Goal: Entertainment & Leisure: Browse casually

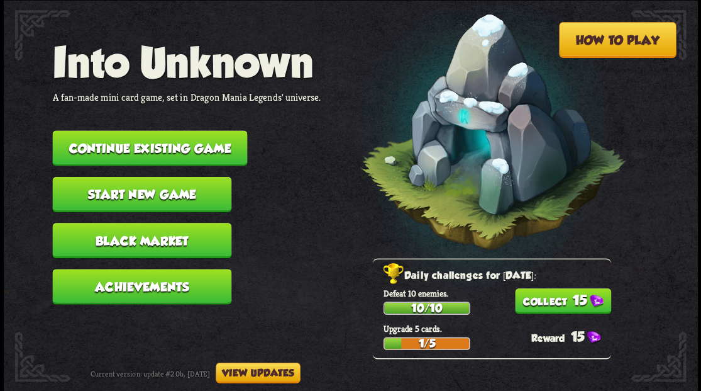
click at [159, 151] on button "Continue existing game" at bounding box center [149, 147] width 195 height 35
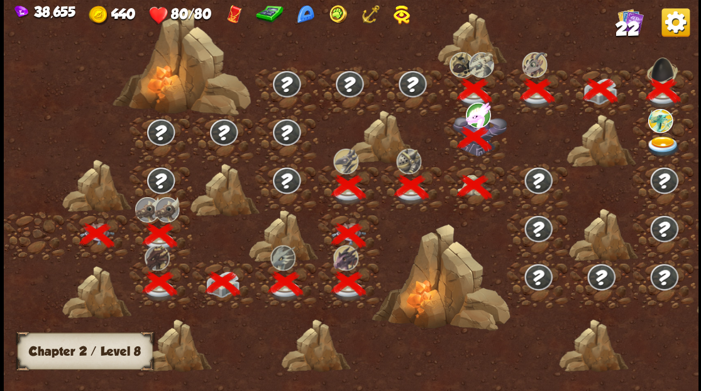
click at [93, 211] on div at bounding box center [98, 211] width 63 height 0
click at [94, 211] on div at bounding box center [98, 211] width 63 height 0
click at [47, 233] on div at bounding box center [35, 235] width 63 height 48
click at [654, 118] on img at bounding box center [660, 120] width 25 height 24
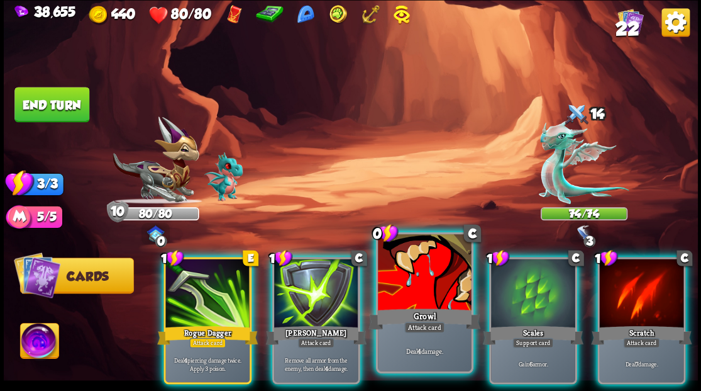
click at [413, 273] on div at bounding box center [424, 273] width 93 height 79
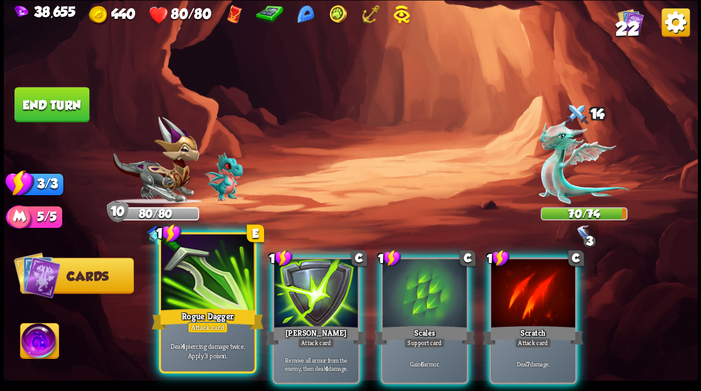
click at [196, 278] on div at bounding box center [207, 273] width 93 height 79
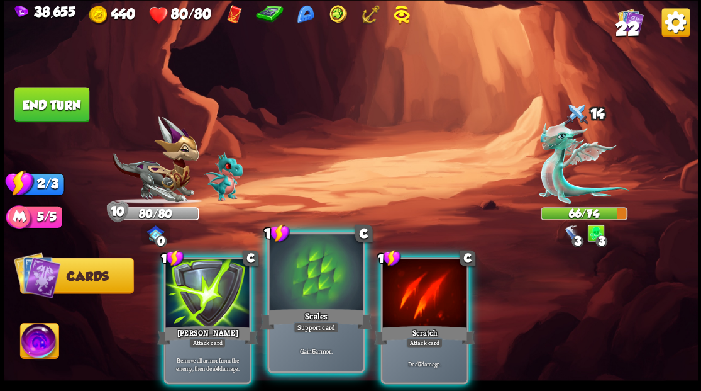
click at [297, 287] on div at bounding box center [315, 273] width 93 height 79
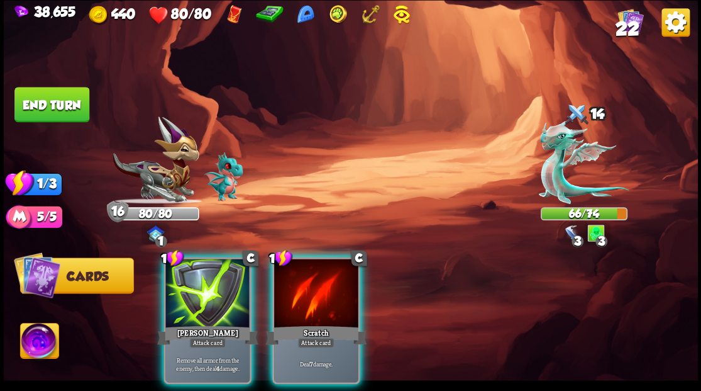
drag, startPoint x: 296, startPoint y: 284, endPoint x: 266, endPoint y: 257, distance: 41.0
click at [289, 277] on div at bounding box center [316, 293] width 84 height 71
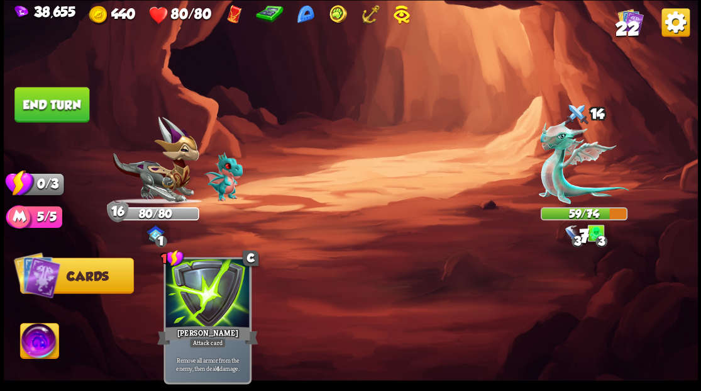
click at [53, 104] on button "End turn" at bounding box center [51, 104] width 75 height 35
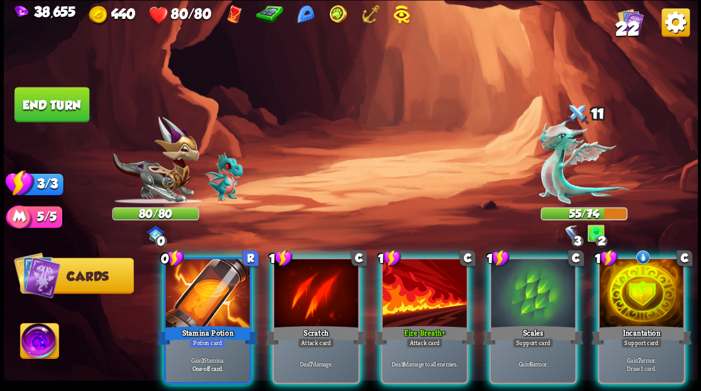
drag, startPoint x: 639, startPoint y: 280, endPoint x: 619, endPoint y: 278, distance: 19.6
click at [639, 279] on div at bounding box center [641, 293] width 84 height 71
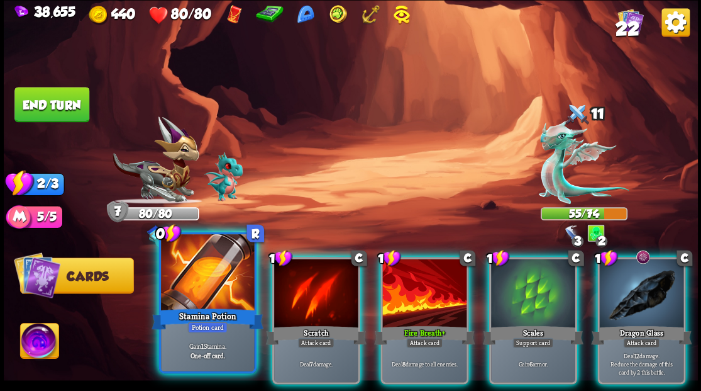
click at [211, 284] on div at bounding box center [207, 273] width 93 height 79
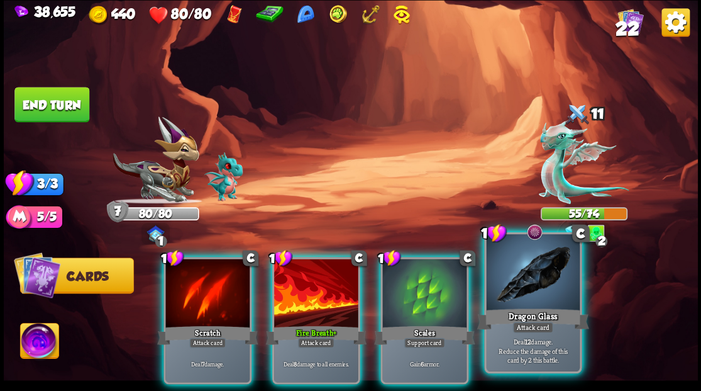
click at [552, 299] on div at bounding box center [532, 273] width 93 height 79
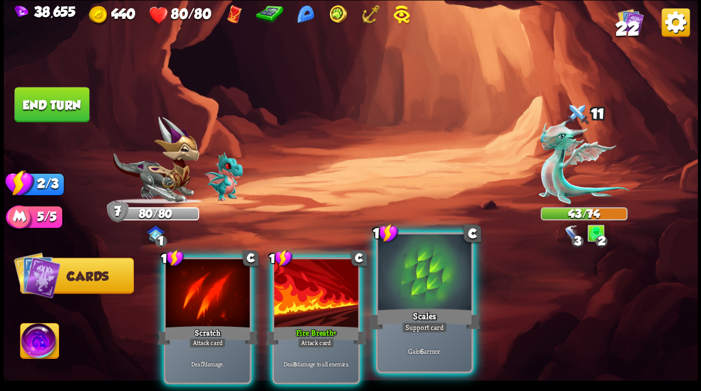
click at [384, 299] on div at bounding box center [424, 273] width 93 height 79
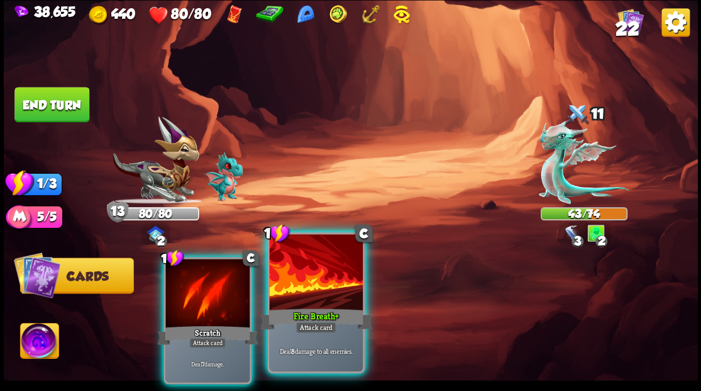
click at [319, 292] on div at bounding box center [315, 273] width 93 height 79
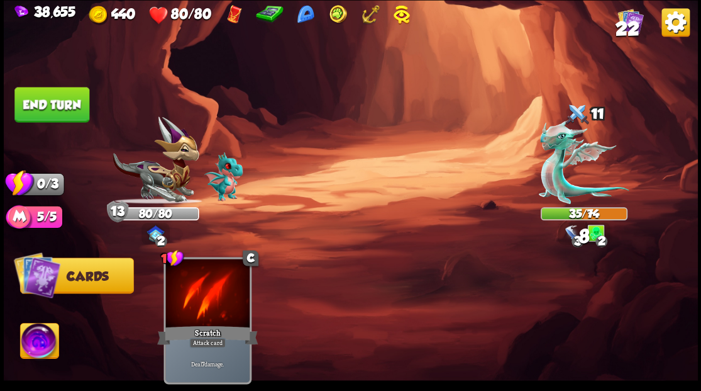
drag, startPoint x: 68, startPoint y: 110, endPoint x: 216, endPoint y: 118, distance: 148.0
click at [72, 111] on button "End turn" at bounding box center [51, 104] width 75 height 35
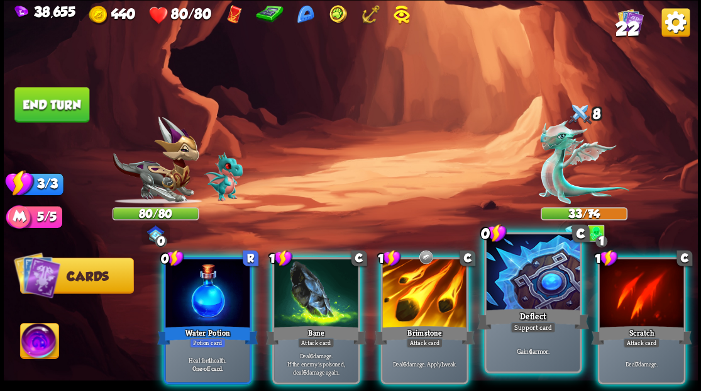
click at [531, 297] on div at bounding box center [532, 273] width 93 height 79
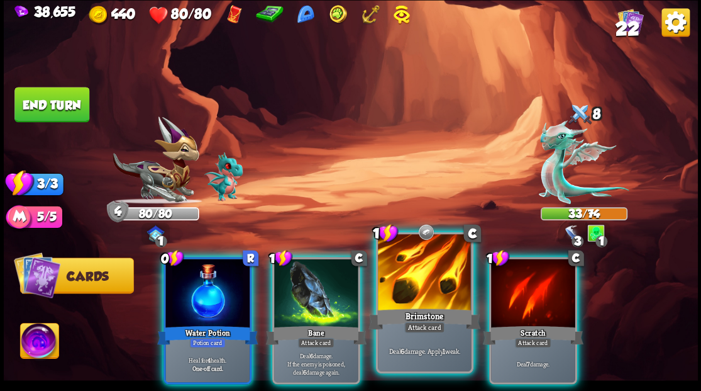
click at [418, 285] on div at bounding box center [424, 273] width 93 height 79
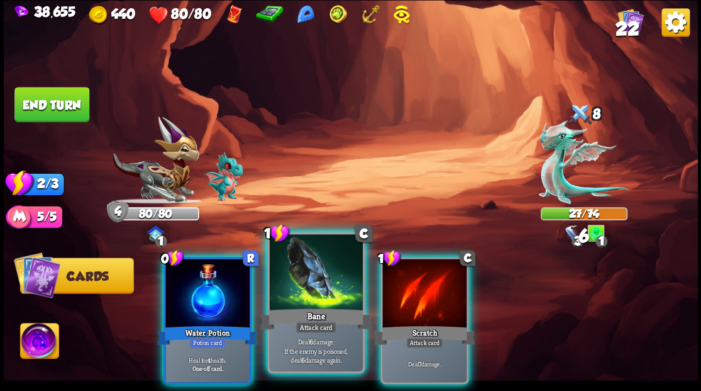
click at [297, 308] on div "Bane" at bounding box center [316, 318] width 112 height 25
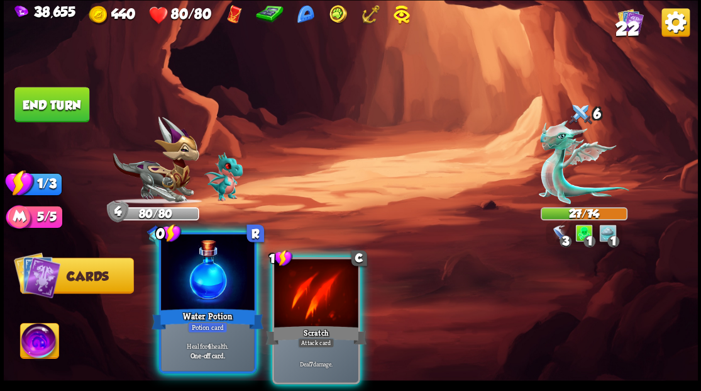
click at [188, 289] on div at bounding box center [207, 273] width 93 height 79
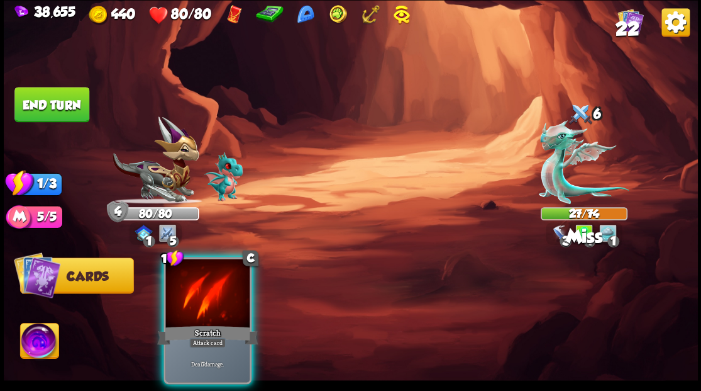
click at [187, 288] on div at bounding box center [207, 293] width 84 height 71
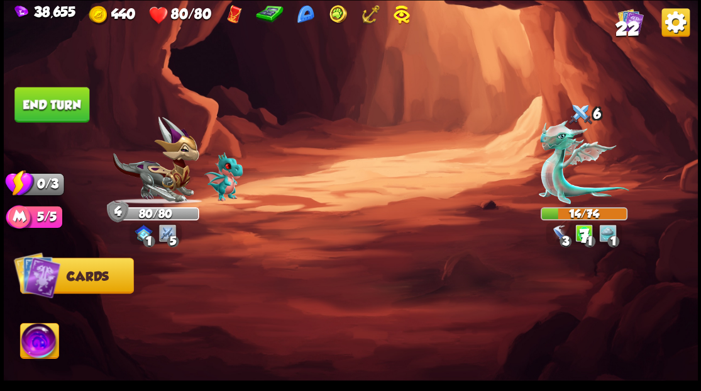
drag, startPoint x: 52, startPoint y: 94, endPoint x: 239, endPoint y: 117, distance: 188.9
click at [52, 94] on button "End turn" at bounding box center [51, 104] width 75 height 35
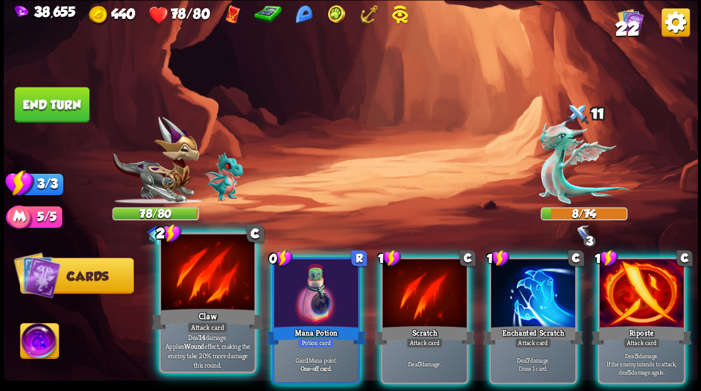
click at [209, 291] on div at bounding box center [207, 273] width 93 height 79
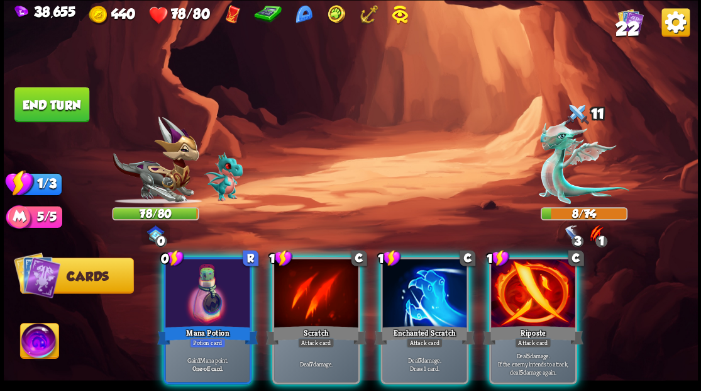
click at [511, 301] on div at bounding box center [533, 293] width 84 height 71
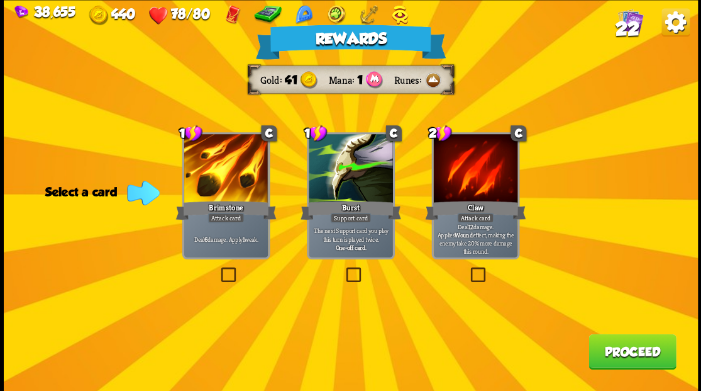
click at [634, 350] on button "Proceed" at bounding box center [632, 350] width 87 height 35
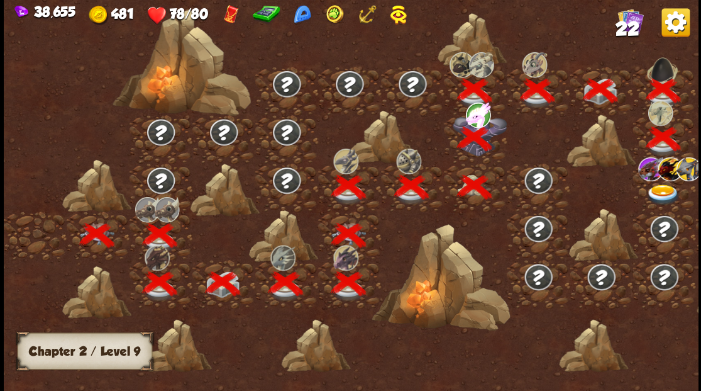
click at [655, 187] on img at bounding box center [663, 194] width 35 height 21
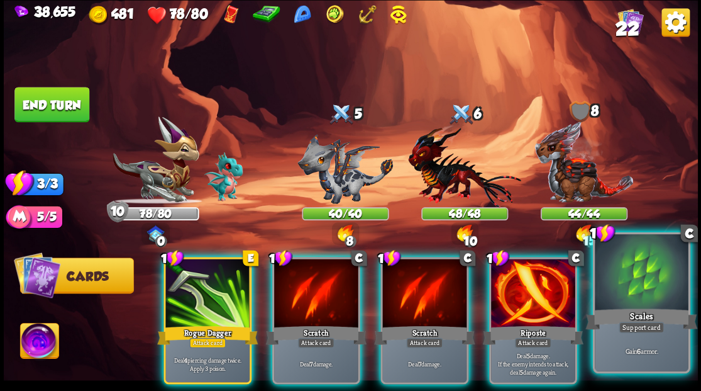
click at [648, 308] on div "1 C Scales Support card Gain 6 armor." at bounding box center [640, 301] width 97 height 141
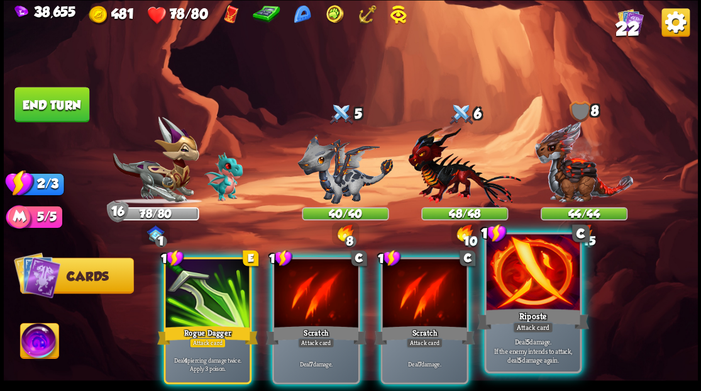
drag, startPoint x: 531, startPoint y: 303, endPoint x: 523, endPoint y: 298, distance: 9.1
click at [530, 303] on div at bounding box center [532, 273] width 93 height 79
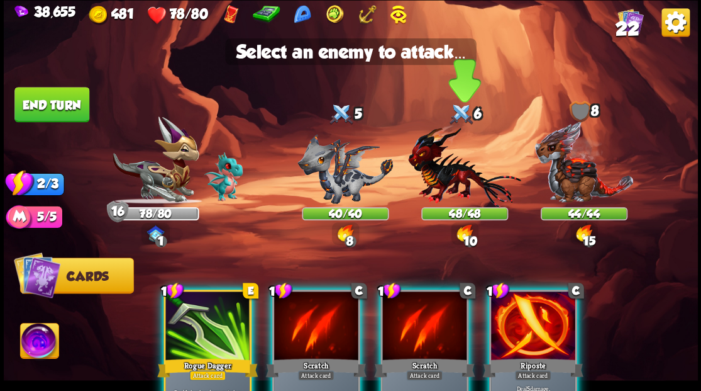
click at [449, 174] on img at bounding box center [464, 165] width 113 height 83
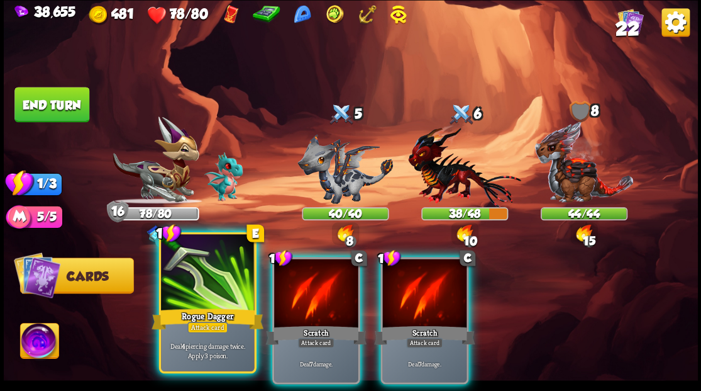
click at [196, 335] on div "Deal 4 piercing damage twice. Apply 3 poison." at bounding box center [207, 350] width 93 height 41
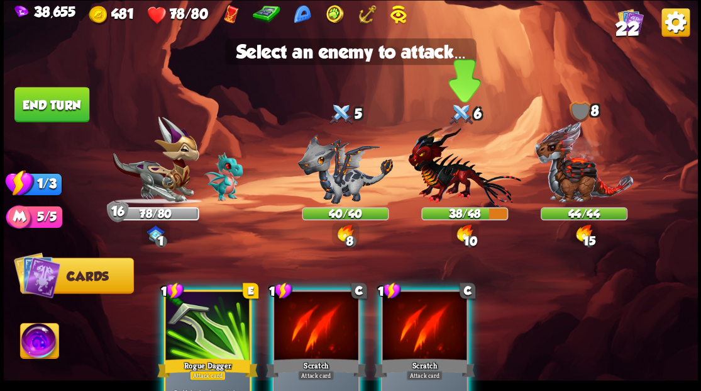
click at [430, 173] on img at bounding box center [464, 165] width 113 height 83
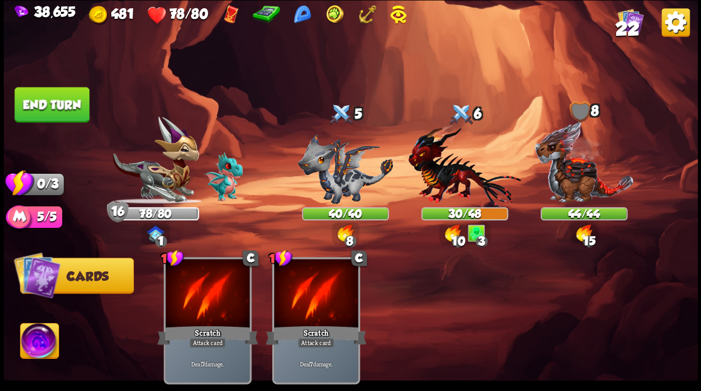
click at [52, 106] on button "End turn" at bounding box center [51, 104] width 75 height 35
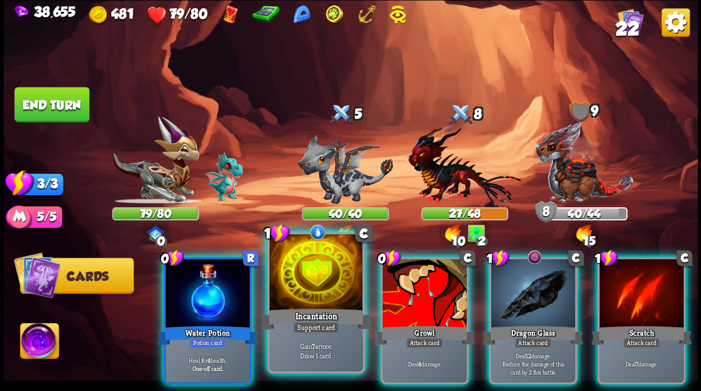
click at [298, 292] on div at bounding box center [315, 273] width 93 height 79
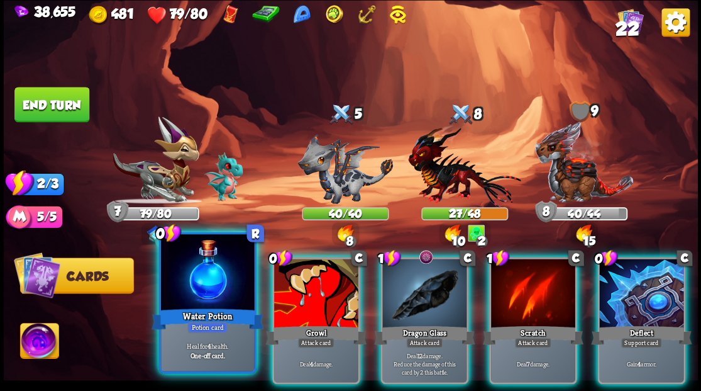
click at [208, 288] on div at bounding box center [207, 273] width 93 height 79
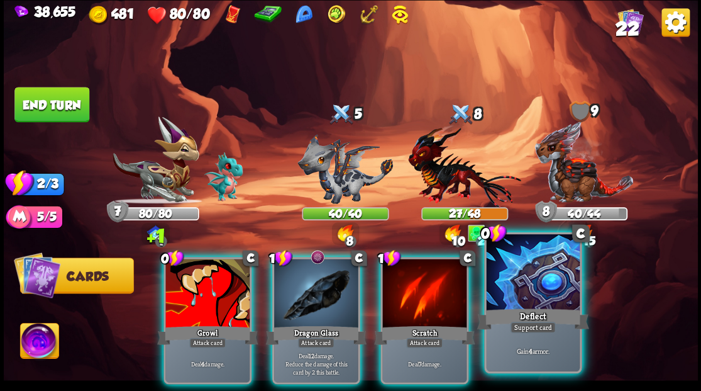
click at [526, 292] on div at bounding box center [532, 273] width 93 height 79
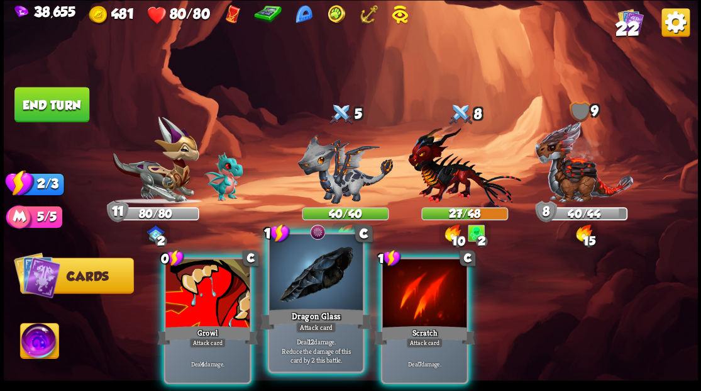
click at [299, 275] on div at bounding box center [315, 273] width 93 height 79
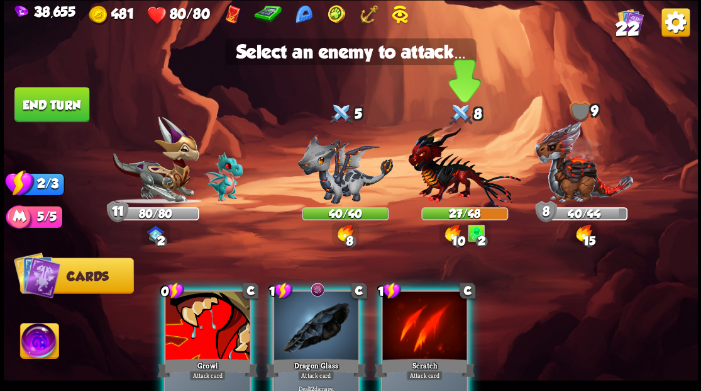
click at [447, 174] on img at bounding box center [464, 165] width 113 height 83
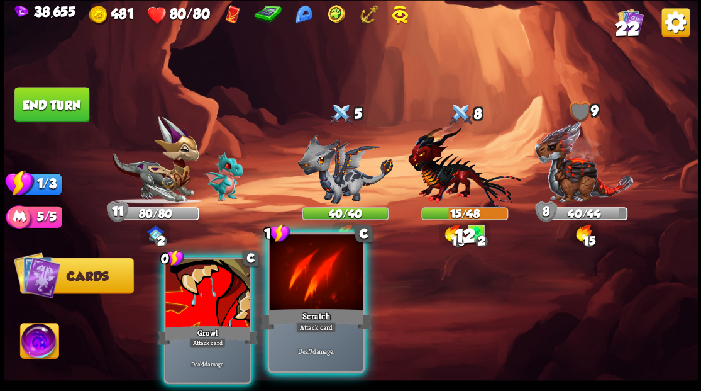
click at [303, 297] on div at bounding box center [315, 273] width 93 height 79
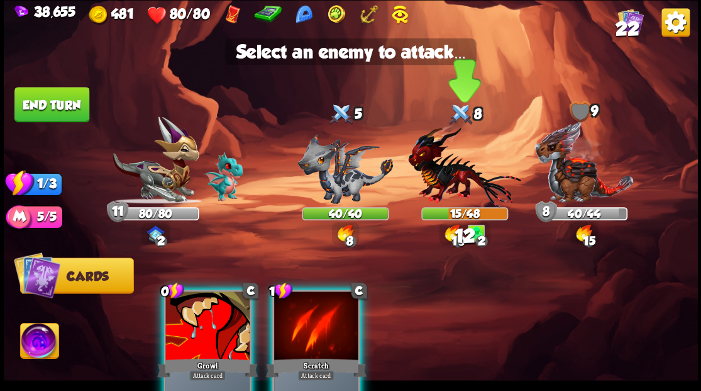
click at [434, 179] on img at bounding box center [464, 165] width 113 height 83
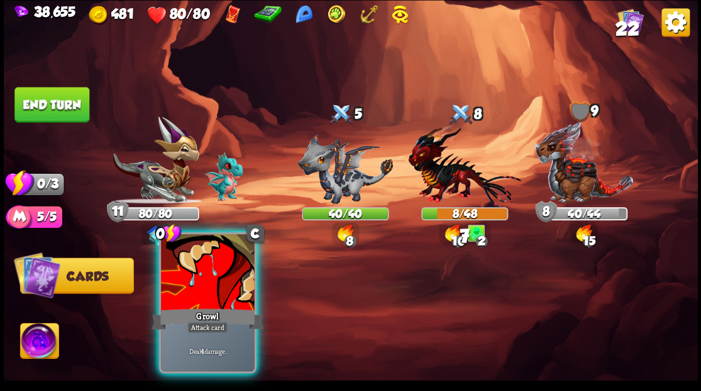
click at [225, 287] on div at bounding box center [207, 273] width 93 height 79
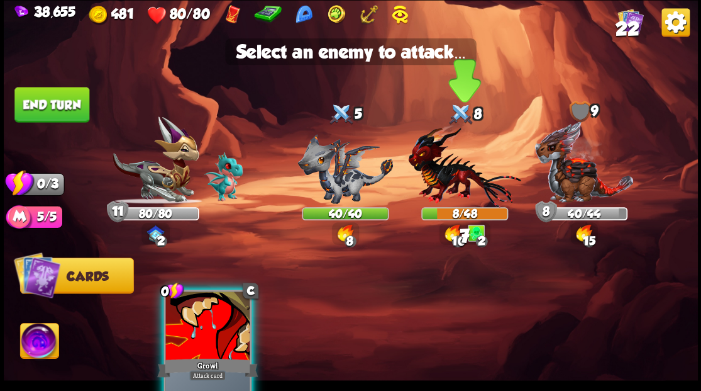
click at [459, 170] on img at bounding box center [464, 165] width 113 height 83
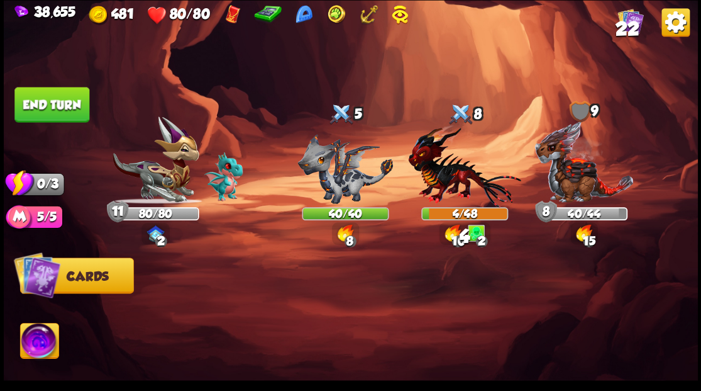
click at [38, 110] on button "End turn" at bounding box center [51, 104] width 75 height 35
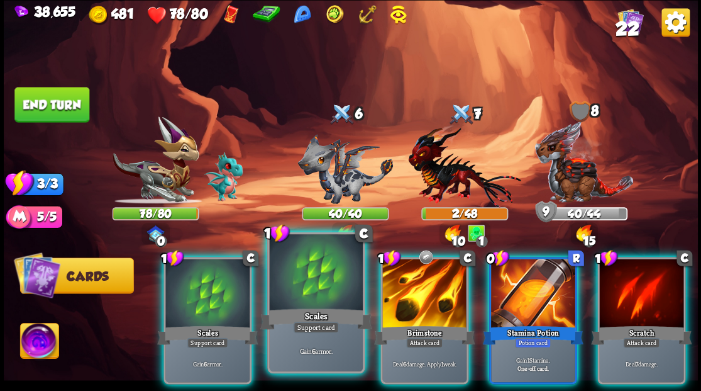
drag, startPoint x: 512, startPoint y: 307, endPoint x: 348, endPoint y: 334, distance: 165.7
click at [510, 323] on div "Stamina Potion" at bounding box center [532, 334] width 101 height 23
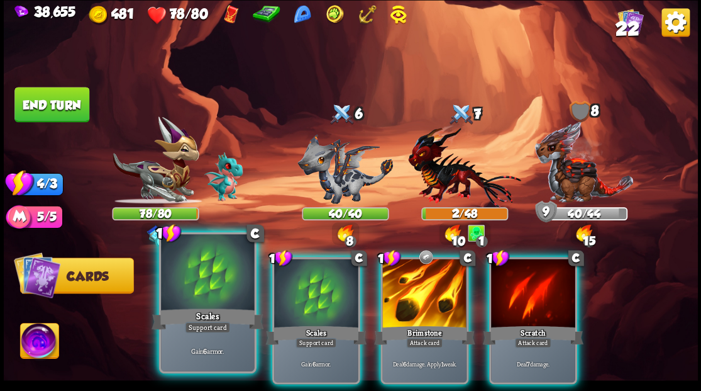
click at [207, 292] on div at bounding box center [207, 273] width 93 height 79
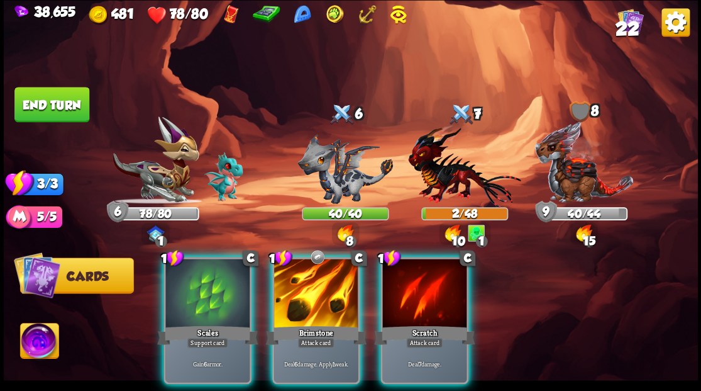
click at [207, 292] on div at bounding box center [207, 293] width 84 height 71
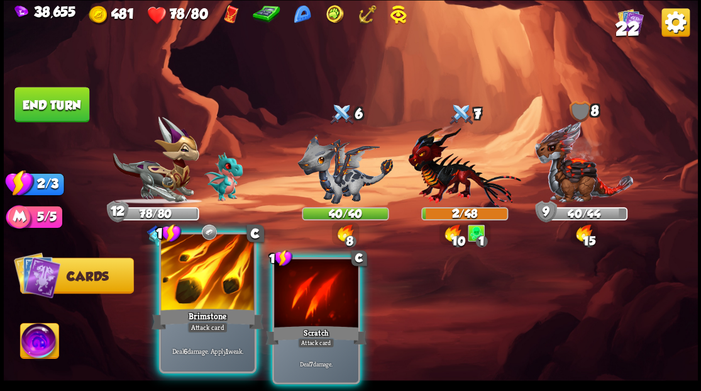
drag, startPoint x: 194, startPoint y: 292, endPoint x: 210, endPoint y: 291, distance: 16.4
click at [201, 292] on div at bounding box center [207, 273] width 93 height 79
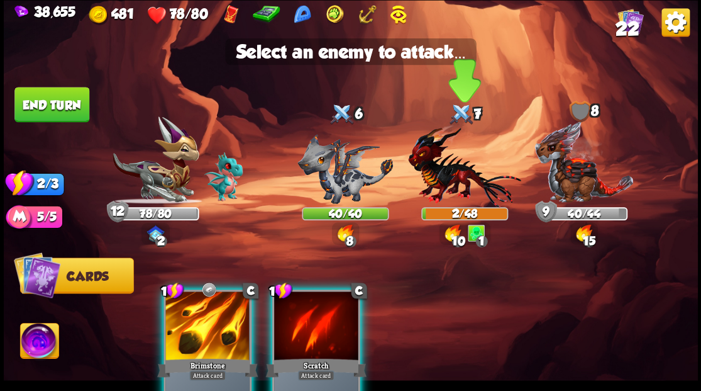
click at [465, 166] on img at bounding box center [464, 165] width 113 height 83
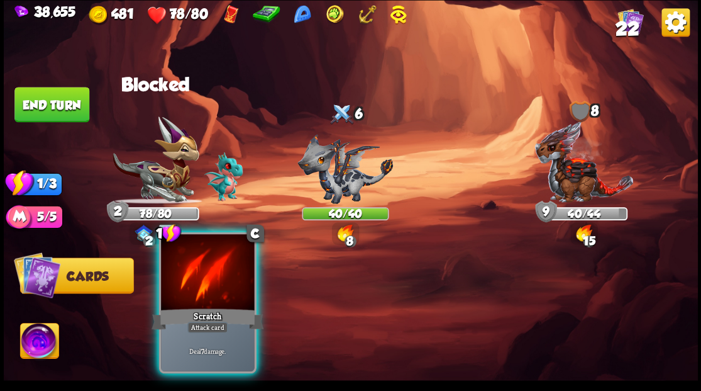
drag, startPoint x: 213, startPoint y: 301, endPoint x: 248, endPoint y: 272, distance: 45.1
click at [219, 297] on div at bounding box center [207, 273] width 93 height 79
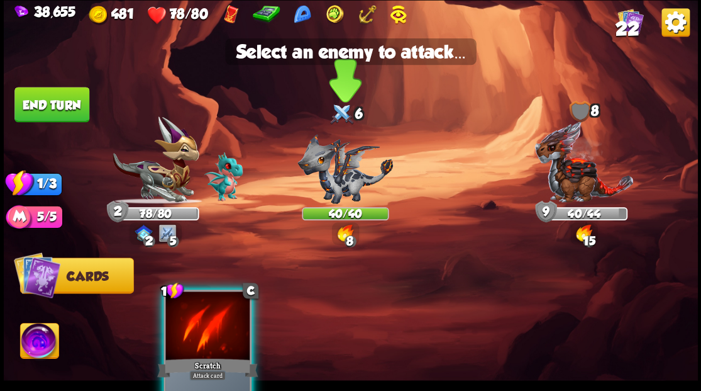
drag, startPoint x: 350, startPoint y: 182, endPoint x: 346, endPoint y: 176, distance: 7.2
click at [350, 181] on img at bounding box center [345, 168] width 96 height 70
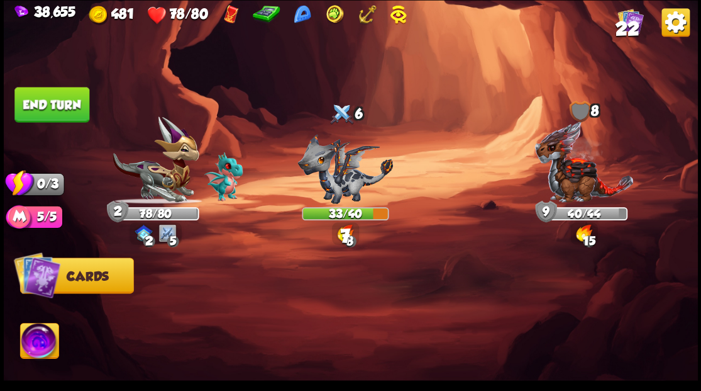
click at [89, 90] on div "Select an enemy to attack... You don't have enough stamina to play that card...…" at bounding box center [351, 195] width 694 height 391
click at [72, 104] on button "End turn" at bounding box center [51, 104] width 75 height 35
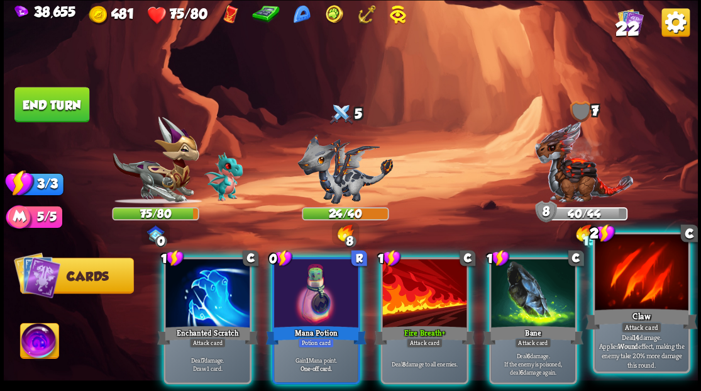
drag, startPoint x: 636, startPoint y: 294, endPoint x: 411, endPoint y: 207, distance: 242.1
click at [635, 294] on div at bounding box center [641, 273] width 93 height 79
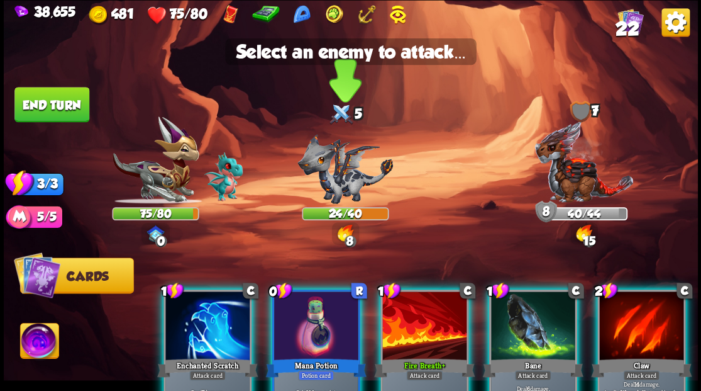
click at [322, 181] on img at bounding box center [345, 168] width 96 height 70
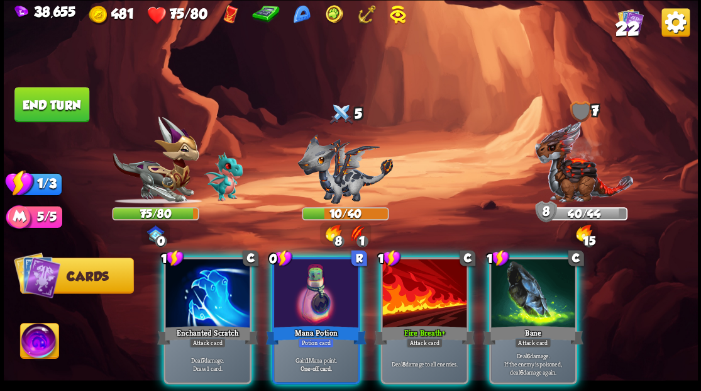
click at [415, 323] on div "Fire Breath+" at bounding box center [424, 334] width 101 height 23
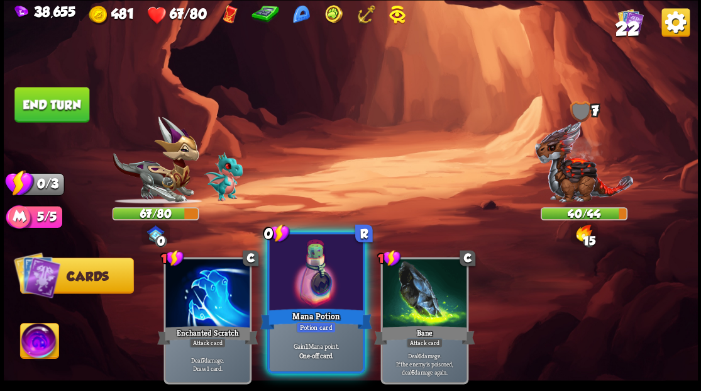
click at [301, 278] on div at bounding box center [315, 273] width 93 height 79
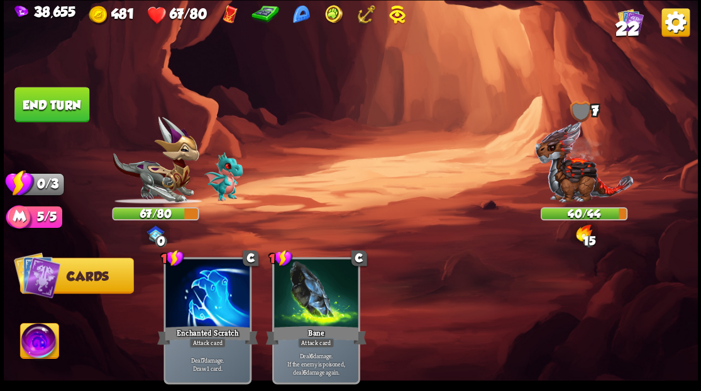
click at [85, 89] on button "End turn" at bounding box center [51, 104] width 75 height 35
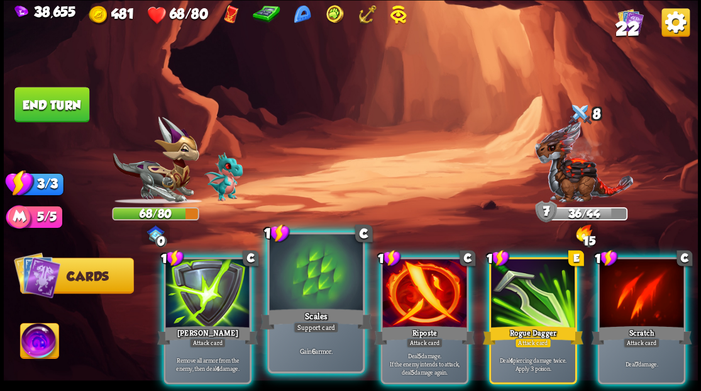
click at [319, 272] on div at bounding box center [315, 273] width 93 height 79
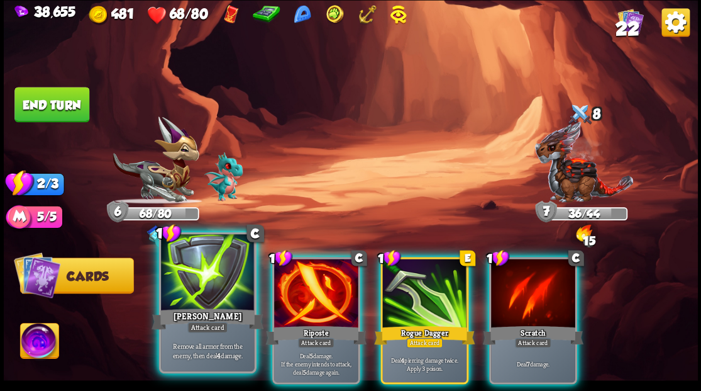
click at [221, 293] on div at bounding box center [207, 273] width 93 height 79
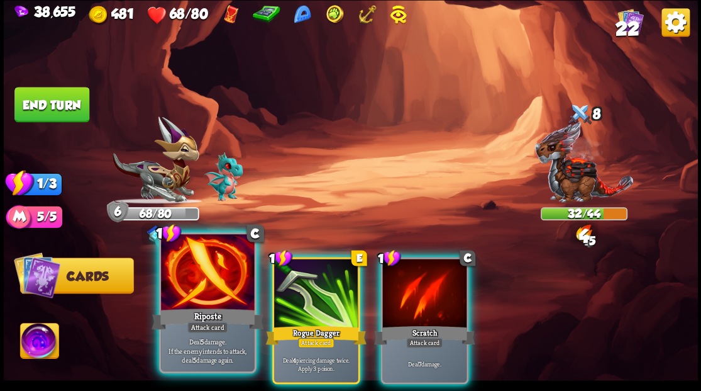
click at [216, 286] on div at bounding box center [207, 273] width 93 height 79
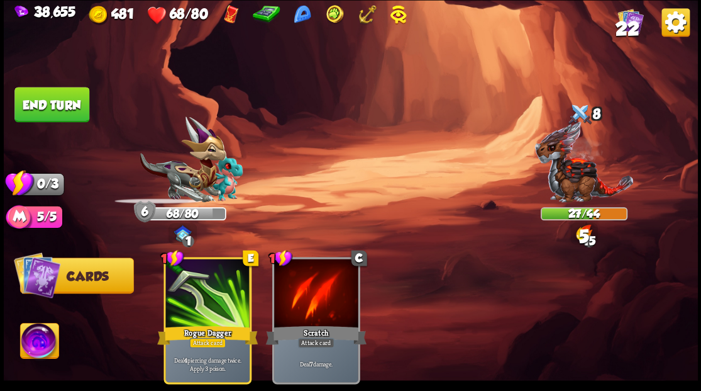
click at [79, 101] on button "End turn" at bounding box center [51, 104] width 75 height 35
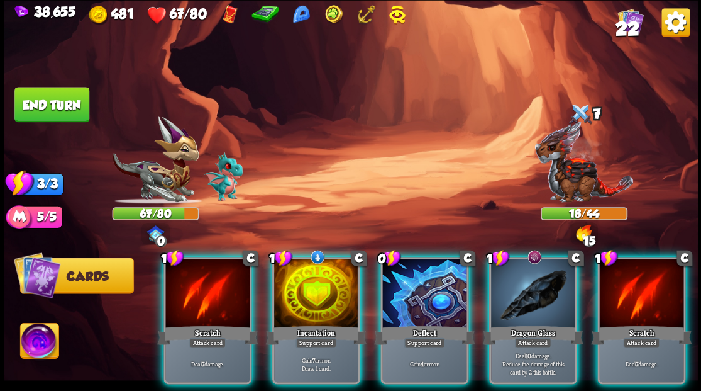
click at [325, 282] on div at bounding box center [316, 293] width 84 height 71
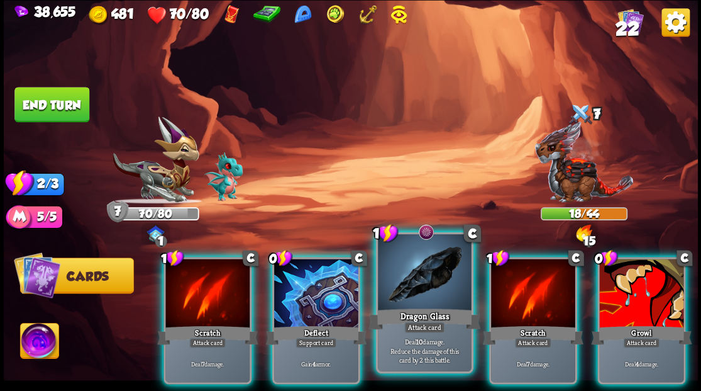
click at [414, 289] on div at bounding box center [424, 273] width 93 height 79
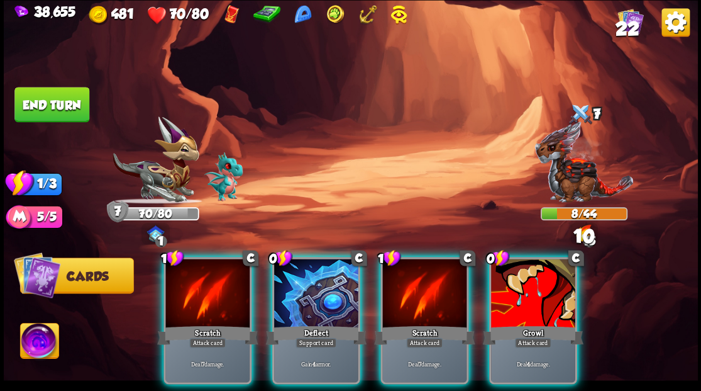
click at [314, 294] on div at bounding box center [316, 293] width 84 height 71
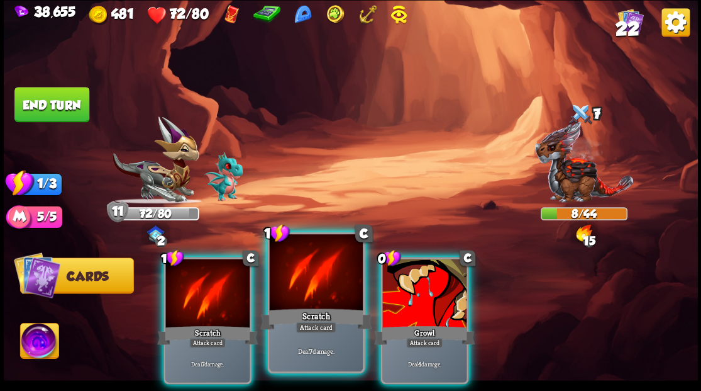
click at [308, 260] on div at bounding box center [315, 273] width 93 height 79
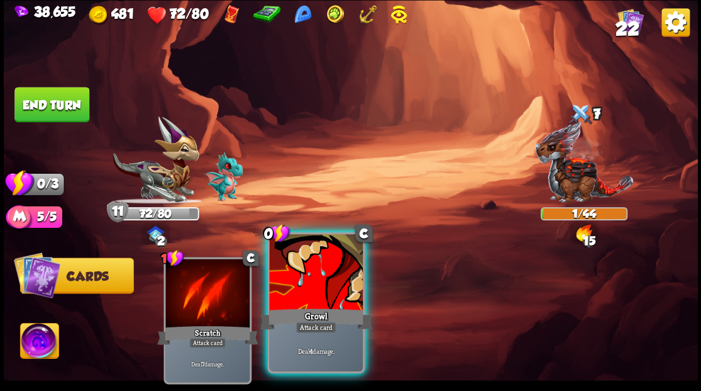
click at [324, 255] on div at bounding box center [315, 273] width 93 height 79
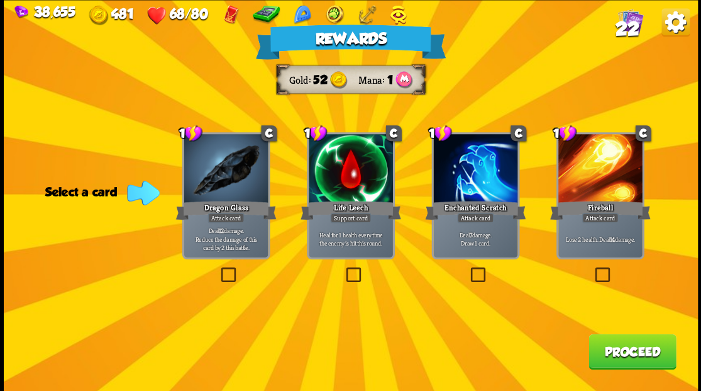
click at [633, 27] on span "22" at bounding box center [627, 28] width 24 height 21
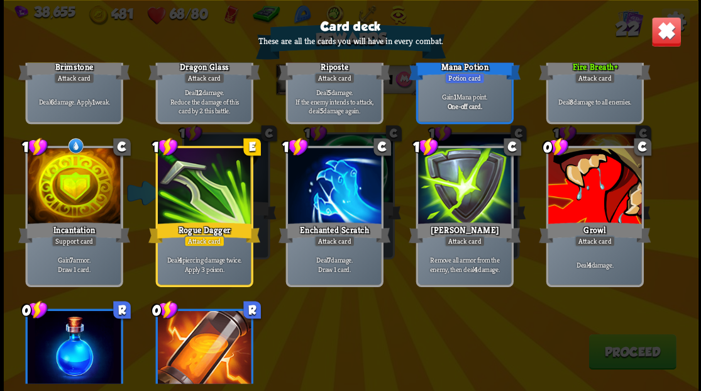
scroll to position [545, 0]
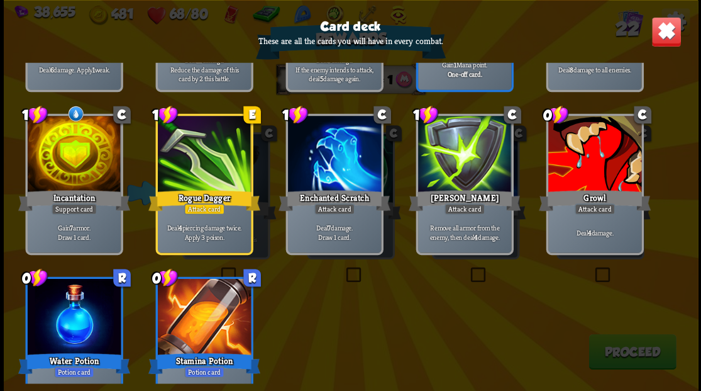
click at [657, 39] on img at bounding box center [666, 31] width 30 height 30
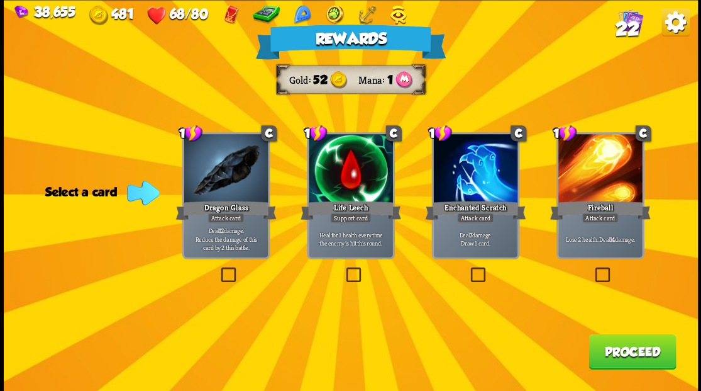
click at [606, 342] on button "Proceed" at bounding box center [632, 350] width 87 height 35
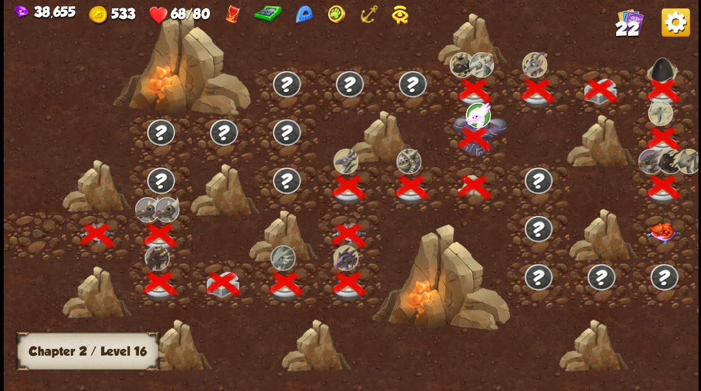
scroll to position [0, 191]
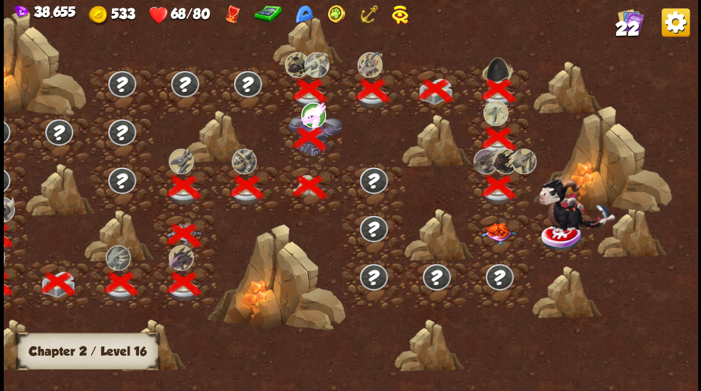
click at [498, 230] on img at bounding box center [498, 233] width 35 height 22
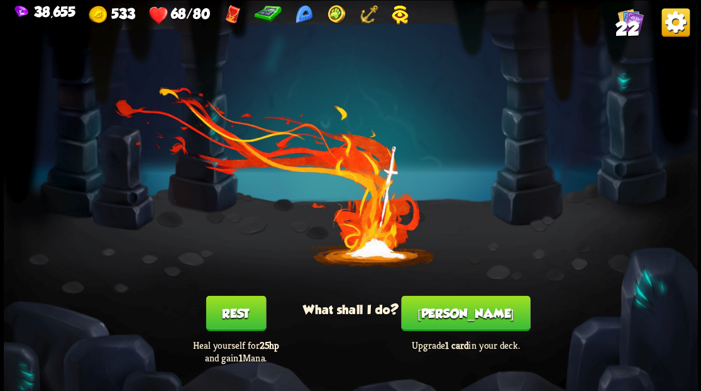
click at [455, 318] on button "[PERSON_NAME]" at bounding box center [465, 312] width 129 height 35
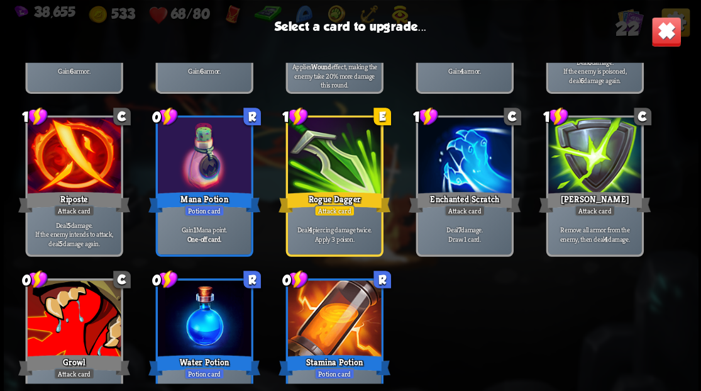
scroll to position [396, 0]
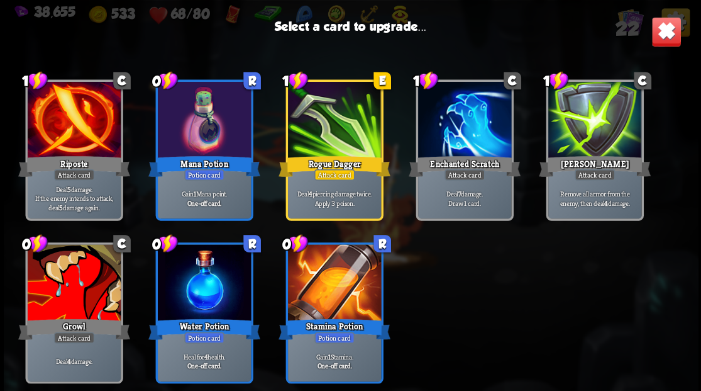
drag, startPoint x: 62, startPoint y: 284, endPoint x: 228, endPoint y: 270, distance: 167.2
click at [62, 284] on div at bounding box center [73, 283] width 93 height 79
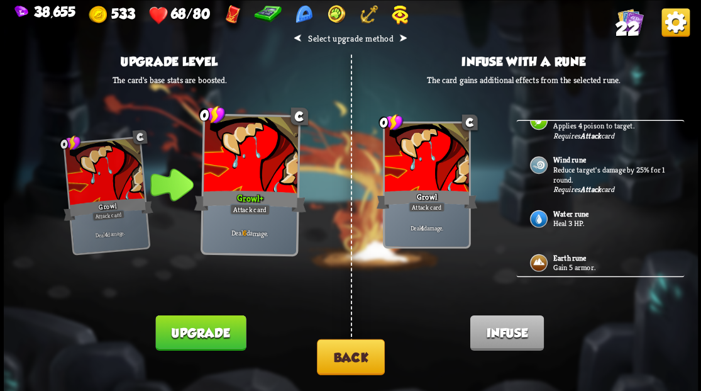
scroll to position [0, 0]
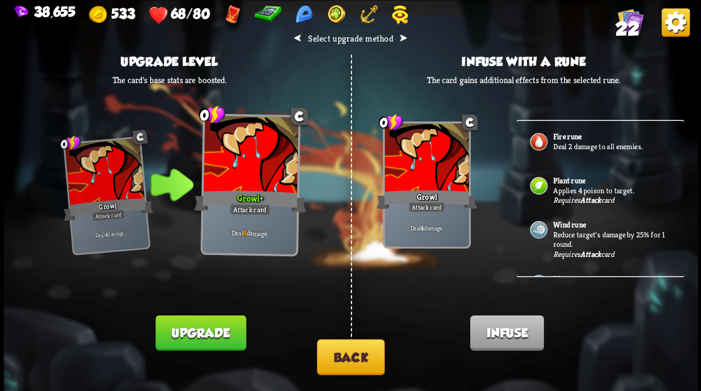
click at [335, 358] on button "Back" at bounding box center [351, 356] width 68 height 36
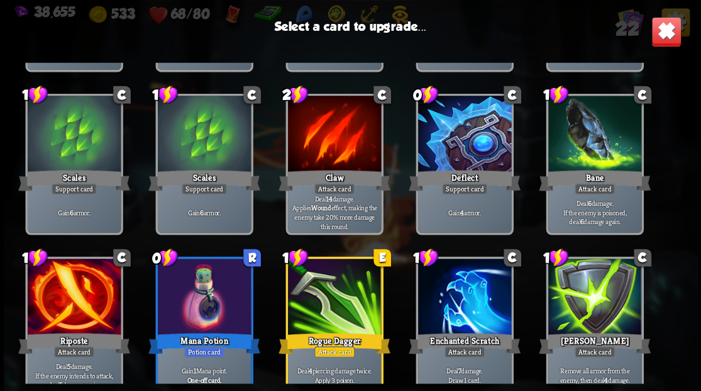
scroll to position [209, 0]
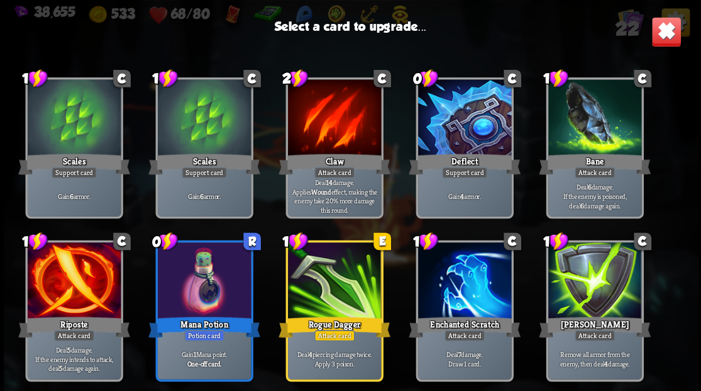
click at [449, 293] on div at bounding box center [464, 281] width 93 height 79
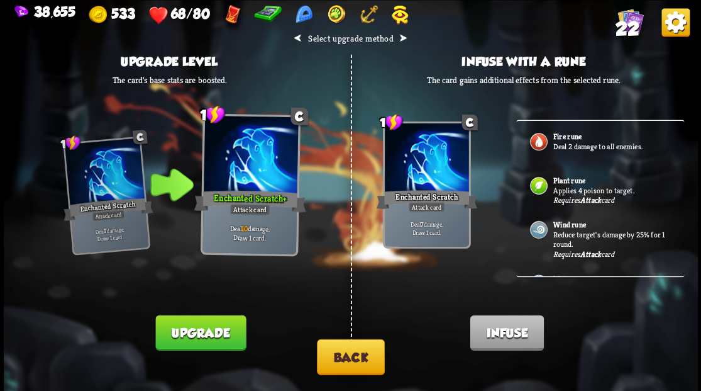
click at [562, 231] on p "Reduce target's damage by 25% for 1 round." at bounding box center [612, 238] width 118 height 19
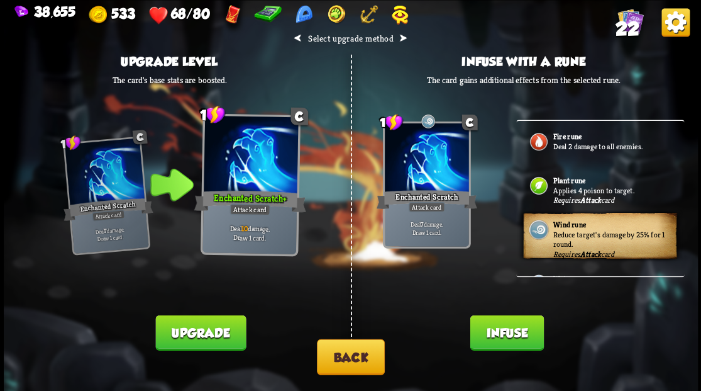
drag, startPoint x: 492, startPoint y: 328, endPoint x: 490, endPoint y: 319, distance: 9.2
click at [491, 324] on button "Infuse" at bounding box center [507, 331] width 74 height 35
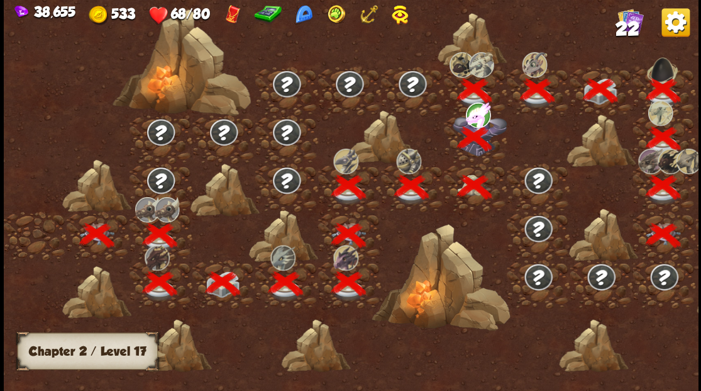
scroll to position [0, 191]
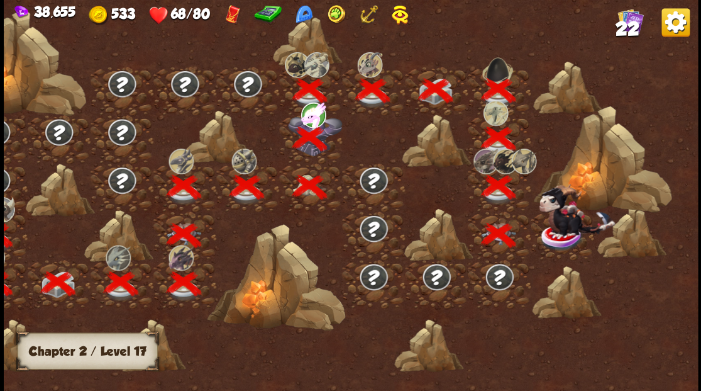
click at [555, 233] on img at bounding box center [577, 210] width 76 height 54
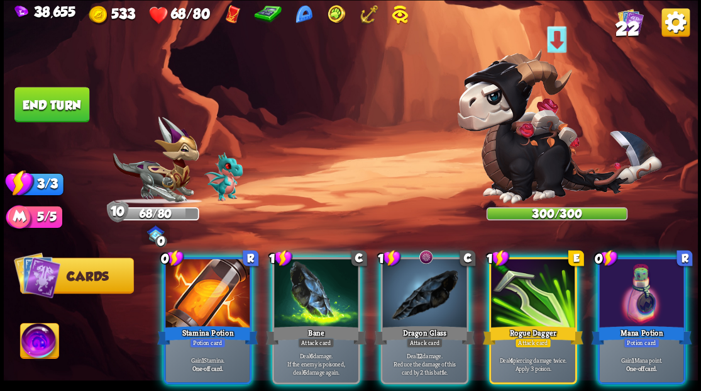
click at [623, 292] on div at bounding box center [641, 293] width 84 height 71
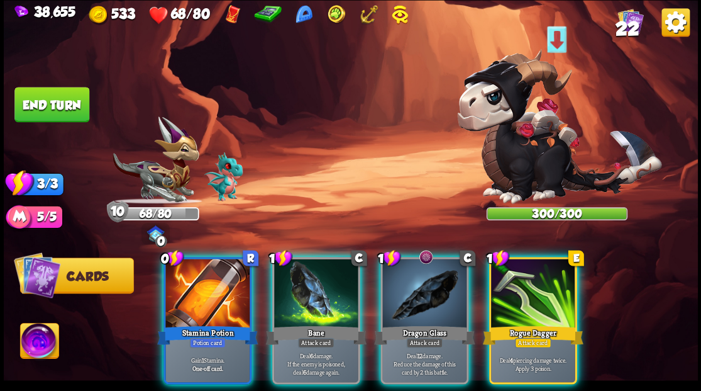
click at [212, 277] on div at bounding box center [207, 293] width 84 height 71
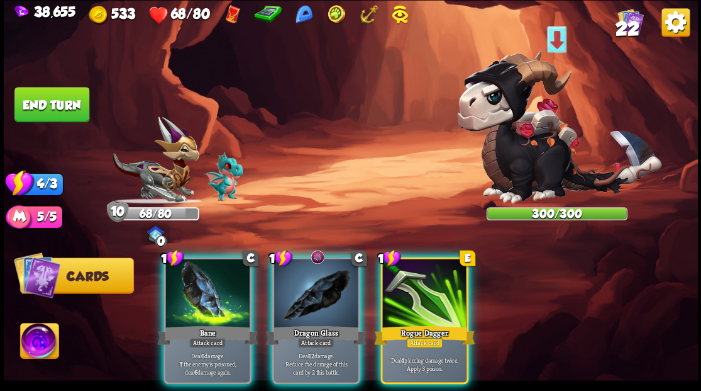
click at [49, 336] on img at bounding box center [39, 342] width 38 height 39
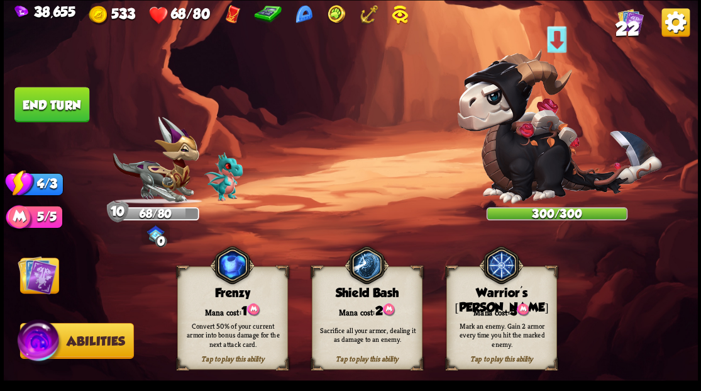
click at [492, 330] on div "Mark an enemy. Gain 2 armor every time you hit the marked enemy." at bounding box center [502, 334] width 100 height 28
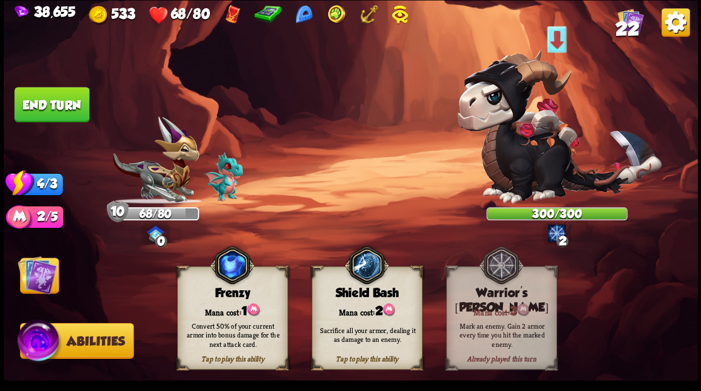
click at [42, 270] on img at bounding box center [37, 274] width 39 height 39
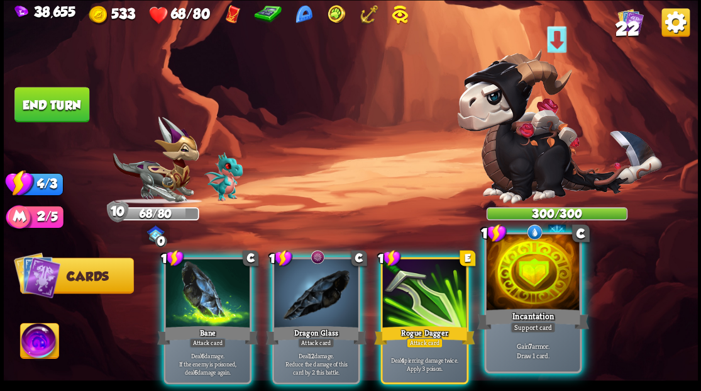
click at [523, 281] on div at bounding box center [532, 273] width 93 height 79
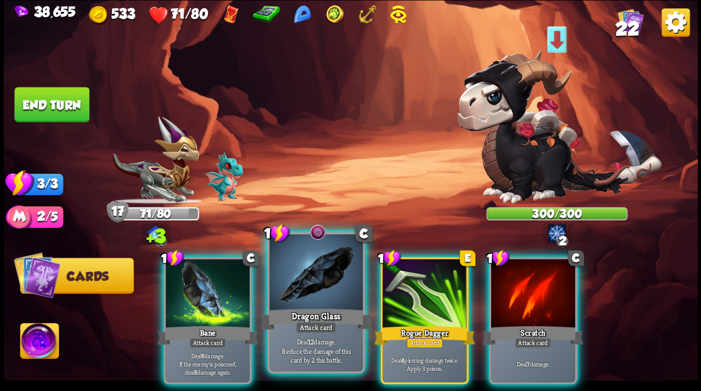
click at [293, 296] on div at bounding box center [315, 273] width 93 height 79
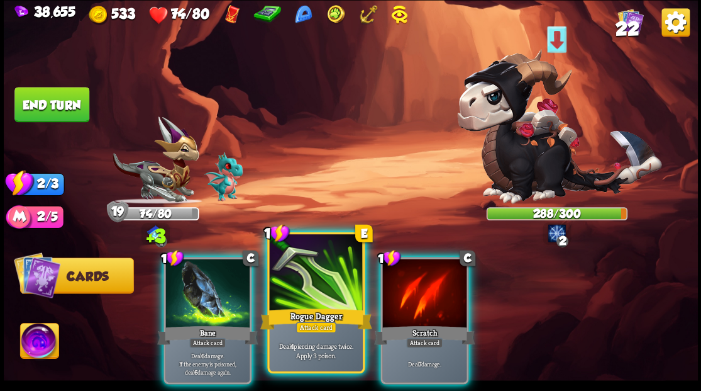
click at [317, 291] on div at bounding box center [315, 273] width 93 height 79
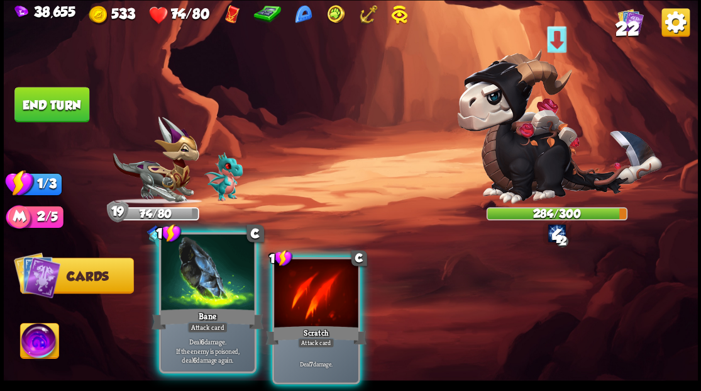
click at [182, 301] on div at bounding box center [207, 273] width 93 height 79
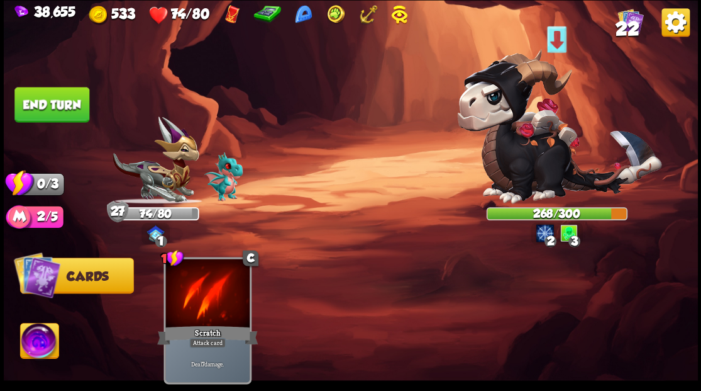
drag, startPoint x: 64, startPoint y: 107, endPoint x: 81, endPoint y: 114, distance: 18.6
click at [64, 108] on button "End turn" at bounding box center [51, 104] width 75 height 35
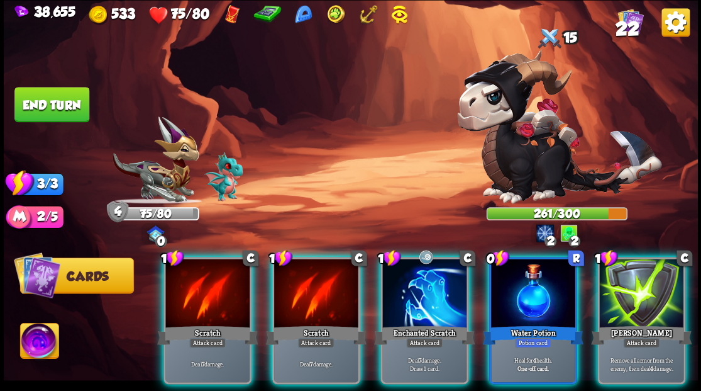
click at [517, 296] on div at bounding box center [533, 293] width 84 height 71
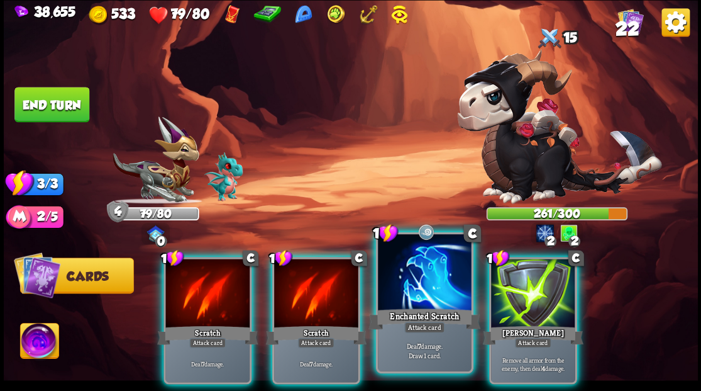
click at [419, 296] on div at bounding box center [424, 273] width 93 height 79
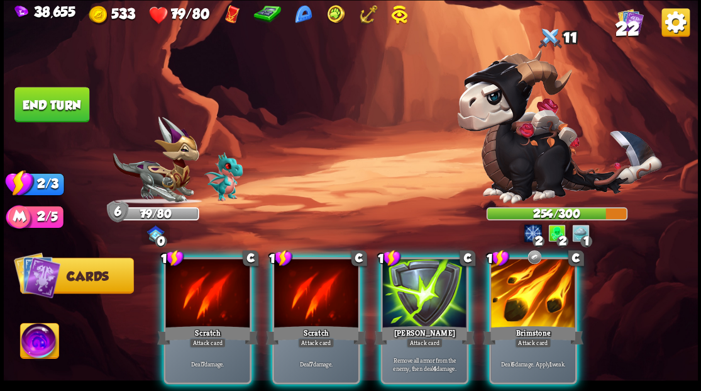
click at [516, 323] on div "Brimstone" at bounding box center [532, 334] width 101 height 23
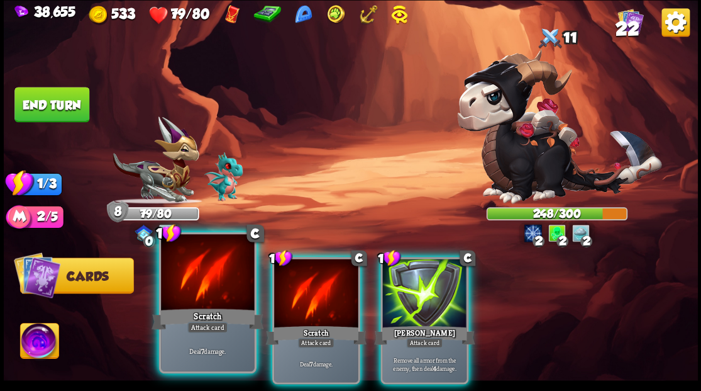
click at [215, 268] on div at bounding box center [207, 273] width 93 height 79
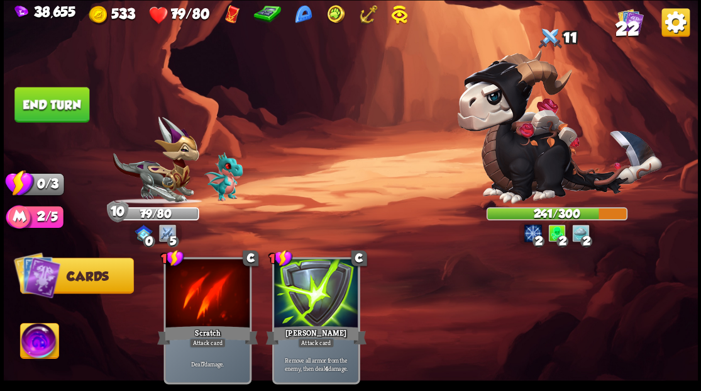
drag, startPoint x: 63, startPoint y: 108, endPoint x: 70, endPoint y: 109, distance: 7.8
click at [63, 107] on button "End turn" at bounding box center [51, 104] width 75 height 35
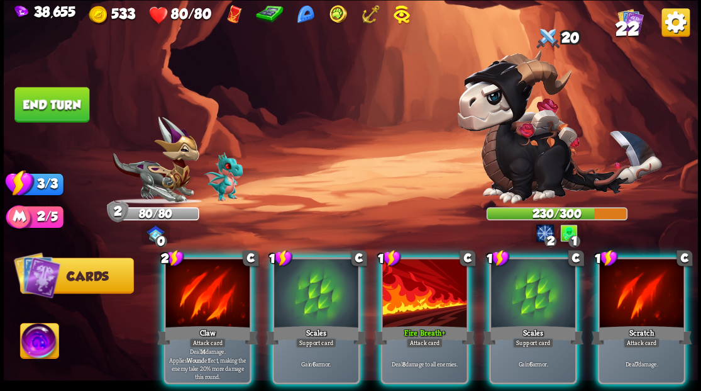
click at [326, 272] on div at bounding box center [316, 293] width 84 height 71
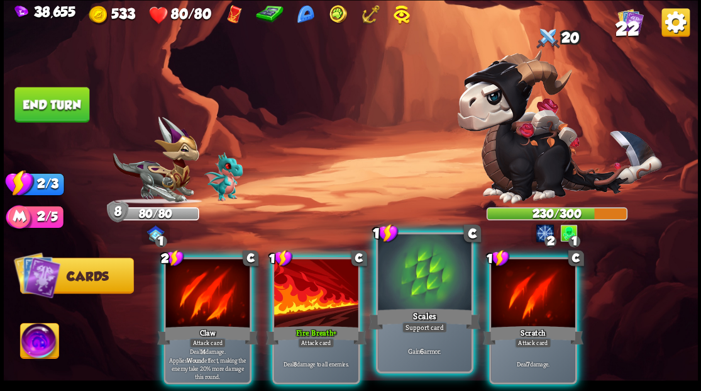
click at [403, 289] on div at bounding box center [424, 273] width 93 height 79
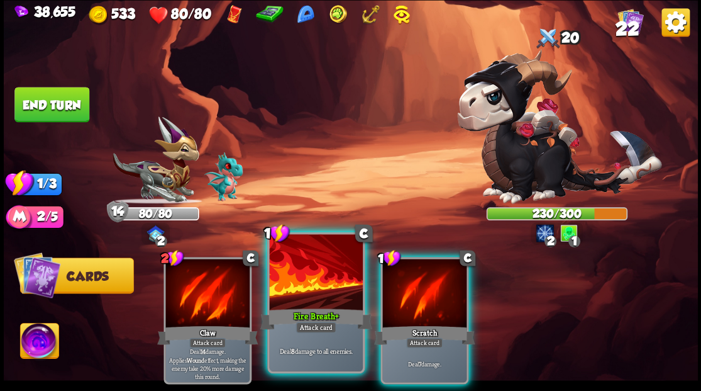
click at [305, 287] on div at bounding box center [315, 273] width 93 height 79
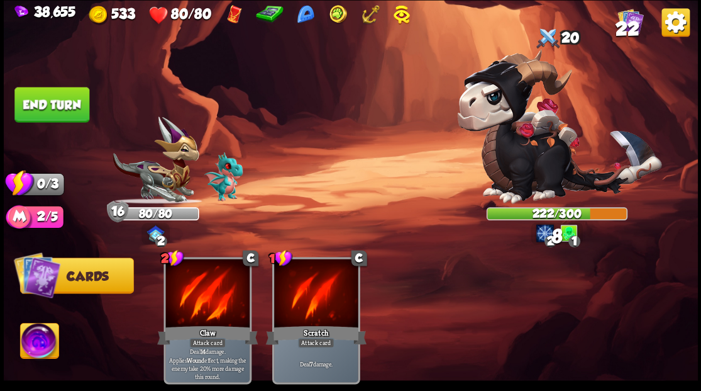
click at [60, 97] on button "End turn" at bounding box center [51, 104] width 75 height 35
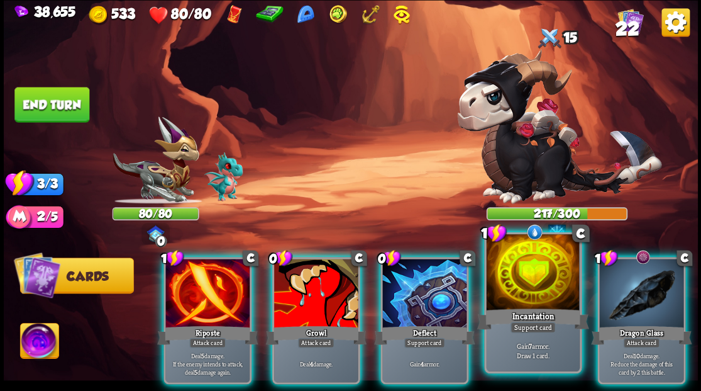
click at [523, 284] on div at bounding box center [532, 273] width 93 height 79
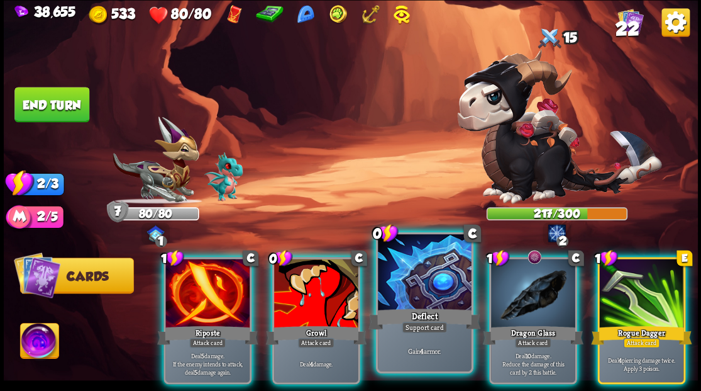
click at [434, 279] on div at bounding box center [424, 273] width 93 height 79
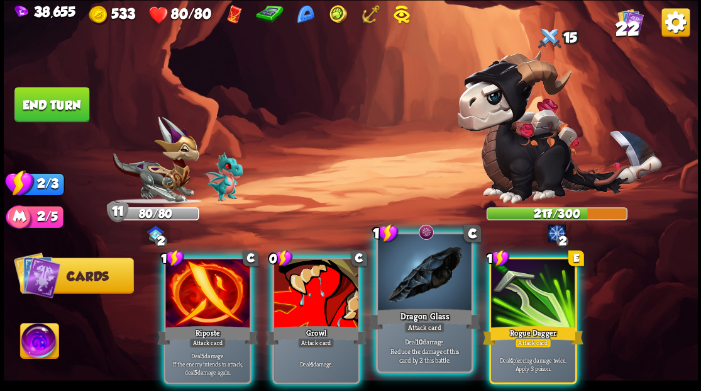
click at [433, 278] on div at bounding box center [424, 273] width 93 height 79
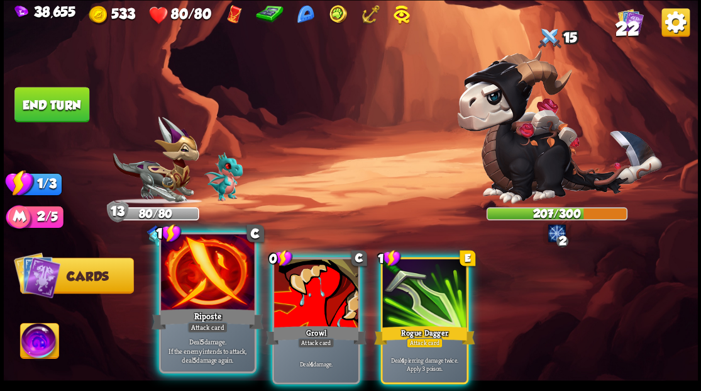
click at [219, 284] on div at bounding box center [207, 273] width 93 height 79
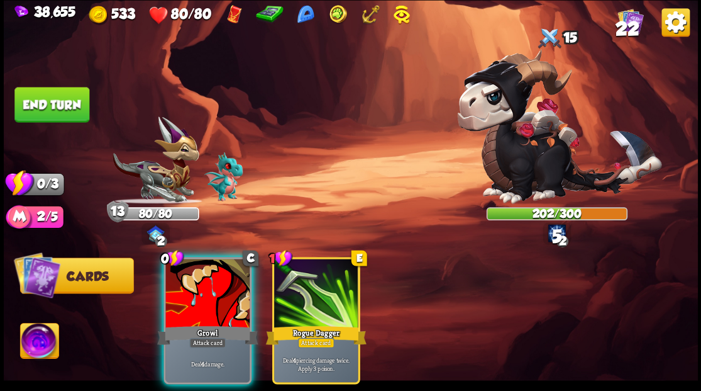
click at [218, 284] on div at bounding box center [207, 293] width 84 height 71
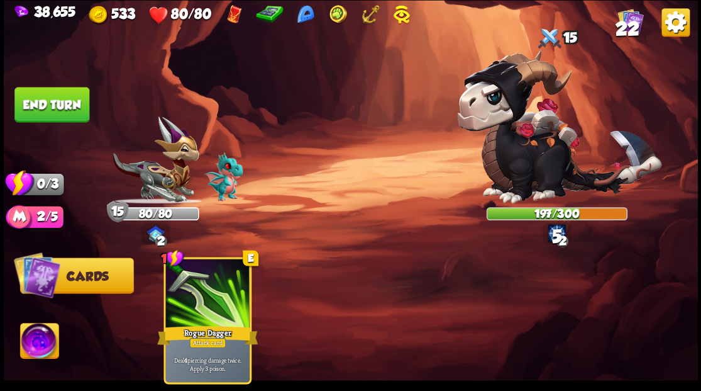
click at [40, 113] on button "End turn" at bounding box center [51, 104] width 75 height 35
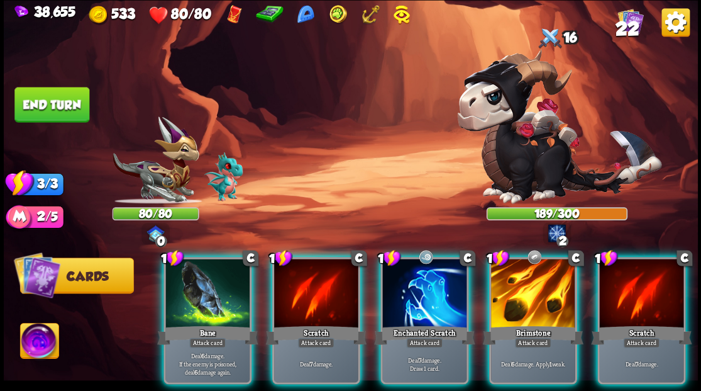
click at [551, 286] on div at bounding box center [533, 293] width 84 height 71
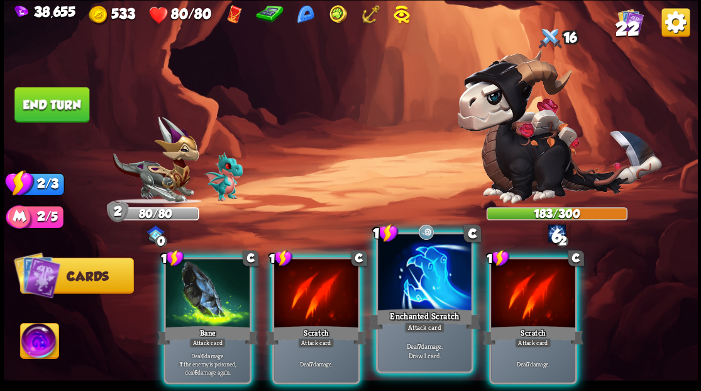
click at [445, 284] on div at bounding box center [424, 273] width 93 height 79
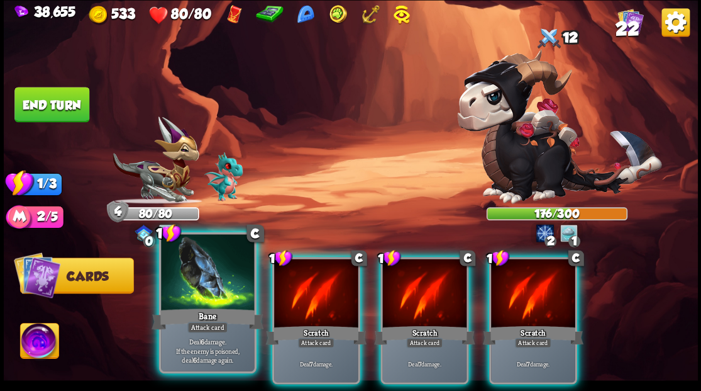
click at [203, 308] on div "Bane" at bounding box center [208, 318] width 112 height 25
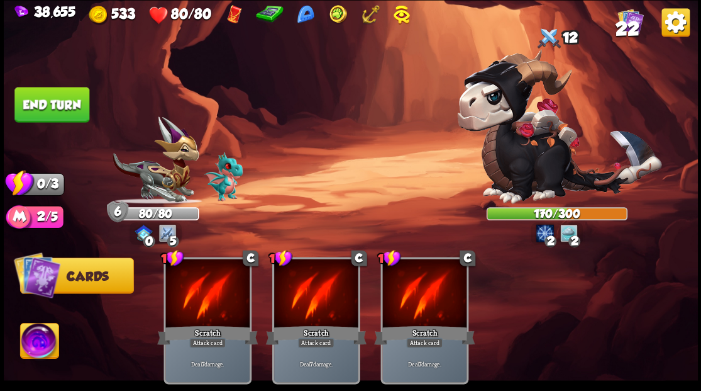
click at [60, 107] on button "End turn" at bounding box center [51, 104] width 75 height 35
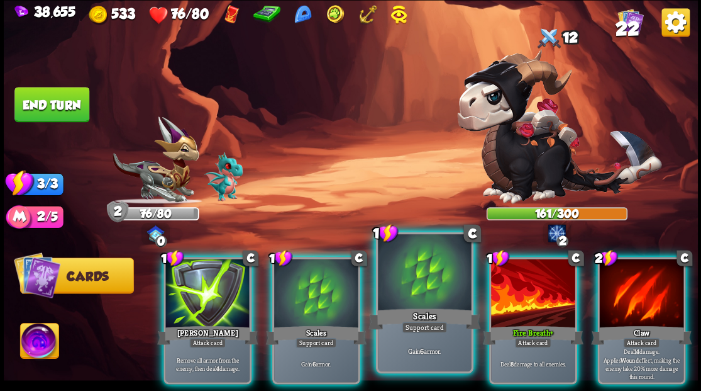
click at [420, 265] on div at bounding box center [424, 273] width 93 height 79
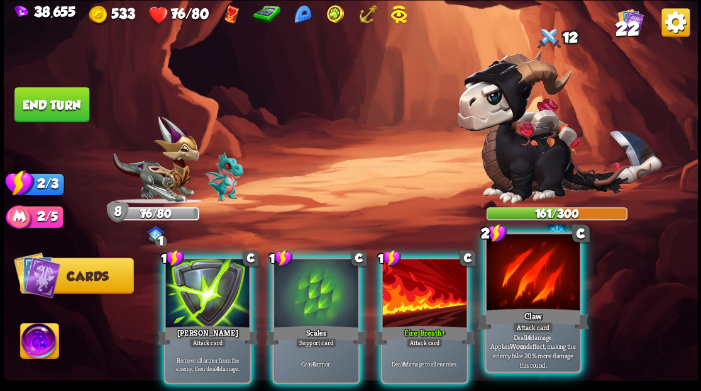
click at [550, 289] on div at bounding box center [532, 273] width 93 height 79
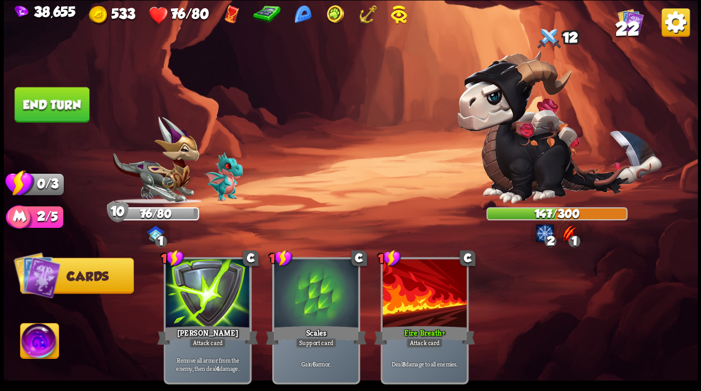
click at [60, 103] on button "End turn" at bounding box center [51, 104] width 75 height 35
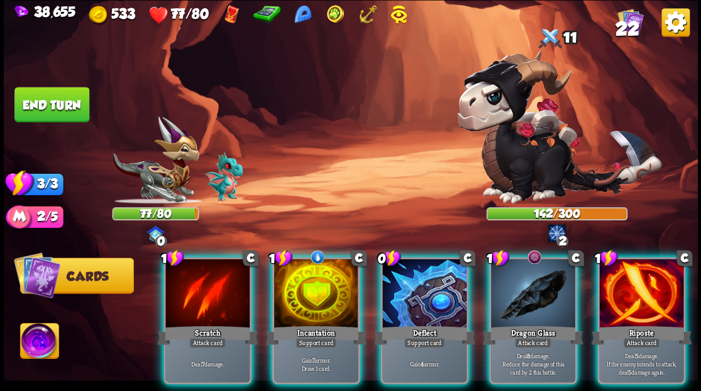
click at [332, 269] on div at bounding box center [316, 293] width 84 height 71
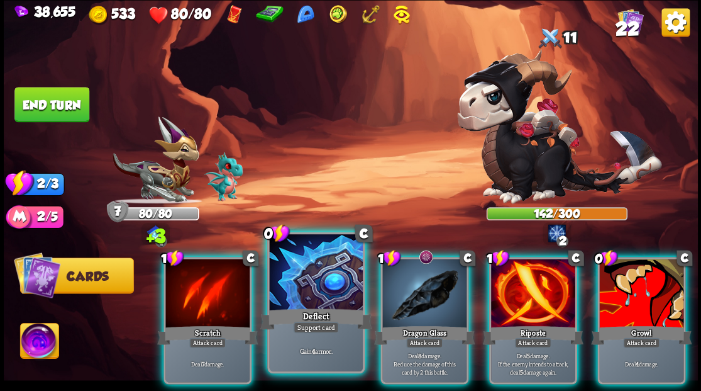
click at [313, 269] on div at bounding box center [315, 273] width 93 height 79
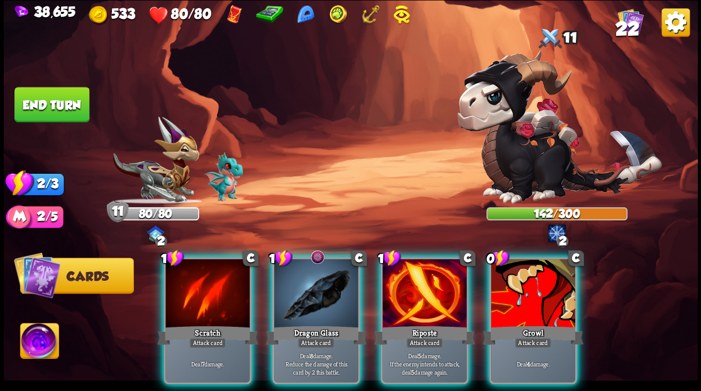
click at [411, 281] on div at bounding box center [424, 293] width 84 height 71
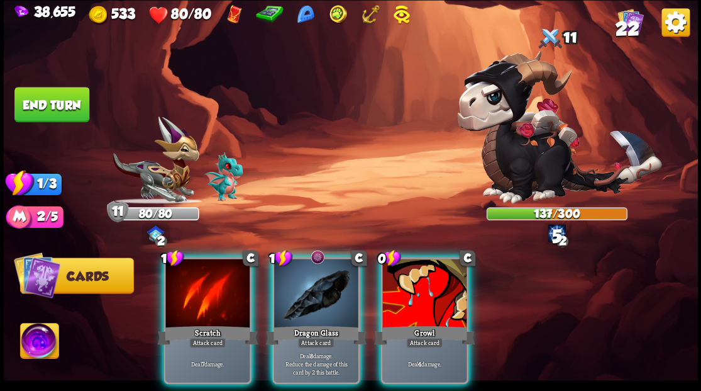
click at [288, 272] on div at bounding box center [316, 293] width 84 height 71
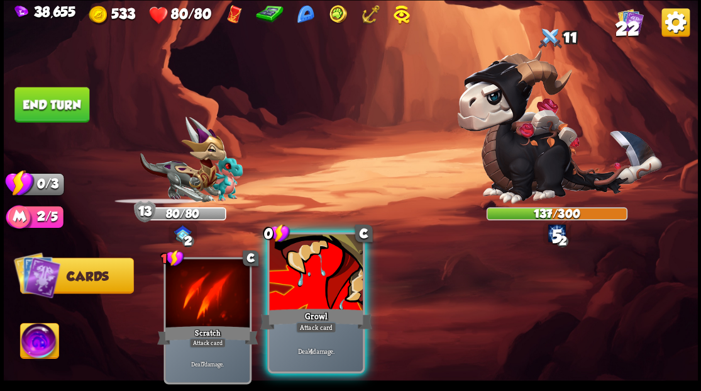
click at [290, 273] on div at bounding box center [315, 273] width 93 height 79
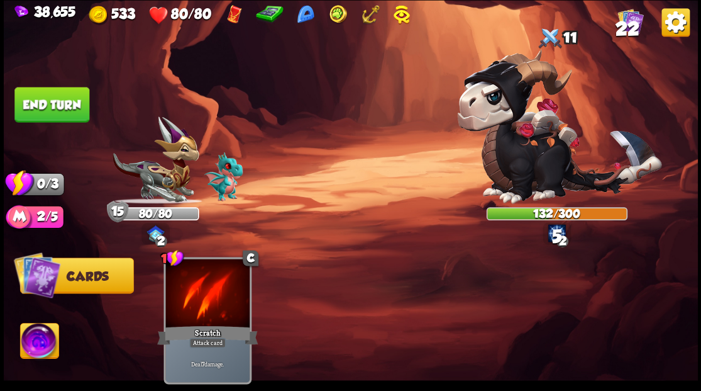
click at [63, 104] on button "End turn" at bounding box center [51, 104] width 75 height 35
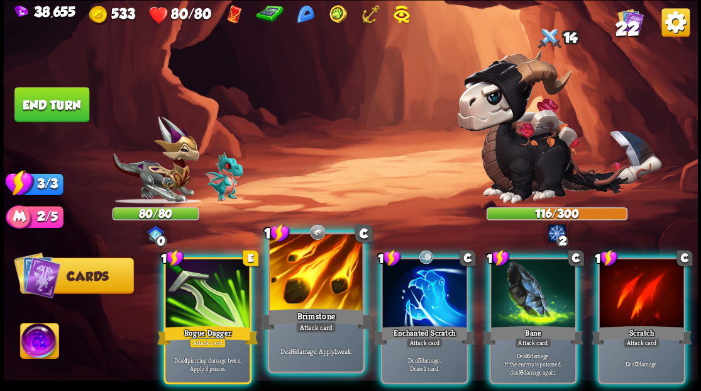
click at [306, 269] on div at bounding box center [315, 273] width 93 height 79
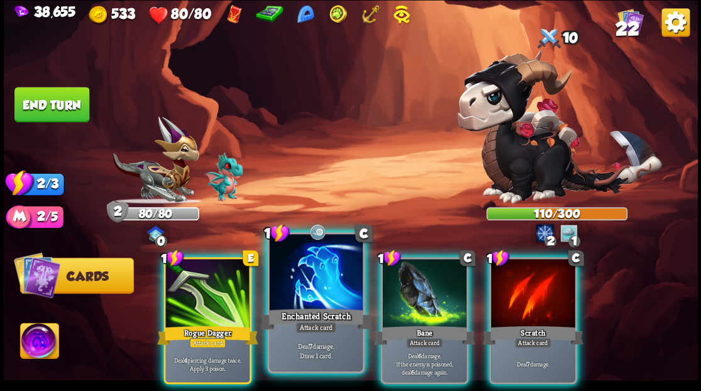
click at [304, 269] on div at bounding box center [315, 273] width 93 height 79
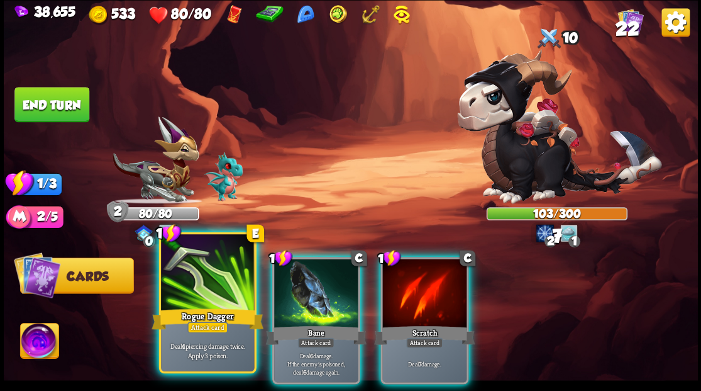
click at [213, 254] on div at bounding box center [207, 273] width 93 height 79
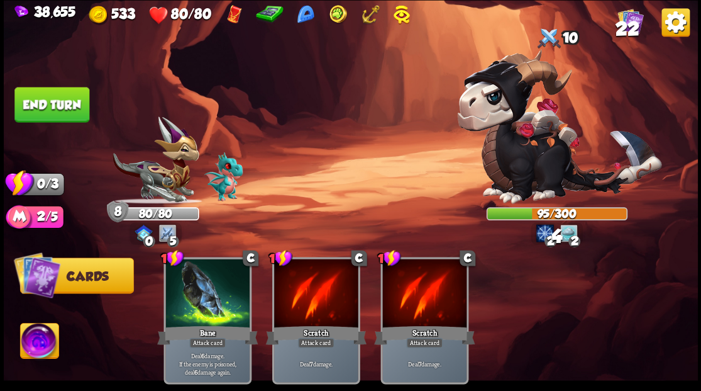
click at [48, 107] on button "End turn" at bounding box center [51, 104] width 75 height 35
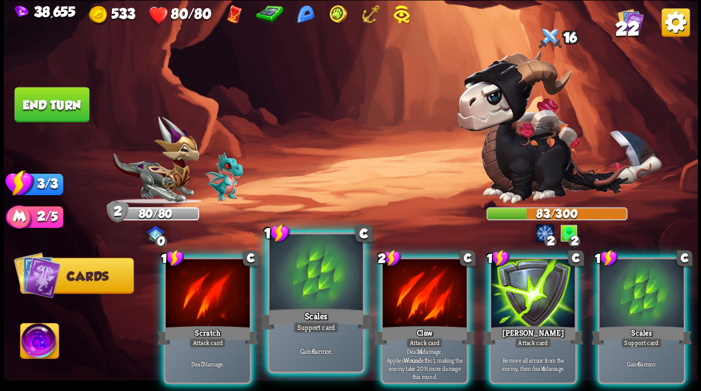
click at [307, 269] on div at bounding box center [315, 273] width 93 height 79
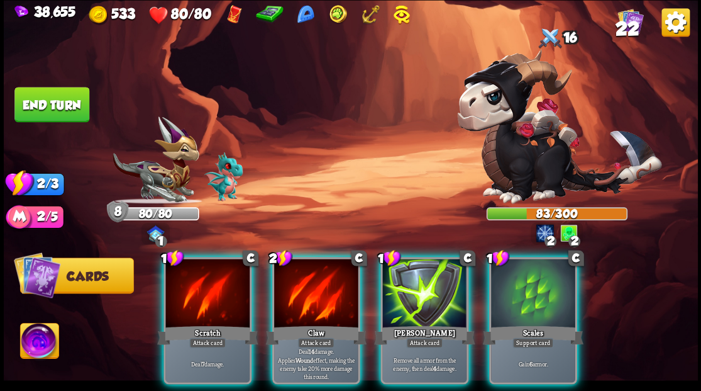
click at [399, 293] on div at bounding box center [424, 293] width 84 height 71
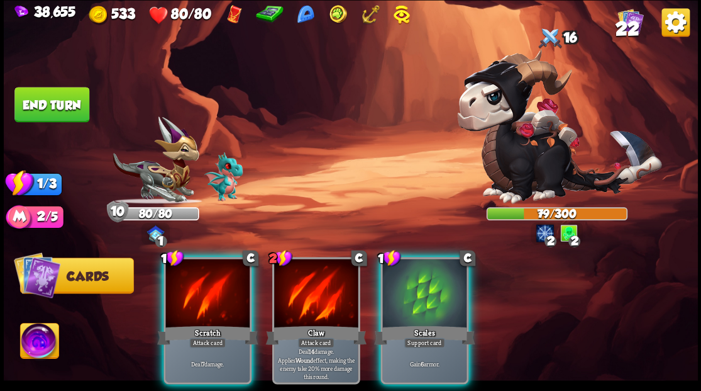
drag, startPoint x: 197, startPoint y: 292, endPoint x: 192, endPoint y: 273, distance: 19.7
click at [196, 289] on div at bounding box center [207, 293] width 84 height 71
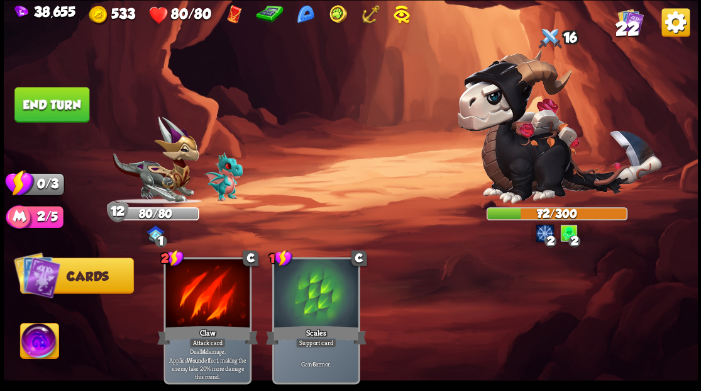
drag, startPoint x: 70, startPoint y: 94, endPoint x: 83, endPoint y: 91, distance: 12.8
click at [69, 93] on button "End turn" at bounding box center [51, 104] width 75 height 35
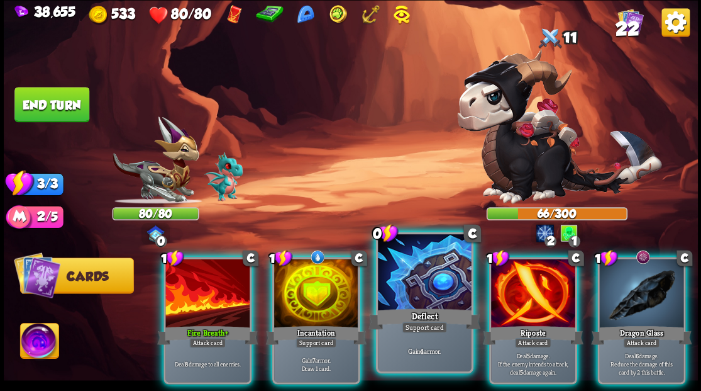
click at [441, 305] on div at bounding box center [424, 273] width 93 height 79
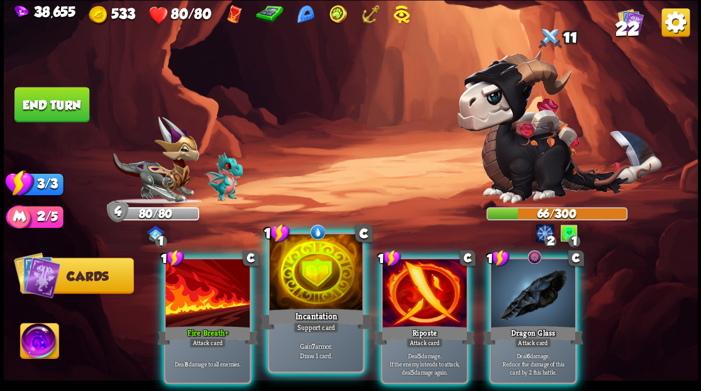
click at [313, 272] on div at bounding box center [315, 273] width 93 height 79
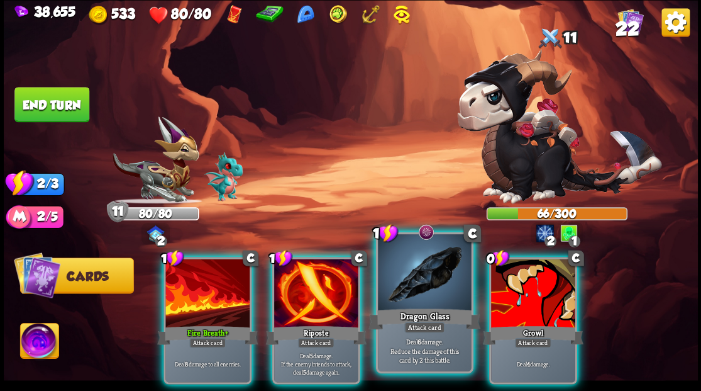
click at [408, 284] on div at bounding box center [424, 273] width 93 height 79
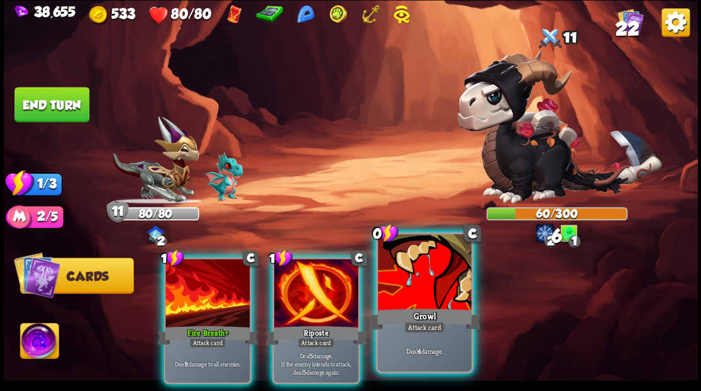
click at [405, 282] on div at bounding box center [424, 273] width 93 height 79
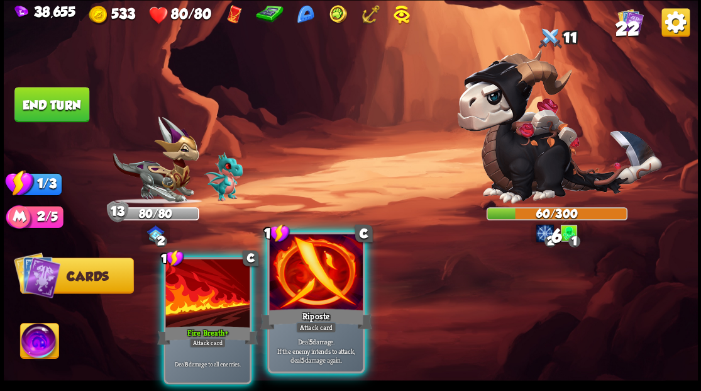
click at [322, 284] on div at bounding box center [315, 273] width 93 height 79
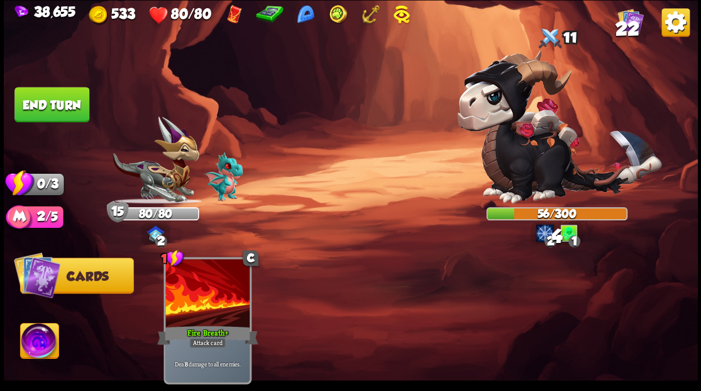
click at [53, 99] on button "End turn" at bounding box center [51, 104] width 75 height 35
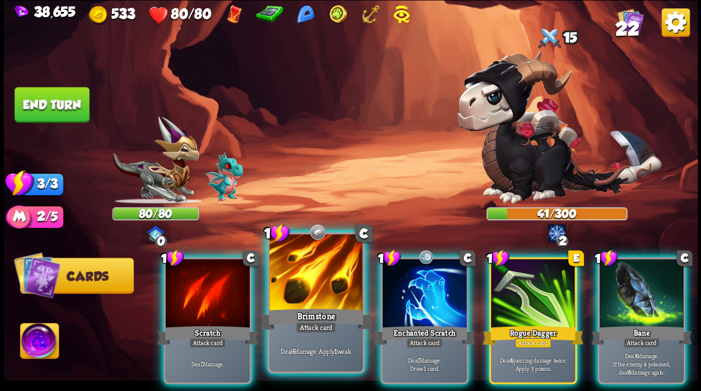
click at [301, 262] on div at bounding box center [315, 273] width 93 height 79
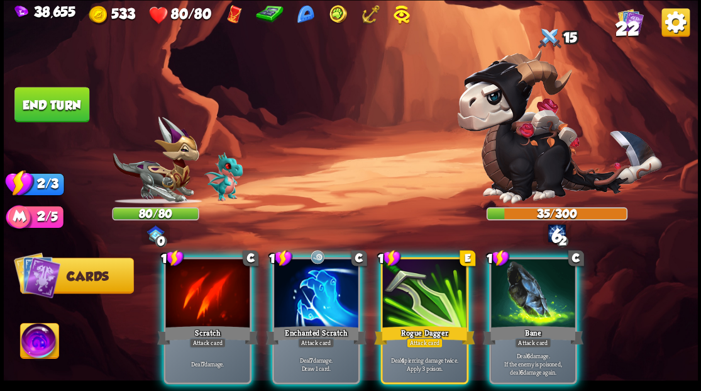
click at [301, 262] on div at bounding box center [316, 293] width 84 height 71
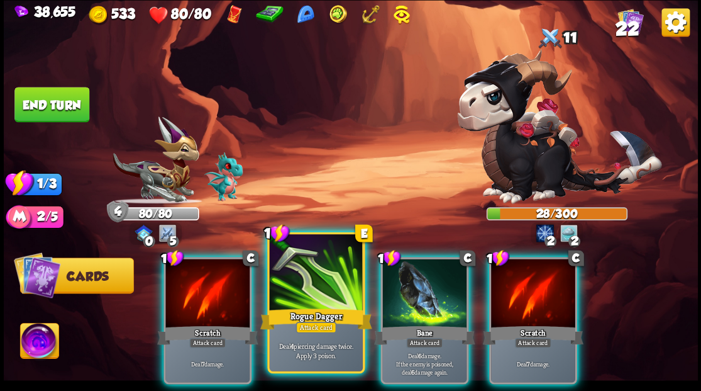
click at [321, 279] on div at bounding box center [315, 273] width 93 height 79
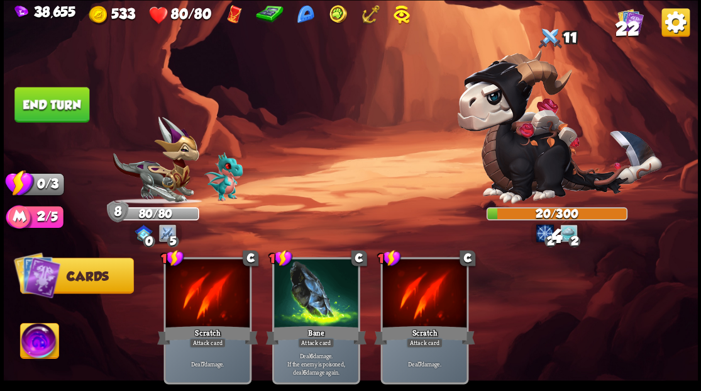
click at [70, 97] on button "End turn" at bounding box center [51, 104] width 75 height 35
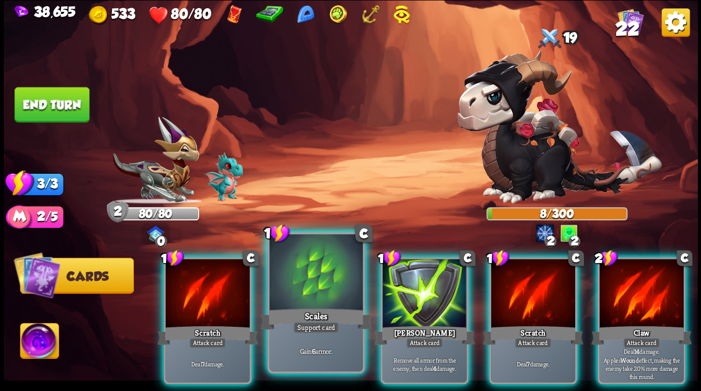
click at [307, 269] on div at bounding box center [315, 273] width 93 height 79
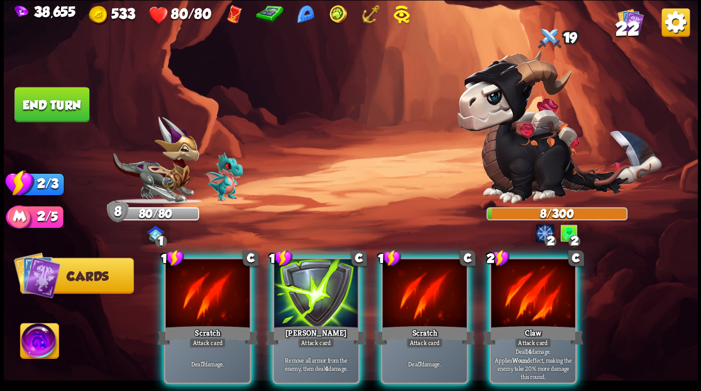
drag, startPoint x: 545, startPoint y: 297, endPoint x: 538, endPoint y: 286, distance: 13.3
click at [543, 294] on div at bounding box center [533, 293] width 84 height 71
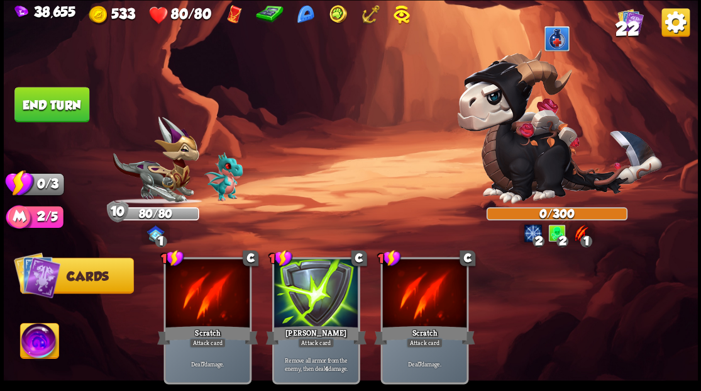
drag, startPoint x: 63, startPoint y: 114, endPoint x: 216, endPoint y: 147, distance: 156.8
click at [64, 114] on button "End turn" at bounding box center [51, 104] width 75 height 35
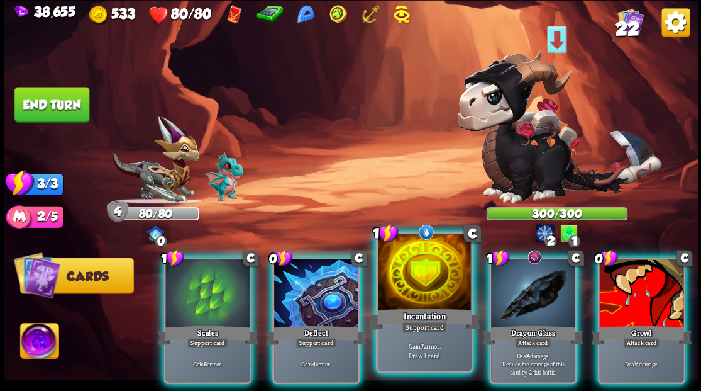
click at [442, 275] on div at bounding box center [424, 273] width 93 height 79
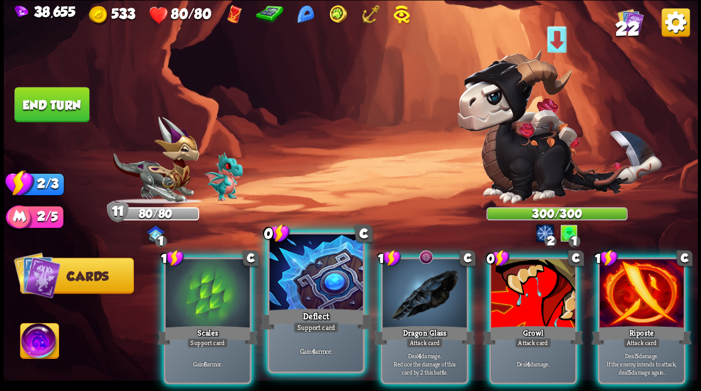
click at [334, 265] on div at bounding box center [315, 273] width 93 height 79
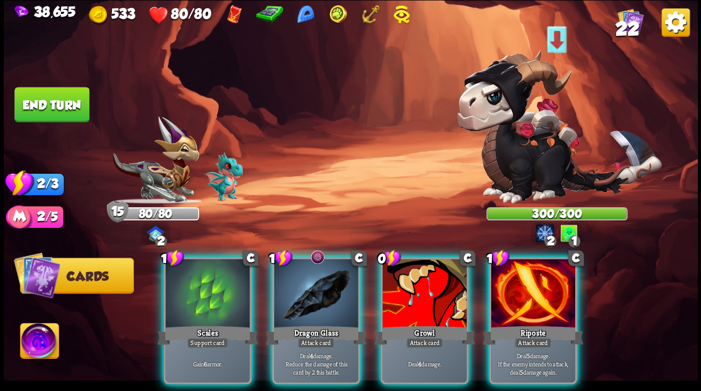
click at [528, 304] on div at bounding box center [533, 293] width 84 height 71
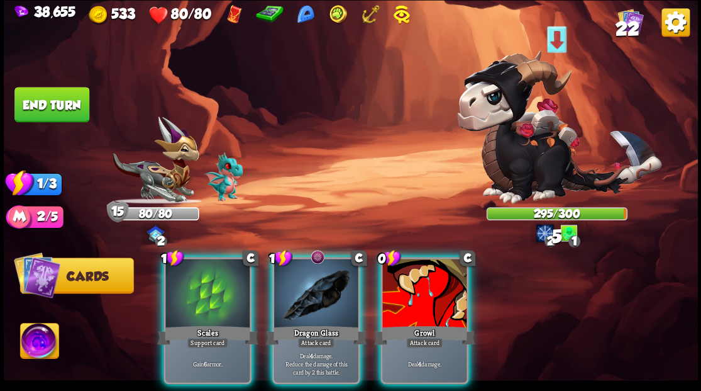
drag, startPoint x: 419, startPoint y: 292, endPoint x: 389, endPoint y: 289, distance: 31.0
click at [421, 292] on div at bounding box center [424, 293] width 84 height 71
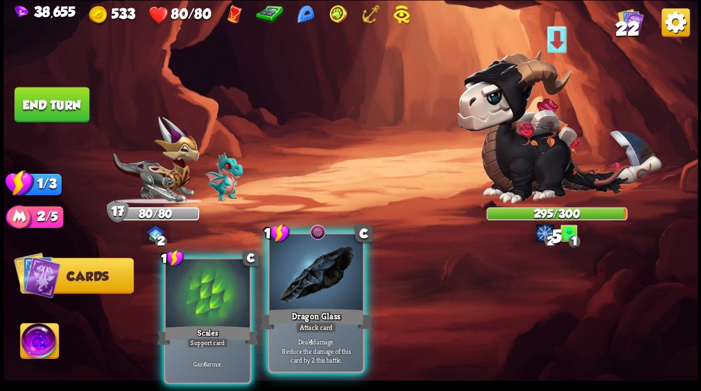
click at [314, 273] on div at bounding box center [315, 273] width 93 height 79
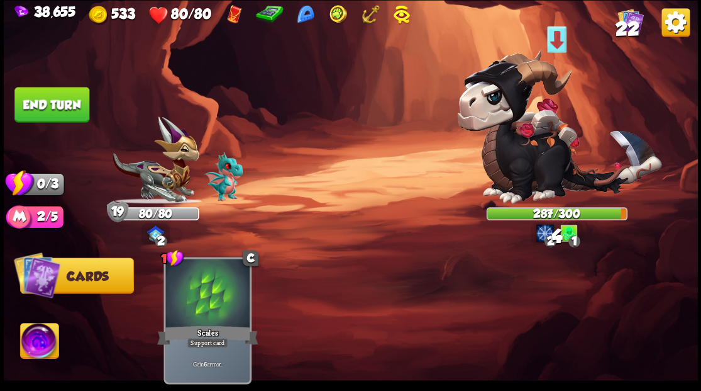
click at [63, 102] on button "End turn" at bounding box center [51, 104] width 75 height 35
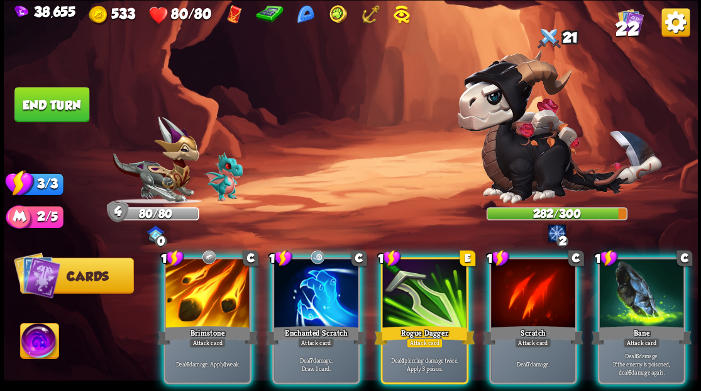
click at [213, 279] on div at bounding box center [207, 293] width 84 height 71
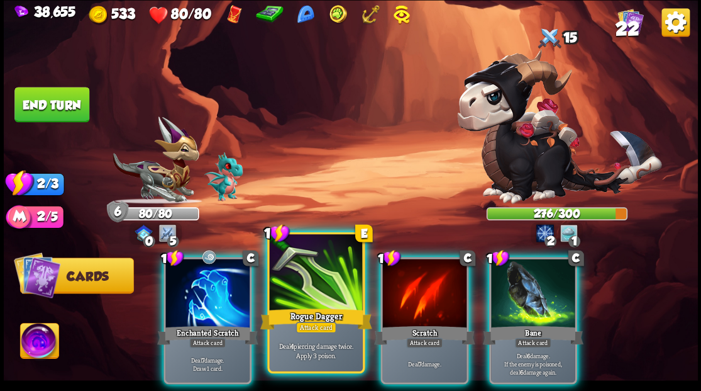
click at [296, 295] on div at bounding box center [315, 273] width 93 height 79
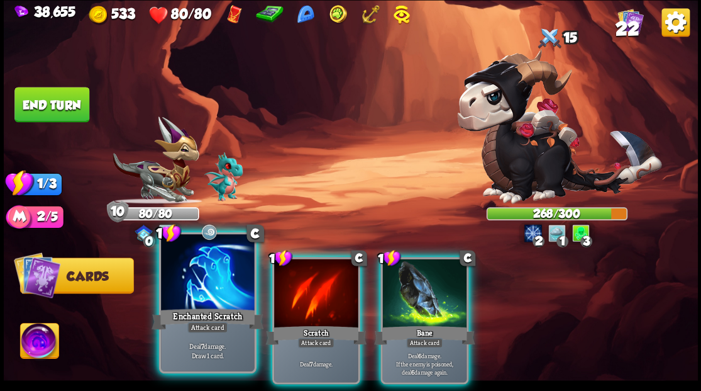
click at [203, 281] on div at bounding box center [207, 273] width 93 height 79
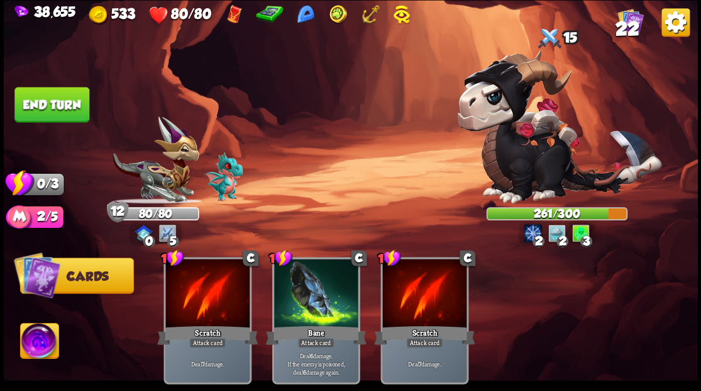
drag, startPoint x: 70, startPoint y: 91, endPoint x: 203, endPoint y: 72, distance: 134.8
click at [69, 92] on button "End turn" at bounding box center [51, 104] width 75 height 35
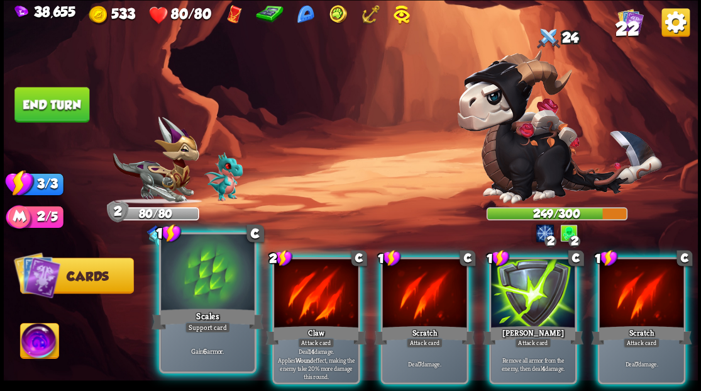
click at [204, 278] on div at bounding box center [207, 273] width 93 height 79
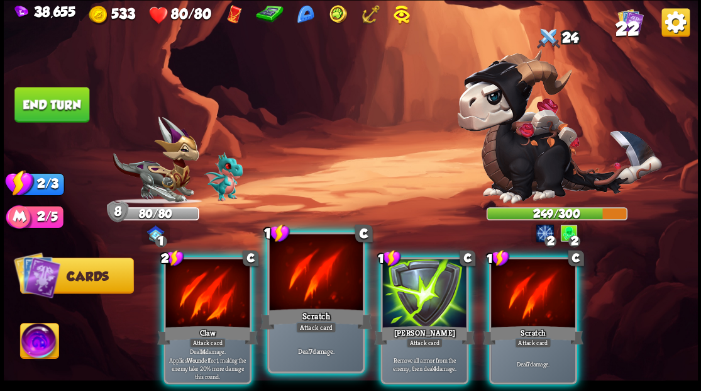
click at [314, 279] on div at bounding box center [315, 273] width 93 height 79
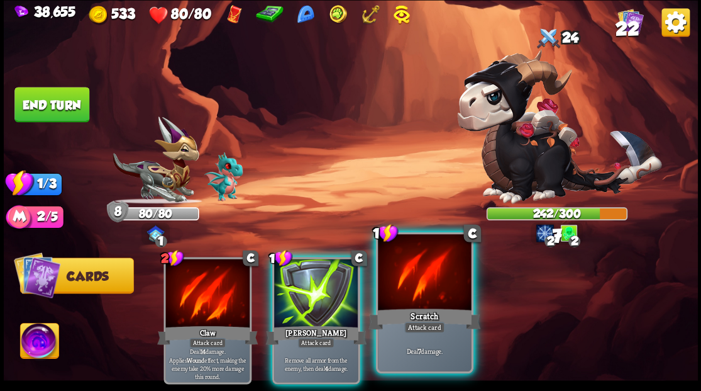
click at [413, 300] on div at bounding box center [424, 273] width 93 height 79
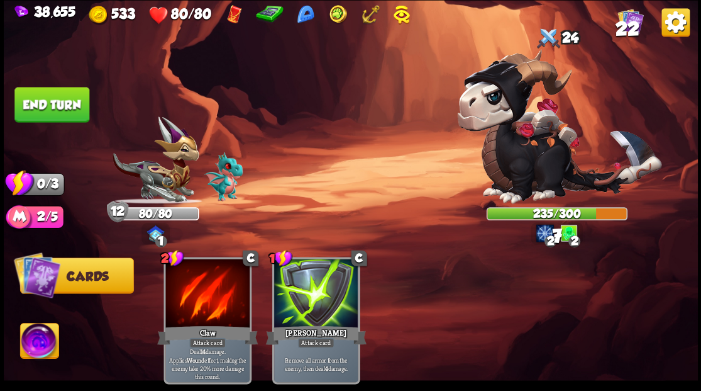
click at [37, 99] on button "End turn" at bounding box center [51, 104] width 75 height 35
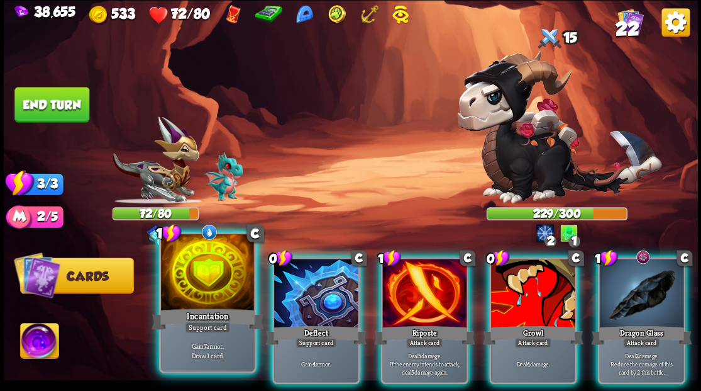
click at [216, 268] on div at bounding box center [207, 273] width 93 height 79
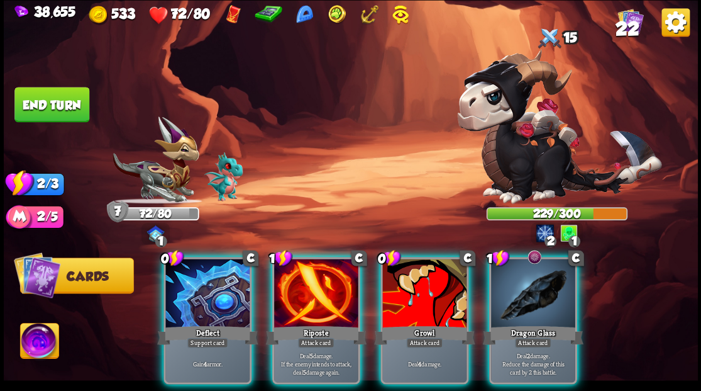
click at [216, 268] on div at bounding box center [207, 293] width 84 height 71
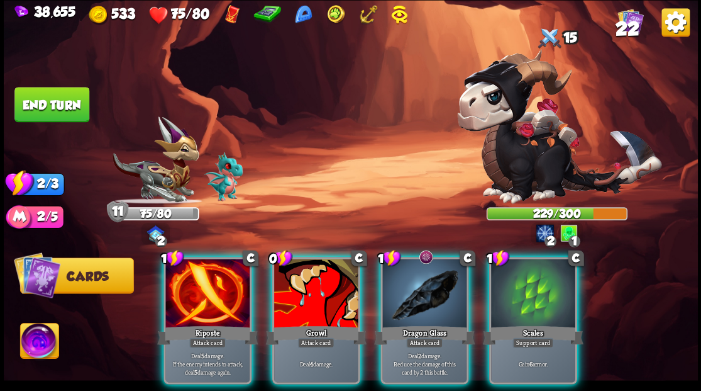
click at [517, 294] on div at bounding box center [533, 293] width 84 height 71
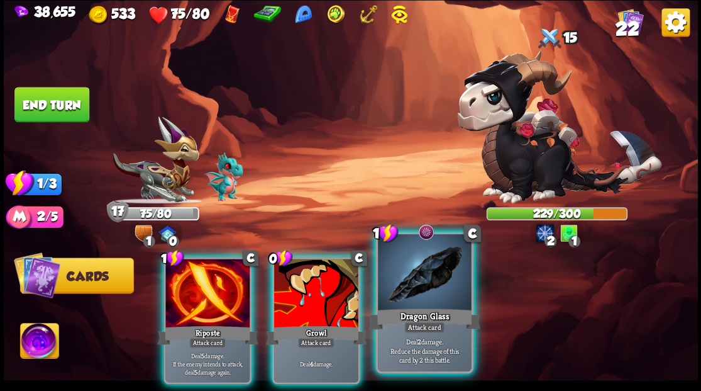
click at [406, 283] on div at bounding box center [424, 273] width 93 height 79
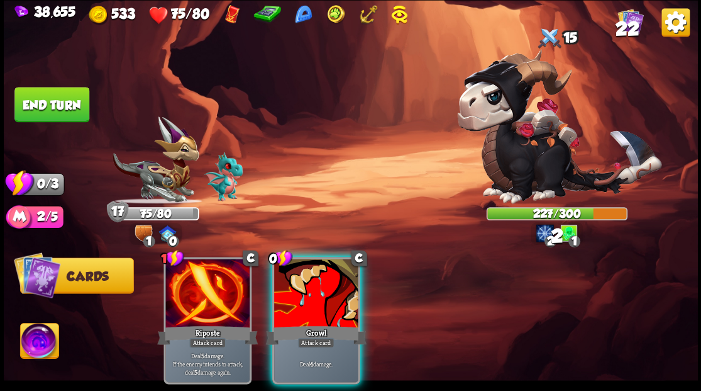
drag, startPoint x: 333, startPoint y: 291, endPoint x: 321, endPoint y: 288, distance: 12.8
click at [326, 289] on div at bounding box center [316, 293] width 84 height 71
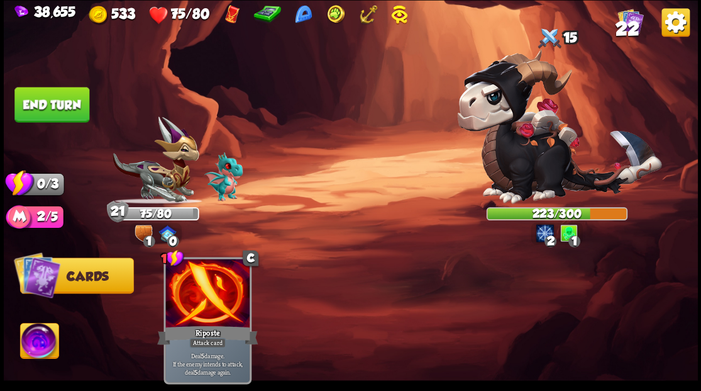
click at [70, 111] on button "End turn" at bounding box center [51, 104] width 75 height 35
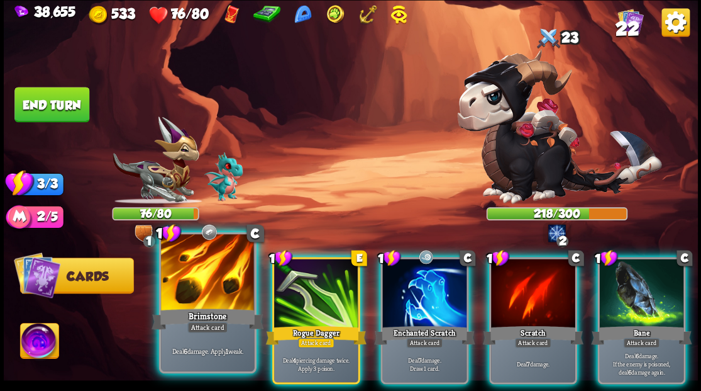
click at [199, 282] on div at bounding box center [207, 273] width 93 height 79
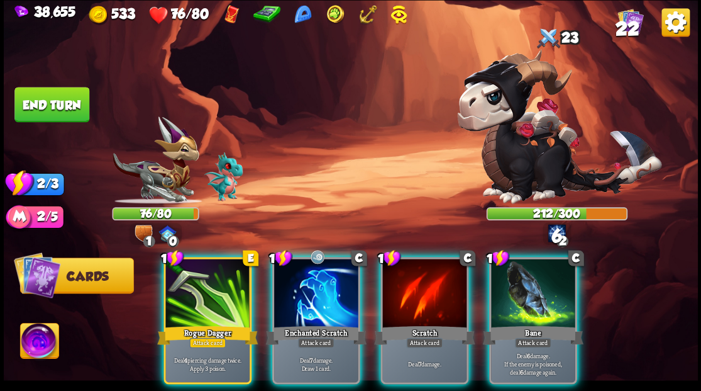
click at [199, 282] on div at bounding box center [207, 293] width 84 height 71
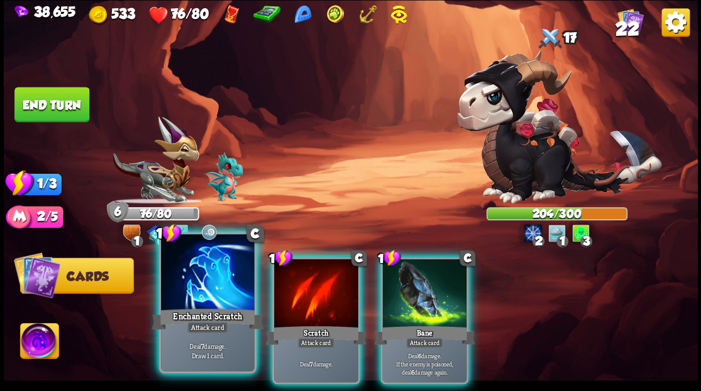
click at [202, 281] on div at bounding box center [207, 273] width 93 height 79
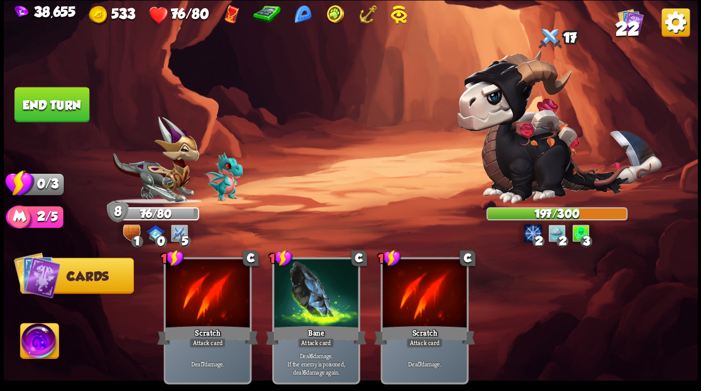
click at [63, 106] on button "End turn" at bounding box center [51, 104] width 75 height 35
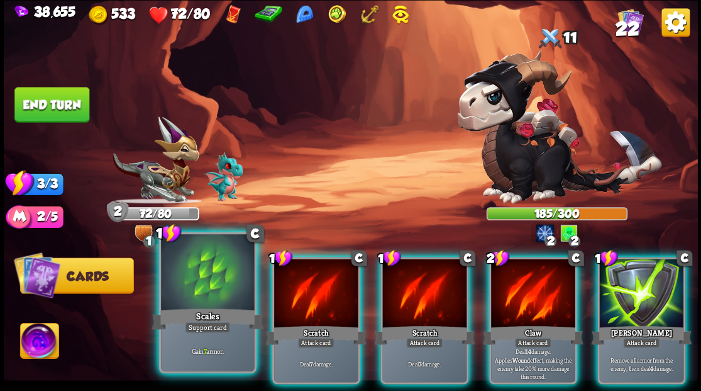
click at [184, 281] on div at bounding box center [207, 273] width 93 height 79
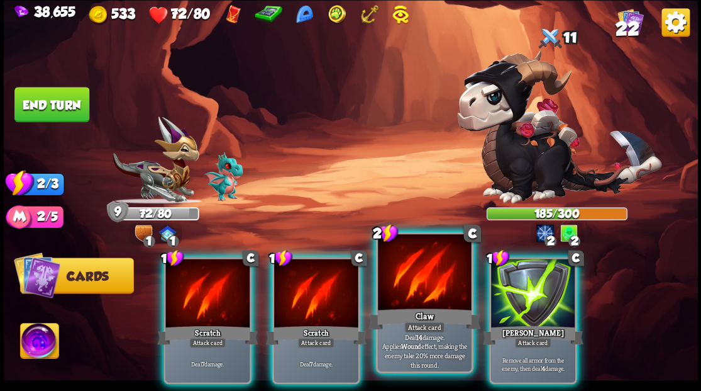
click at [433, 308] on div "Claw" at bounding box center [425, 318] width 112 height 25
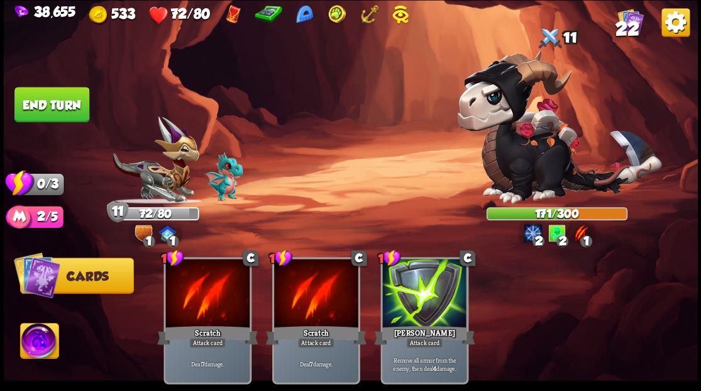
click at [45, 103] on button "End turn" at bounding box center [51, 104] width 75 height 35
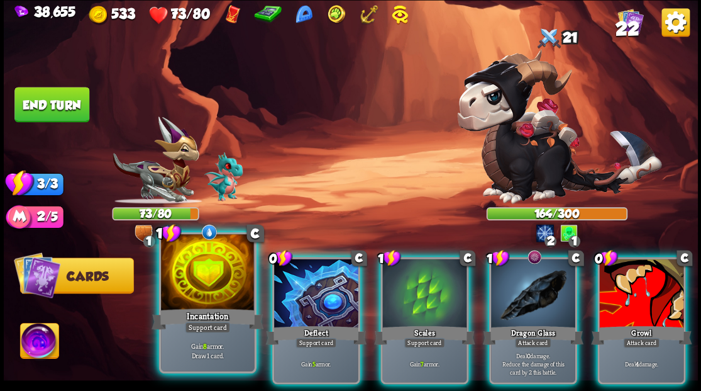
click at [214, 267] on div at bounding box center [207, 273] width 93 height 79
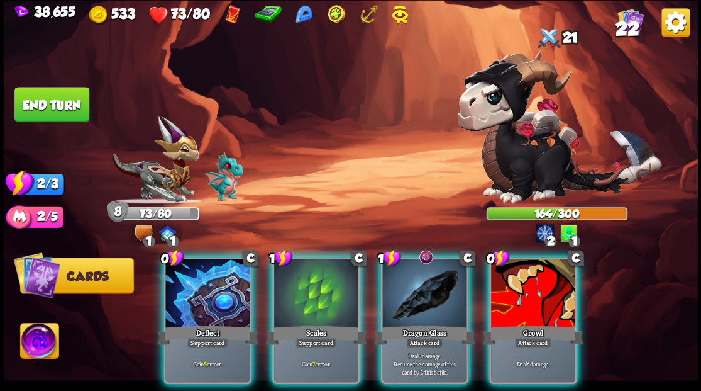
click at [211, 264] on div at bounding box center [207, 293] width 84 height 71
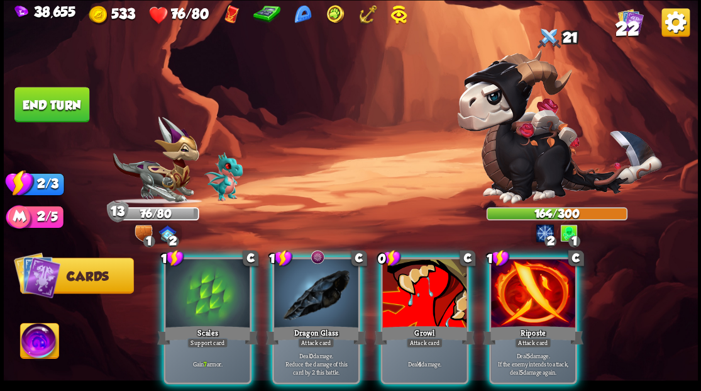
drag, startPoint x: 513, startPoint y: 297, endPoint x: 504, endPoint y: 287, distance: 13.4
click at [513, 296] on div at bounding box center [533, 293] width 84 height 71
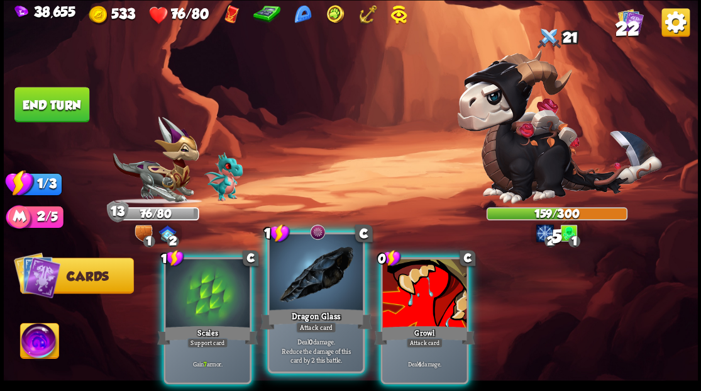
click at [321, 279] on div at bounding box center [315, 273] width 93 height 79
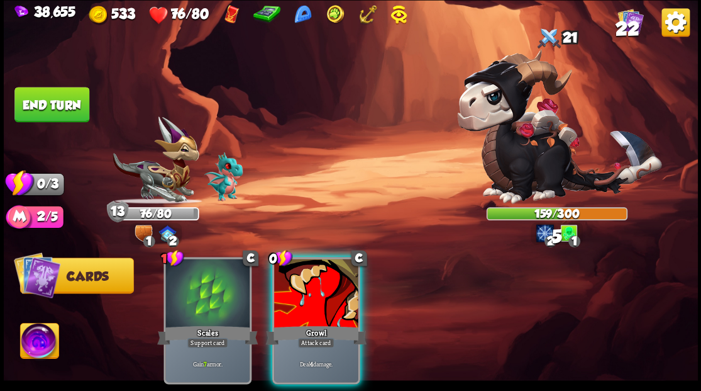
click at [321, 279] on div at bounding box center [316, 293] width 84 height 71
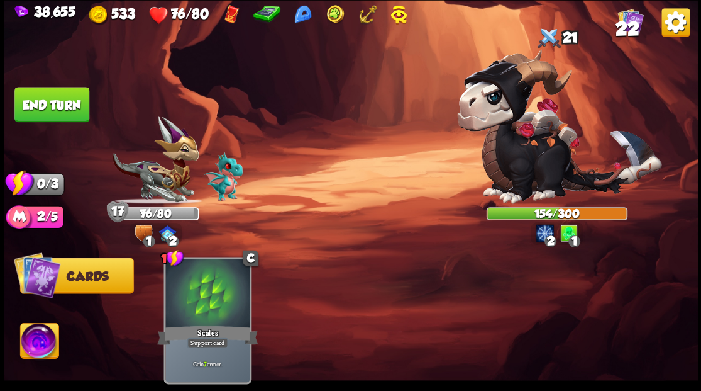
click at [59, 101] on button "End turn" at bounding box center [51, 104] width 75 height 35
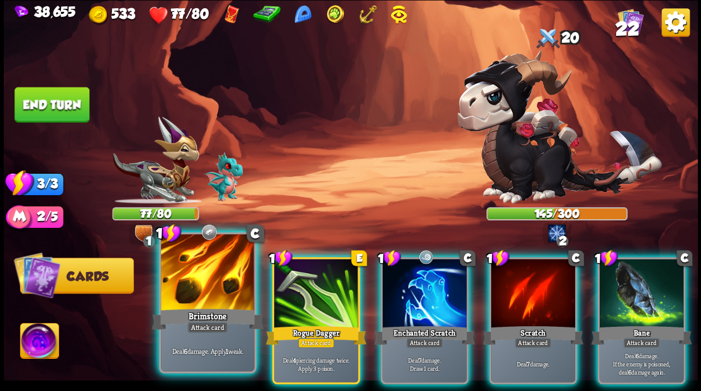
click at [208, 281] on div at bounding box center [207, 273] width 93 height 79
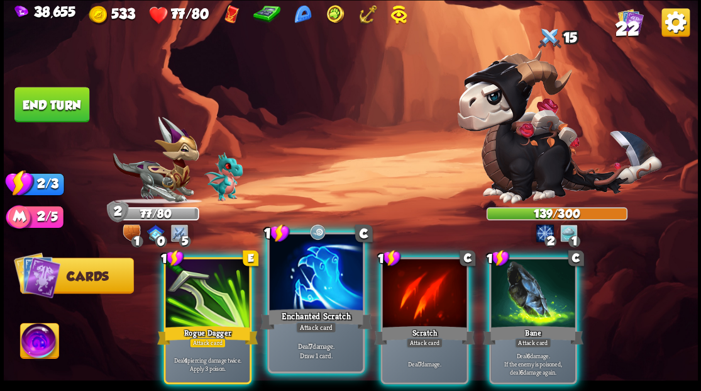
click at [313, 292] on div at bounding box center [315, 273] width 93 height 79
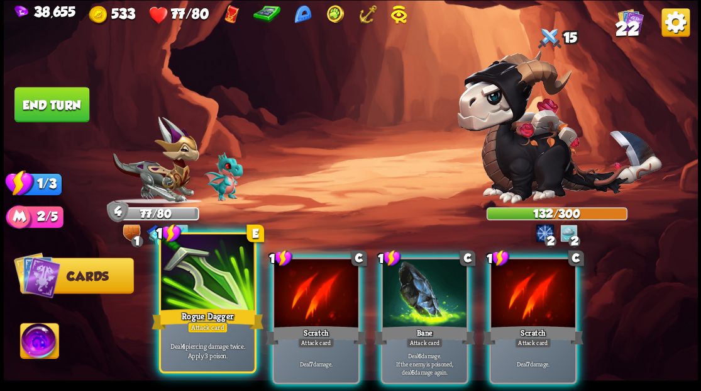
click at [200, 295] on div at bounding box center [207, 273] width 93 height 79
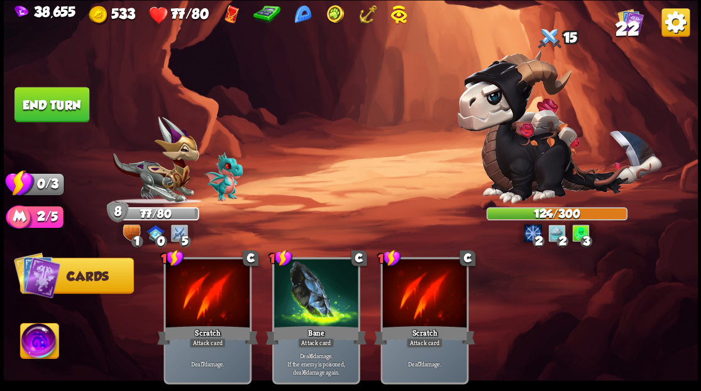
click at [38, 104] on button "End turn" at bounding box center [51, 104] width 75 height 35
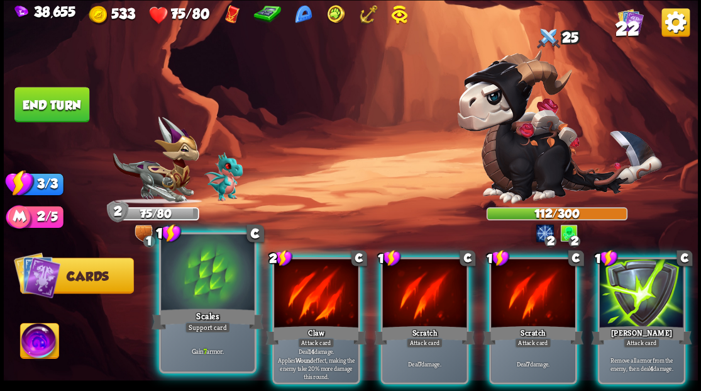
click at [214, 279] on div at bounding box center [207, 273] width 93 height 79
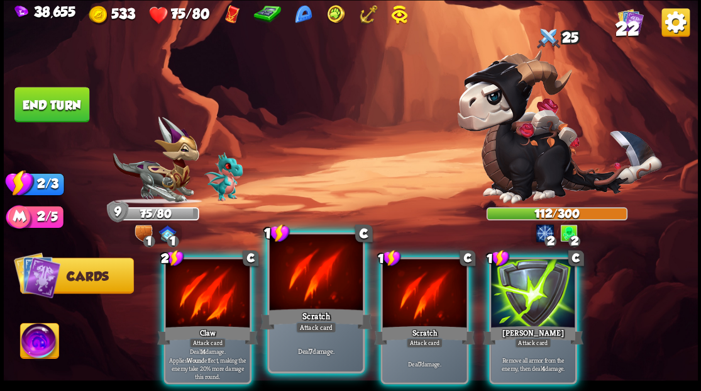
click at [299, 296] on div at bounding box center [315, 273] width 93 height 79
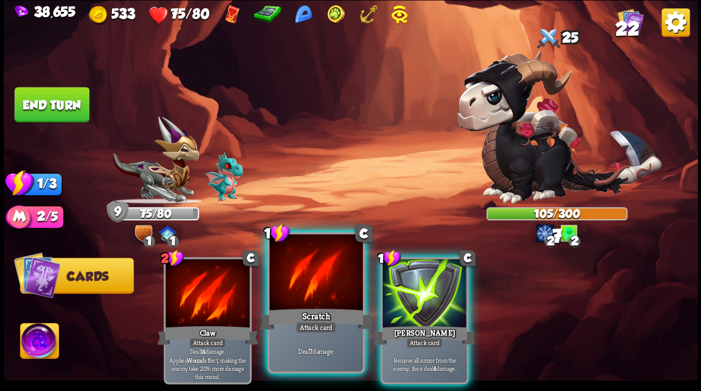
click at [299, 296] on div at bounding box center [315, 273] width 93 height 79
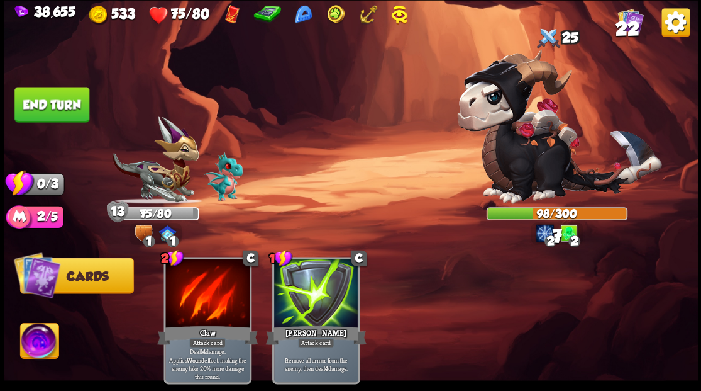
drag, startPoint x: 45, startPoint y: 104, endPoint x: 112, endPoint y: 148, distance: 80.2
click at [46, 104] on button "End turn" at bounding box center [51, 104] width 75 height 35
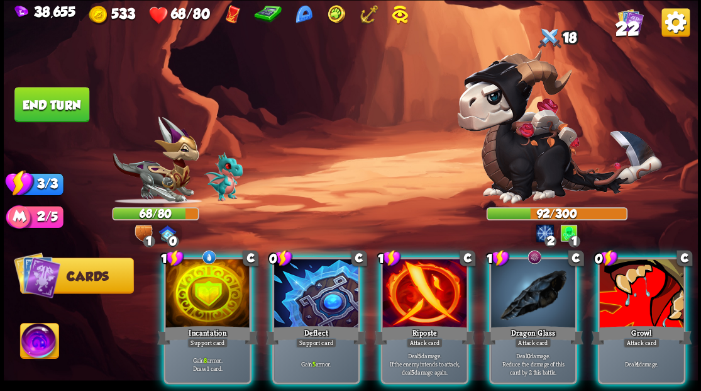
click at [182, 280] on div at bounding box center [207, 293] width 84 height 71
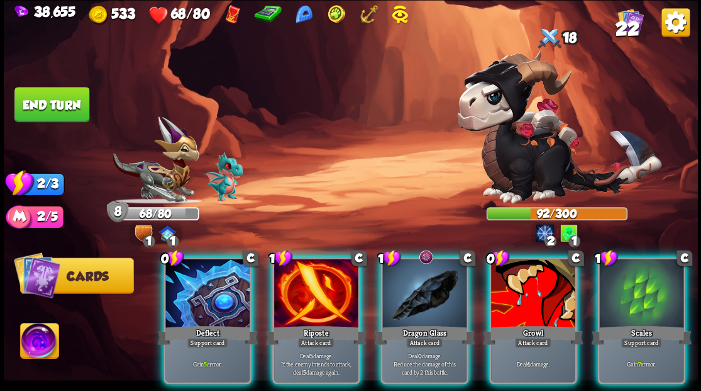
click at [182, 280] on div at bounding box center [207, 293] width 84 height 71
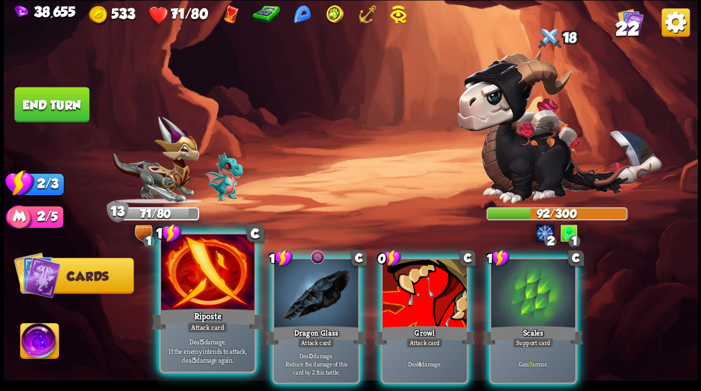
click at [215, 276] on div at bounding box center [207, 273] width 93 height 79
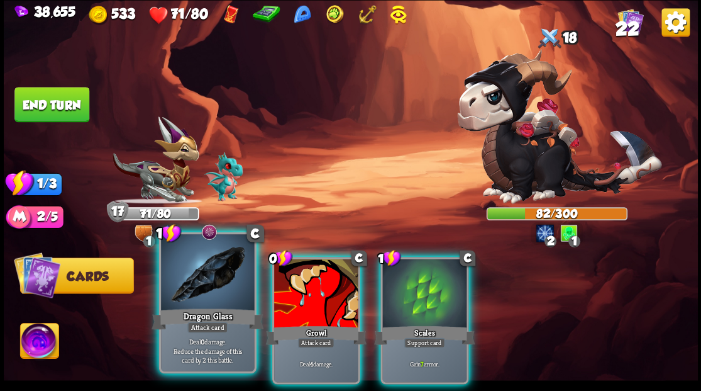
click at [204, 275] on div at bounding box center [207, 273] width 93 height 79
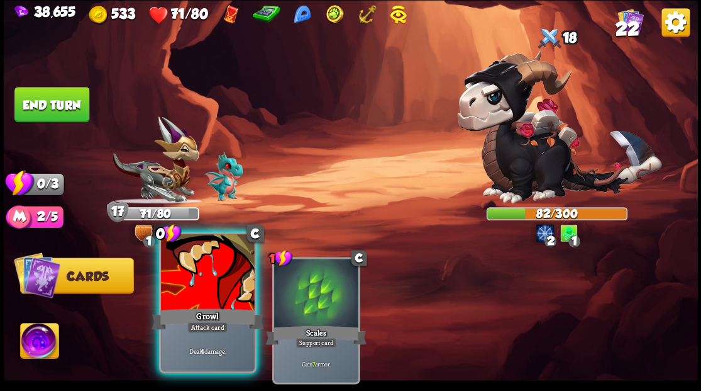
click at [228, 294] on div at bounding box center [207, 273] width 93 height 79
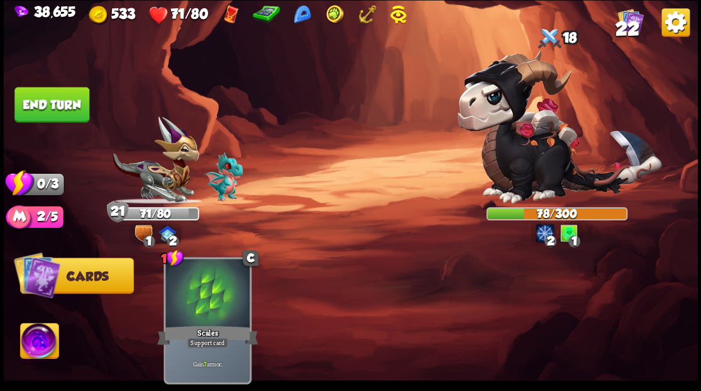
click at [70, 103] on button "End turn" at bounding box center [51, 104] width 75 height 35
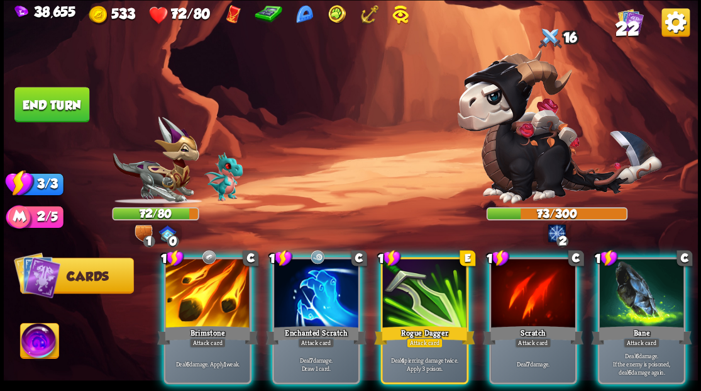
click at [316, 296] on div at bounding box center [316, 293] width 84 height 71
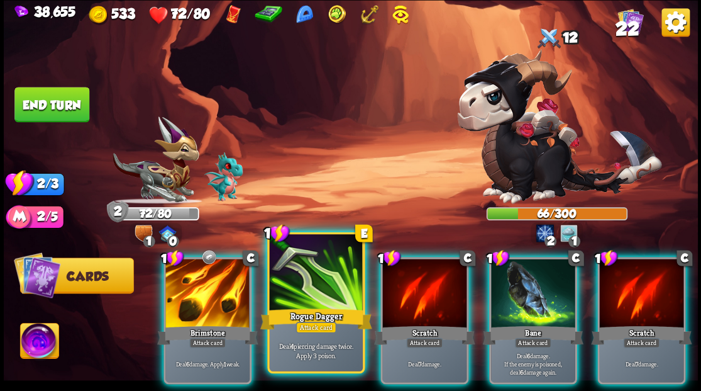
click at [290, 298] on div at bounding box center [315, 273] width 93 height 79
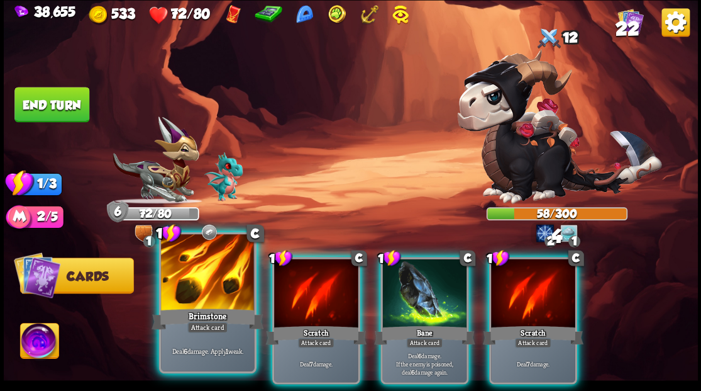
click at [192, 275] on div at bounding box center [207, 273] width 93 height 79
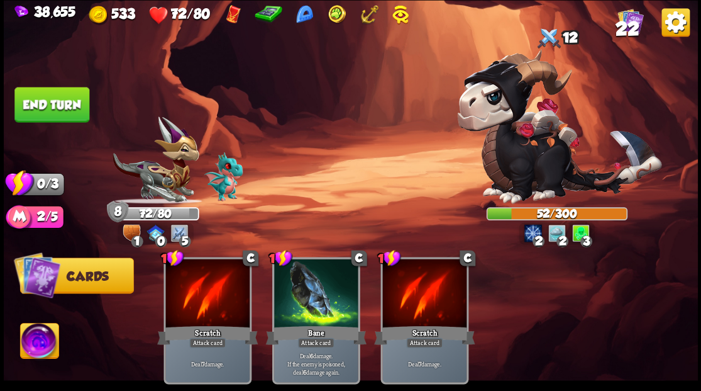
click at [63, 104] on button "End turn" at bounding box center [51, 104] width 75 height 35
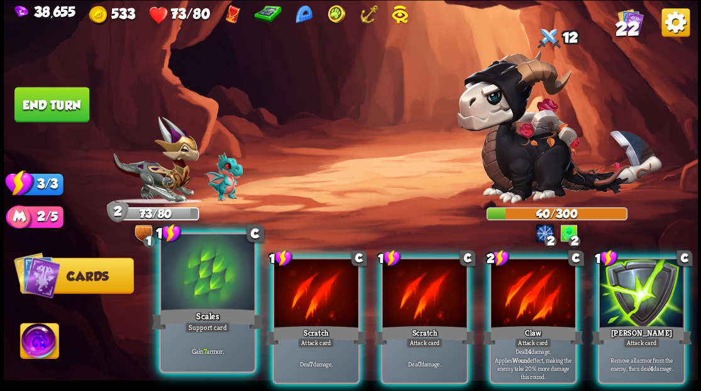
click at [208, 293] on div at bounding box center [207, 273] width 93 height 79
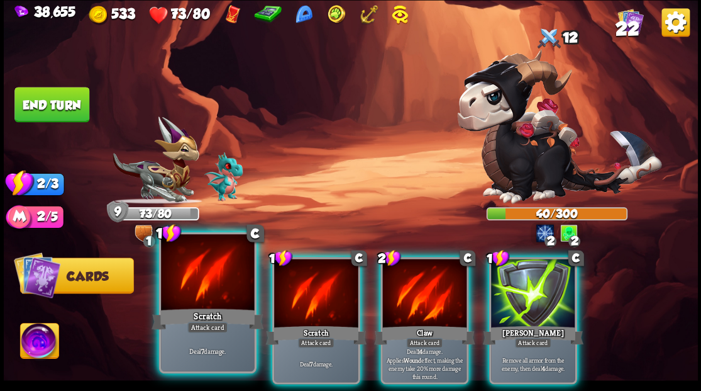
click at [192, 286] on div at bounding box center [207, 273] width 93 height 79
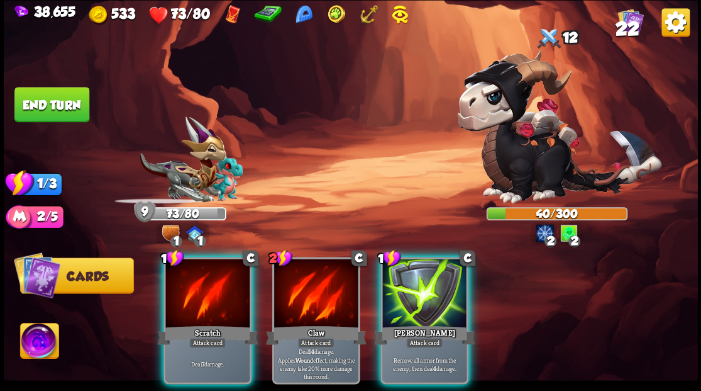
click at [192, 286] on div at bounding box center [207, 293] width 84 height 71
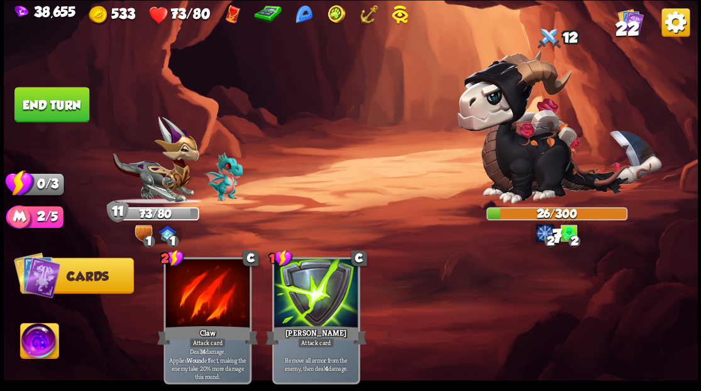
click at [65, 109] on button "End turn" at bounding box center [51, 104] width 75 height 35
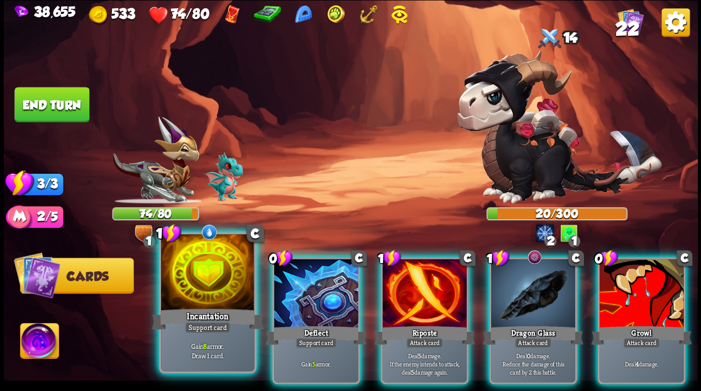
click at [181, 281] on div at bounding box center [207, 273] width 93 height 79
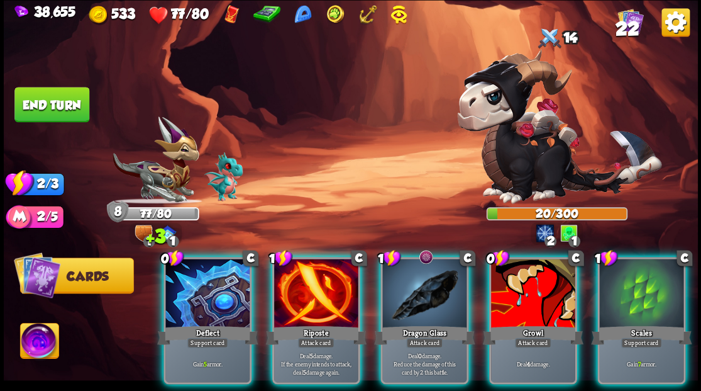
click at [414, 284] on div at bounding box center [424, 293] width 84 height 71
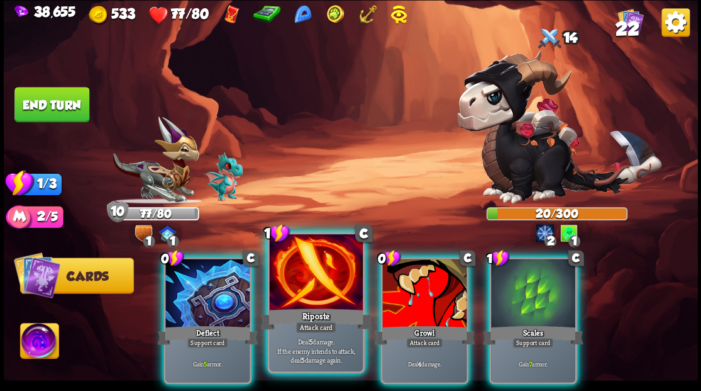
click at [297, 286] on div at bounding box center [315, 273] width 93 height 79
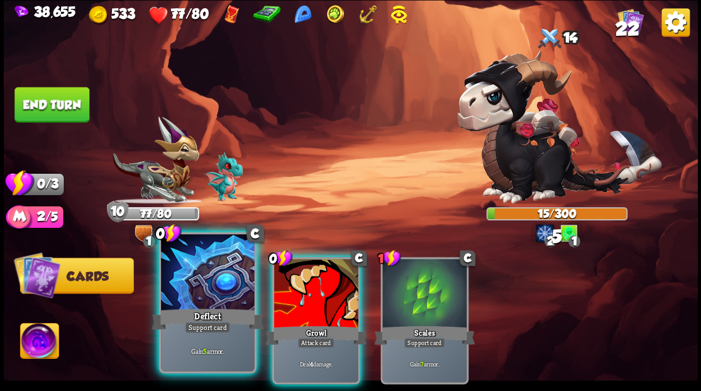
click at [206, 292] on div at bounding box center [207, 273] width 93 height 79
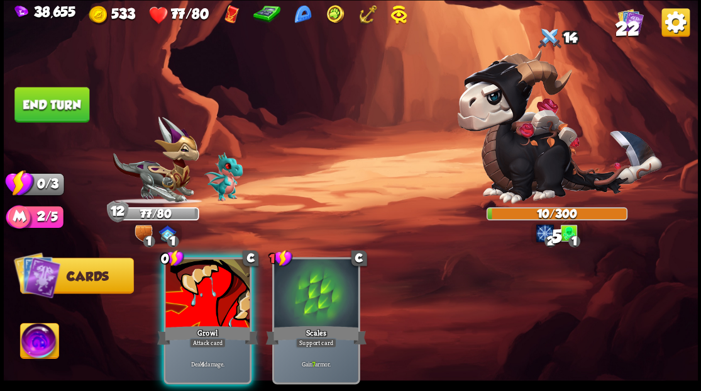
drag, startPoint x: 206, startPoint y: 289, endPoint x: 201, endPoint y: 225, distance: 64.9
click at [206, 276] on div at bounding box center [207, 293] width 84 height 71
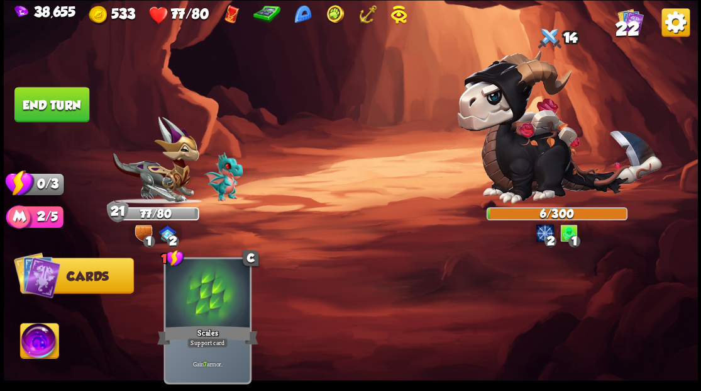
click at [38, 106] on button "End turn" at bounding box center [51, 104] width 75 height 35
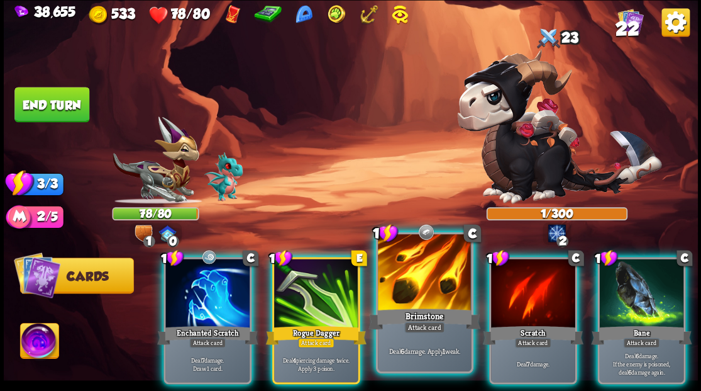
click at [406, 264] on div at bounding box center [424, 273] width 93 height 79
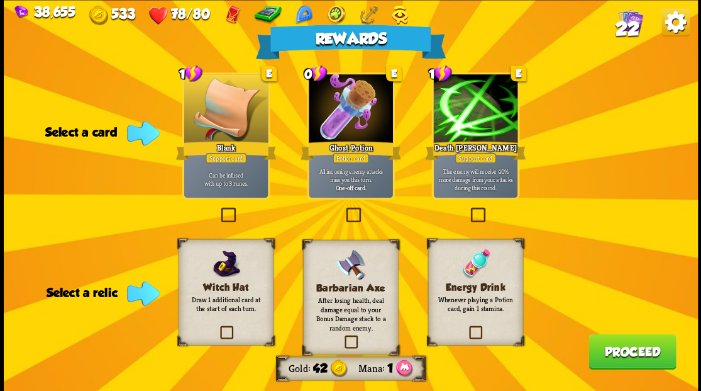
click at [343, 209] on label at bounding box center [343, 209] width 0 height 0
click at [0, 0] on input "checkbox" at bounding box center [0, 0] width 0 height 0
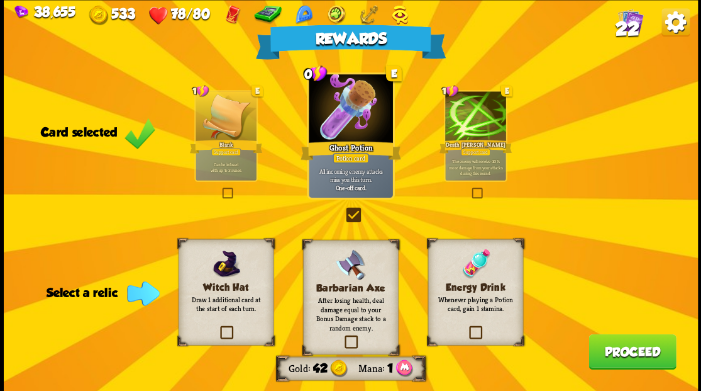
click at [621, 26] on span "22" at bounding box center [627, 28] width 24 height 21
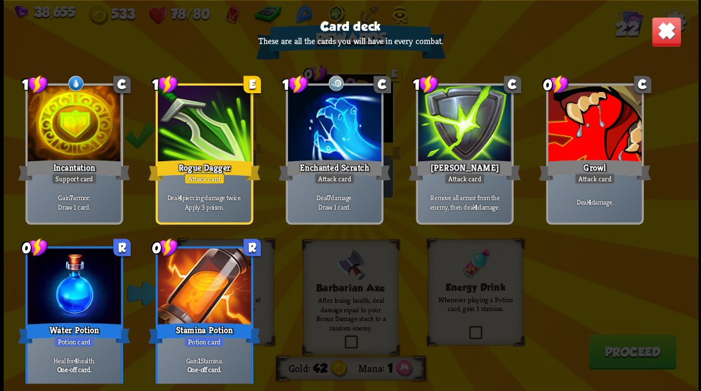
scroll to position [584, 0]
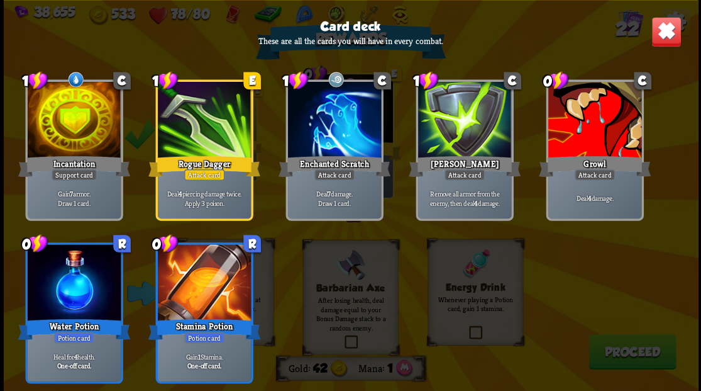
click at [657, 35] on img at bounding box center [666, 31] width 30 height 30
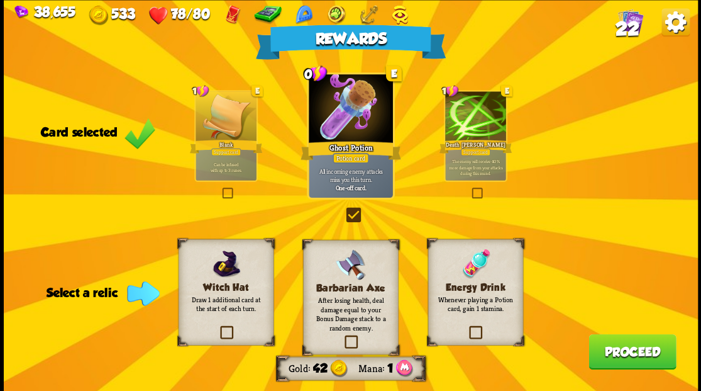
click at [467, 327] on label at bounding box center [467, 327] width 0 height 0
click at [0, 0] on input "checkbox" at bounding box center [0, 0] width 0 height 0
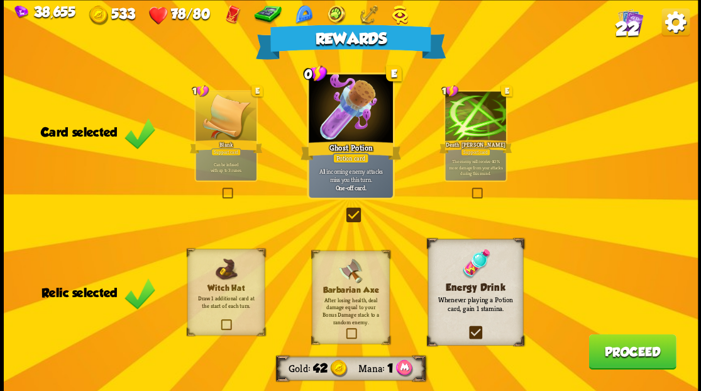
click at [613, 355] on button "Proceed" at bounding box center [632, 350] width 87 height 35
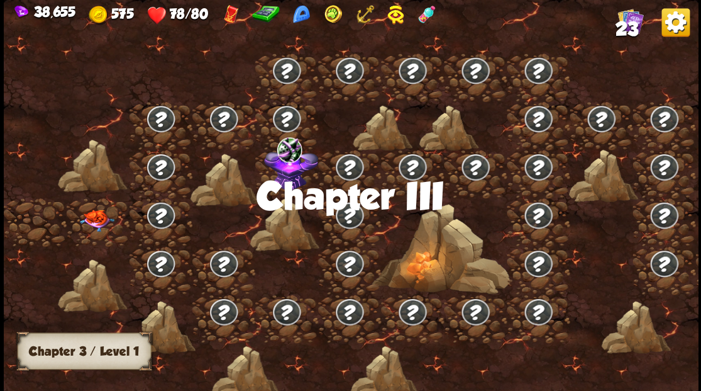
click at [92, 218] on img at bounding box center [96, 220] width 35 height 22
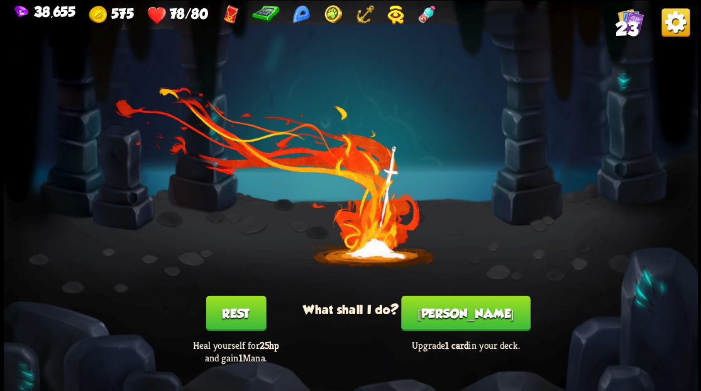
click at [472, 311] on button "[PERSON_NAME]" at bounding box center [465, 312] width 129 height 35
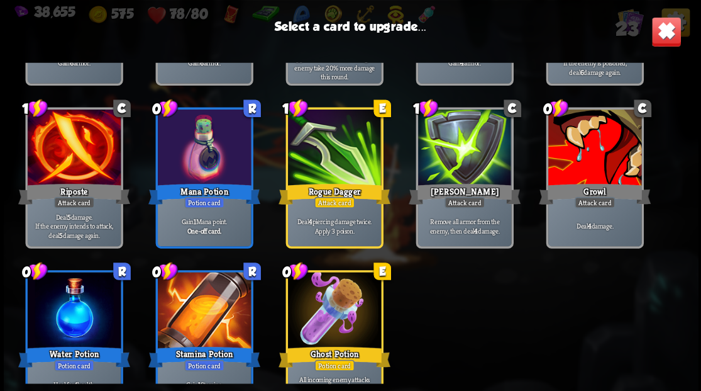
scroll to position [396, 0]
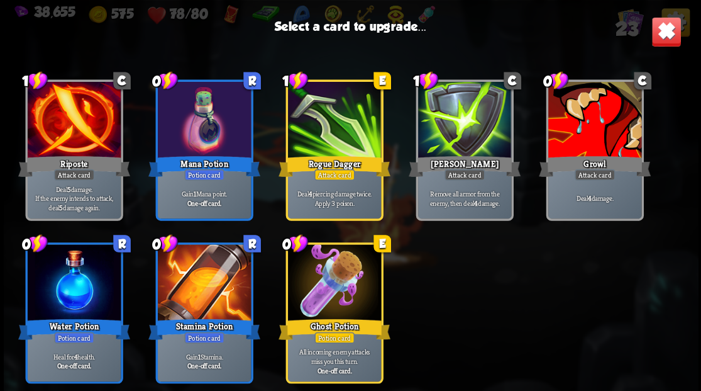
click at [607, 128] on div at bounding box center [594, 121] width 93 height 79
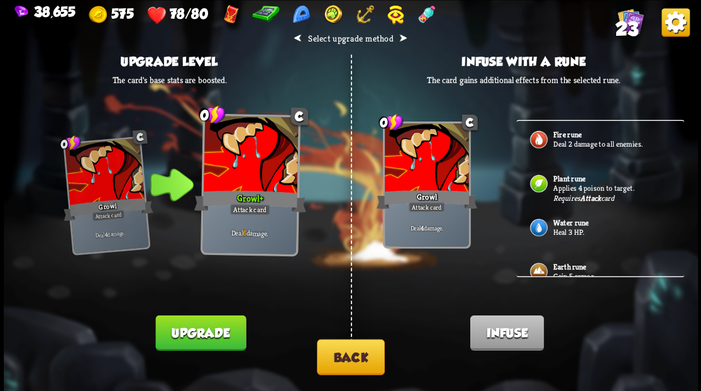
scroll to position [0, 0]
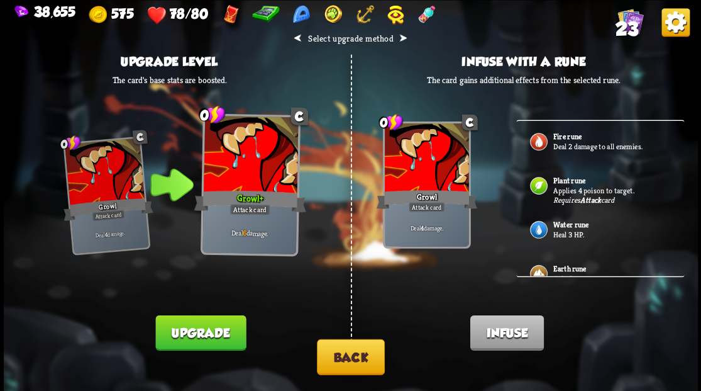
click at [345, 361] on button "Back" at bounding box center [351, 356] width 68 height 36
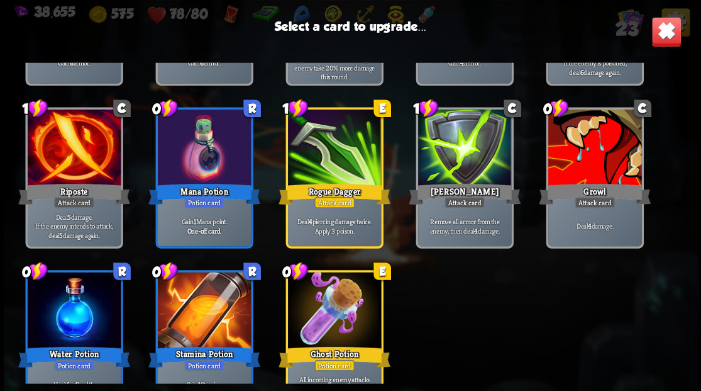
scroll to position [396, 0]
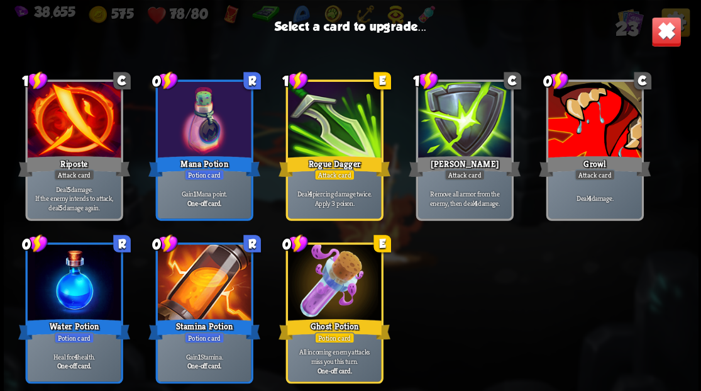
click at [341, 282] on div at bounding box center [333, 283] width 93 height 79
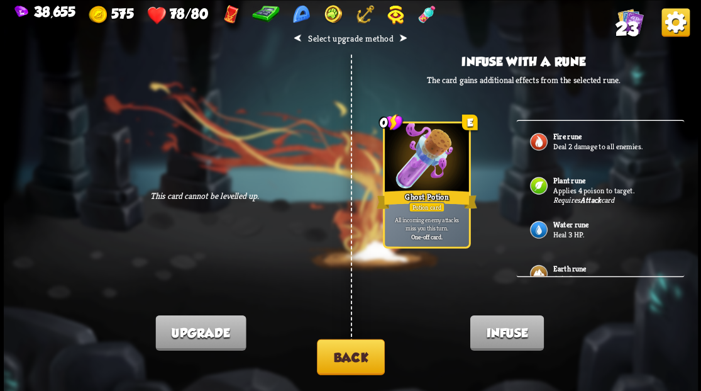
click at [347, 354] on button "Back" at bounding box center [351, 356] width 68 height 36
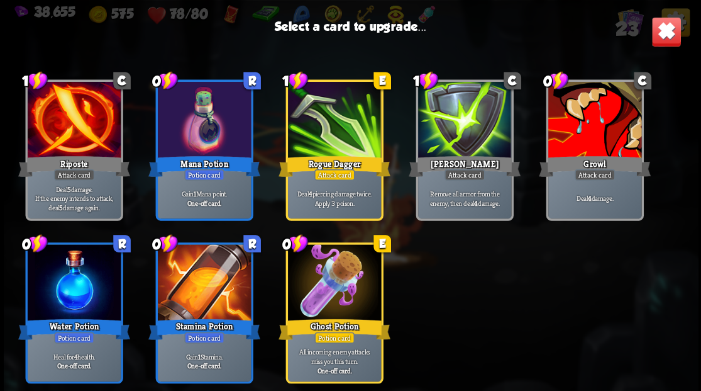
click at [204, 292] on div at bounding box center [203, 283] width 93 height 79
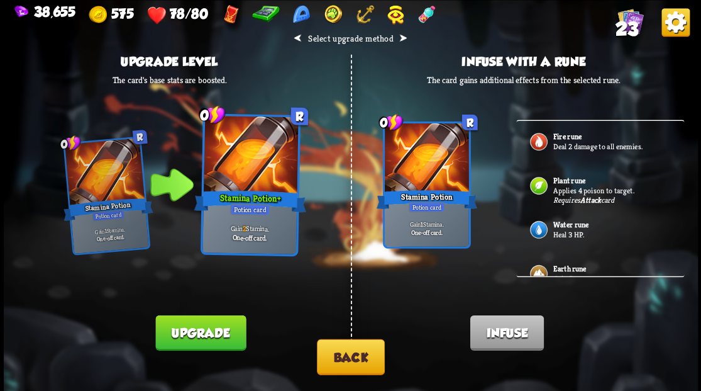
click at [353, 364] on button "Back" at bounding box center [351, 356] width 68 height 36
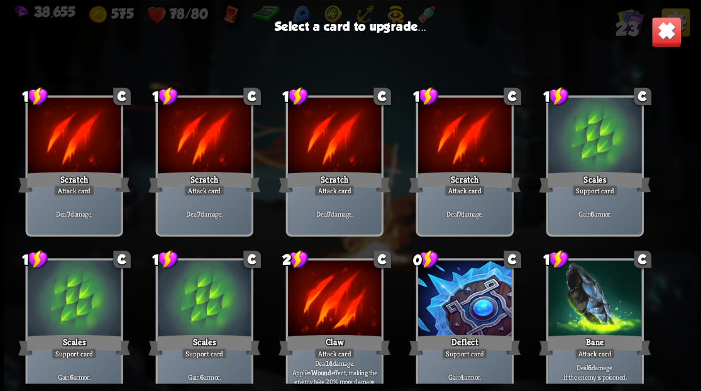
click at [428, 284] on div at bounding box center [464, 299] width 93 height 79
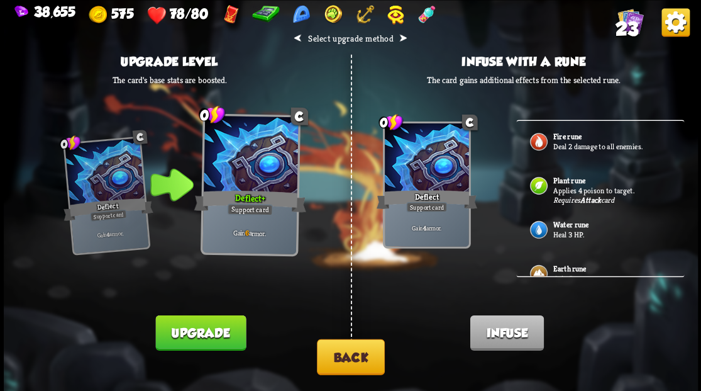
scroll to position [42, 0]
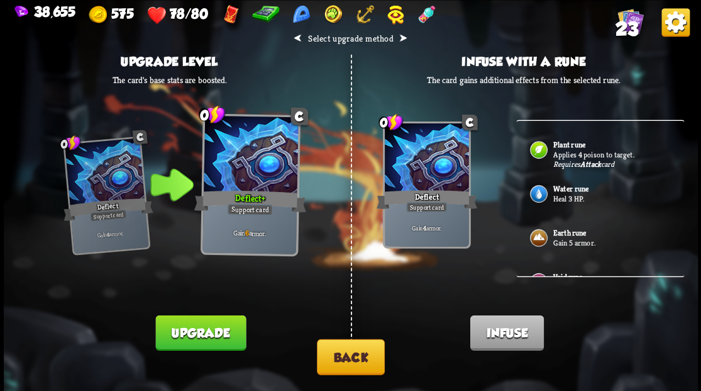
click at [558, 237] on p "Gain 5 armor." at bounding box center [612, 242] width 118 height 10
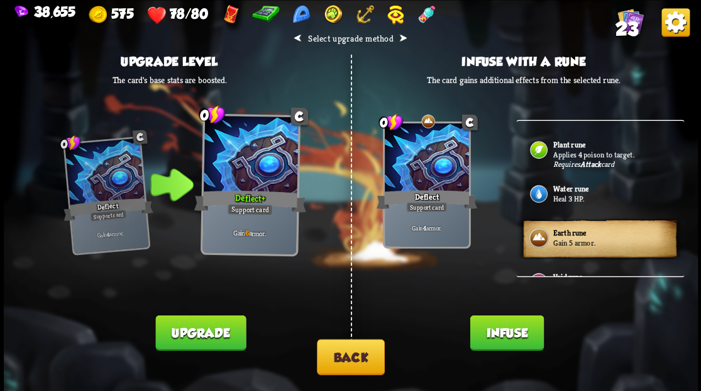
drag, startPoint x: 487, startPoint y: 334, endPoint x: 484, endPoint y: 318, distance: 16.2
click at [487, 327] on button "Infuse" at bounding box center [507, 331] width 74 height 35
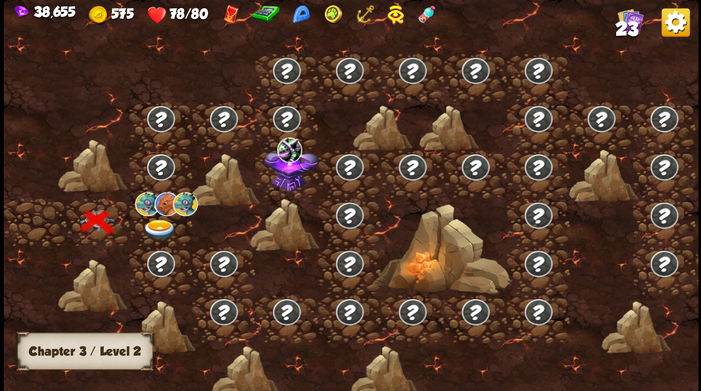
click at [162, 225] on img at bounding box center [159, 229] width 35 height 21
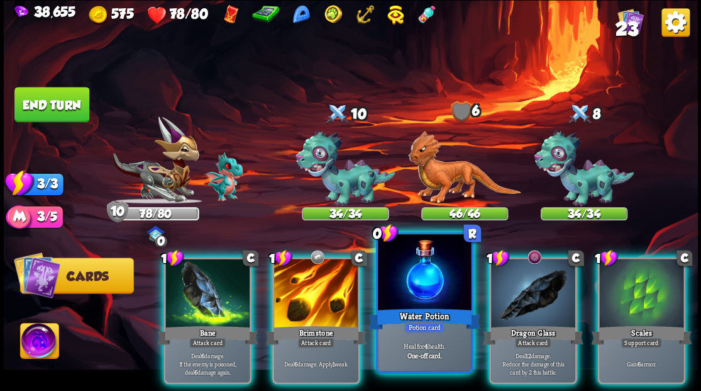
click at [413, 291] on div at bounding box center [424, 273] width 93 height 79
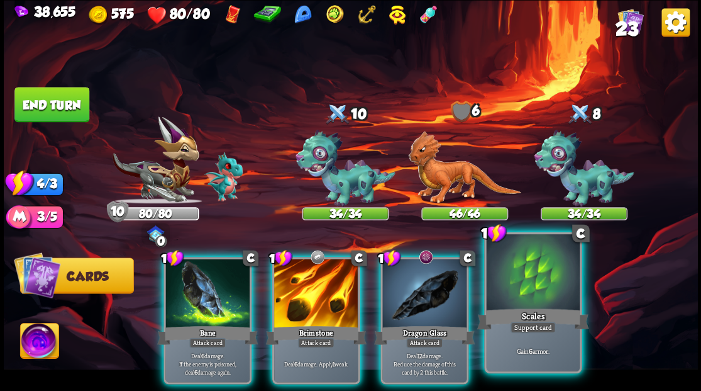
click at [521, 296] on div at bounding box center [532, 273] width 93 height 79
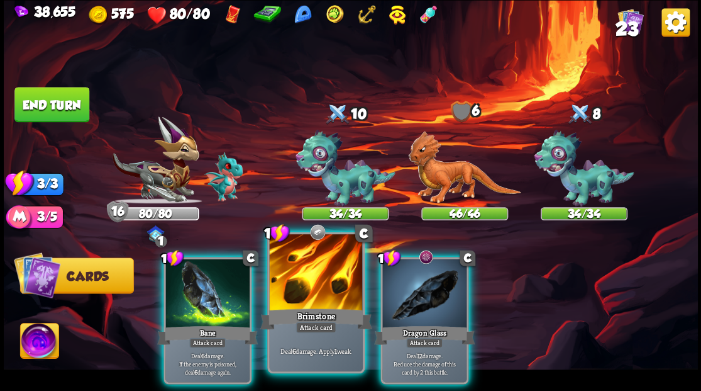
click at [332, 284] on div at bounding box center [315, 273] width 93 height 79
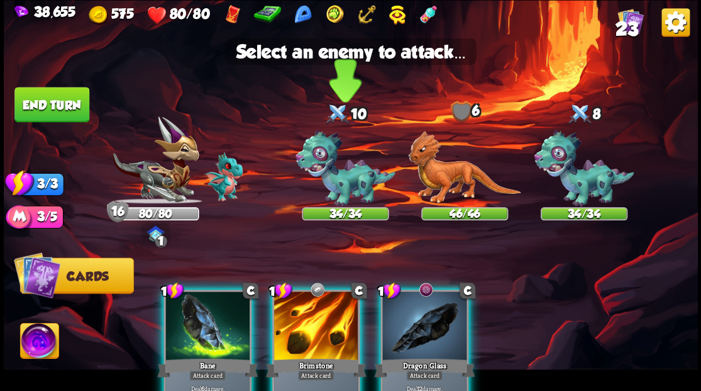
drag, startPoint x: 344, startPoint y: 181, endPoint x: 336, endPoint y: 211, distance: 31.1
click at [343, 181] on img at bounding box center [346, 168] width 100 height 77
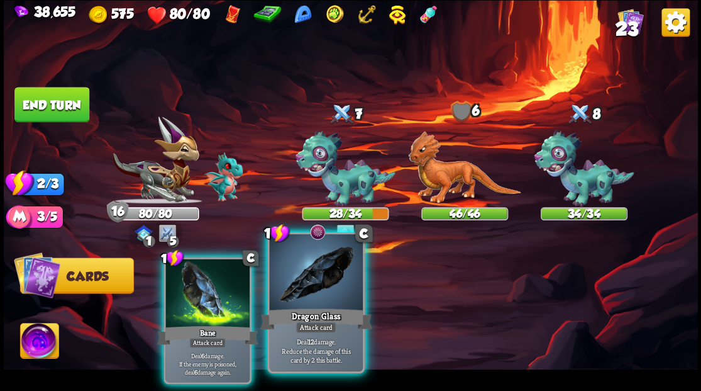
click at [331, 279] on div at bounding box center [315, 273] width 93 height 79
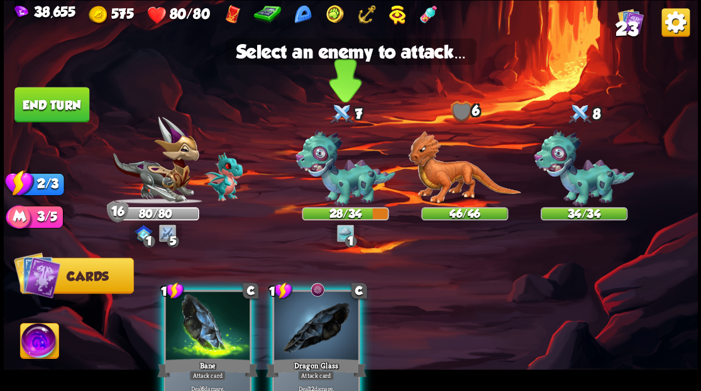
click at [340, 191] on img at bounding box center [346, 168] width 100 height 77
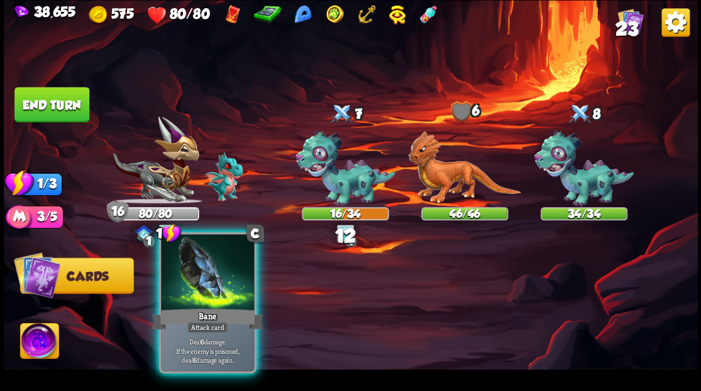
drag, startPoint x: 215, startPoint y: 291, endPoint x: 223, endPoint y: 287, distance: 8.4
click at [215, 291] on div at bounding box center [207, 273] width 93 height 79
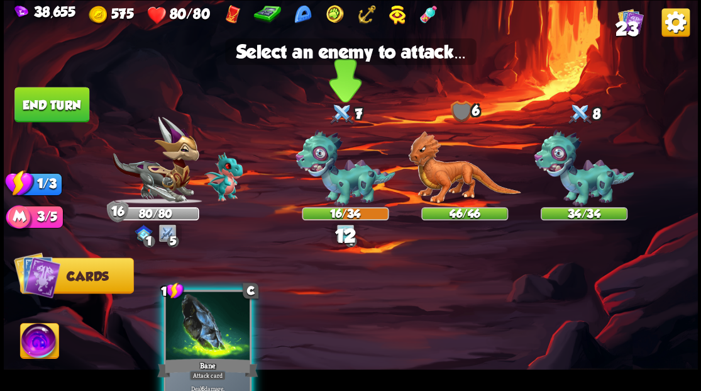
click at [337, 182] on img at bounding box center [346, 168] width 100 height 77
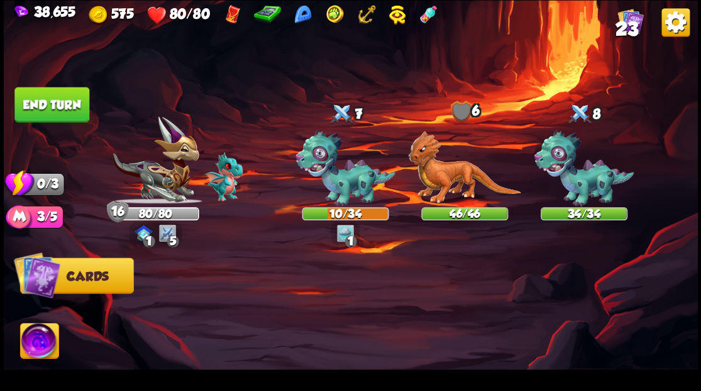
drag, startPoint x: 50, startPoint y: 104, endPoint x: 75, endPoint y: 91, distance: 28.4
click at [50, 103] on button "End turn" at bounding box center [51, 104] width 75 height 35
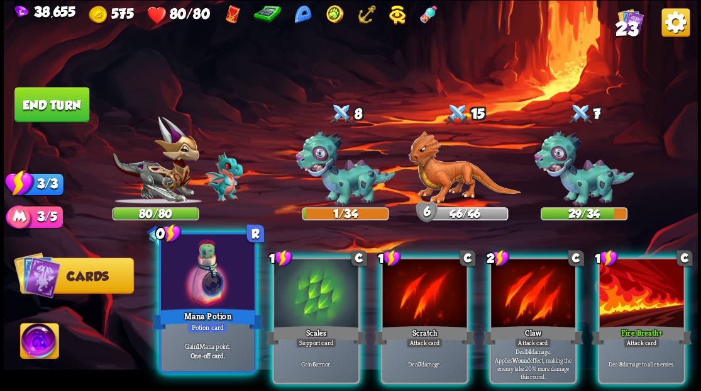
click at [210, 285] on div at bounding box center [207, 273] width 93 height 79
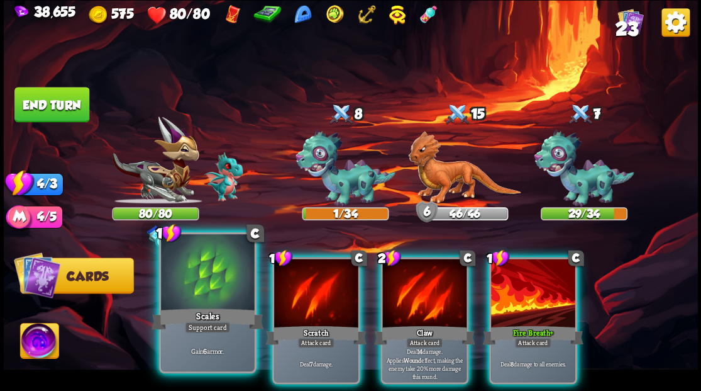
click at [191, 283] on div at bounding box center [207, 273] width 93 height 79
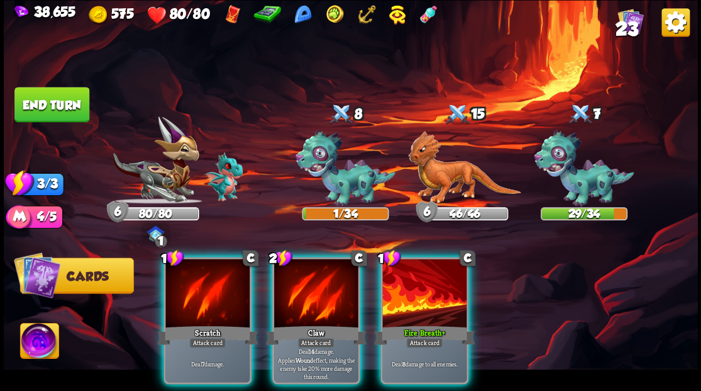
click at [414, 304] on div at bounding box center [424, 293] width 84 height 71
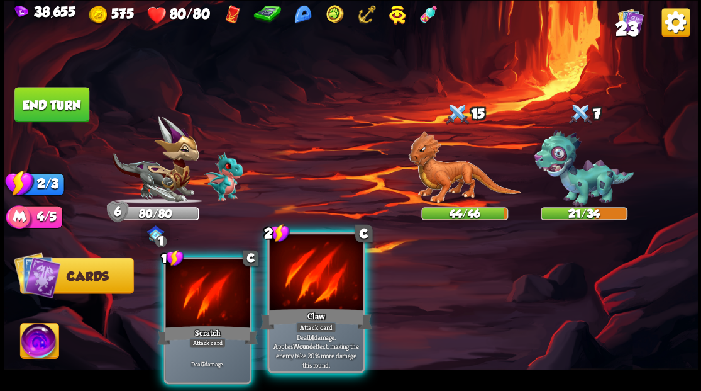
click at [300, 287] on div at bounding box center [315, 273] width 93 height 79
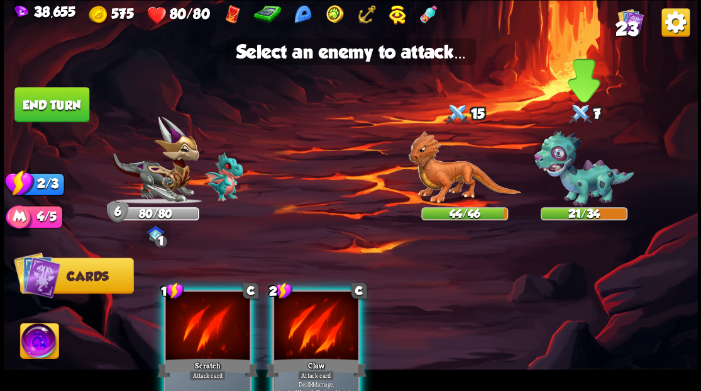
click at [564, 165] on img at bounding box center [584, 168] width 100 height 77
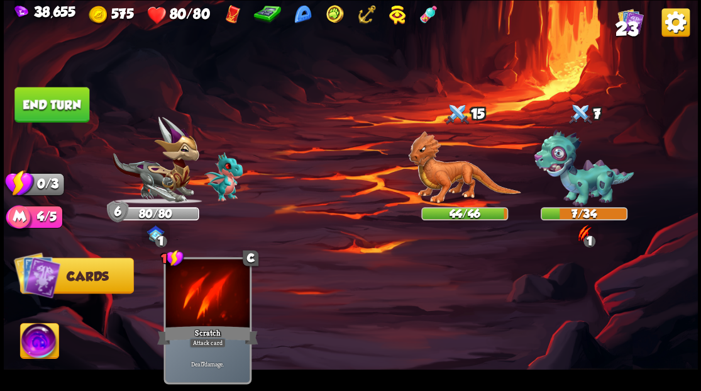
click at [55, 111] on button "End turn" at bounding box center [51, 104] width 75 height 35
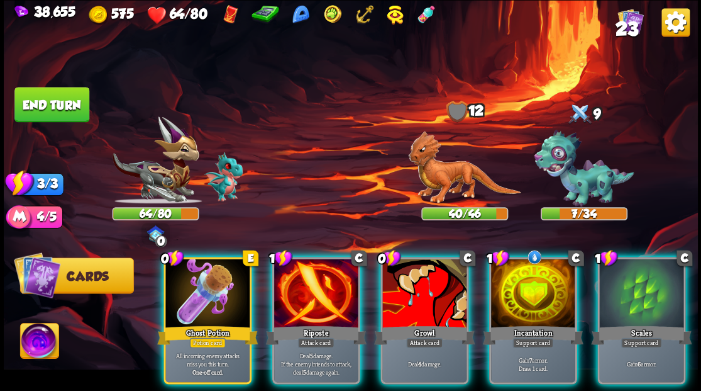
click at [200, 288] on div at bounding box center [207, 293] width 84 height 71
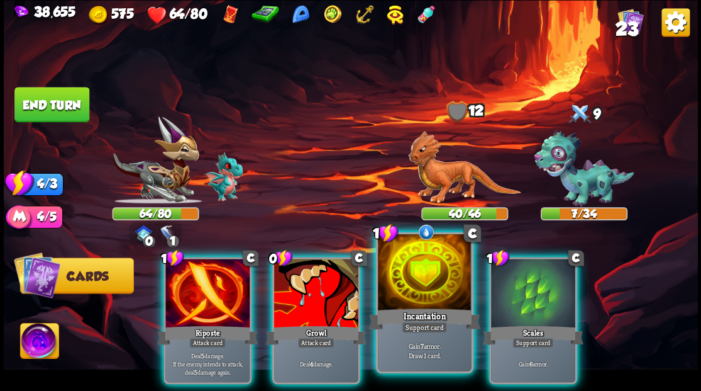
click at [421, 292] on div at bounding box center [424, 273] width 93 height 79
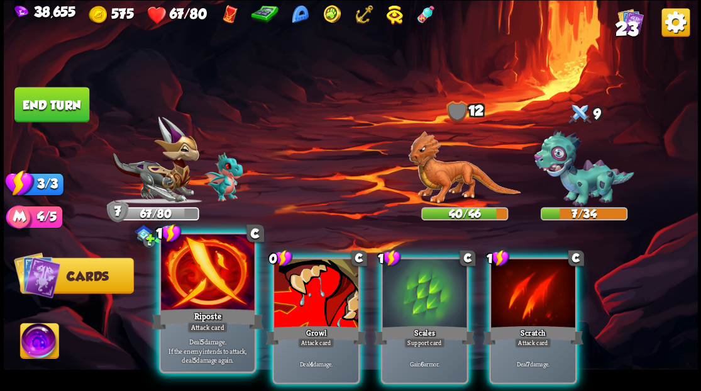
drag, startPoint x: 192, startPoint y: 298, endPoint x: 211, endPoint y: 295, distance: 19.1
click at [206, 296] on div at bounding box center [207, 273] width 93 height 79
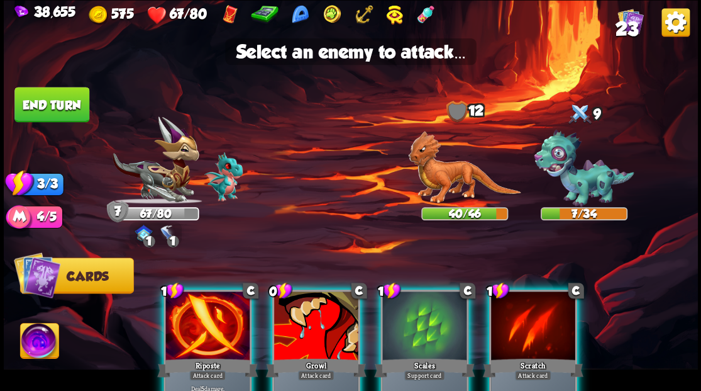
click at [213, 326] on div at bounding box center [207, 326] width 84 height 71
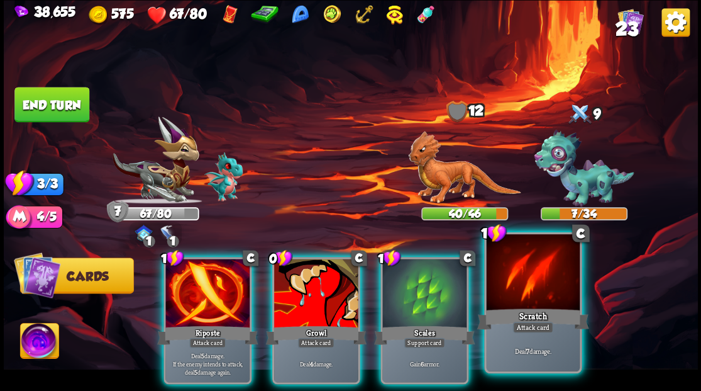
drag, startPoint x: 516, startPoint y: 307, endPoint x: 517, endPoint y: 277, distance: 29.6
click at [516, 306] on div "Scratch" at bounding box center [533, 318] width 112 height 25
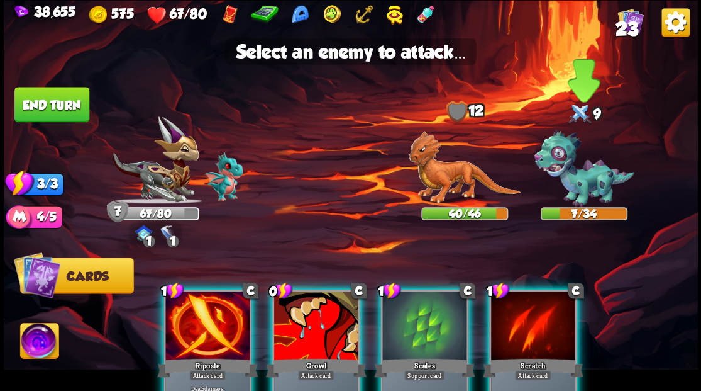
click at [565, 181] on img at bounding box center [584, 168] width 100 height 77
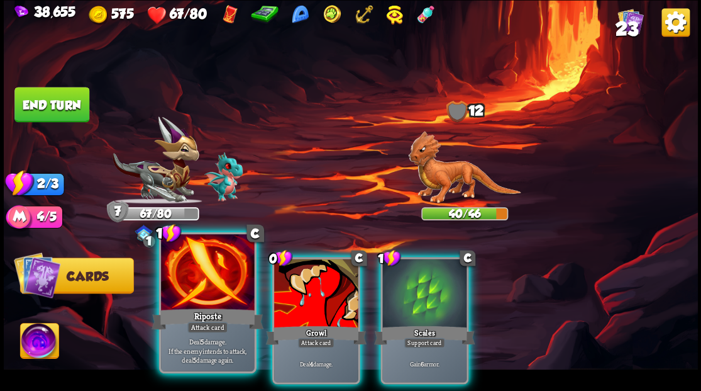
click at [201, 291] on div at bounding box center [207, 273] width 93 height 79
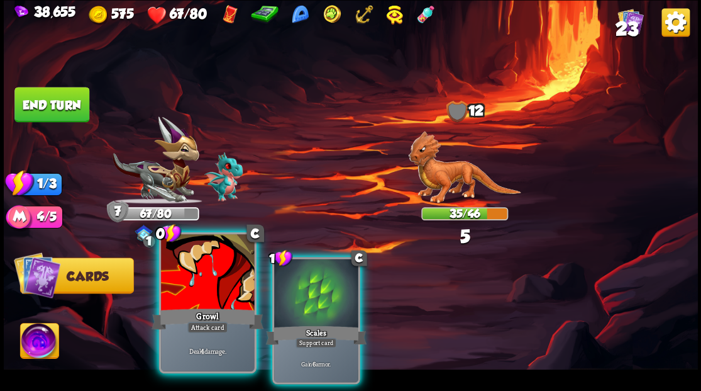
drag, startPoint x: 209, startPoint y: 306, endPoint x: 201, endPoint y: 240, distance: 66.5
click at [208, 304] on div "0 C Growl Attack card Deal 4 damage." at bounding box center [206, 301] width 97 height 141
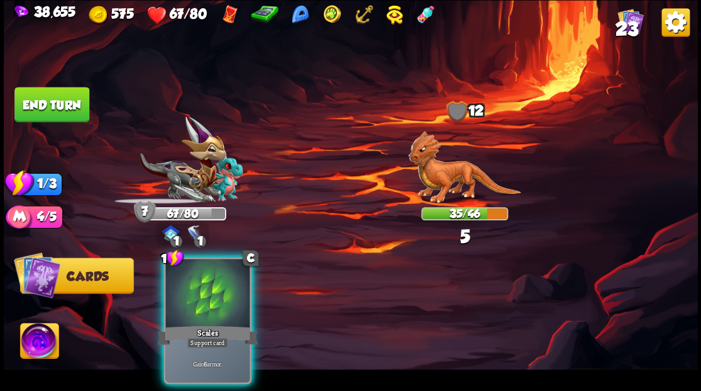
drag, startPoint x: 210, startPoint y: 324, endPoint x: 202, endPoint y: 297, distance: 28.3
click at [207, 312] on div "1 C Scales Support card Gain 6 armor." at bounding box center [208, 320] width 88 height 127
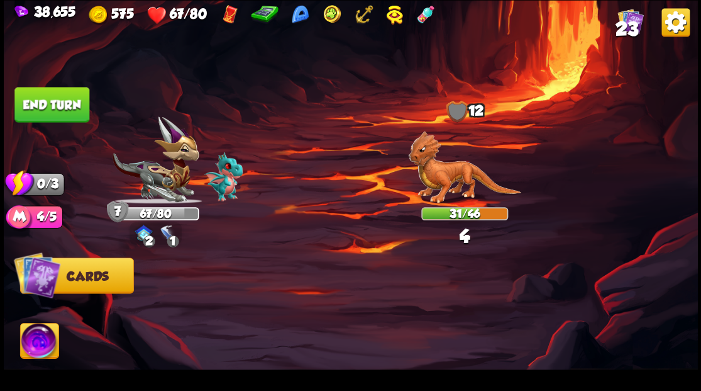
click at [59, 103] on button "End turn" at bounding box center [51, 104] width 75 height 35
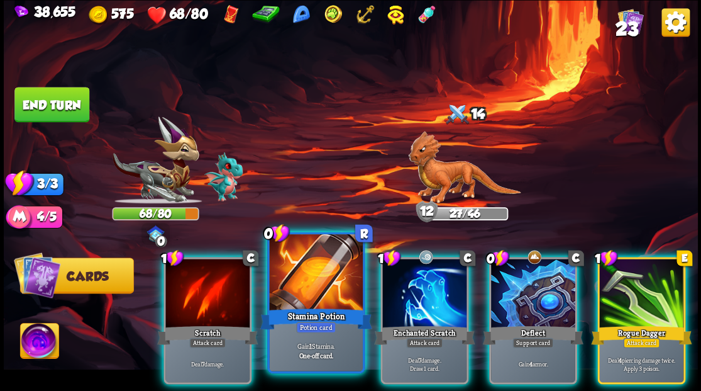
click at [292, 282] on div at bounding box center [315, 273] width 93 height 79
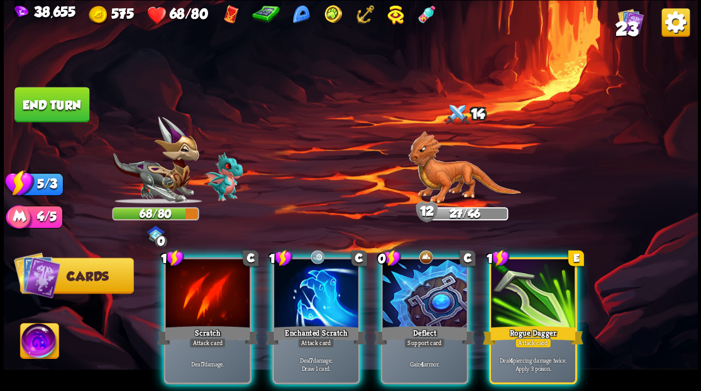
click at [423, 296] on div at bounding box center [424, 293] width 84 height 71
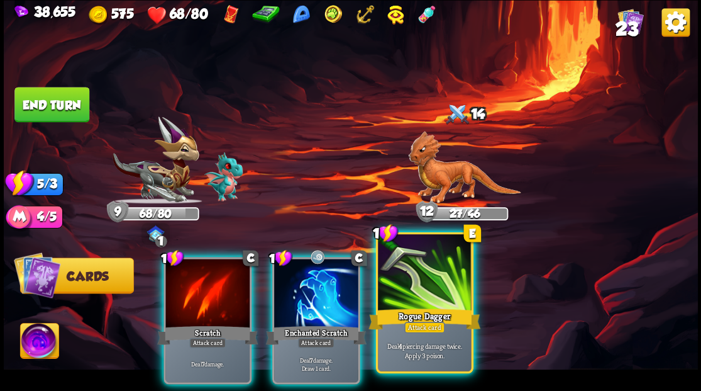
click at [421, 275] on div at bounding box center [424, 273] width 93 height 79
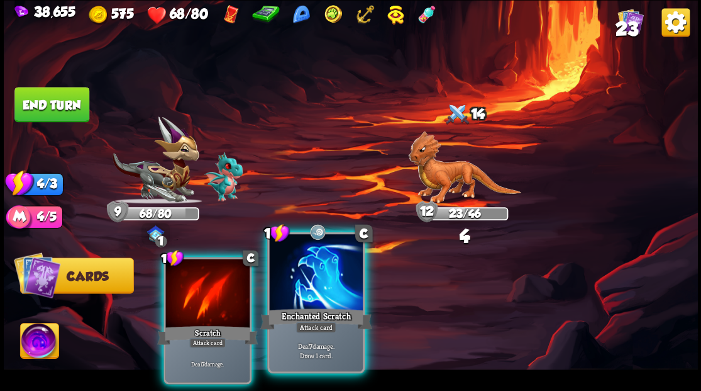
click at [319, 294] on div at bounding box center [315, 273] width 93 height 79
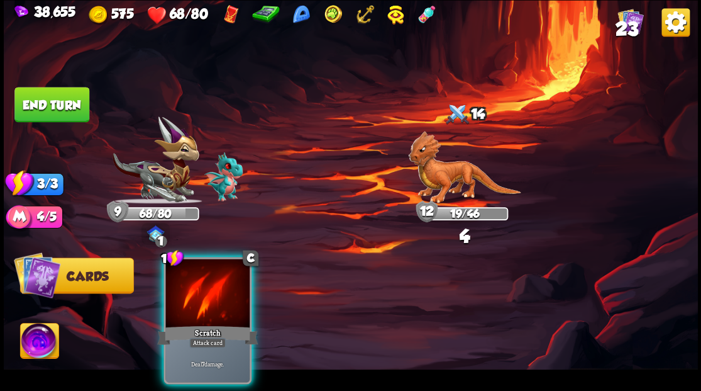
click at [208, 293] on div at bounding box center [207, 293] width 84 height 71
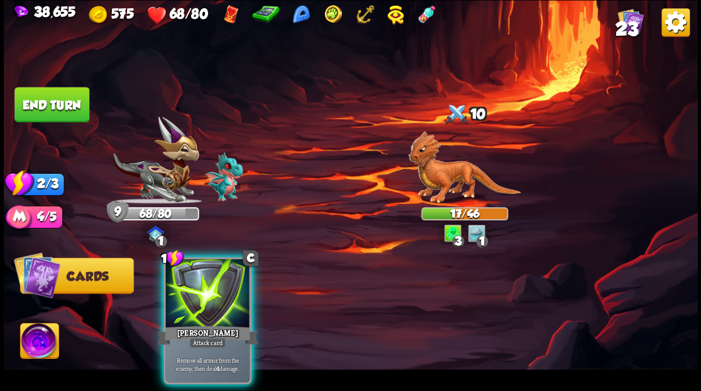
click at [214, 273] on div at bounding box center [207, 293] width 84 height 71
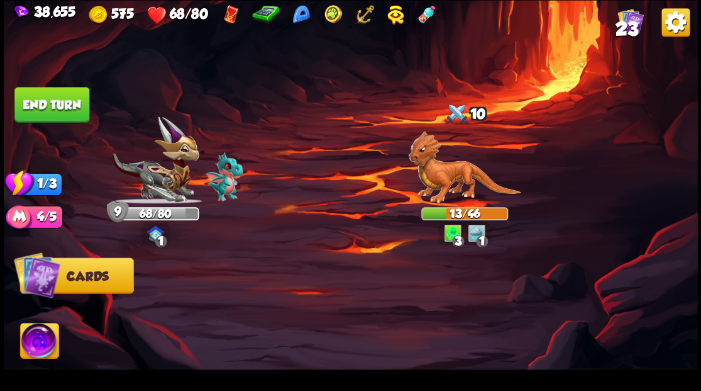
click at [62, 117] on button "End turn" at bounding box center [51, 104] width 75 height 35
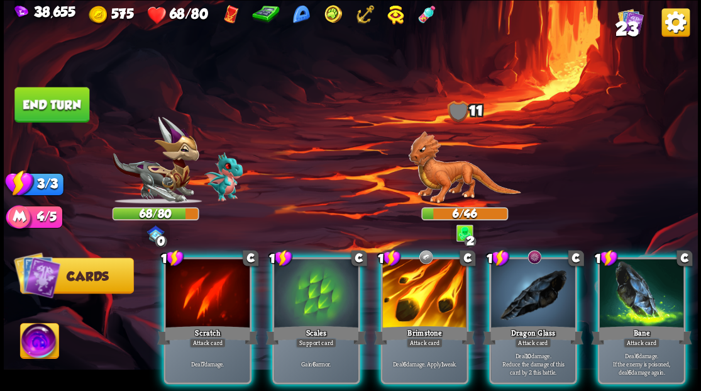
click at [323, 279] on div at bounding box center [316, 293] width 84 height 71
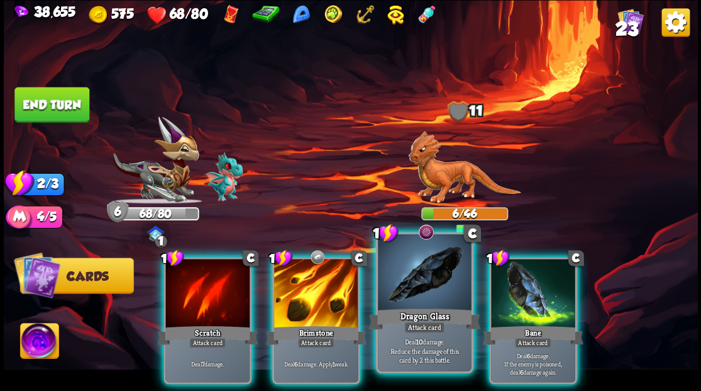
click at [426, 288] on div at bounding box center [424, 273] width 93 height 79
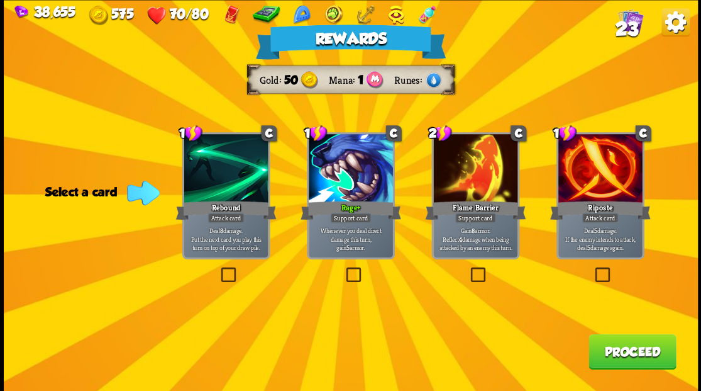
click at [607, 341] on button "Proceed" at bounding box center [632, 350] width 87 height 35
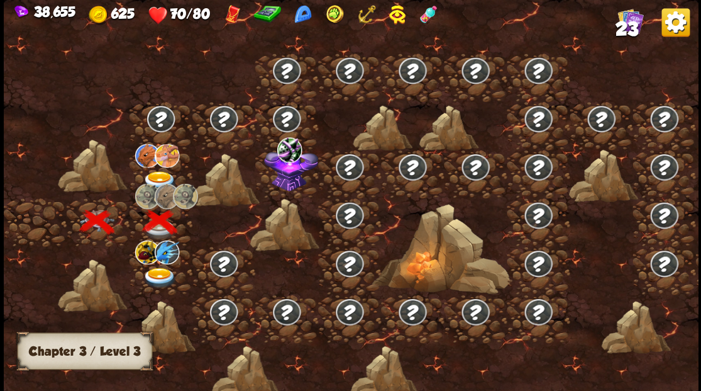
click at [155, 174] on img at bounding box center [159, 180] width 35 height 21
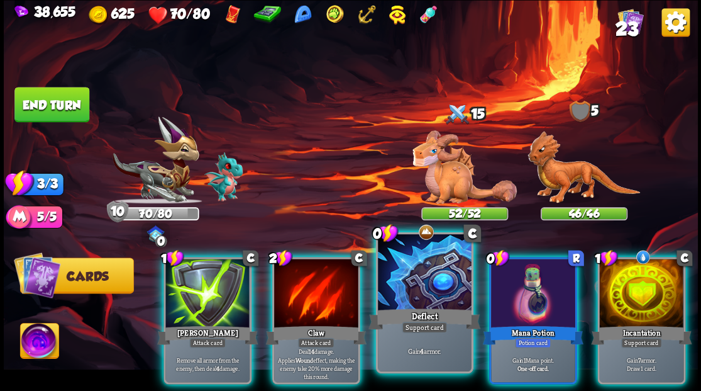
click at [416, 282] on div at bounding box center [424, 273] width 93 height 79
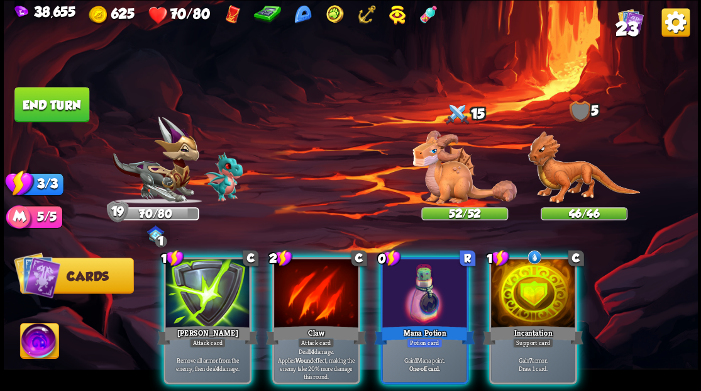
drag, startPoint x: 530, startPoint y: 286, endPoint x: 522, endPoint y: 287, distance: 7.8
click at [526, 287] on div at bounding box center [533, 293] width 84 height 71
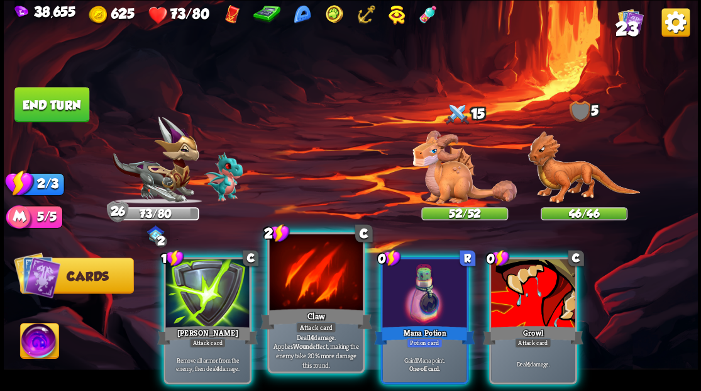
click at [304, 288] on div at bounding box center [315, 273] width 93 height 79
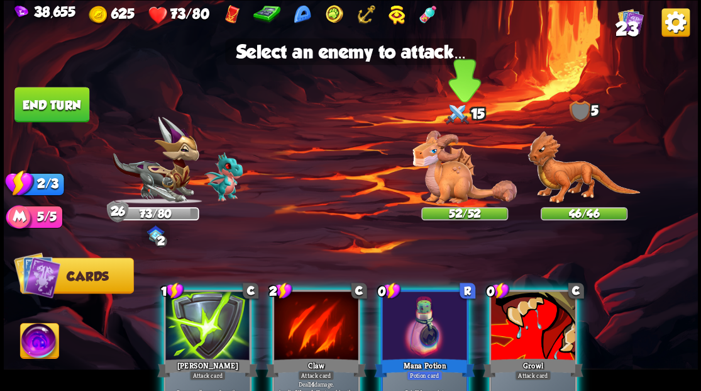
click at [453, 162] on img at bounding box center [465, 167] width 104 height 74
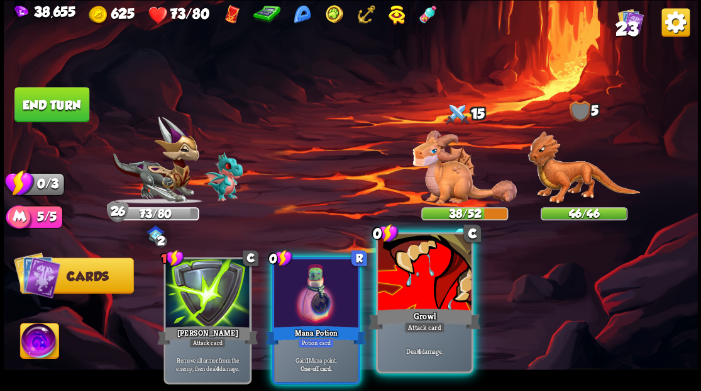
click at [428, 279] on div at bounding box center [424, 273] width 93 height 79
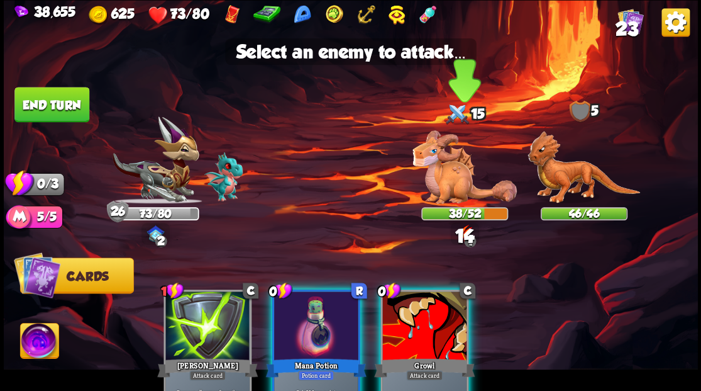
click at [439, 184] on img at bounding box center [465, 167] width 104 height 74
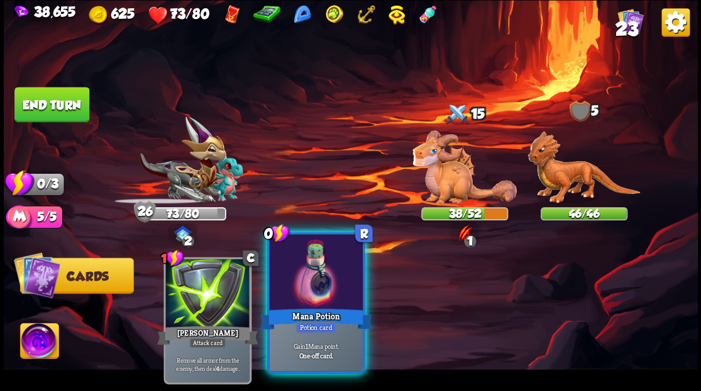
click at [293, 279] on div at bounding box center [315, 273] width 93 height 79
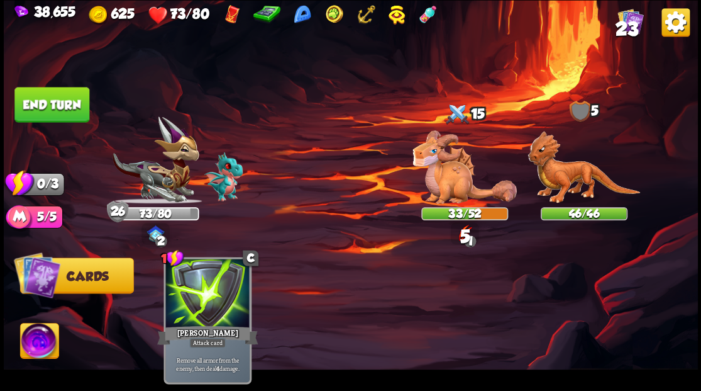
click at [49, 91] on button "End turn" at bounding box center [51, 104] width 75 height 35
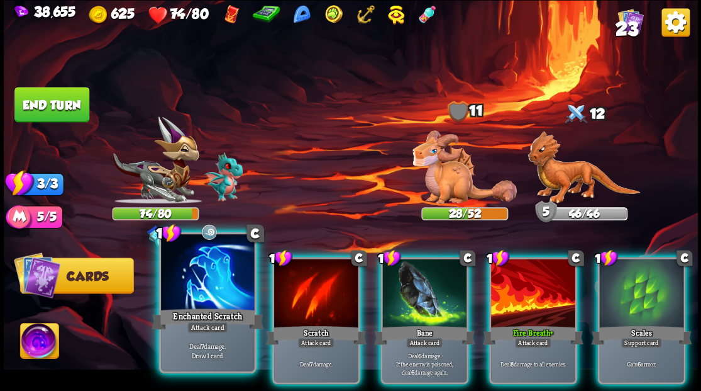
click at [213, 280] on div at bounding box center [207, 273] width 93 height 79
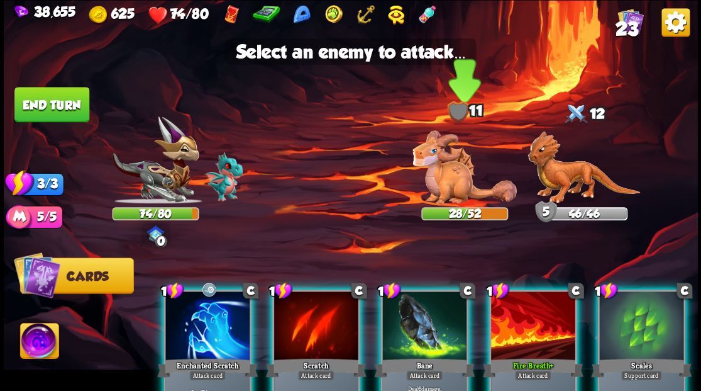
click at [434, 191] on img at bounding box center [465, 167] width 104 height 74
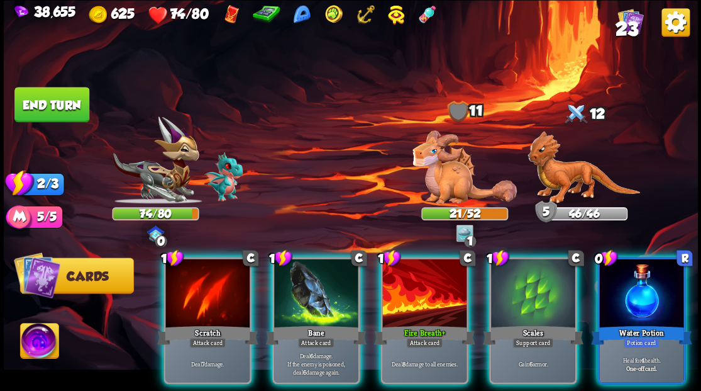
drag, startPoint x: 701, startPoint y: 289, endPoint x: 686, endPoint y: 291, distance: 15.2
click at [691, 291] on div "38,655 625 74/80 23 Select an enemy to attack... You don't have enough stamina …" at bounding box center [350, 195] width 701 height 391
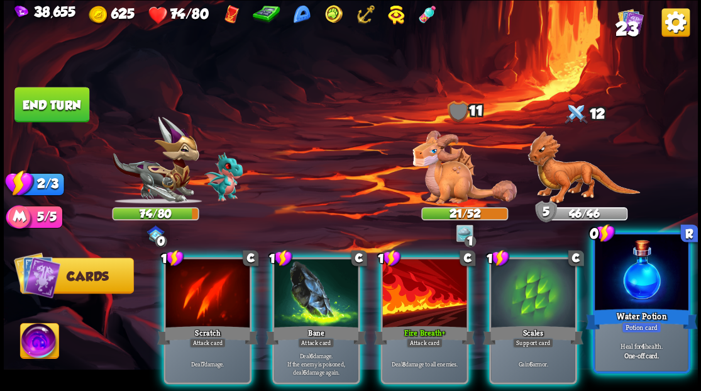
click at [662, 291] on div at bounding box center [641, 273] width 93 height 79
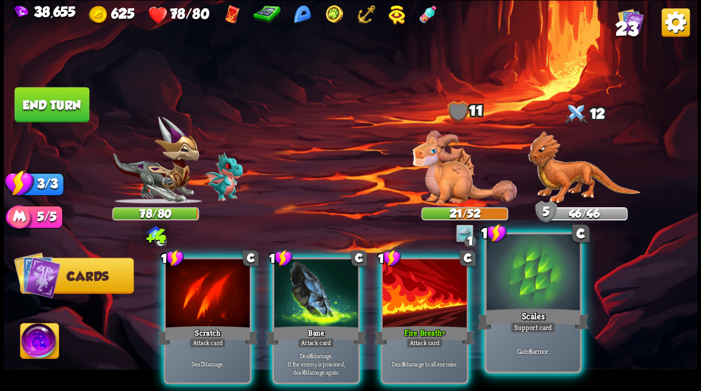
click at [562, 297] on div at bounding box center [532, 273] width 93 height 79
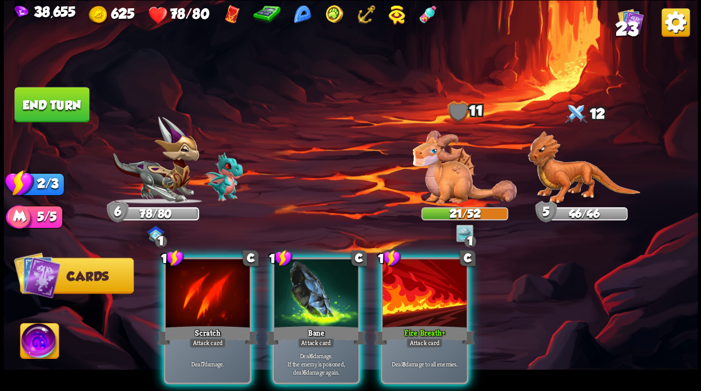
click at [416, 272] on div at bounding box center [424, 293] width 84 height 71
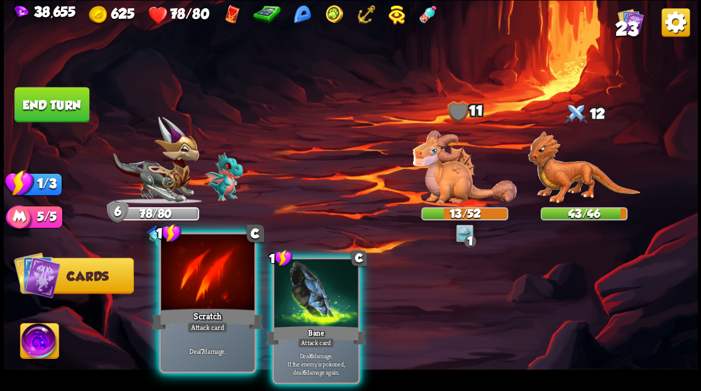
click at [215, 270] on div at bounding box center [207, 273] width 93 height 79
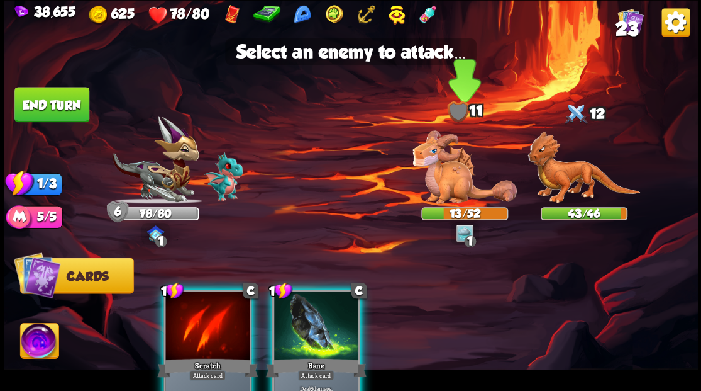
click at [442, 177] on img at bounding box center [465, 167] width 104 height 74
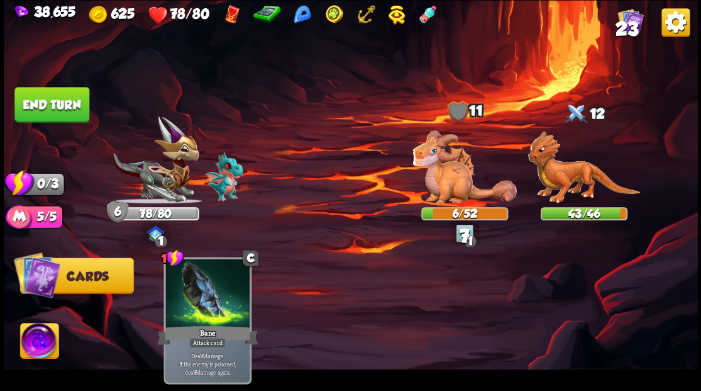
click at [47, 104] on button "End turn" at bounding box center [51, 104] width 75 height 35
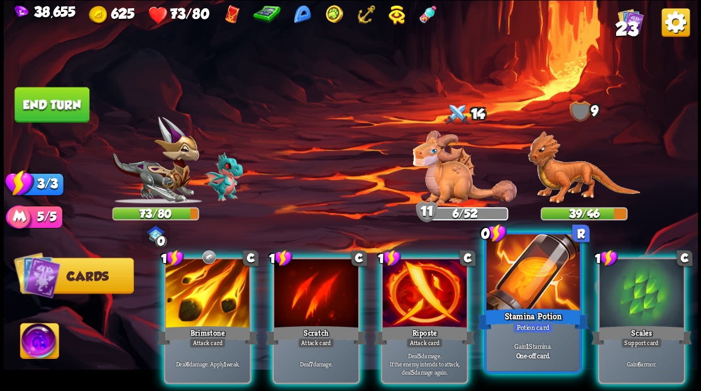
click at [528, 294] on div at bounding box center [532, 273] width 93 height 79
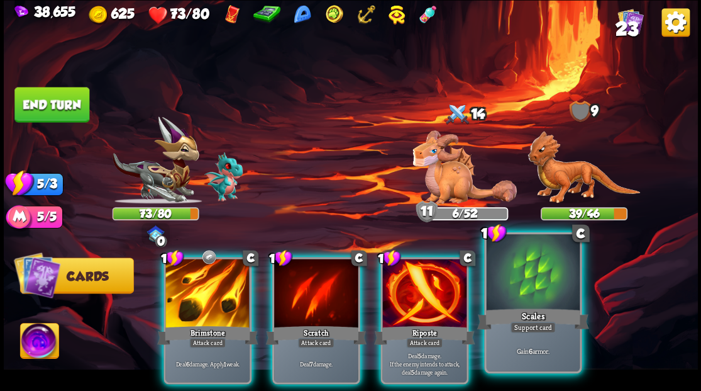
click at [533, 290] on div at bounding box center [532, 273] width 93 height 79
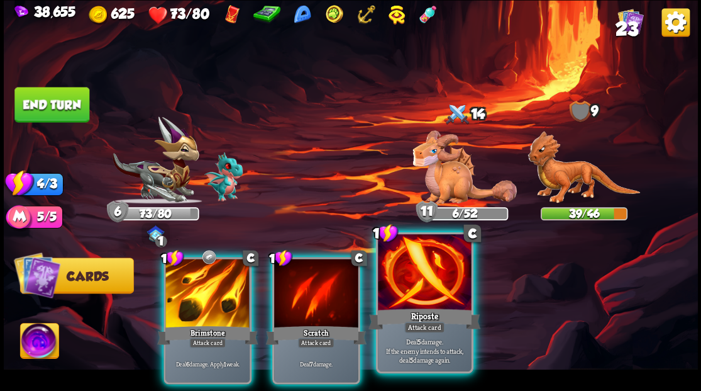
click at [430, 289] on div at bounding box center [424, 273] width 93 height 79
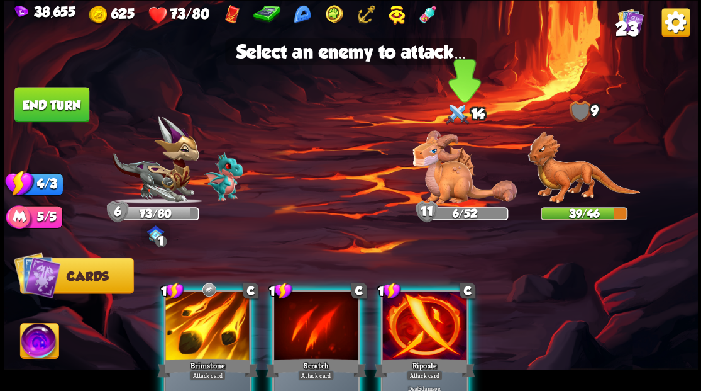
click at [448, 181] on img at bounding box center [465, 167] width 104 height 74
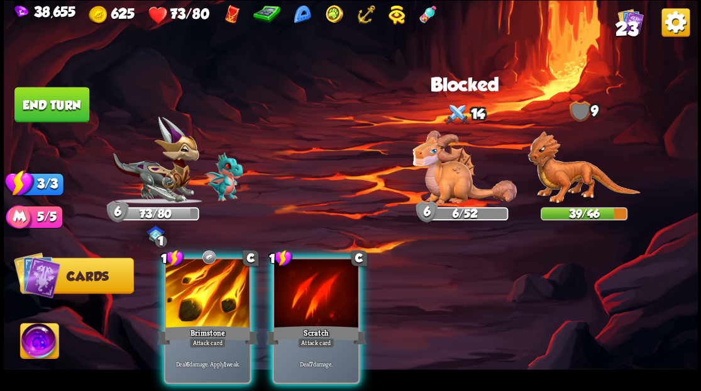
drag, startPoint x: 205, startPoint y: 277, endPoint x: 281, endPoint y: 257, distance: 78.1
click at [210, 277] on div at bounding box center [207, 293] width 84 height 71
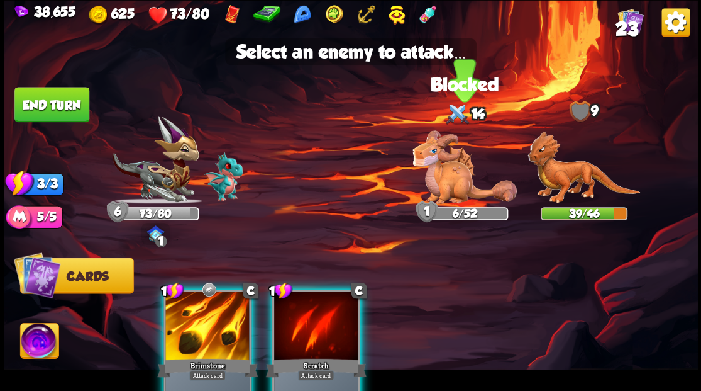
click at [436, 186] on img at bounding box center [465, 167] width 104 height 74
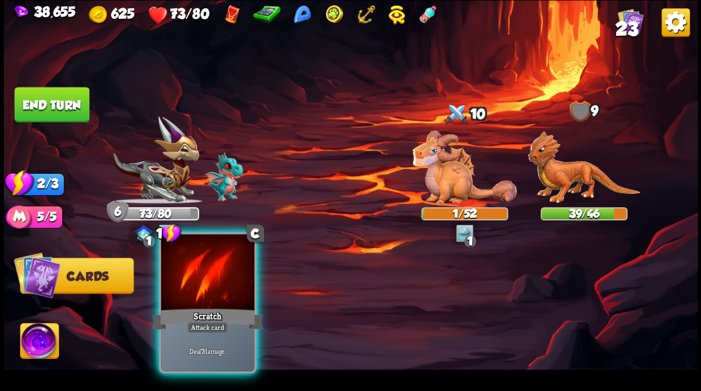
drag, startPoint x: 212, startPoint y: 292, endPoint x: 261, endPoint y: 257, distance: 60.4
click at [213, 291] on div at bounding box center [207, 273] width 93 height 79
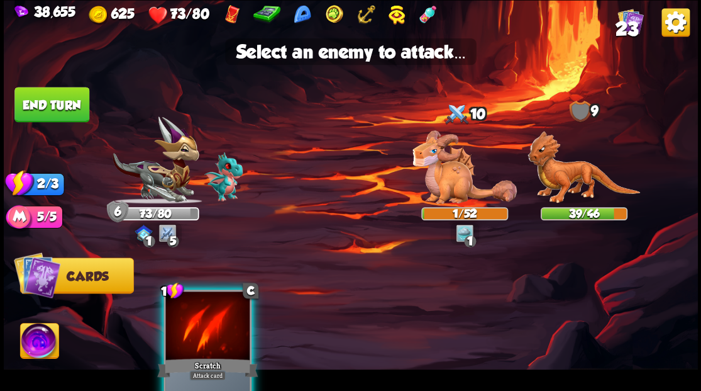
drag, startPoint x: 438, startPoint y: 166, endPoint x: 342, endPoint y: 167, distance: 95.6
click at [436, 167] on img at bounding box center [465, 167] width 104 height 74
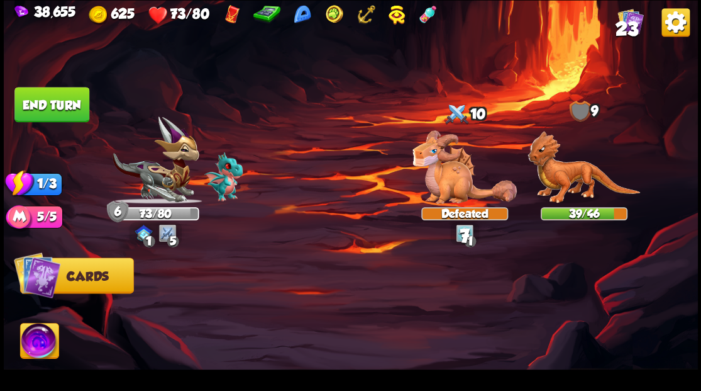
click at [39, 104] on button "End turn" at bounding box center [51, 104] width 75 height 35
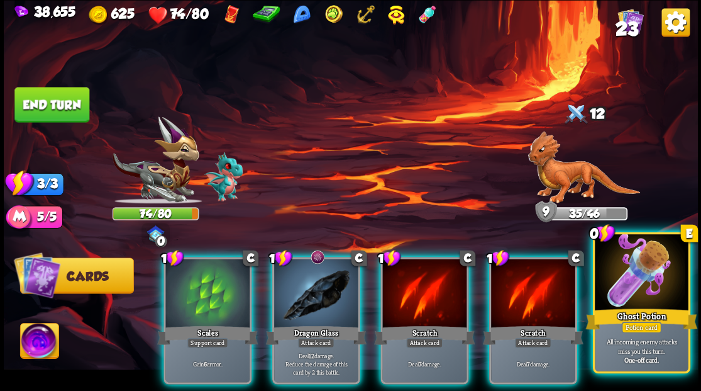
click at [643, 283] on div at bounding box center [641, 273] width 93 height 79
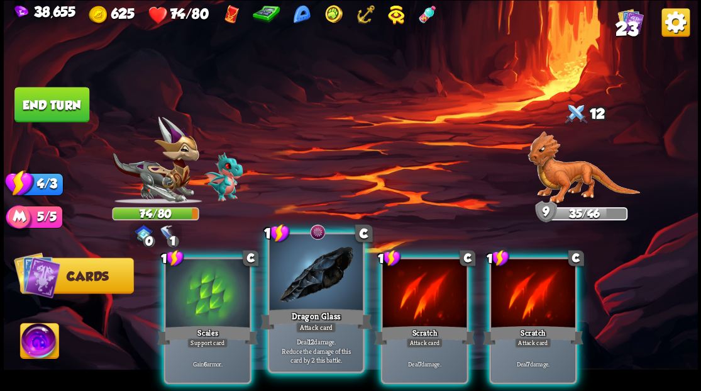
click at [297, 288] on div at bounding box center [315, 273] width 93 height 79
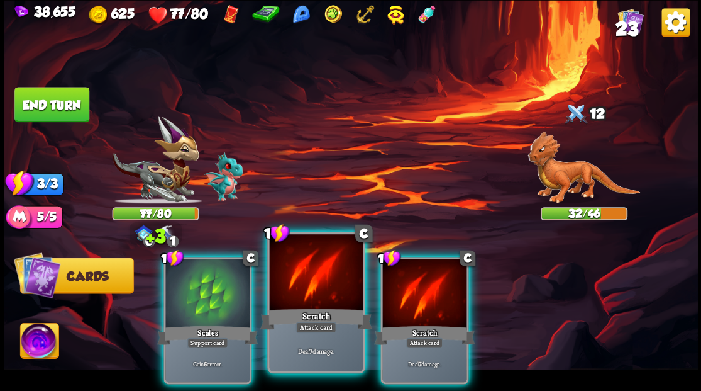
click at [296, 290] on div at bounding box center [315, 273] width 93 height 79
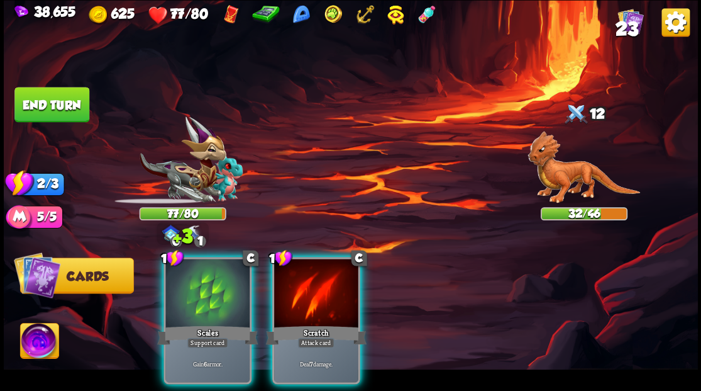
click at [296, 290] on div at bounding box center [316, 293] width 84 height 71
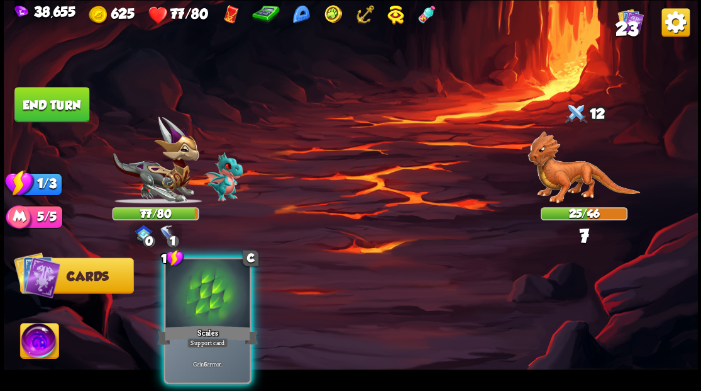
click at [220, 297] on div at bounding box center [207, 293] width 84 height 71
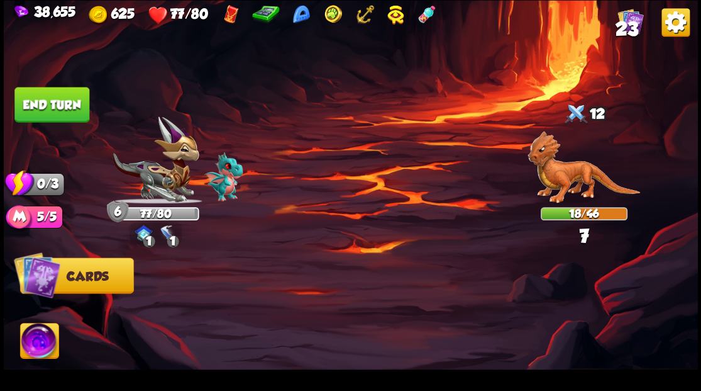
drag, startPoint x: 62, startPoint y: 103, endPoint x: 87, endPoint y: 103, distance: 24.5
click at [62, 103] on button "End turn" at bounding box center [51, 104] width 75 height 35
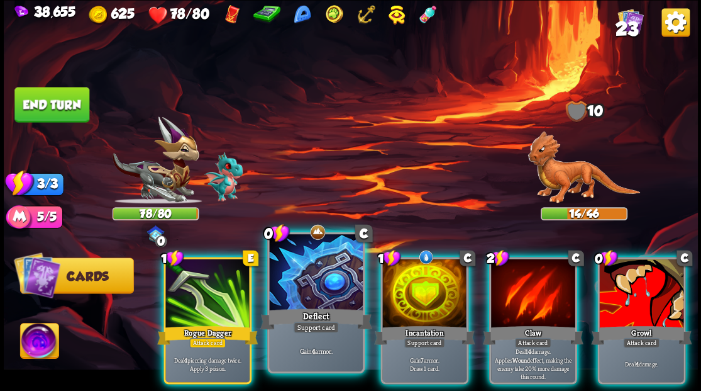
click at [303, 289] on div at bounding box center [315, 273] width 93 height 79
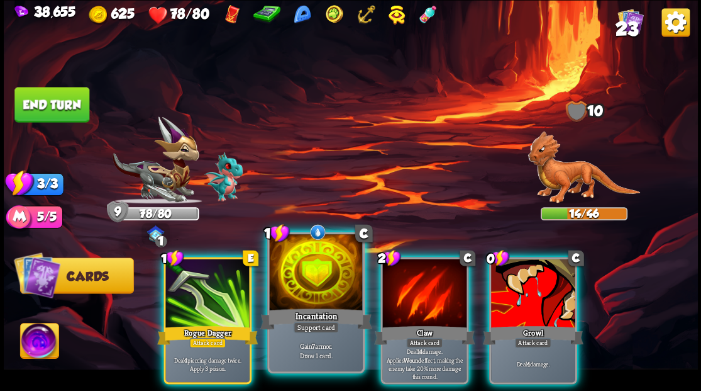
click at [305, 288] on div at bounding box center [315, 273] width 93 height 79
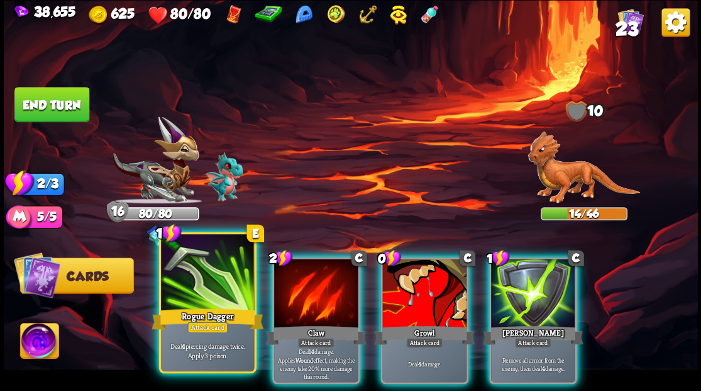
click at [201, 275] on div at bounding box center [207, 273] width 93 height 79
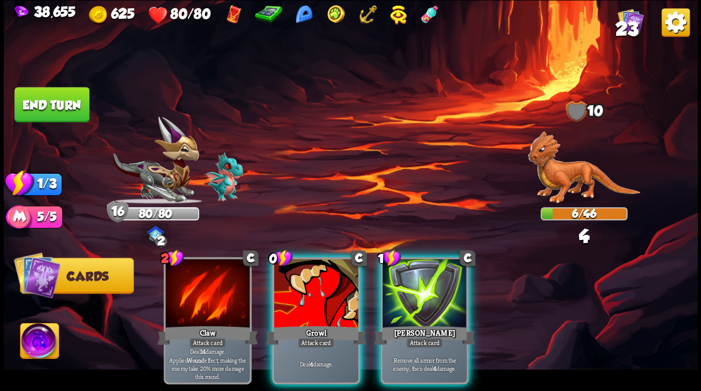
click at [423, 286] on div at bounding box center [424, 293] width 84 height 71
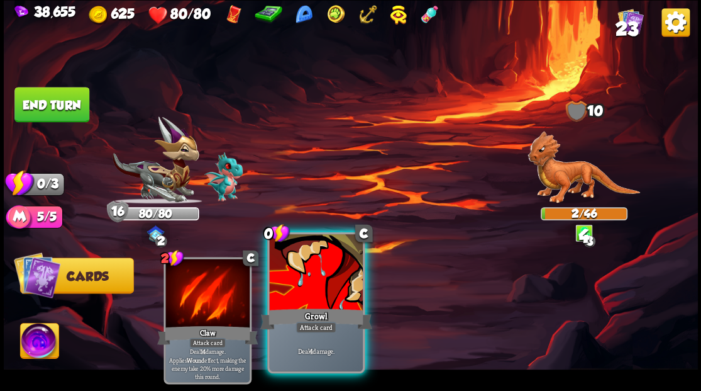
click at [304, 286] on div at bounding box center [315, 273] width 93 height 79
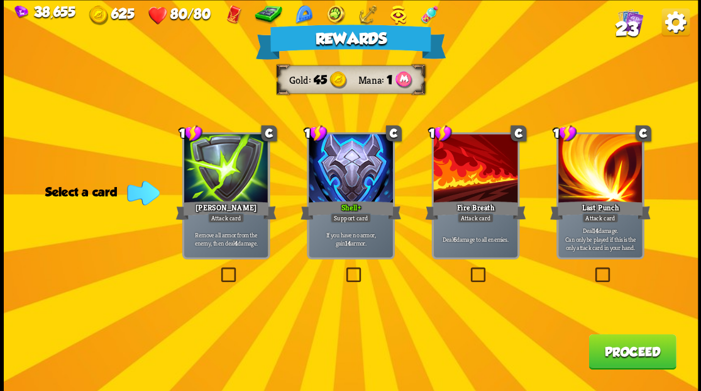
click at [635, 16] on img at bounding box center [631, 21] width 26 height 26
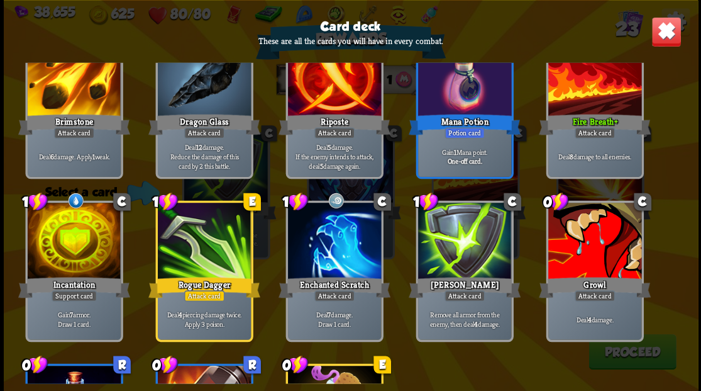
scroll to position [335, 0]
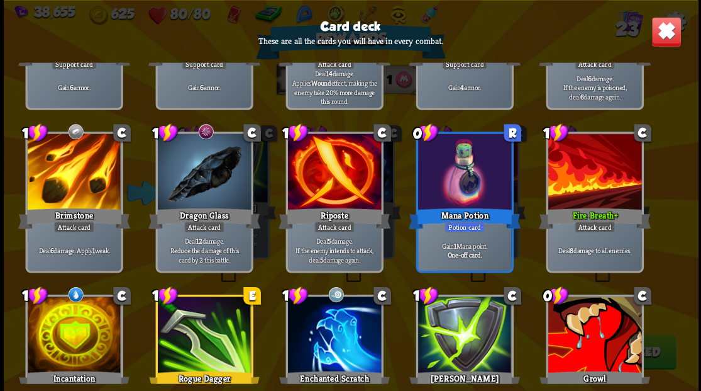
click at [662, 30] on img at bounding box center [666, 31] width 30 height 30
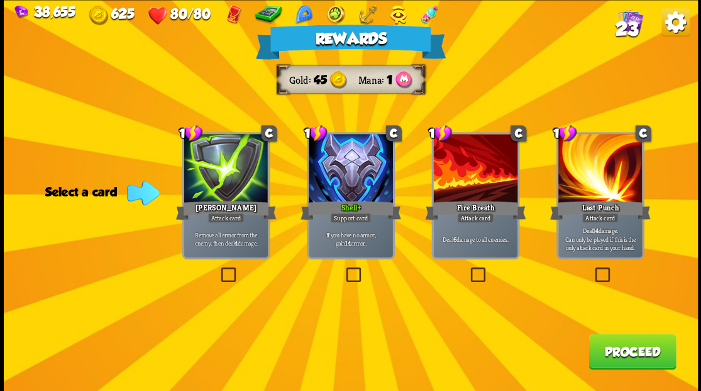
click at [468, 269] on label at bounding box center [468, 269] width 0 height 0
click at [0, 0] on input "checkbox" at bounding box center [0, 0] width 0 height 0
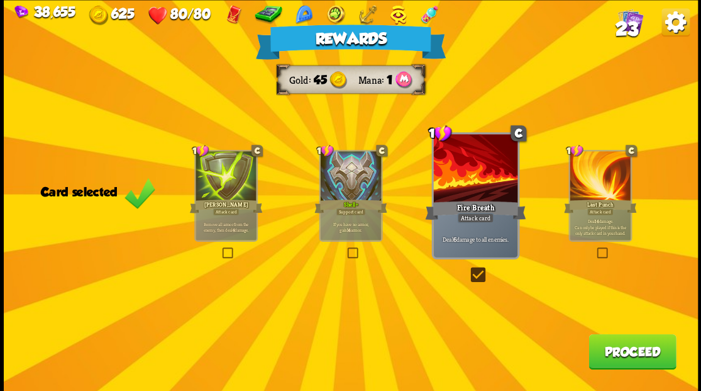
drag, startPoint x: 614, startPoint y: 357, endPoint x: 613, endPoint y: 349, distance: 8.2
click at [613, 349] on button "Proceed" at bounding box center [632, 350] width 87 height 35
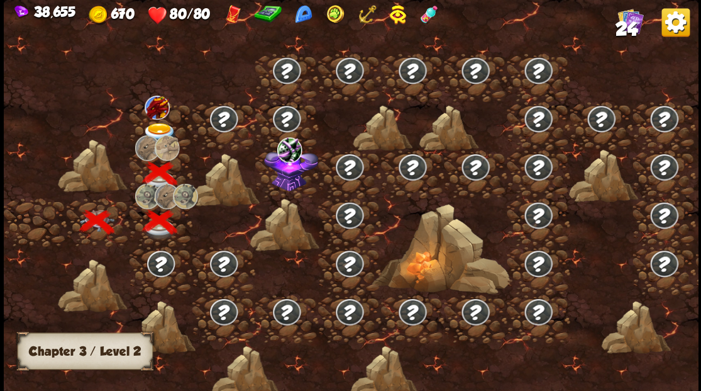
click at [157, 123] on img at bounding box center [159, 133] width 35 height 21
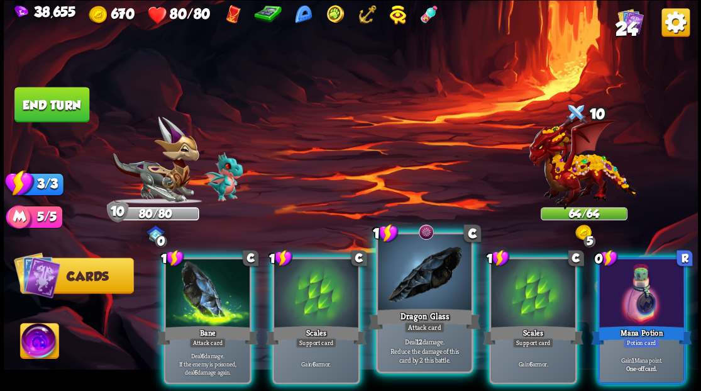
click at [423, 265] on div at bounding box center [424, 273] width 93 height 79
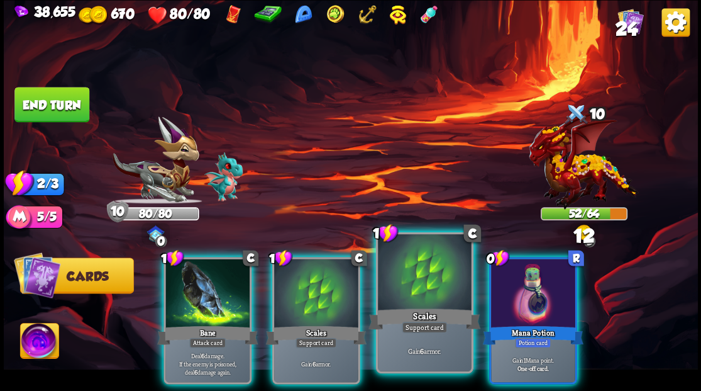
drag, startPoint x: 529, startPoint y: 288, endPoint x: 376, endPoint y: 281, distance: 153.0
click at [528, 288] on div at bounding box center [533, 293] width 84 height 71
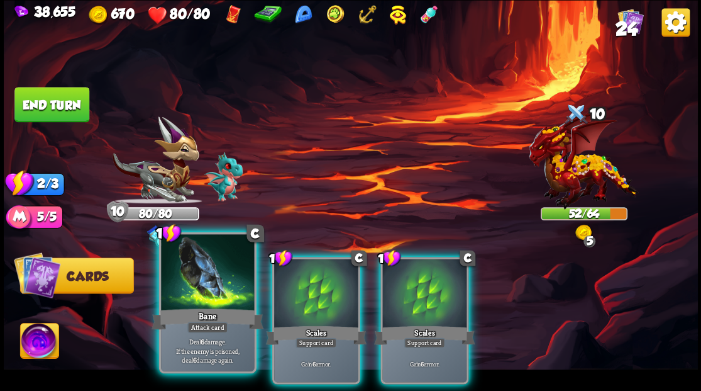
click at [217, 275] on div at bounding box center [207, 273] width 93 height 79
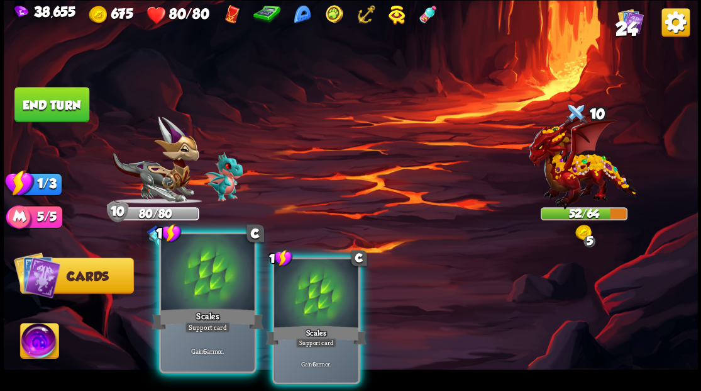
click at [218, 277] on div at bounding box center [207, 273] width 93 height 79
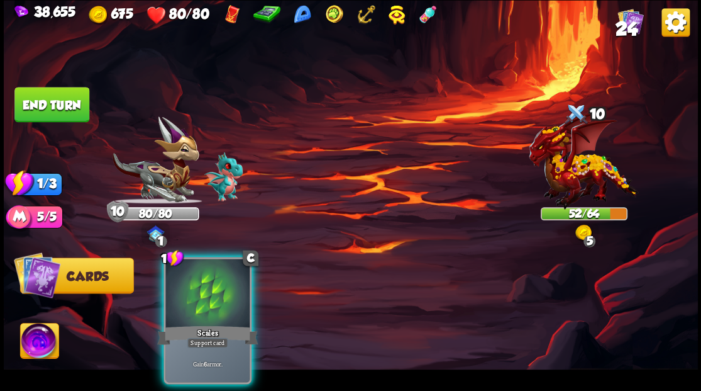
drag, startPoint x: 218, startPoint y: 277, endPoint x: 189, endPoint y: 256, distance: 36.0
click at [214, 273] on div at bounding box center [207, 293] width 84 height 71
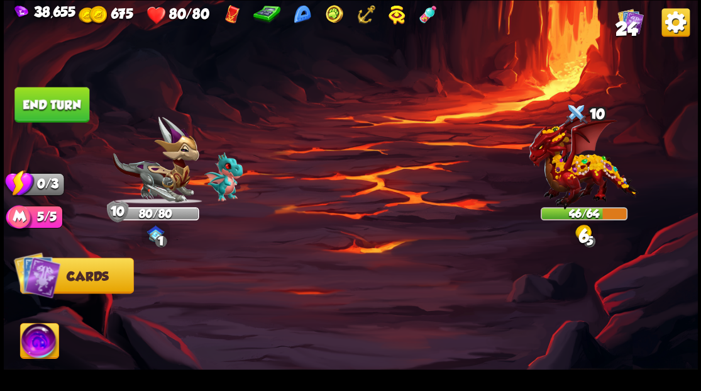
click at [64, 101] on button "End turn" at bounding box center [51, 104] width 75 height 35
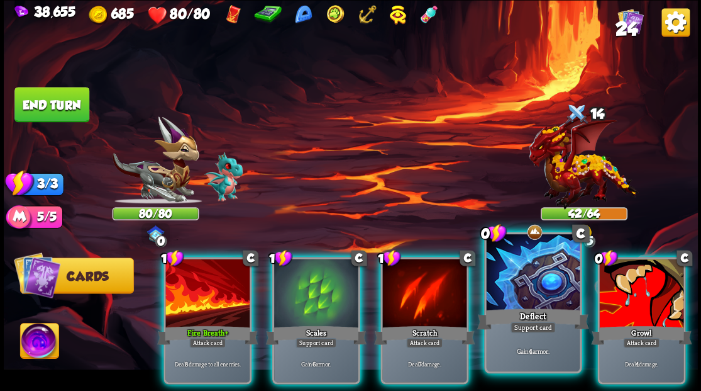
click at [508, 307] on div "Deflect" at bounding box center [533, 318] width 112 height 25
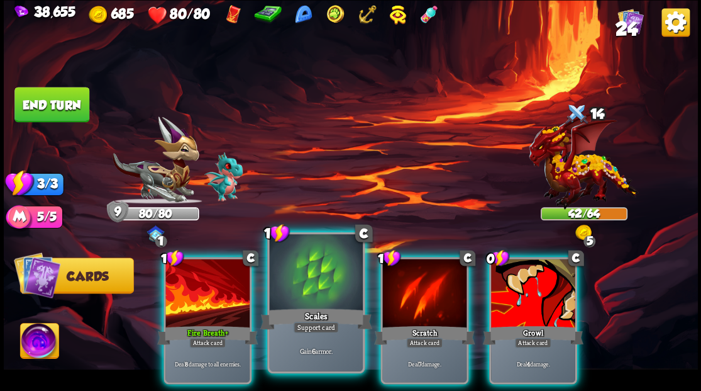
click at [290, 286] on div at bounding box center [315, 273] width 93 height 79
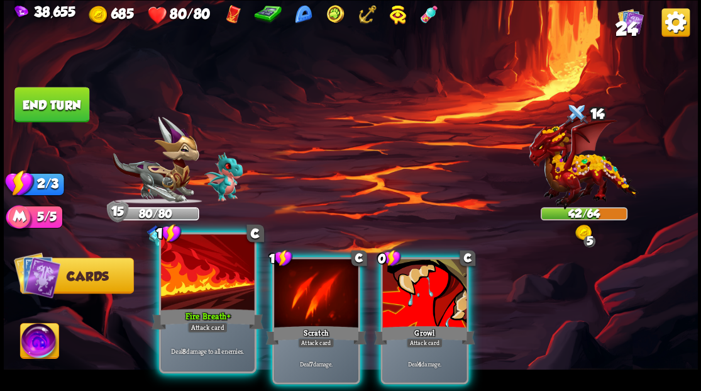
click at [192, 306] on div "Fire Breath+" at bounding box center [208, 318] width 112 height 25
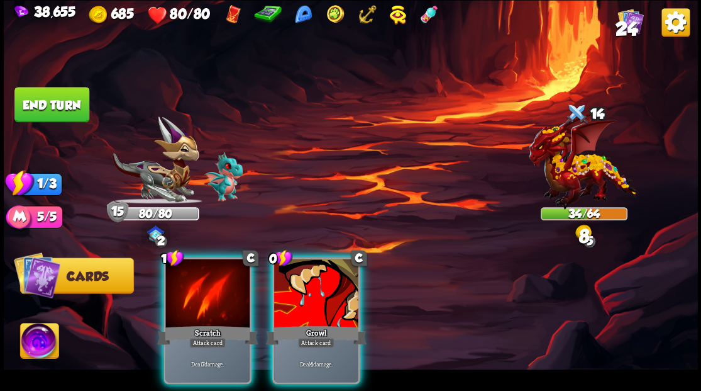
click at [192, 323] on div "Scratch" at bounding box center [207, 334] width 101 height 23
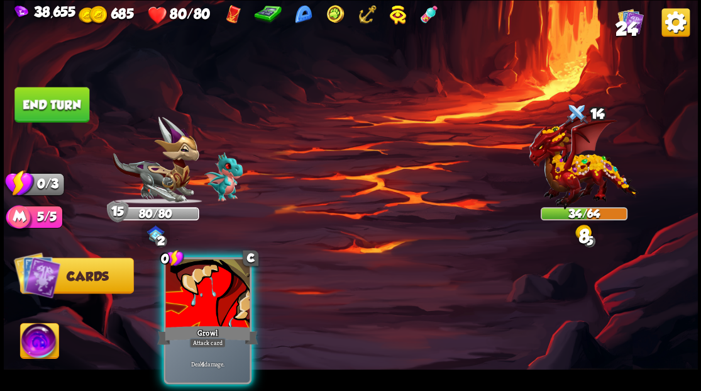
click at [192, 323] on div "Growl" at bounding box center [207, 334] width 101 height 23
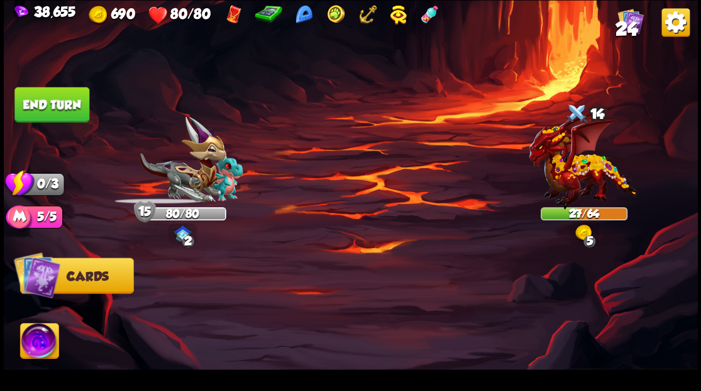
click at [52, 103] on button "End turn" at bounding box center [51, 104] width 75 height 35
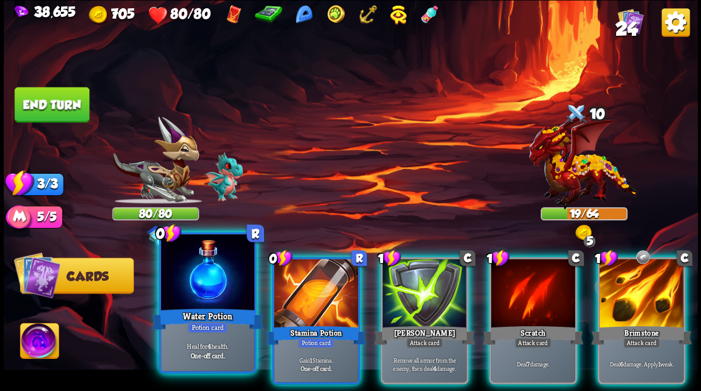
click at [218, 284] on div at bounding box center [207, 273] width 93 height 79
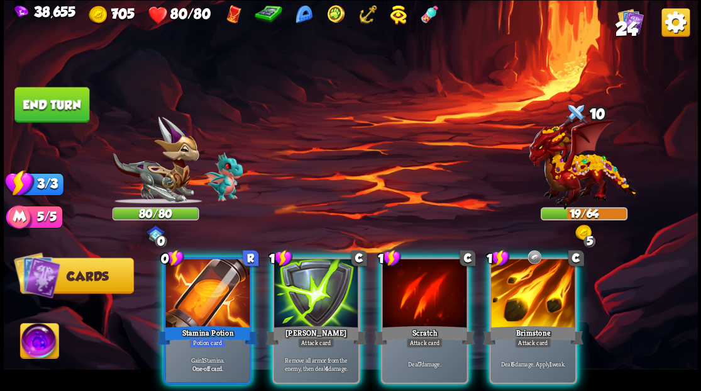
click at [218, 284] on div at bounding box center [207, 293] width 84 height 71
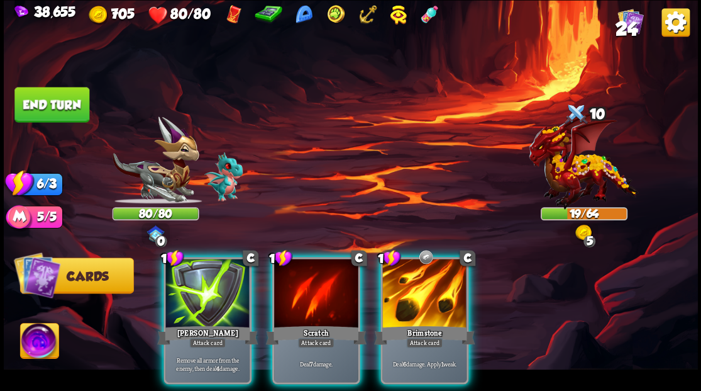
click at [415, 297] on div at bounding box center [424, 293] width 84 height 71
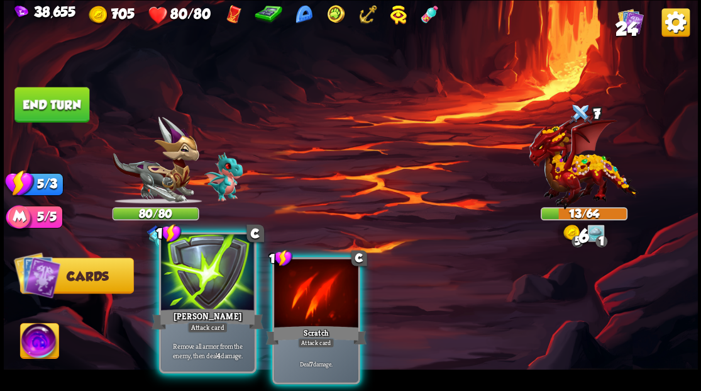
click at [198, 282] on div at bounding box center [207, 273] width 93 height 79
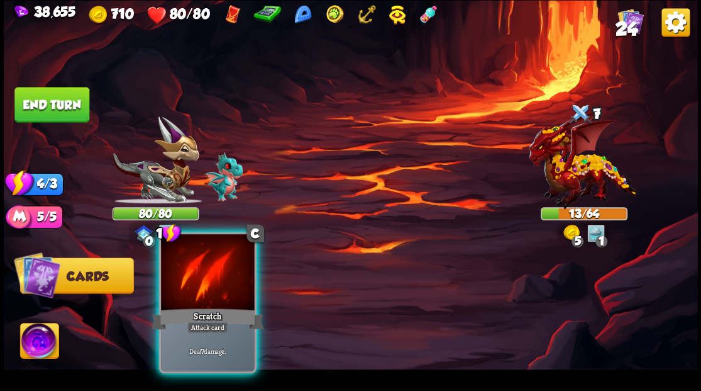
click at [198, 283] on div at bounding box center [207, 273] width 93 height 79
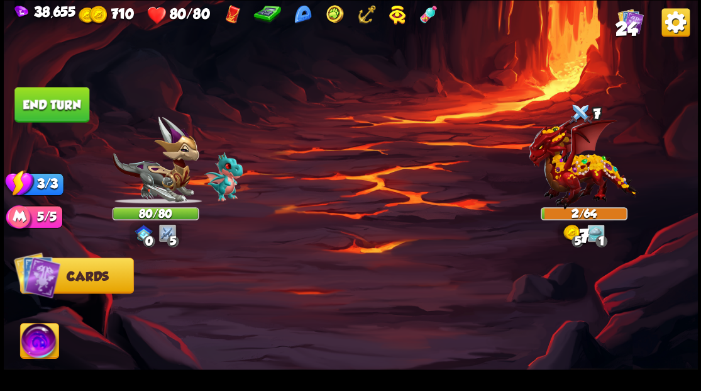
click at [47, 110] on button "End turn" at bounding box center [51, 104] width 75 height 35
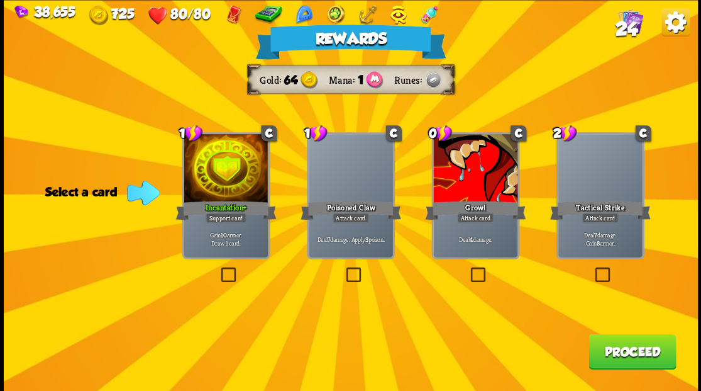
click at [343, 269] on label at bounding box center [343, 269] width 0 height 0
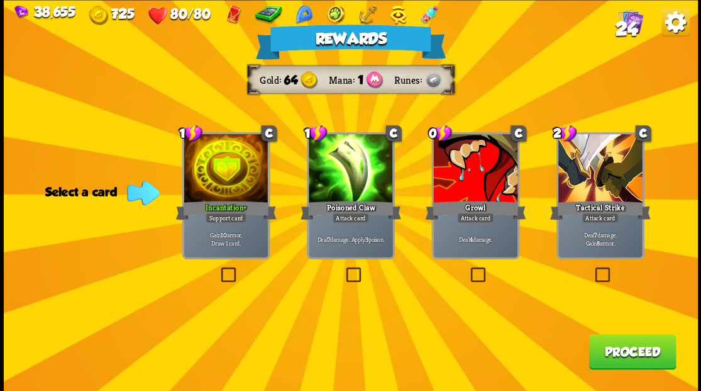
click at [0, 0] on input "checkbox" at bounding box center [0, 0] width 0 height 0
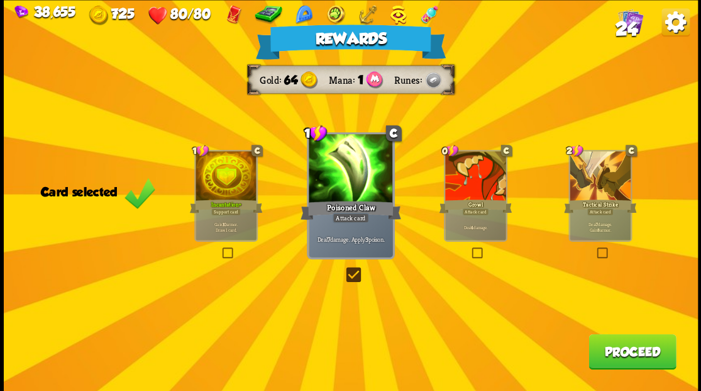
click at [624, 346] on button "Proceed" at bounding box center [632, 350] width 87 height 35
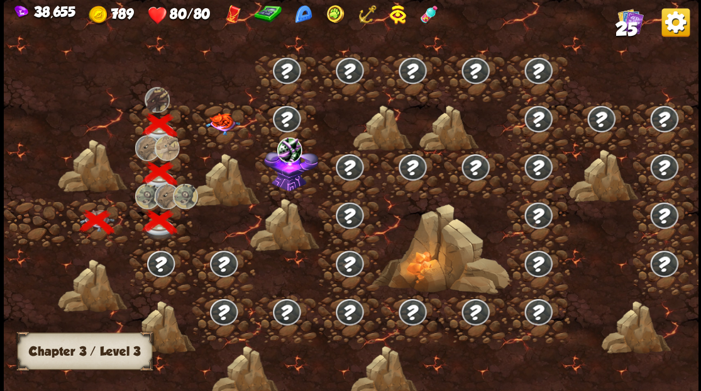
click at [213, 122] on img at bounding box center [222, 124] width 35 height 22
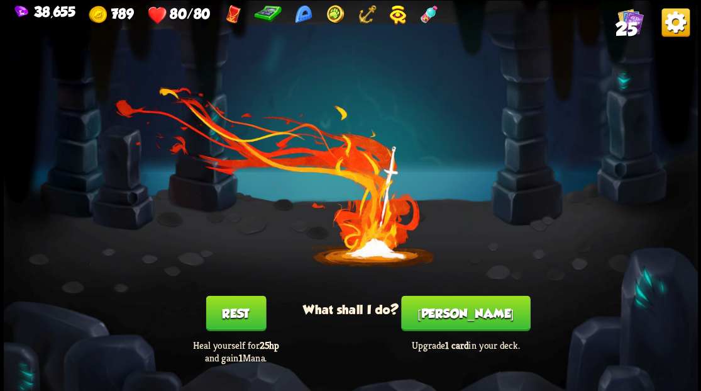
click at [464, 324] on button "[PERSON_NAME]" at bounding box center [465, 312] width 129 height 35
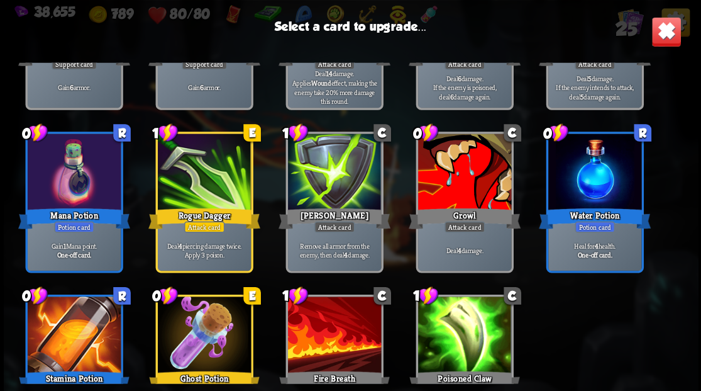
click at [467, 165] on div at bounding box center [464, 172] width 93 height 79
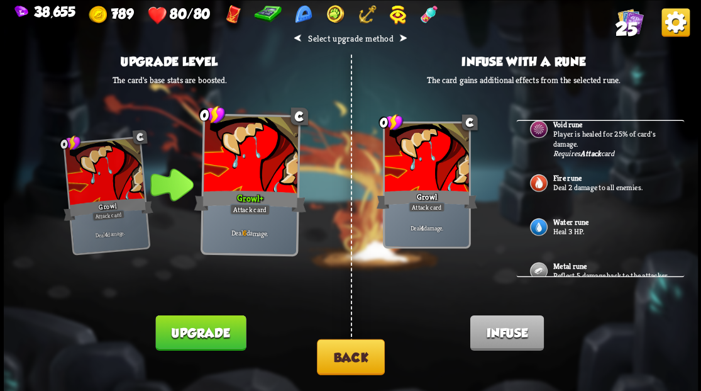
scroll to position [192, 0]
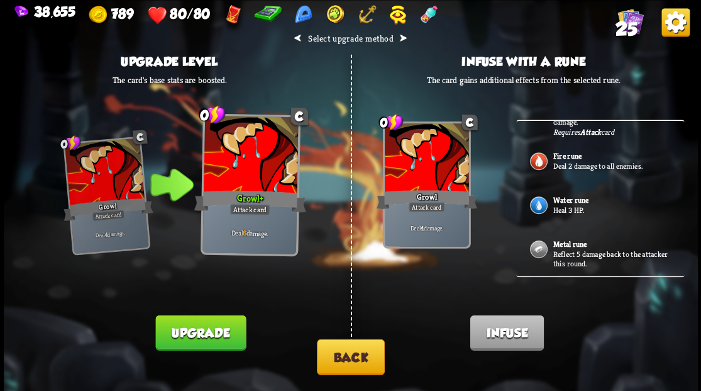
click at [352, 364] on button "Back" at bounding box center [351, 356] width 68 height 36
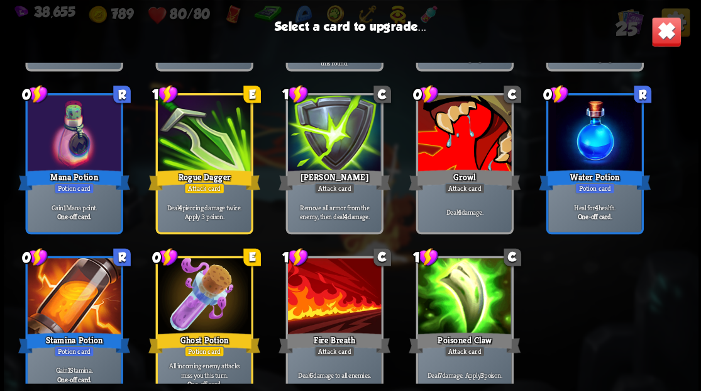
scroll to position [396, 0]
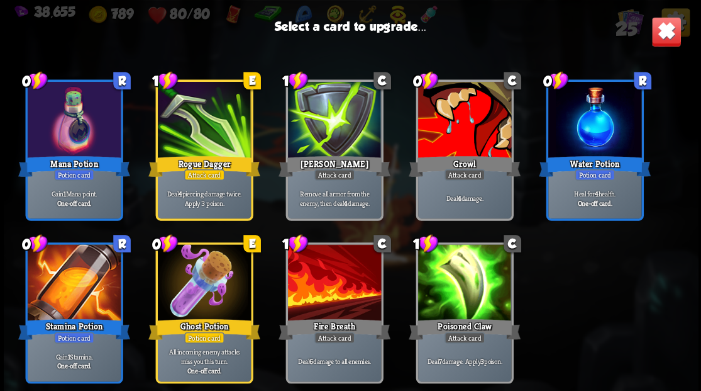
click at [322, 294] on div at bounding box center [333, 283] width 93 height 79
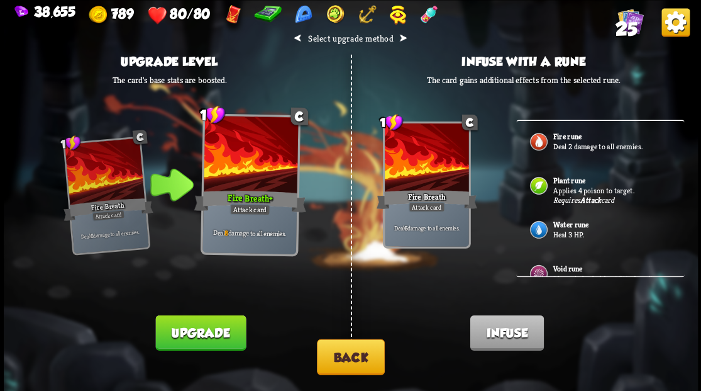
click at [209, 325] on button "Upgrade" at bounding box center [200, 331] width 91 height 35
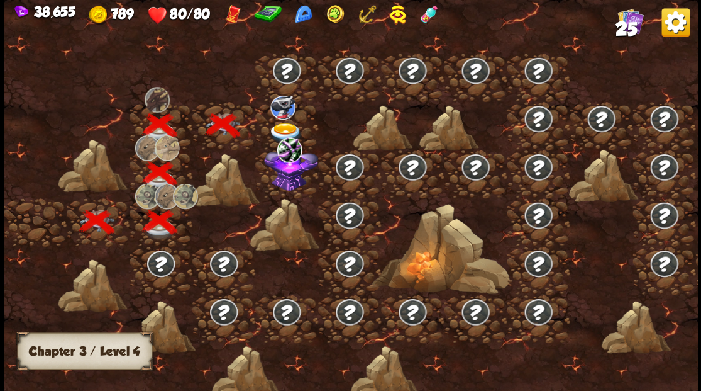
click at [282, 120] on div at bounding box center [286, 125] width 63 height 48
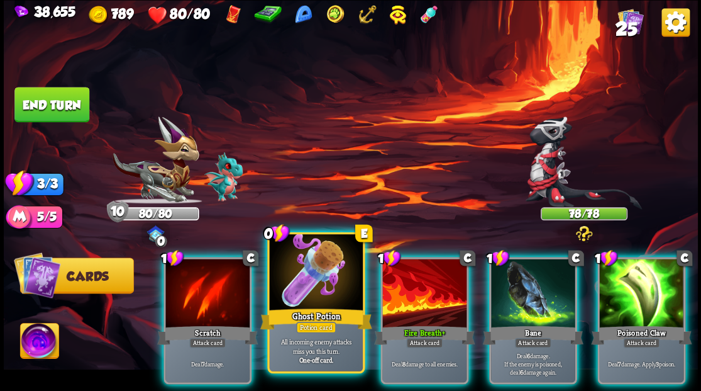
click at [306, 294] on div at bounding box center [315, 273] width 93 height 79
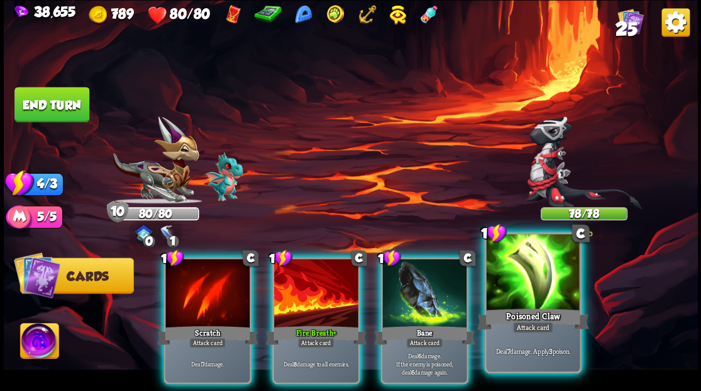
click at [515, 296] on div at bounding box center [532, 273] width 93 height 79
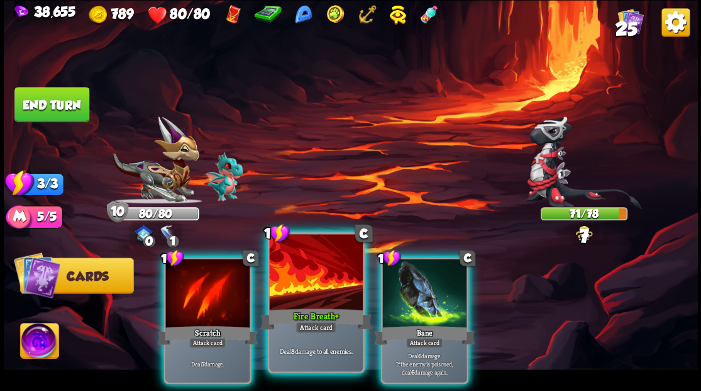
drag, startPoint x: 413, startPoint y: 311, endPoint x: 352, endPoint y: 322, distance: 61.3
click at [413, 323] on div "Bane" at bounding box center [424, 334] width 101 height 23
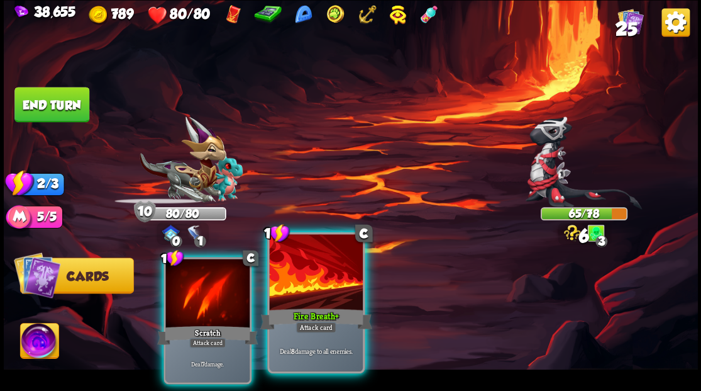
click at [325, 282] on div at bounding box center [315, 273] width 93 height 79
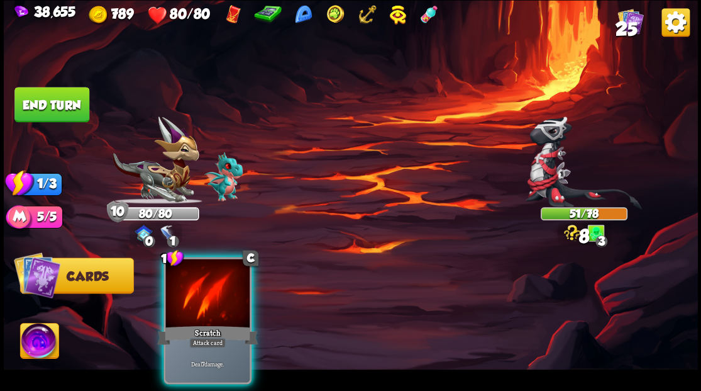
click at [192, 288] on div at bounding box center [207, 293] width 84 height 71
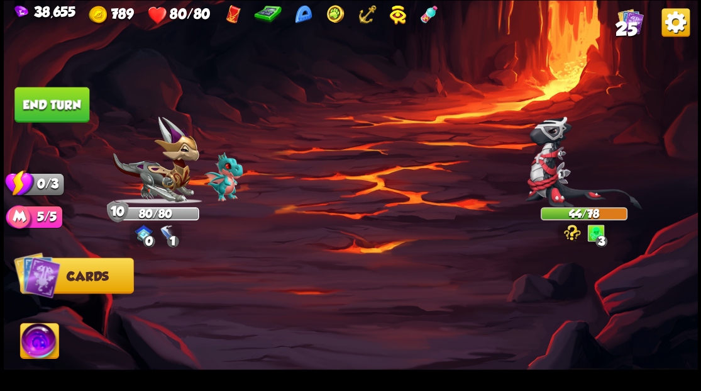
click at [75, 108] on button "End turn" at bounding box center [51, 104] width 75 height 35
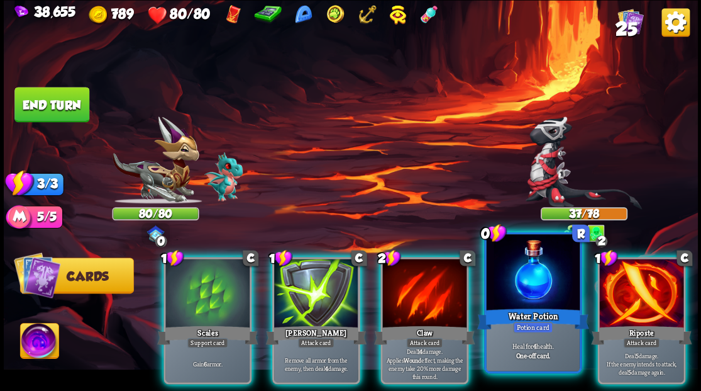
click at [518, 278] on div at bounding box center [532, 273] width 93 height 79
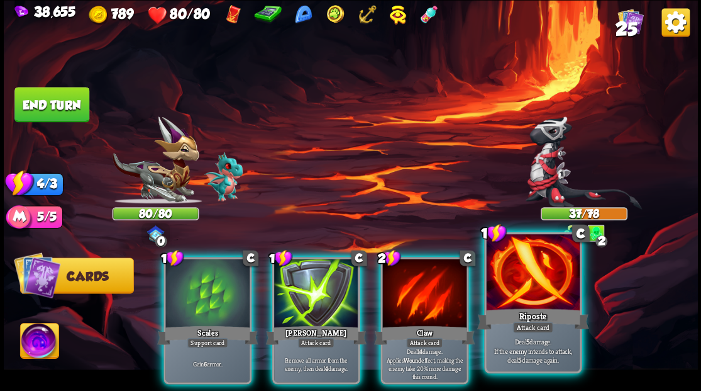
click at [518, 277] on div at bounding box center [532, 273] width 93 height 79
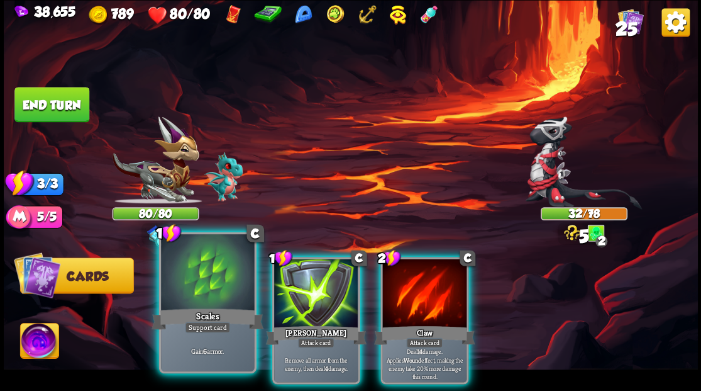
click at [199, 291] on div at bounding box center [207, 273] width 93 height 79
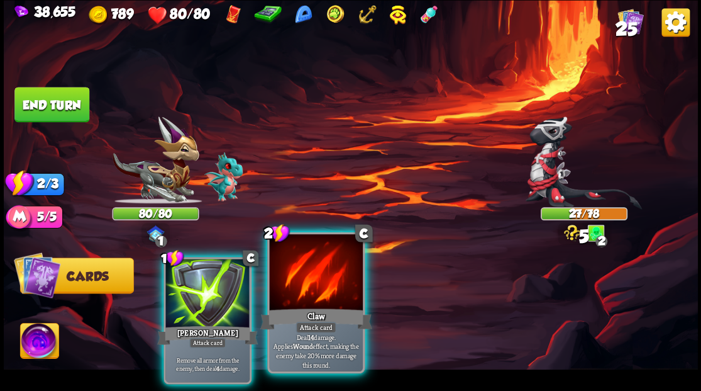
click at [308, 294] on div at bounding box center [315, 273] width 93 height 79
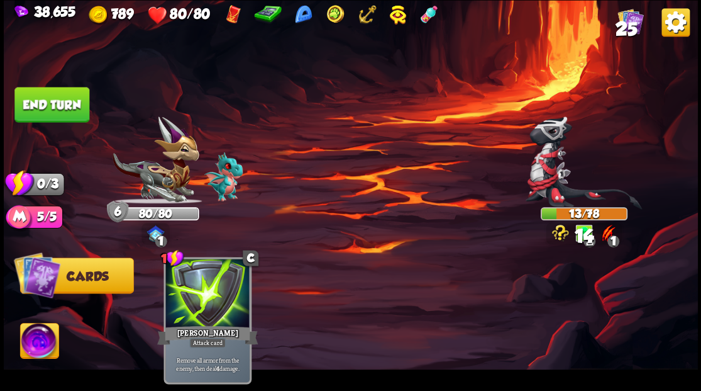
click at [61, 101] on button "End turn" at bounding box center [51, 104] width 75 height 35
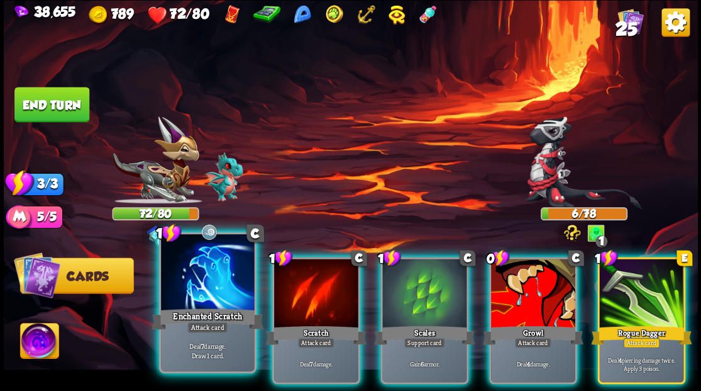
click at [189, 291] on div at bounding box center [207, 273] width 93 height 79
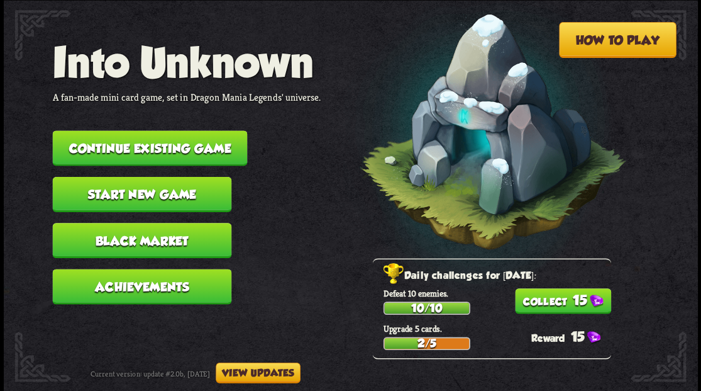
click at [203, 139] on button "Continue existing game" at bounding box center [149, 147] width 195 height 35
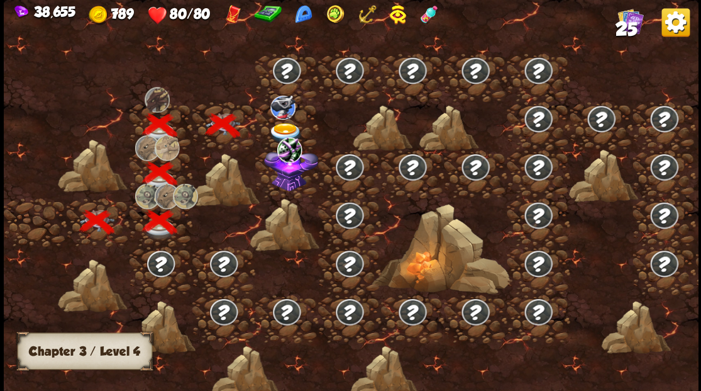
click at [283, 118] on div at bounding box center [286, 125] width 63 height 48
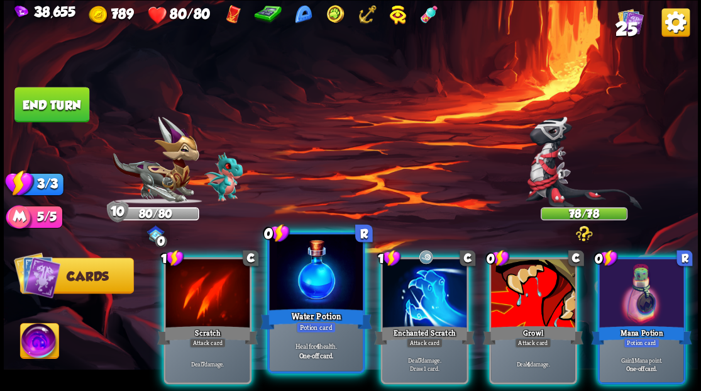
click at [308, 289] on div at bounding box center [315, 273] width 93 height 79
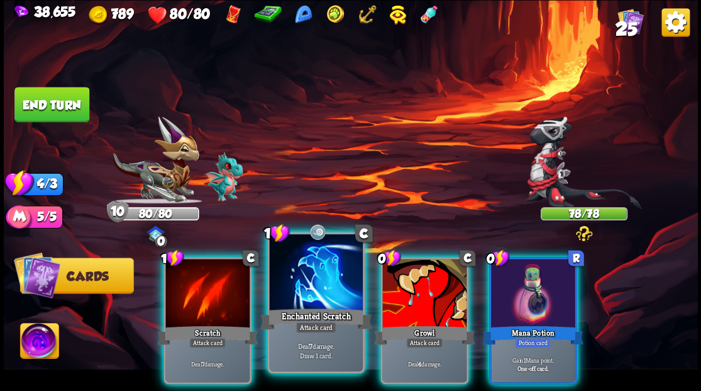
click at [318, 267] on div at bounding box center [315, 273] width 93 height 79
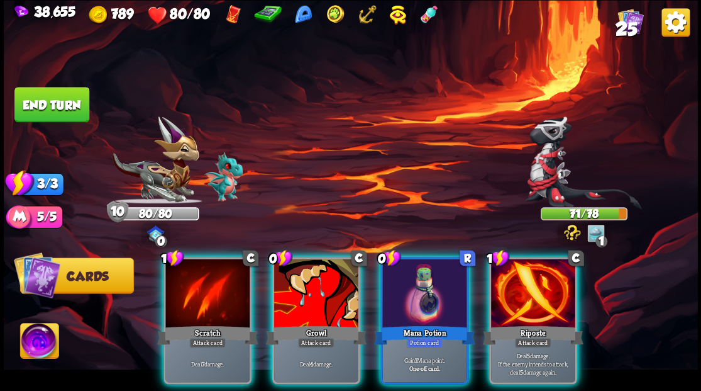
click at [511, 277] on div at bounding box center [533, 293] width 84 height 71
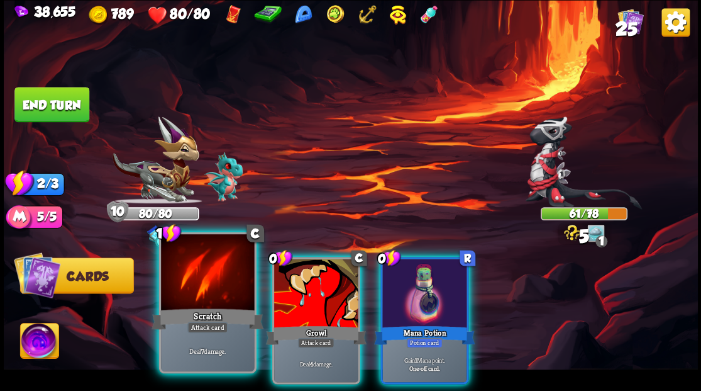
click at [196, 297] on div at bounding box center [207, 273] width 93 height 79
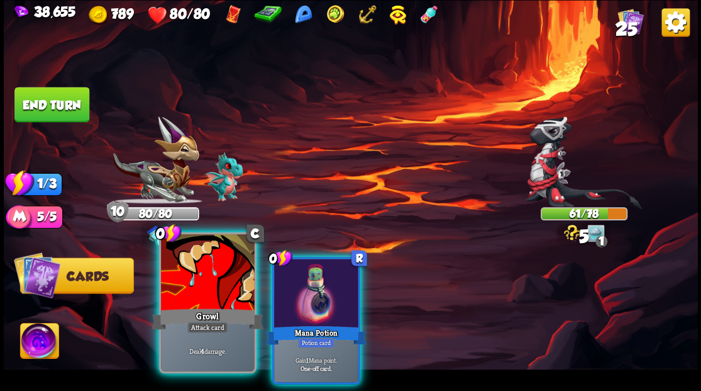
click at [197, 297] on div at bounding box center [207, 273] width 93 height 79
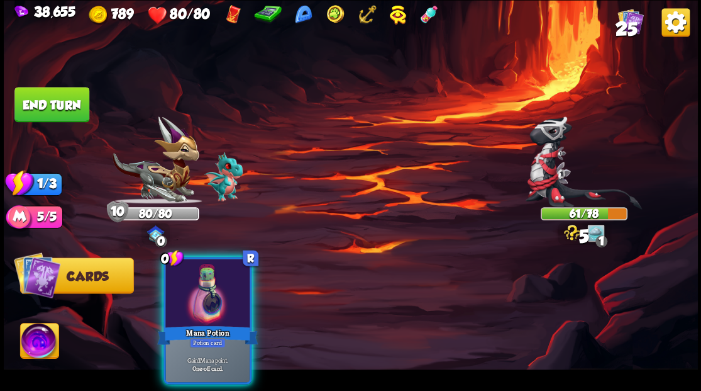
drag, startPoint x: 223, startPoint y: 296, endPoint x: 201, endPoint y: 275, distance: 30.2
click at [216, 289] on div at bounding box center [207, 293] width 84 height 71
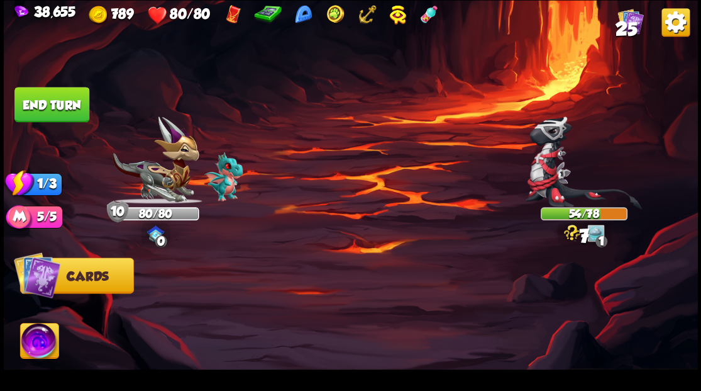
click at [70, 107] on button "End turn" at bounding box center [51, 104] width 75 height 35
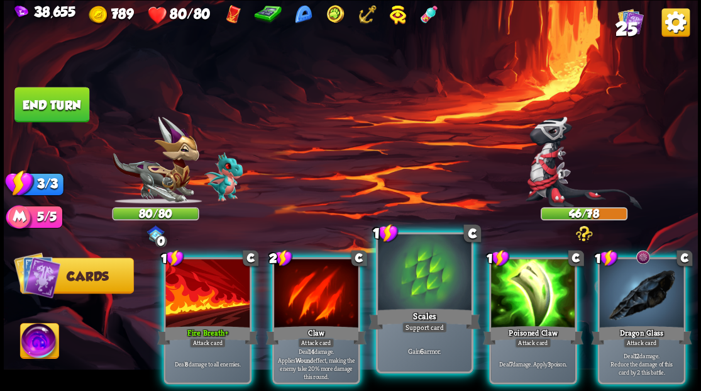
click at [423, 294] on div at bounding box center [424, 273] width 93 height 79
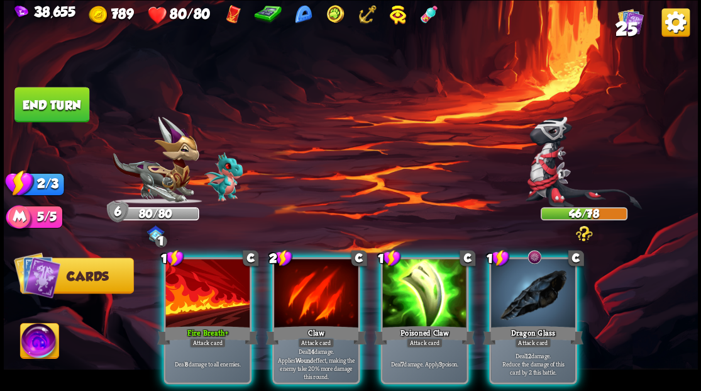
click at [519, 295] on div at bounding box center [533, 293] width 84 height 71
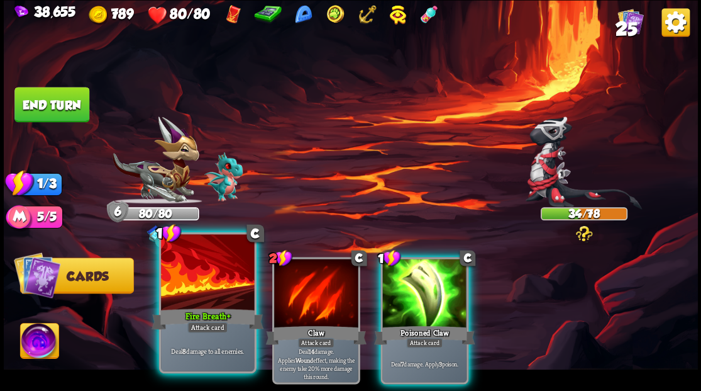
click at [208, 296] on div at bounding box center [207, 273] width 93 height 79
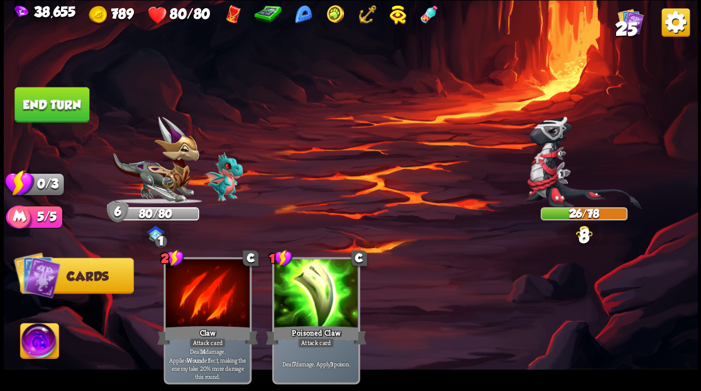
click at [61, 107] on button "End turn" at bounding box center [51, 104] width 75 height 35
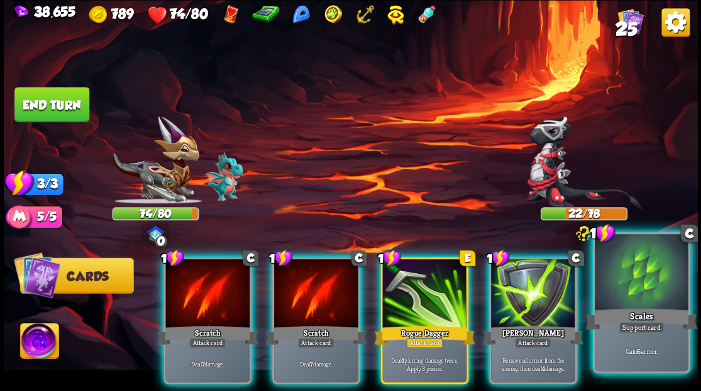
click at [624, 302] on div at bounding box center [641, 273] width 93 height 79
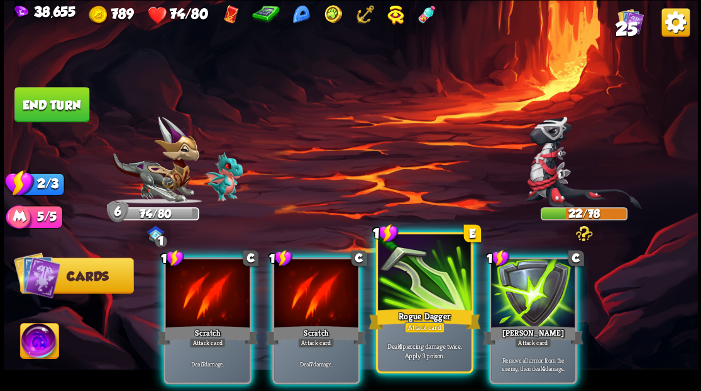
click at [429, 263] on div at bounding box center [424, 273] width 93 height 79
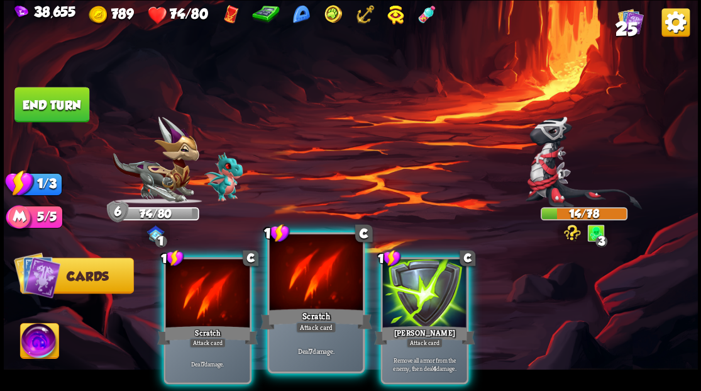
click at [303, 287] on div at bounding box center [315, 273] width 93 height 79
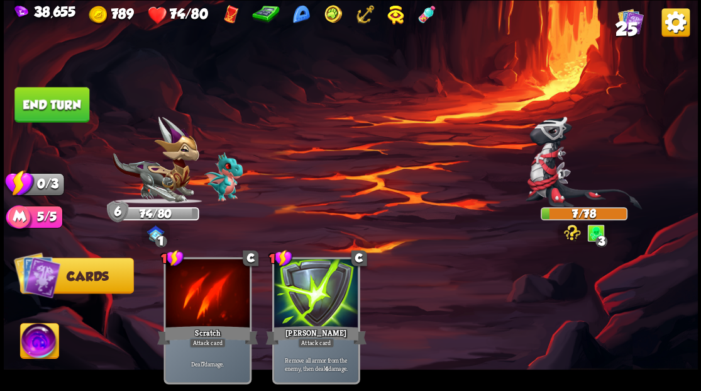
drag, startPoint x: 65, startPoint y: 109, endPoint x: 99, endPoint y: 130, distance: 40.1
click at [65, 109] on button "End turn" at bounding box center [51, 104] width 75 height 35
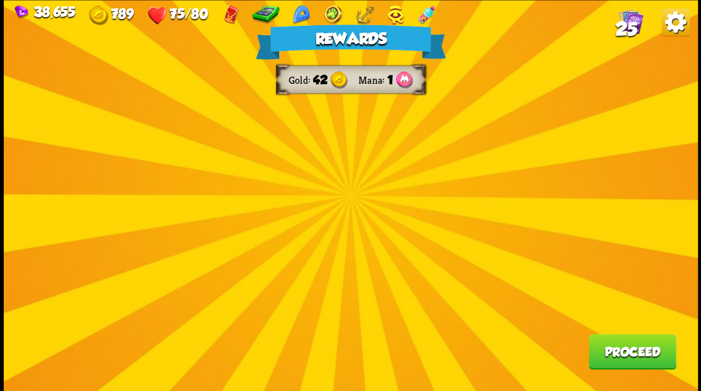
click at [367, 201] on div "Rewards Gold 42 Mana 1 Proceed" at bounding box center [351, 195] width 694 height 391
click at [345, 185] on div "Rewards Gold 42 Mana 1 Proceed" at bounding box center [351, 195] width 694 height 391
click at [350, 189] on div "Rewards Gold 42 Mana 1 Proceed" at bounding box center [351, 195] width 694 height 391
click at [377, 206] on div "Rewards Gold 42 Mana 1 Proceed" at bounding box center [351, 195] width 694 height 391
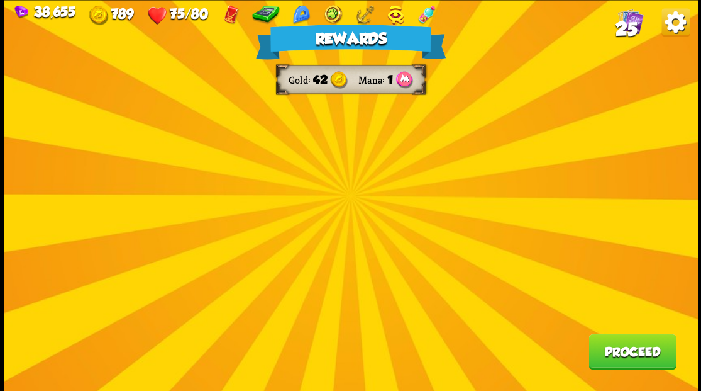
click at [348, 161] on div "Rewards Gold 42 Mana 1 Proceed" at bounding box center [351, 195] width 694 height 391
click at [351, 196] on div "Rewards Gold 42 Mana 1 Proceed" at bounding box center [351, 195] width 694 height 391
click at [378, 226] on div "Rewards Gold 42 Mana 1 Proceed" at bounding box center [351, 195] width 694 height 391
click at [390, 171] on div "Rewards Gold 42 Mana 1 Proceed" at bounding box center [351, 195] width 694 height 391
click at [255, 195] on div "Rewards Gold 42 Mana 1 Proceed" at bounding box center [351, 195] width 694 height 391
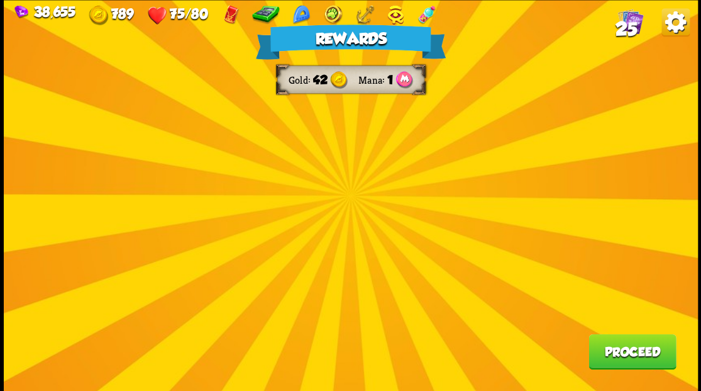
click at [234, 190] on div "Rewards Gold 42 Mana 1 Proceed" at bounding box center [351, 195] width 694 height 391
click at [396, 190] on div "Rewards Gold 42 Mana 1 Proceed" at bounding box center [351, 195] width 694 height 391
click at [440, 209] on div "Rewards Gold 42 Mana 1 Proceed" at bounding box center [351, 195] width 694 height 391
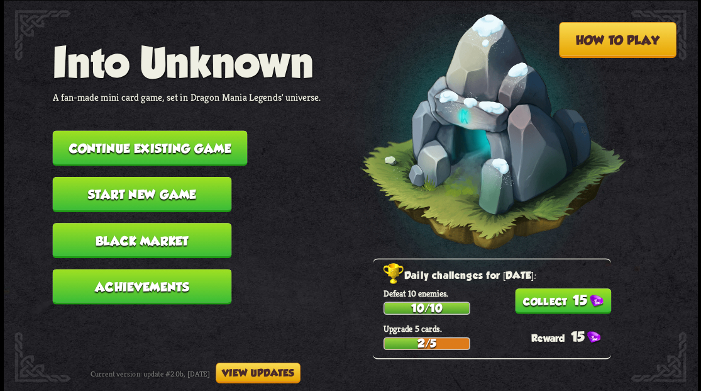
click at [130, 146] on button "Continue existing game" at bounding box center [149, 147] width 195 height 35
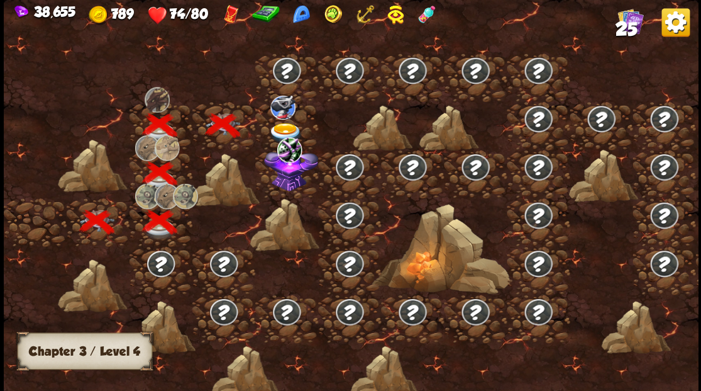
click at [289, 184] on img at bounding box center [291, 167] width 54 height 47
click at [282, 125] on img at bounding box center [285, 133] width 35 height 21
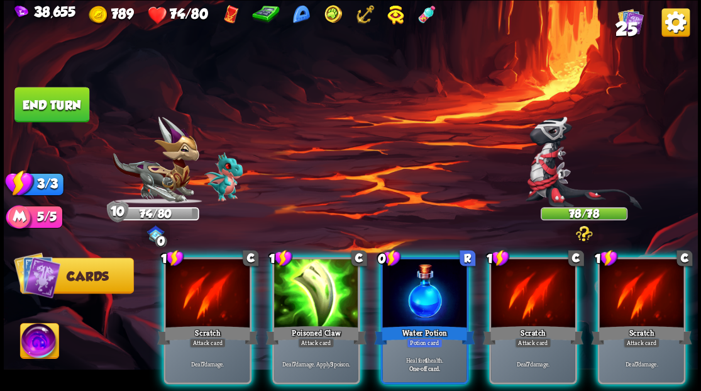
click at [412, 273] on div at bounding box center [424, 293] width 84 height 71
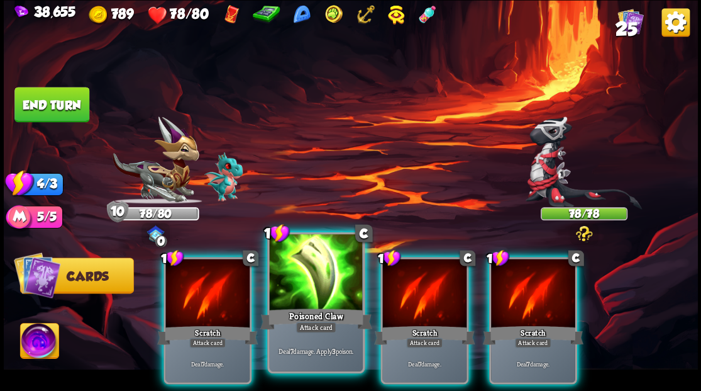
click at [321, 282] on div at bounding box center [315, 273] width 93 height 79
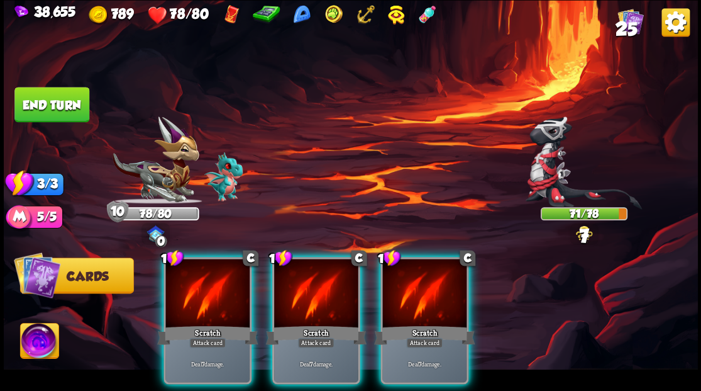
click at [321, 282] on div at bounding box center [316, 293] width 84 height 71
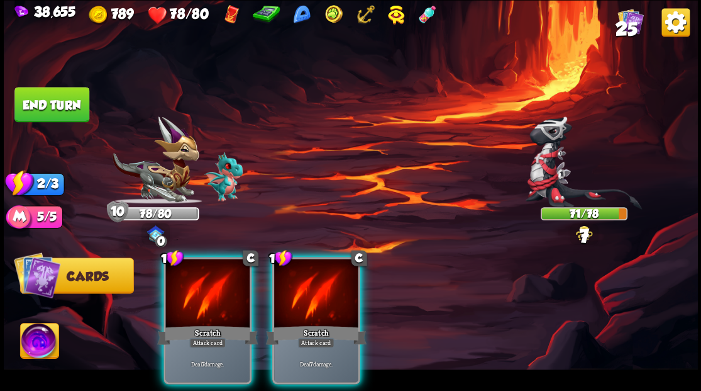
click at [321, 282] on div at bounding box center [316, 293] width 84 height 71
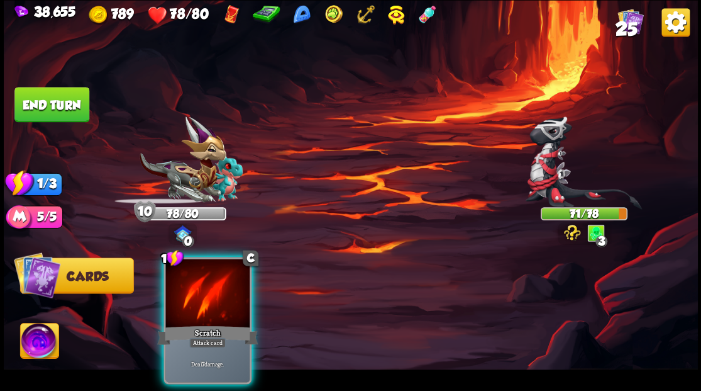
click at [192, 258] on div at bounding box center [207, 293] width 84 height 71
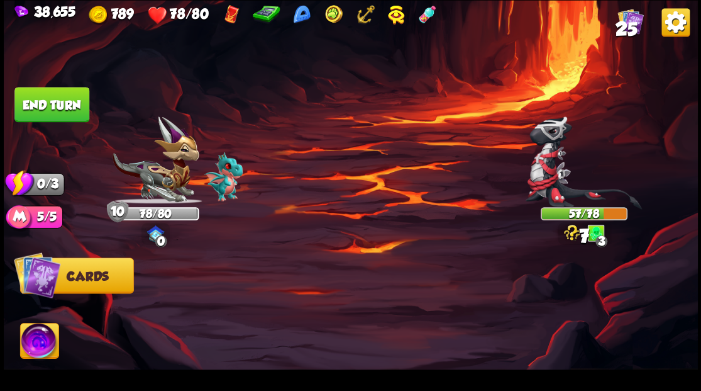
click at [42, 101] on button "End turn" at bounding box center [51, 104] width 75 height 35
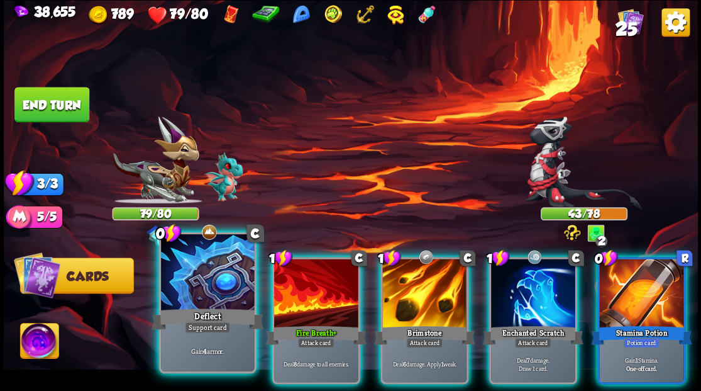
click at [203, 291] on div at bounding box center [207, 273] width 93 height 79
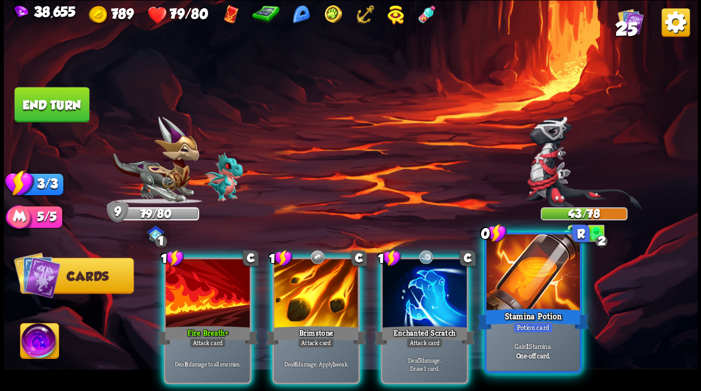
click at [528, 301] on div at bounding box center [532, 273] width 93 height 79
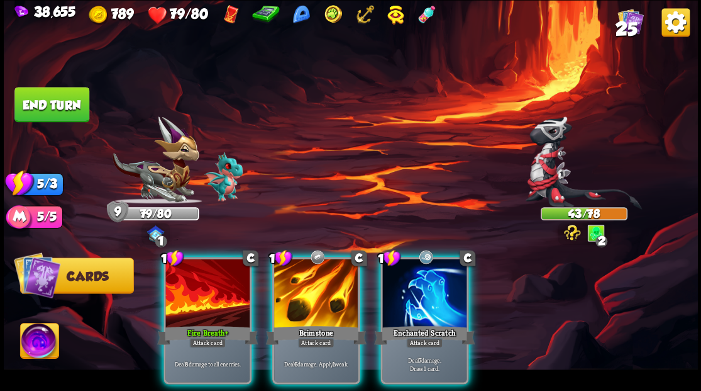
click at [432, 296] on div at bounding box center [424, 293] width 84 height 71
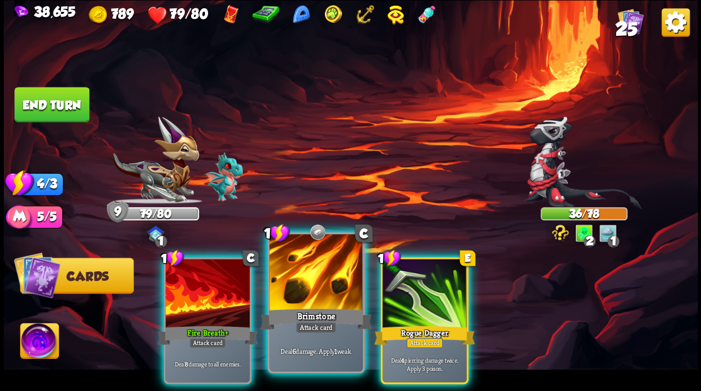
click at [313, 294] on div at bounding box center [315, 273] width 93 height 79
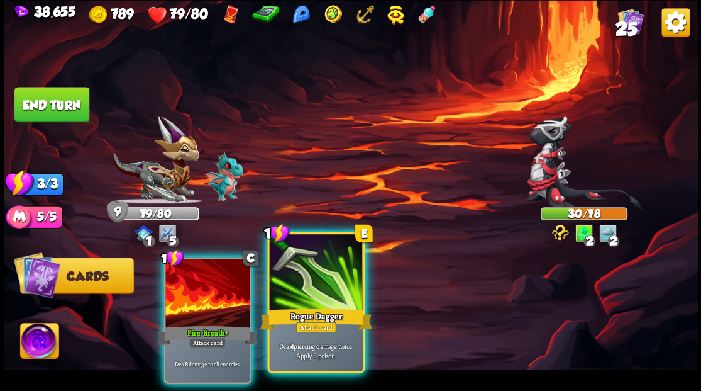
drag, startPoint x: 234, startPoint y: 302, endPoint x: 226, endPoint y: 262, distance: 41.1
click at [233, 301] on div at bounding box center [207, 293] width 84 height 71
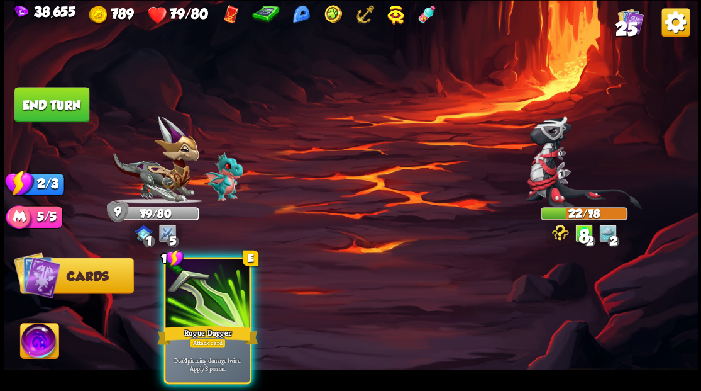
click at [230, 294] on div at bounding box center [207, 293] width 84 height 71
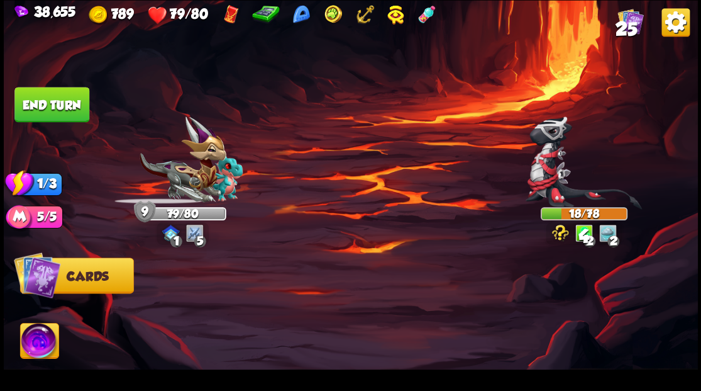
click at [58, 112] on button "End turn" at bounding box center [51, 104] width 75 height 35
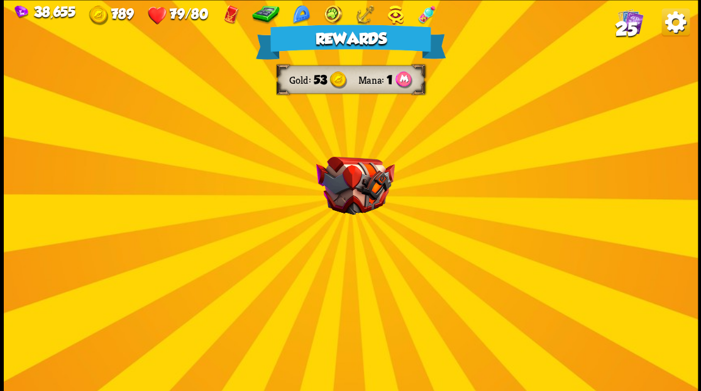
click at [345, 186] on img at bounding box center [355, 185] width 79 height 58
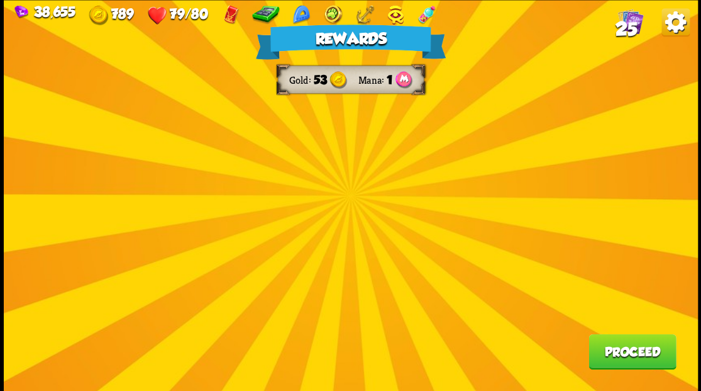
click at [343, 187] on div "Rewards Gold 53 Mana 1 Proceed" at bounding box center [351, 195] width 694 height 391
click at [645, 348] on button "Proceed" at bounding box center [632, 350] width 87 height 35
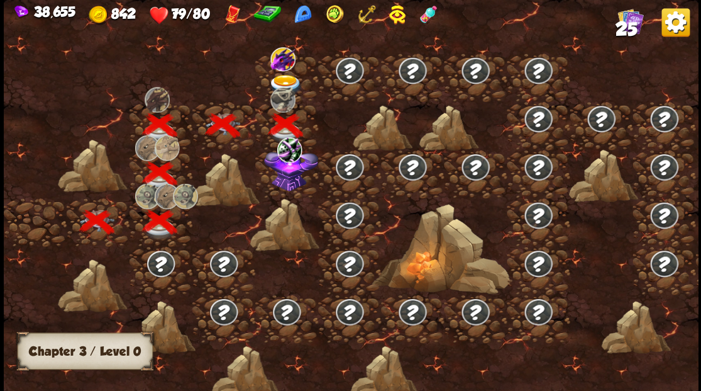
click at [288, 185] on img at bounding box center [291, 167] width 54 height 47
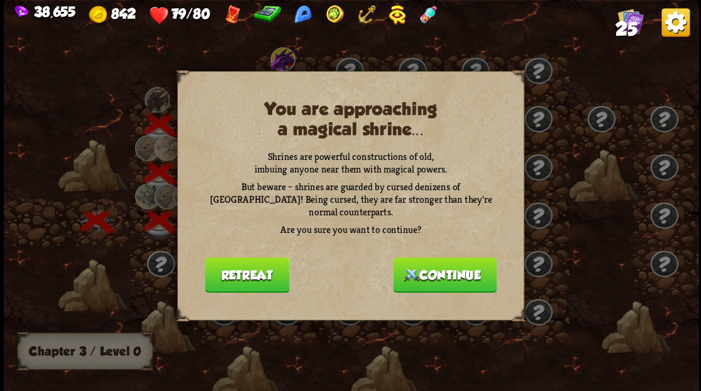
click at [425, 269] on button "Continue" at bounding box center [445, 274] width 104 height 35
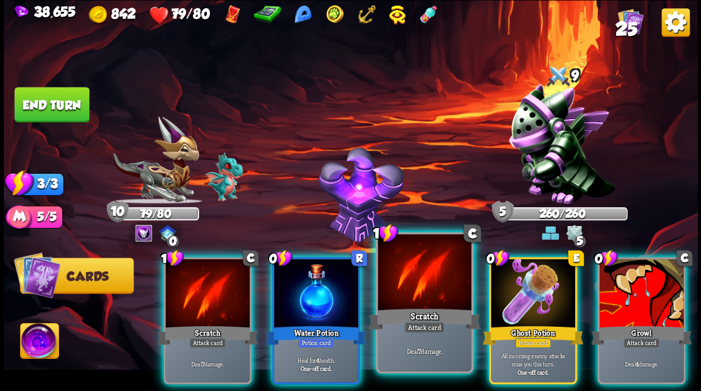
click at [314, 291] on div at bounding box center [316, 293] width 84 height 71
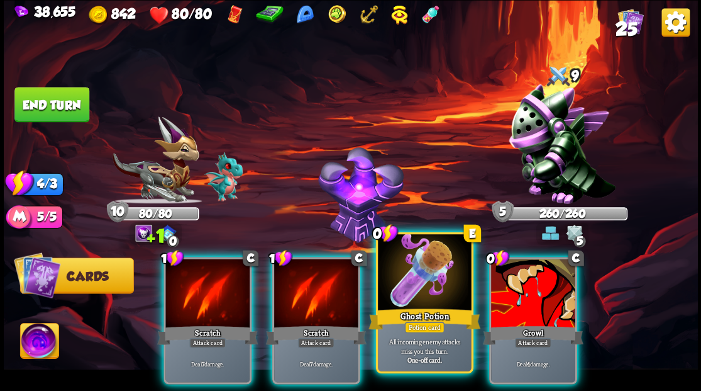
click at [408, 291] on div at bounding box center [424, 273] width 93 height 79
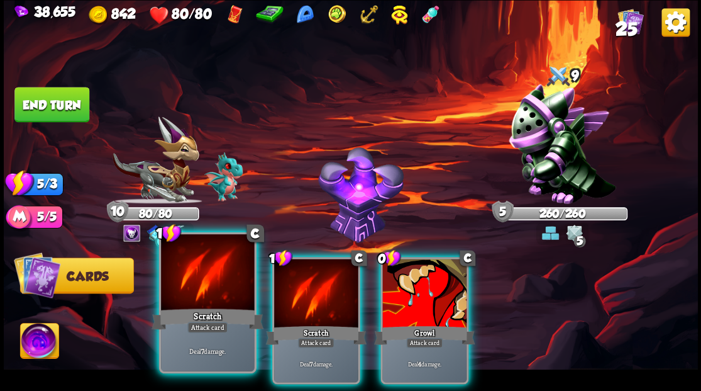
click at [195, 290] on div at bounding box center [207, 273] width 93 height 79
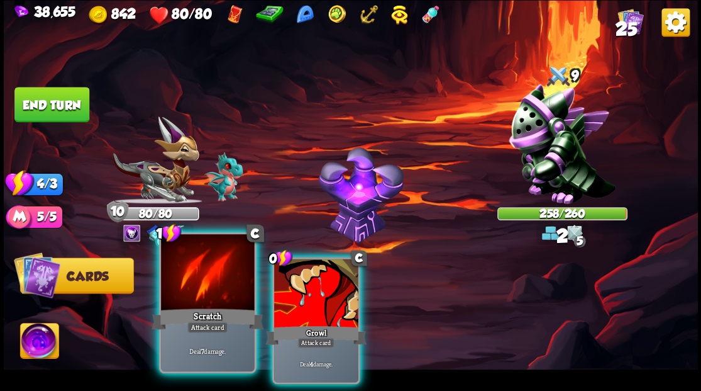
click at [196, 289] on div at bounding box center [207, 273] width 93 height 79
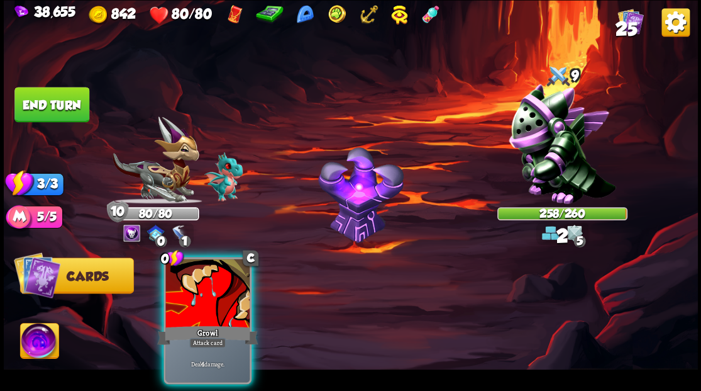
click at [196, 289] on div at bounding box center [207, 293] width 84 height 71
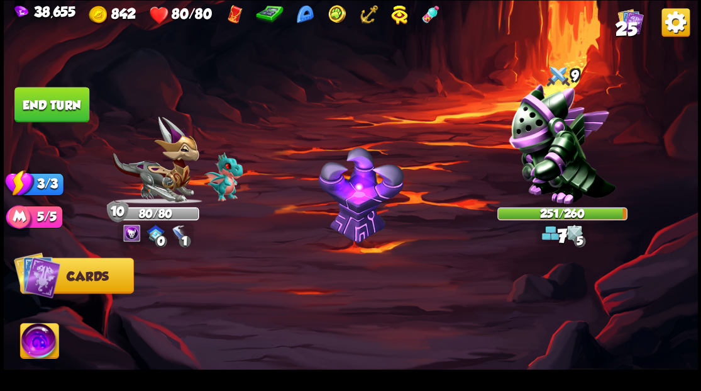
drag, startPoint x: 48, startPoint y: 111, endPoint x: 239, endPoint y: 182, distance: 203.4
click at [53, 116] on button "End turn" at bounding box center [51, 104] width 75 height 35
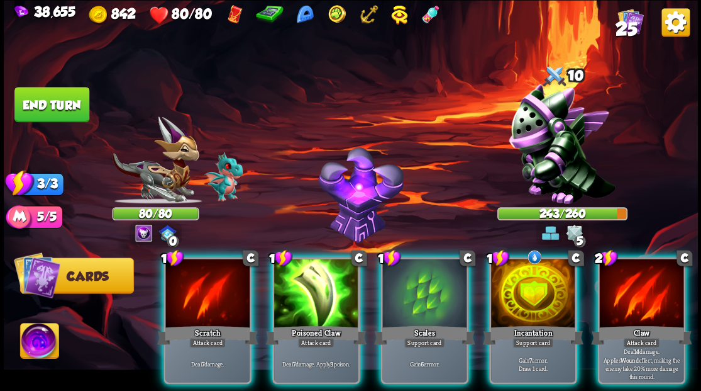
click at [532, 281] on div at bounding box center [533, 293] width 84 height 71
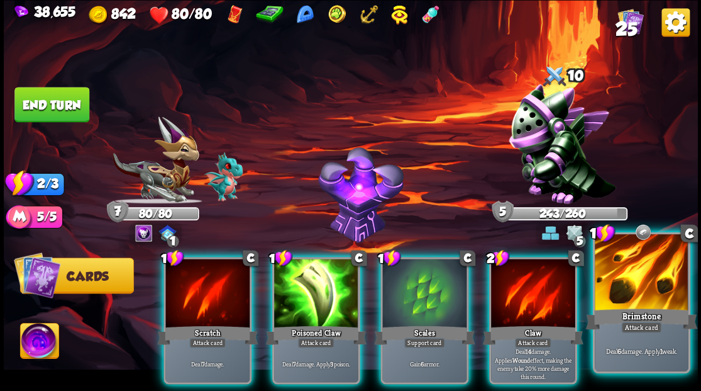
click at [638, 279] on div at bounding box center [641, 273] width 93 height 79
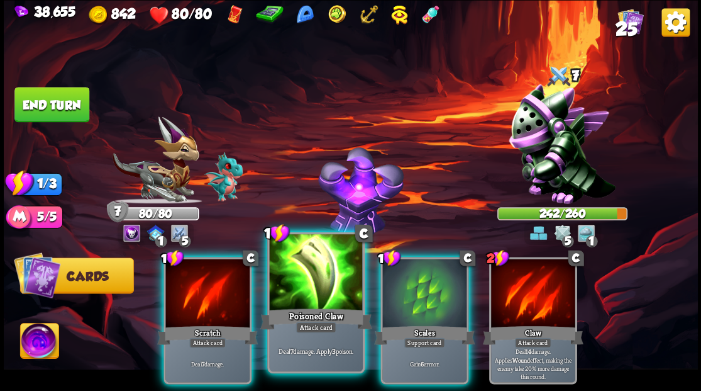
click at [319, 289] on div at bounding box center [315, 273] width 93 height 79
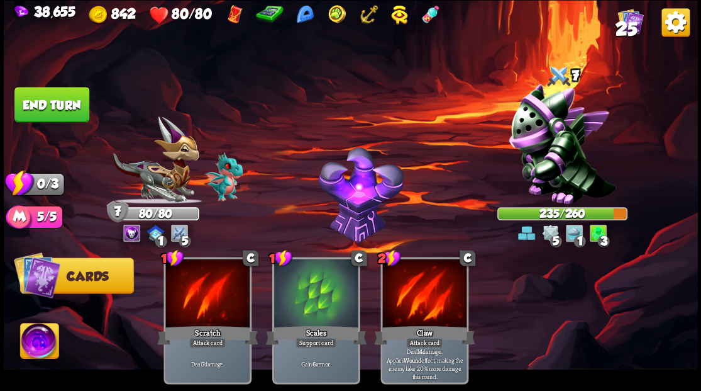
click at [26, 106] on button "End turn" at bounding box center [51, 104] width 75 height 35
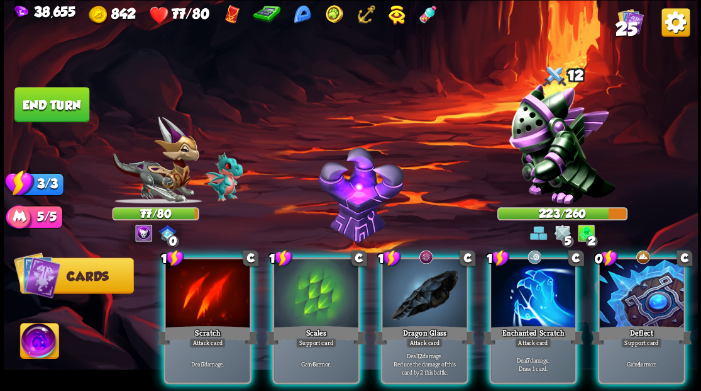
click at [407, 269] on div at bounding box center [424, 293] width 84 height 71
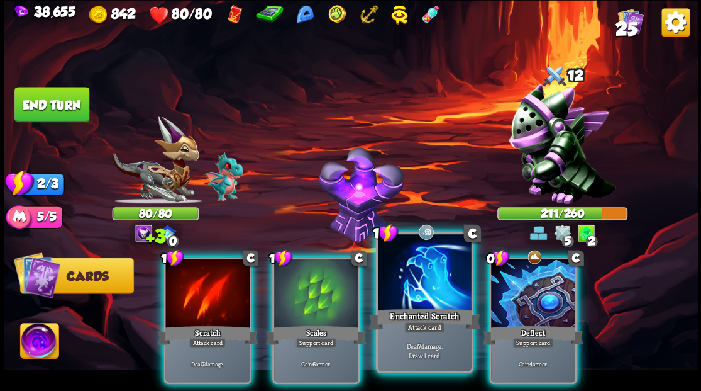
click at [402, 265] on div at bounding box center [424, 273] width 93 height 79
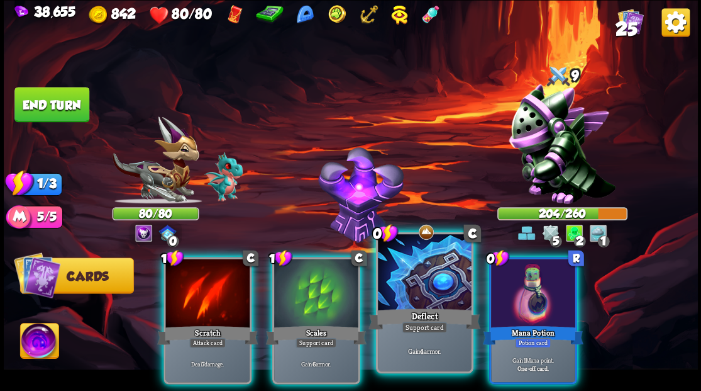
click at [436, 257] on div at bounding box center [424, 273] width 93 height 79
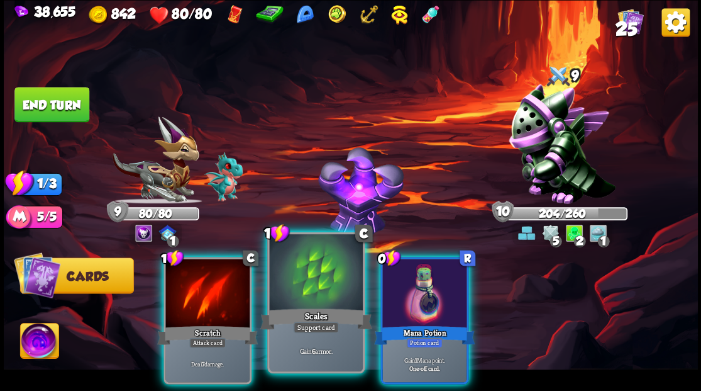
click at [314, 287] on div at bounding box center [315, 273] width 93 height 79
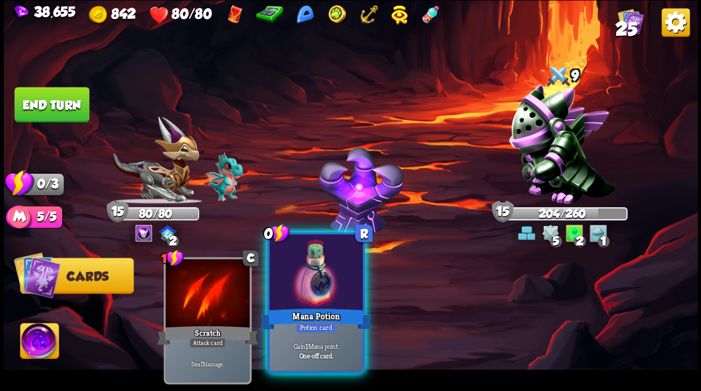
click at [314, 284] on div at bounding box center [315, 273] width 93 height 79
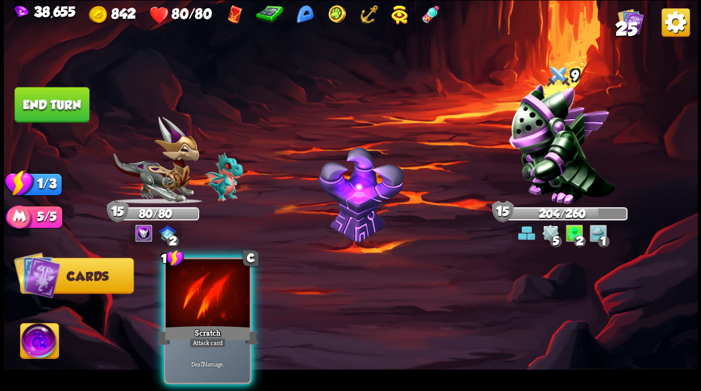
drag, startPoint x: 62, startPoint y: 113, endPoint x: 106, endPoint y: 130, distance: 46.4
click at [64, 118] on button "End turn" at bounding box center [51, 104] width 75 height 35
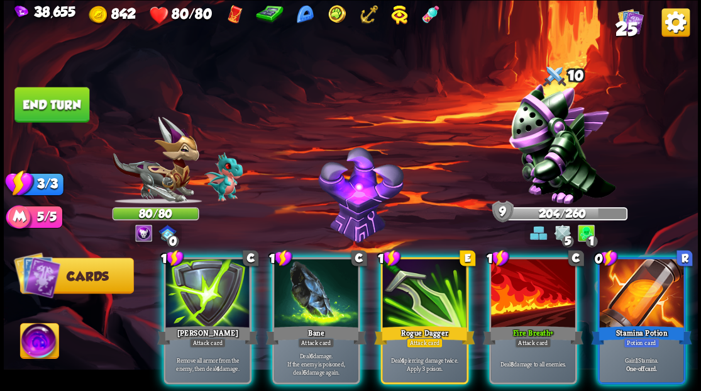
drag, startPoint x: 647, startPoint y: 279, endPoint x: 613, endPoint y: 279, distance: 34.0
click at [648, 279] on div at bounding box center [641, 293] width 84 height 71
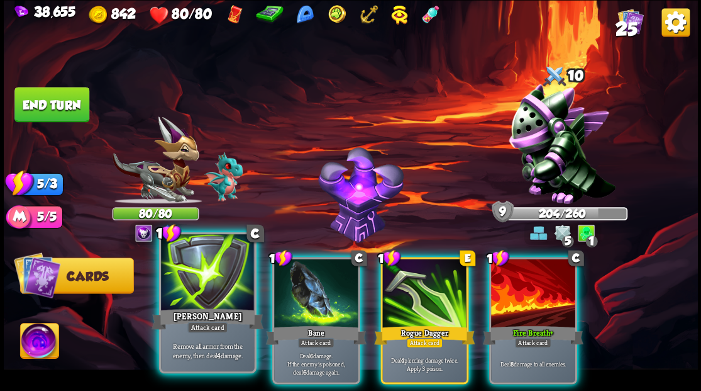
click at [209, 294] on div at bounding box center [207, 273] width 93 height 79
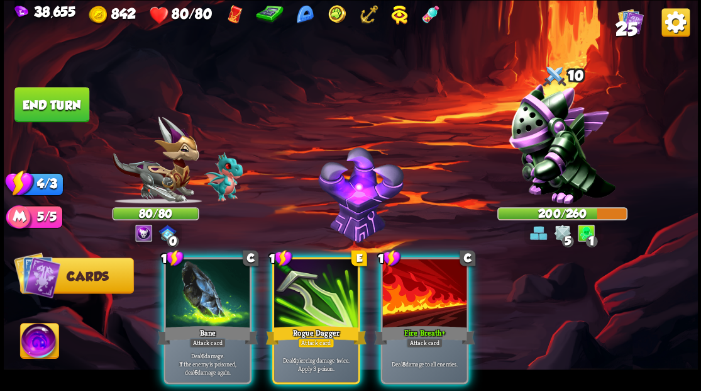
click at [209, 294] on div at bounding box center [207, 293] width 84 height 71
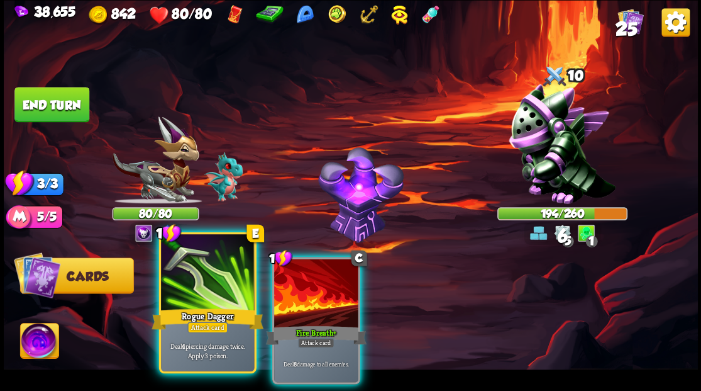
click at [214, 287] on div at bounding box center [207, 273] width 93 height 79
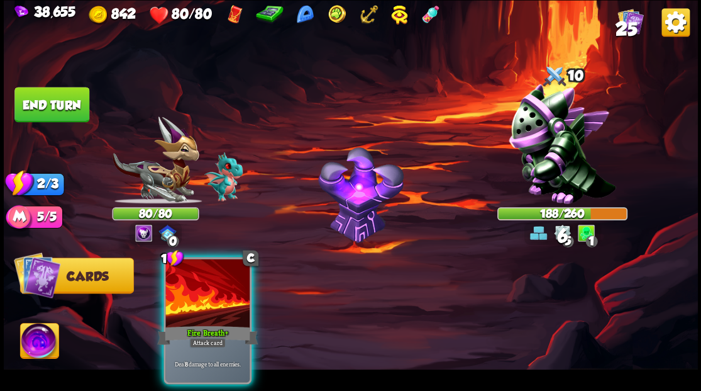
click at [215, 286] on div at bounding box center [207, 293] width 84 height 71
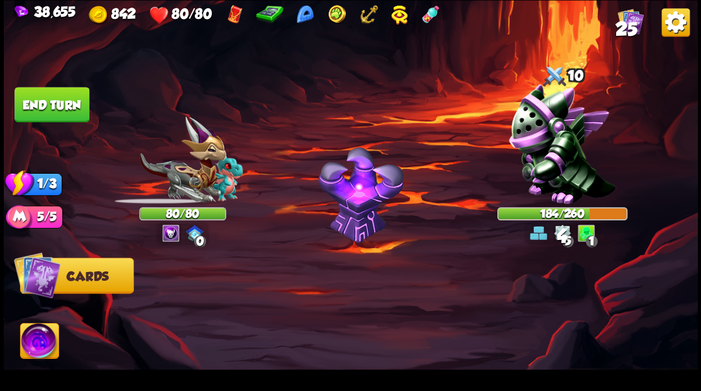
click at [65, 103] on button "End turn" at bounding box center [51, 104] width 75 height 35
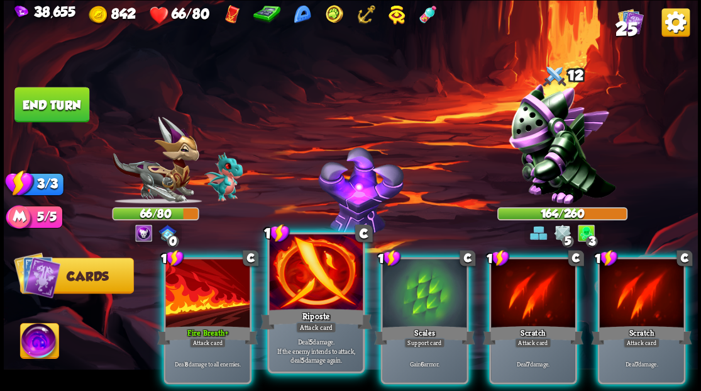
click at [317, 287] on div at bounding box center [315, 273] width 93 height 79
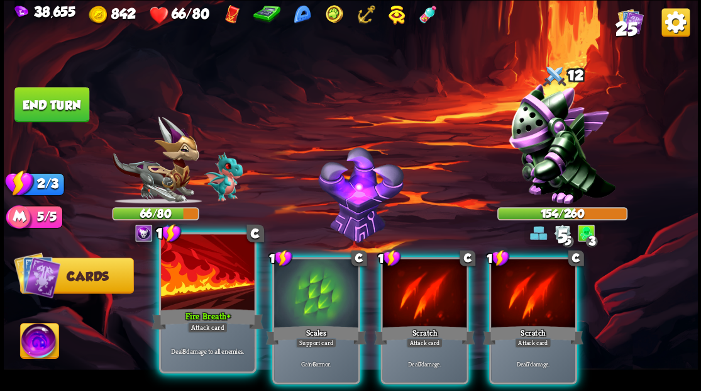
click at [208, 274] on div at bounding box center [207, 273] width 93 height 79
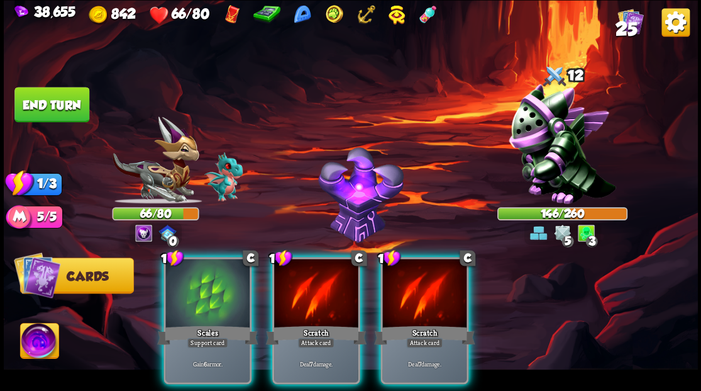
click at [205, 284] on div at bounding box center [207, 293] width 84 height 71
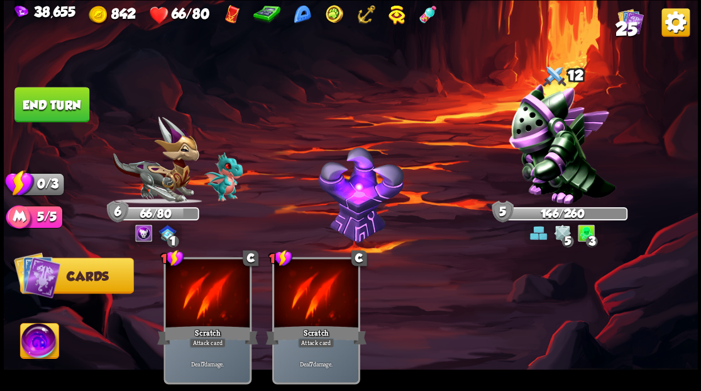
click at [77, 105] on button "End turn" at bounding box center [51, 104] width 75 height 35
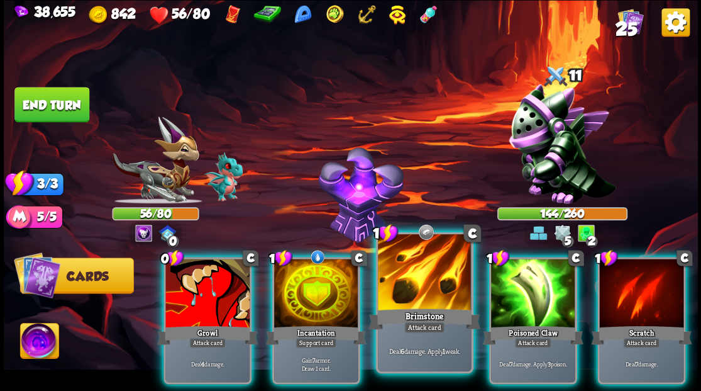
click at [418, 279] on div at bounding box center [424, 273] width 93 height 79
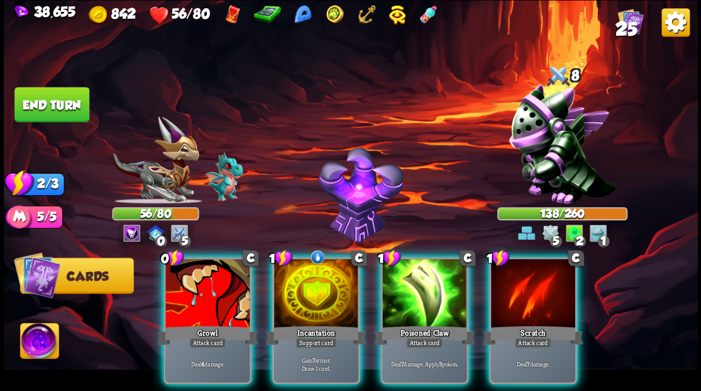
click at [418, 277] on div at bounding box center [424, 293] width 84 height 71
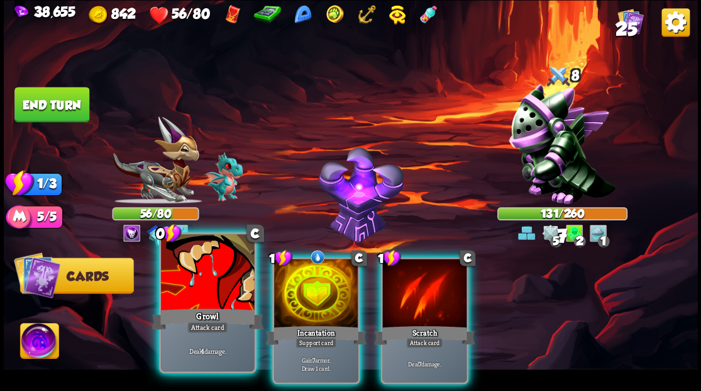
click at [213, 274] on div at bounding box center [207, 273] width 93 height 79
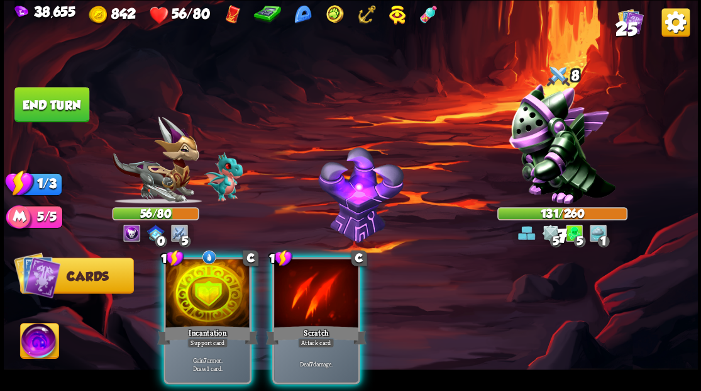
click at [200, 274] on div at bounding box center [207, 293] width 84 height 71
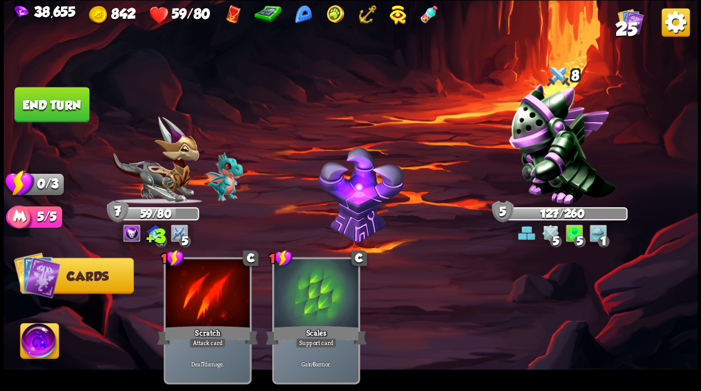
click at [50, 101] on button "End turn" at bounding box center [51, 104] width 75 height 35
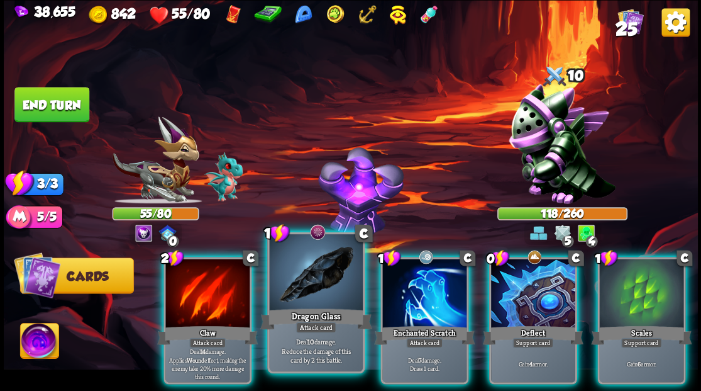
click at [326, 289] on div at bounding box center [315, 273] width 93 height 79
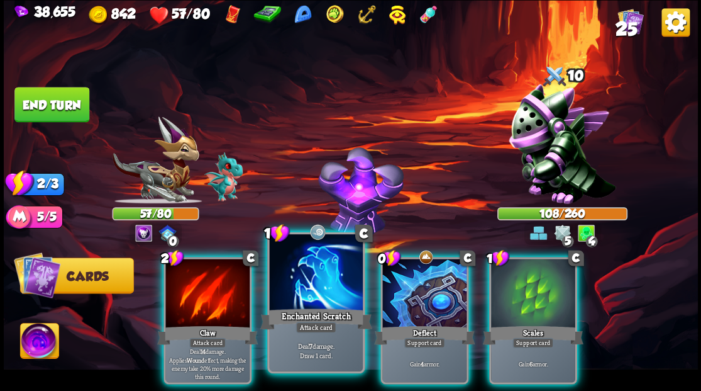
click at [314, 281] on div at bounding box center [315, 273] width 93 height 79
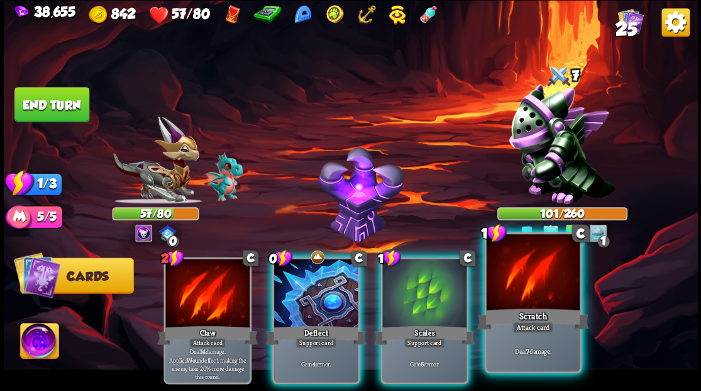
click at [519, 283] on div at bounding box center [532, 273] width 93 height 79
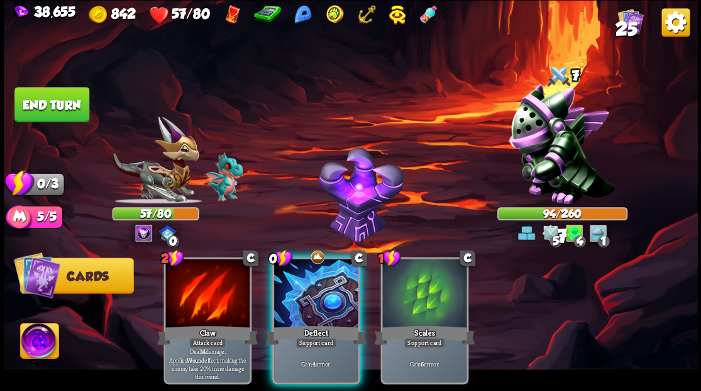
drag, startPoint x: 308, startPoint y: 297, endPoint x: 296, endPoint y: 289, distance: 14.7
click at [309, 296] on div at bounding box center [316, 293] width 84 height 71
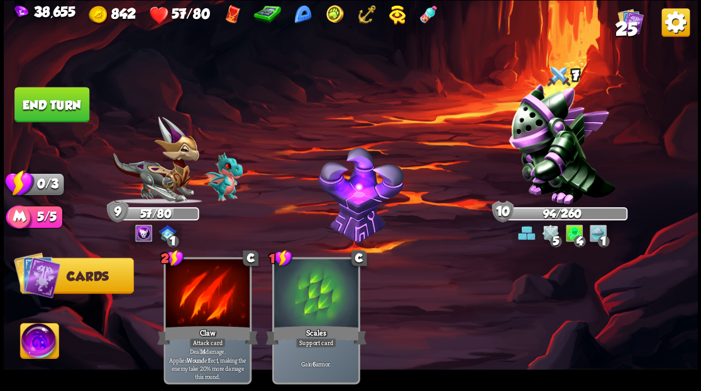
drag, startPoint x: 72, startPoint y: 112, endPoint x: 80, endPoint y: 117, distance: 9.6
click at [72, 112] on button "End turn" at bounding box center [51, 104] width 75 height 35
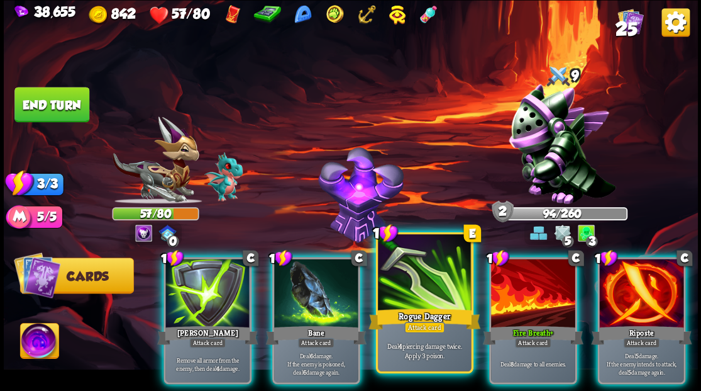
click at [406, 285] on div at bounding box center [424, 273] width 93 height 79
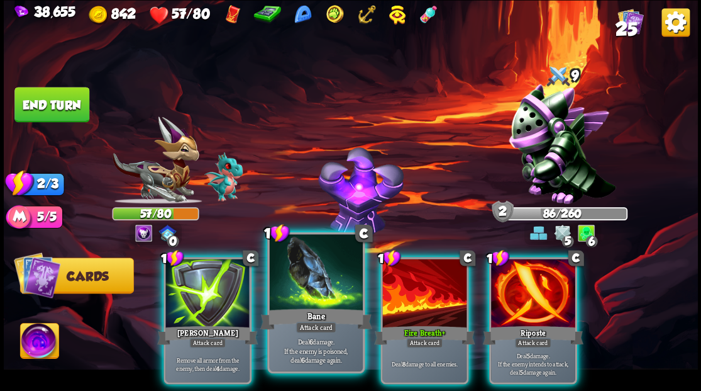
click at [303, 301] on div at bounding box center [315, 273] width 93 height 79
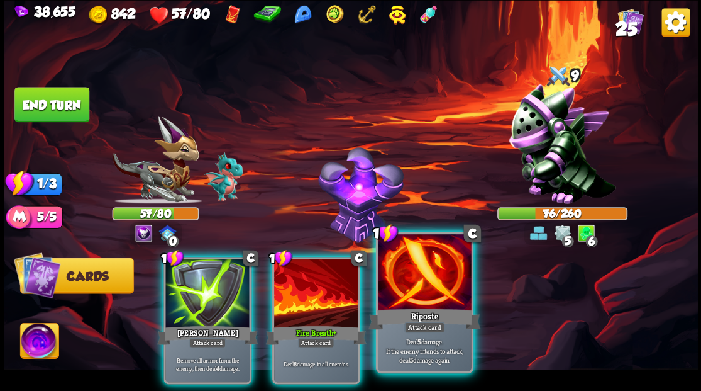
click at [408, 292] on div at bounding box center [424, 273] width 93 height 79
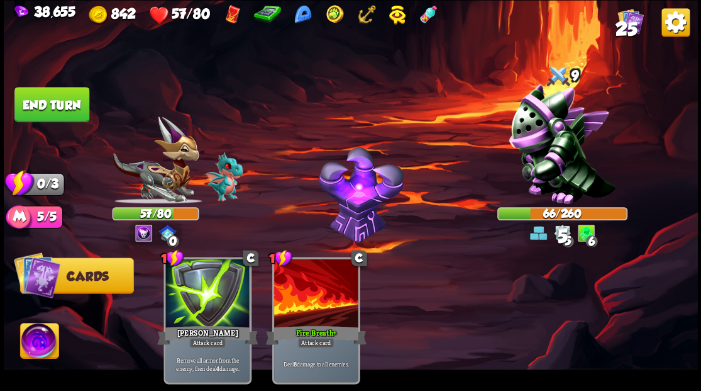
click at [55, 104] on button "End turn" at bounding box center [51, 104] width 75 height 35
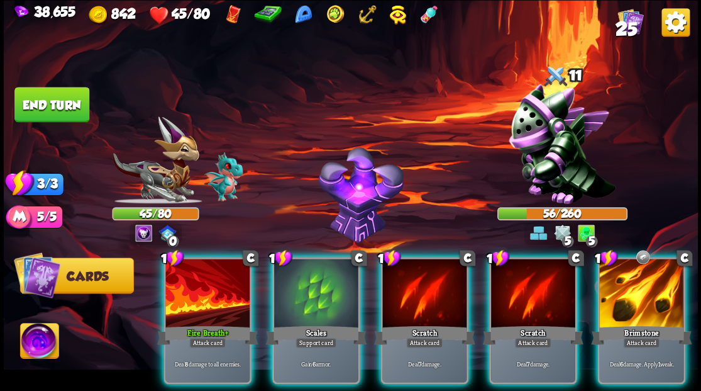
drag, startPoint x: 642, startPoint y: 287, endPoint x: 631, endPoint y: 287, distance: 11.3
click at [635, 287] on div at bounding box center [641, 293] width 84 height 71
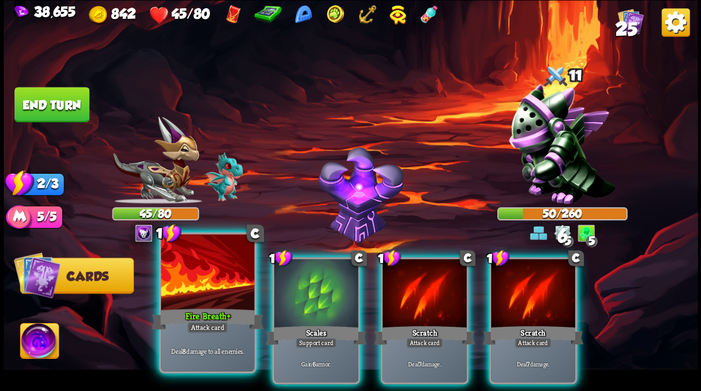
click at [218, 304] on div at bounding box center [207, 273] width 93 height 79
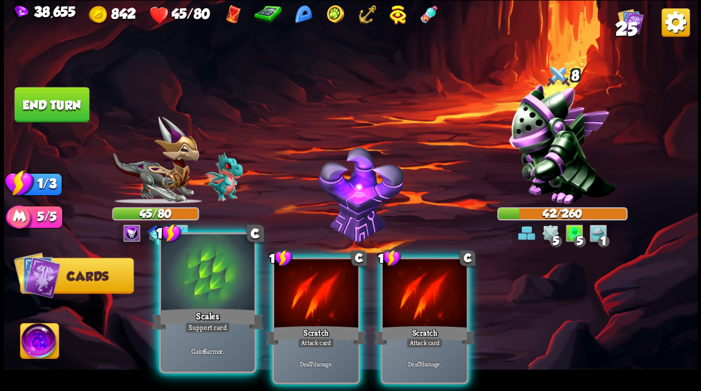
click at [203, 292] on div at bounding box center [207, 273] width 93 height 79
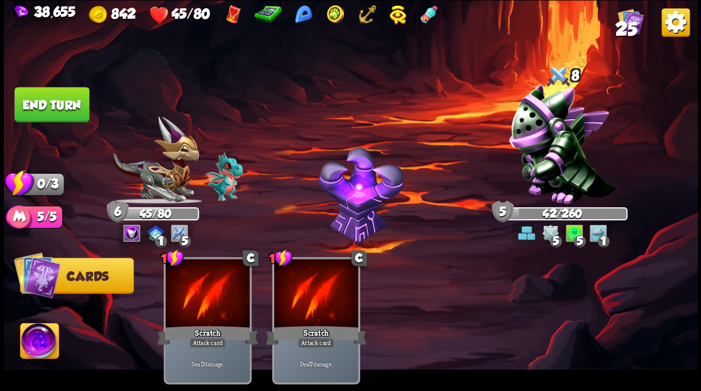
click at [40, 91] on button "End turn" at bounding box center [51, 104] width 75 height 35
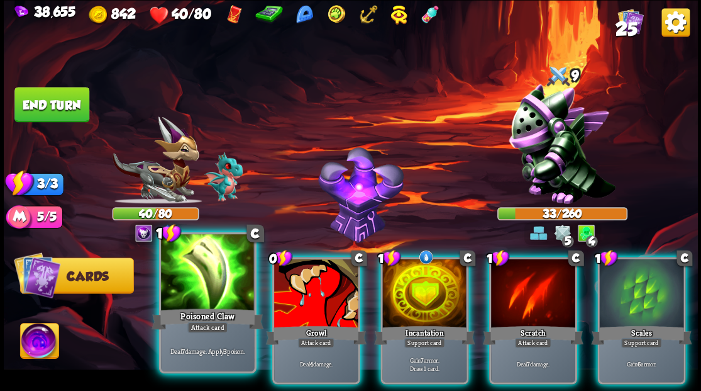
click at [224, 296] on div at bounding box center [207, 273] width 93 height 79
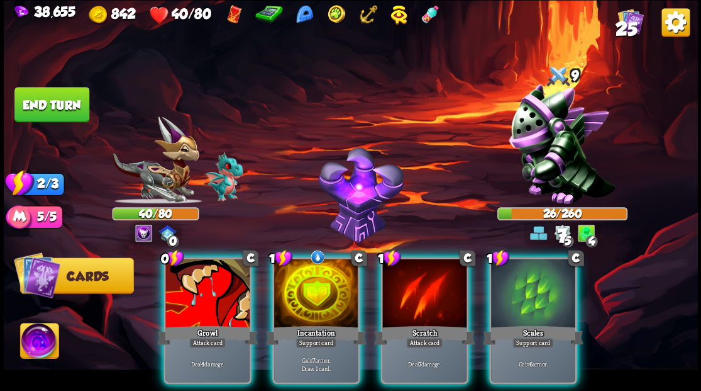
drag, startPoint x: 214, startPoint y: 286, endPoint x: 210, endPoint y: 278, distance: 8.4
click at [210, 279] on div at bounding box center [207, 293] width 84 height 71
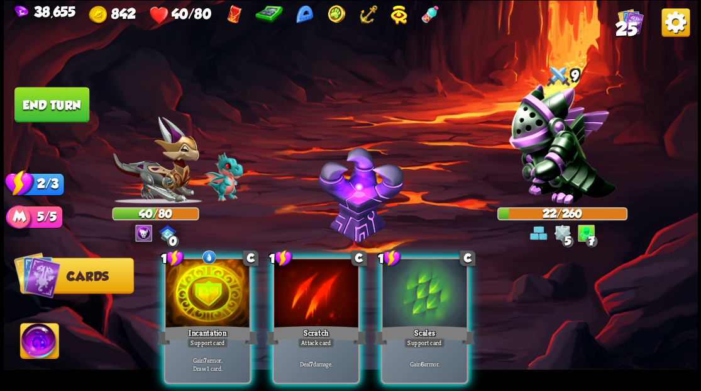
click at [213, 280] on div at bounding box center [207, 293] width 84 height 71
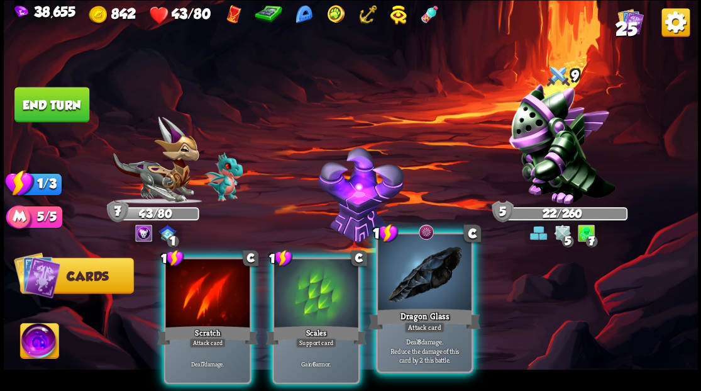
click at [419, 286] on div at bounding box center [424, 273] width 93 height 79
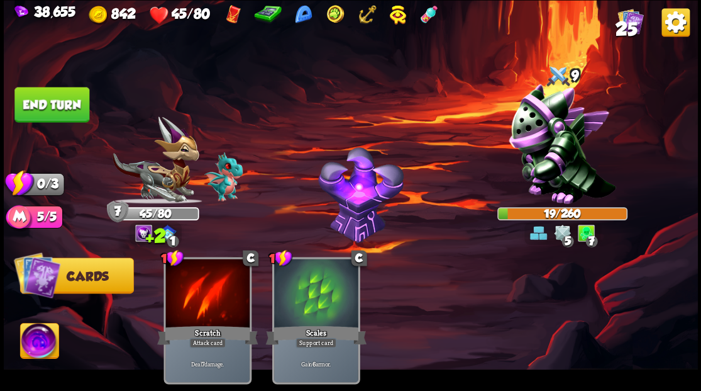
click at [30, 106] on button "End turn" at bounding box center [51, 104] width 75 height 35
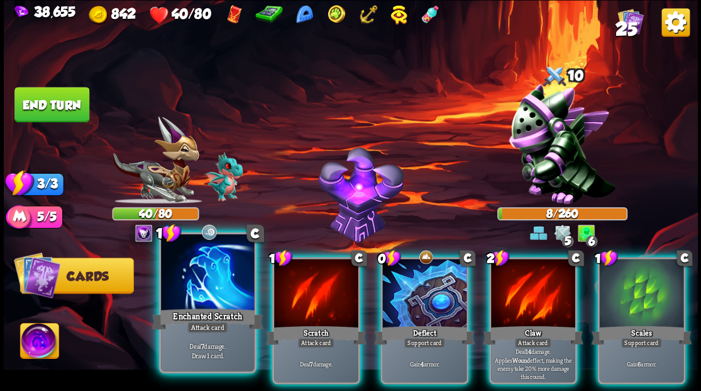
click at [194, 284] on div at bounding box center [207, 273] width 93 height 79
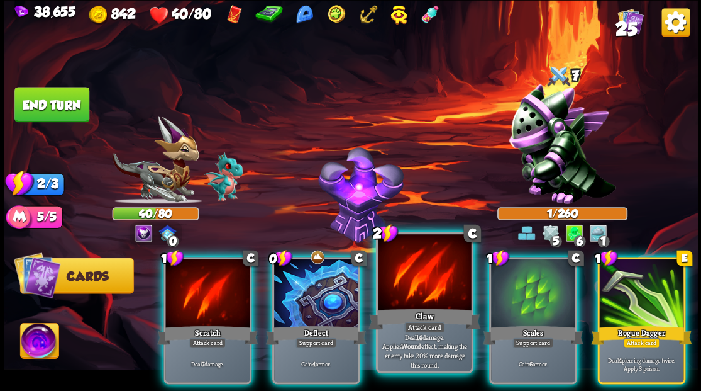
click at [405, 291] on div at bounding box center [424, 273] width 93 height 79
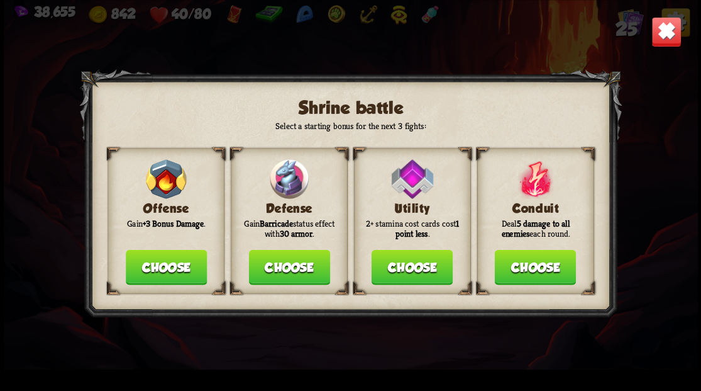
click at [286, 267] on button "Choose" at bounding box center [288, 266] width 81 height 35
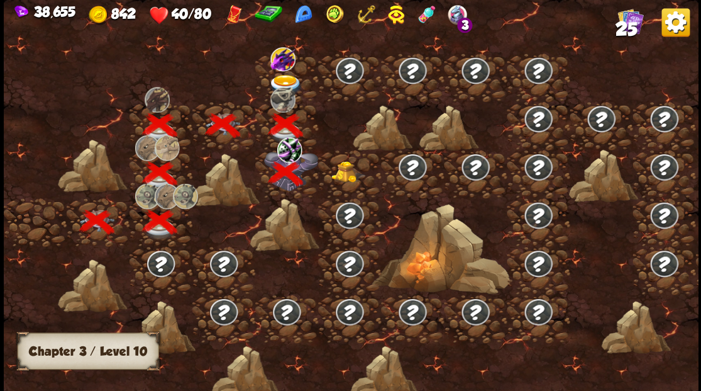
click at [342, 170] on img at bounding box center [348, 170] width 35 height 21
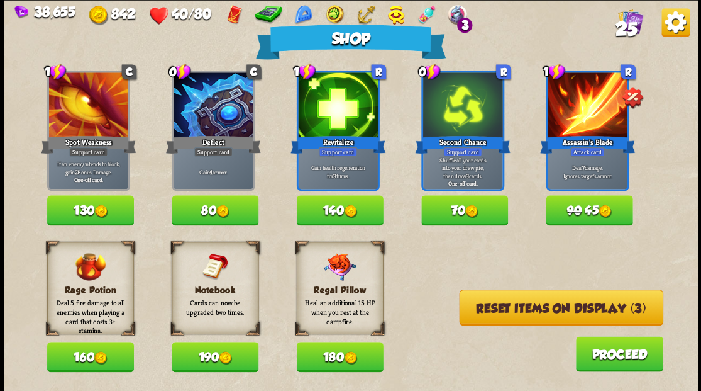
click at [596, 208] on button "90 45" at bounding box center [589, 210] width 87 height 30
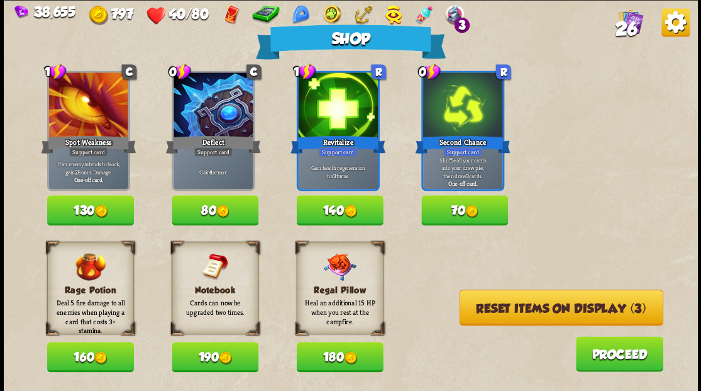
click at [478, 215] on img at bounding box center [471, 210] width 13 height 13
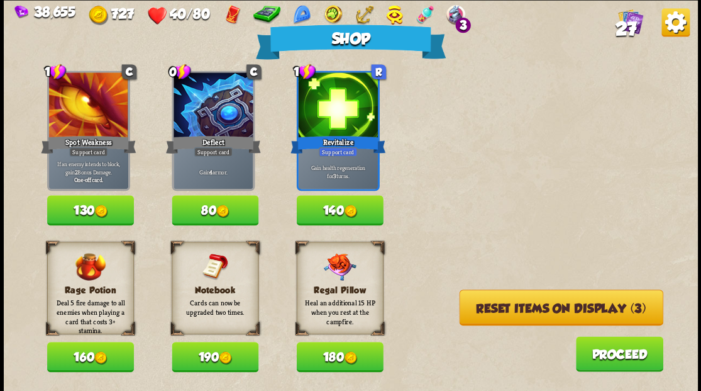
click at [540, 311] on button "Reset items on display (3)" at bounding box center [561, 307] width 204 height 36
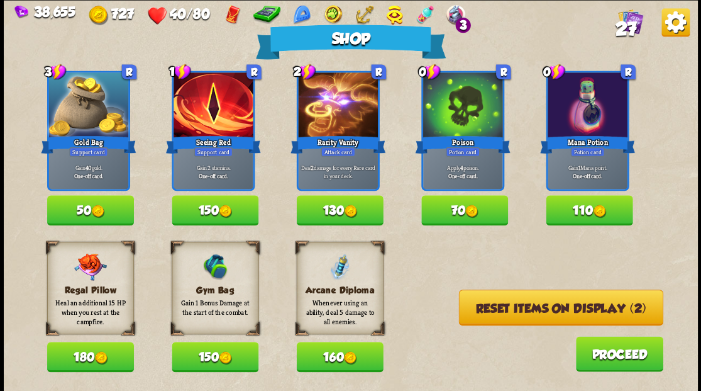
click at [201, 368] on button "150" at bounding box center [215, 357] width 87 height 30
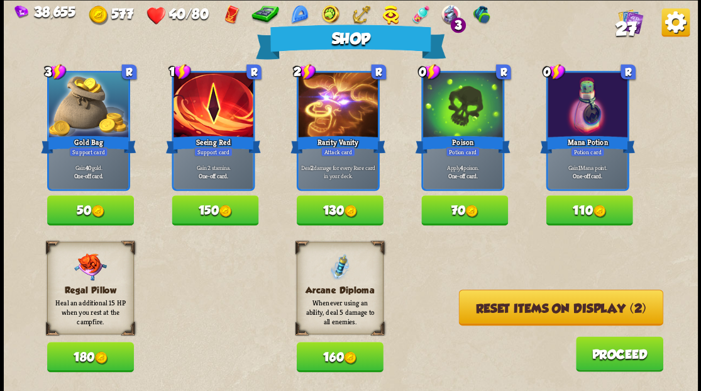
click at [577, 305] on button "Reset items on display (2)" at bounding box center [560, 307] width 204 height 36
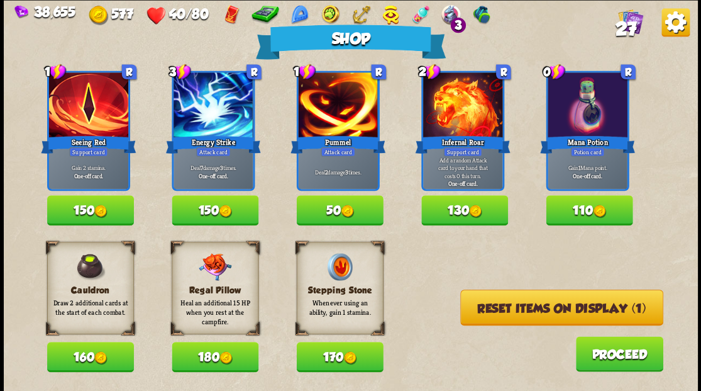
click at [569, 309] on button "Reset items on display (1)" at bounding box center [561, 307] width 203 height 36
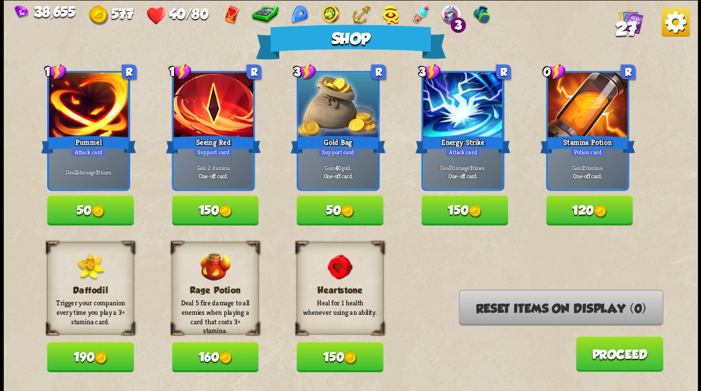
click at [612, 360] on button "Proceed" at bounding box center [618, 353] width 87 height 35
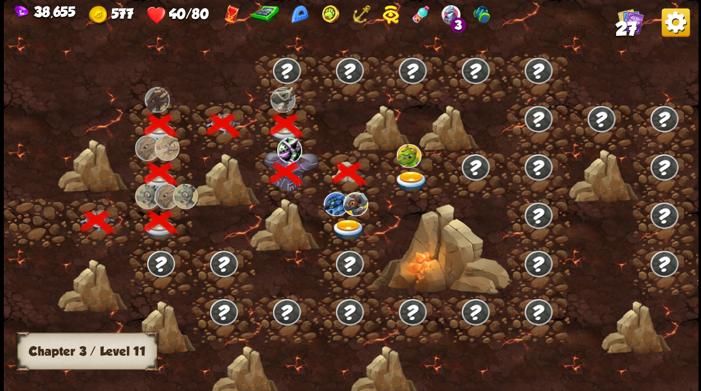
scroll to position [0, 191]
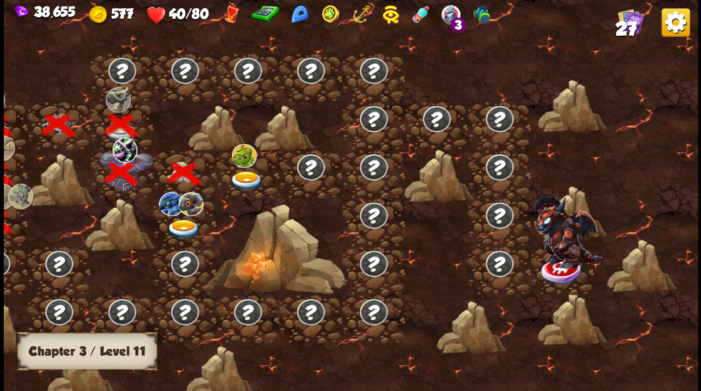
click at [240, 181] on img at bounding box center [246, 180] width 35 height 21
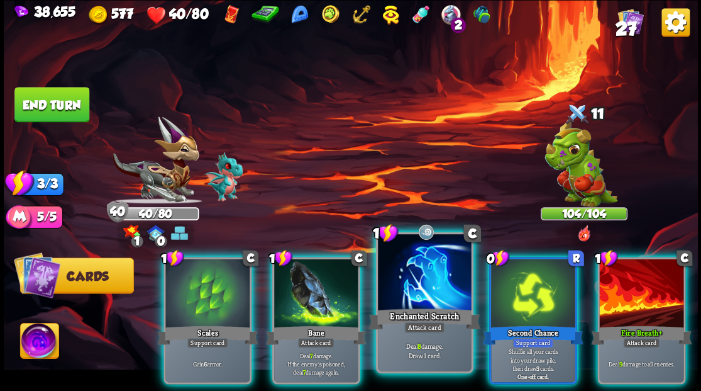
click at [418, 272] on div at bounding box center [424, 273] width 93 height 79
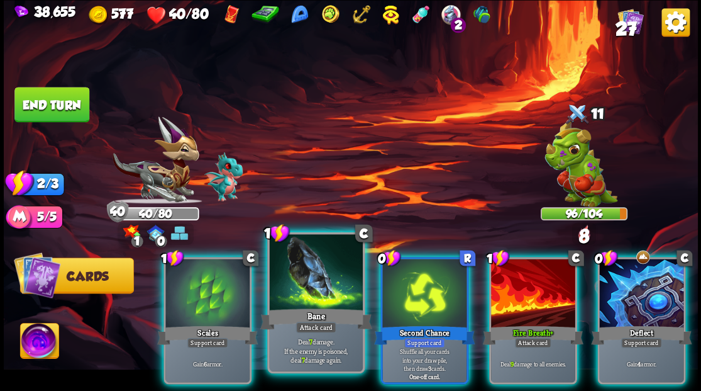
click at [313, 276] on div at bounding box center [315, 273] width 93 height 79
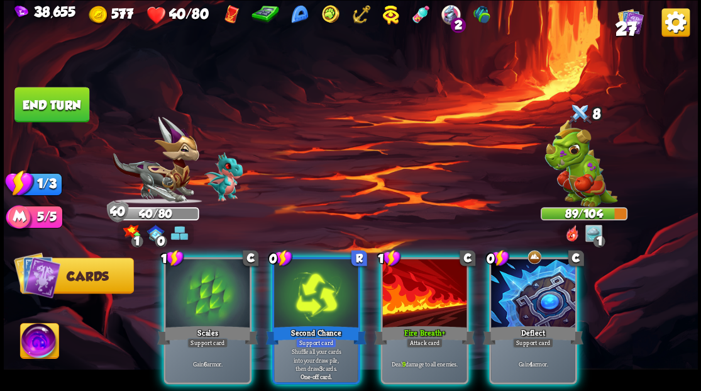
click at [527, 293] on div at bounding box center [533, 293] width 84 height 71
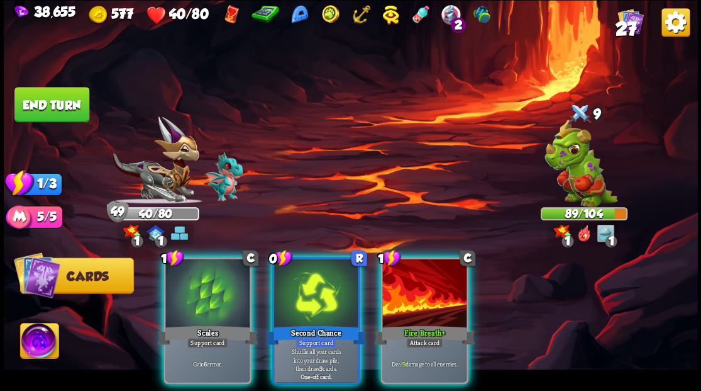
click at [419, 281] on div at bounding box center [424, 293] width 84 height 71
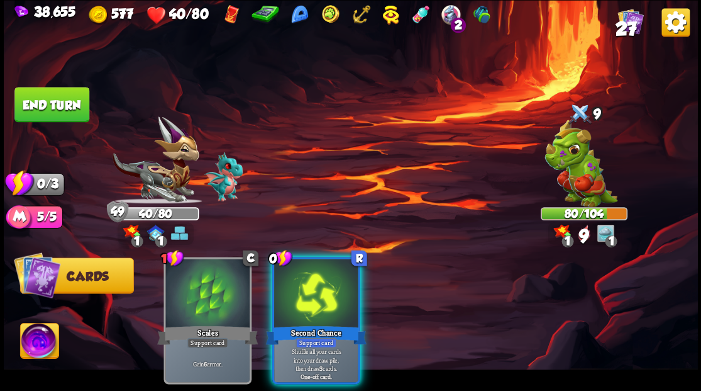
click at [297, 284] on div at bounding box center [316, 293] width 84 height 71
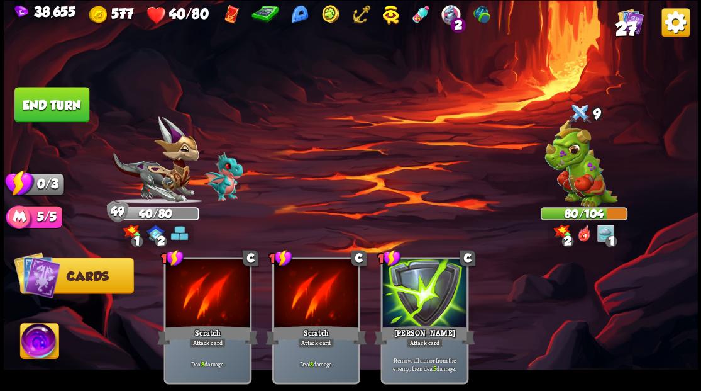
click at [74, 115] on button "End turn" at bounding box center [51, 104] width 75 height 35
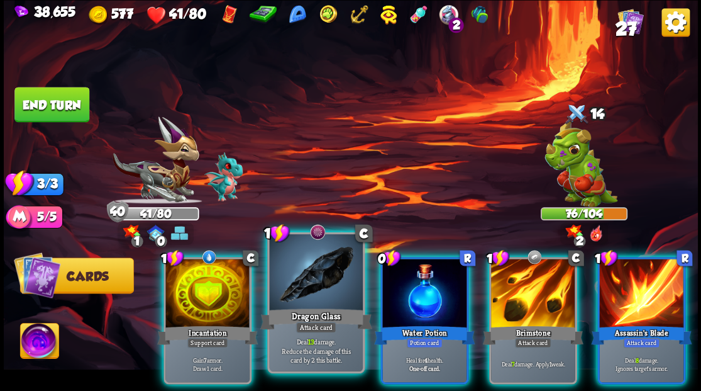
click at [292, 277] on div at bounding box center [315, 273] width 93 height 79
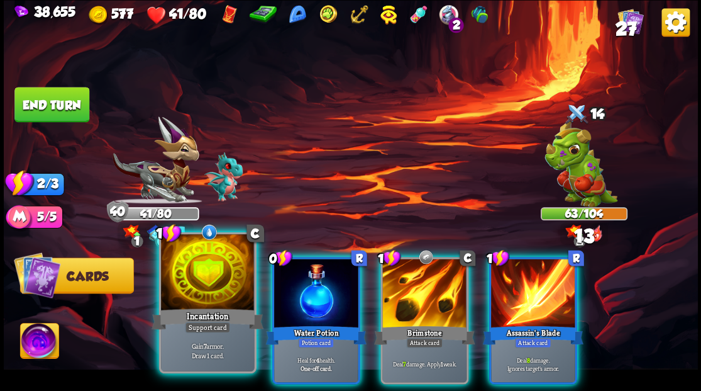
click at [198, 275] on div at bounding box center [207, 273] width 93 height 79
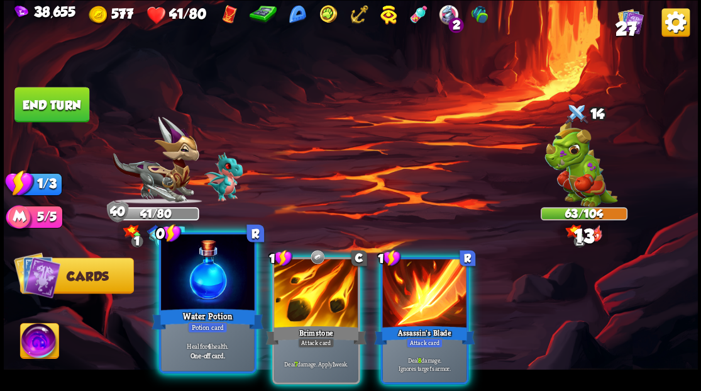
click at [197, 275] on div at bounding box center [207, 273] width 93 height 79
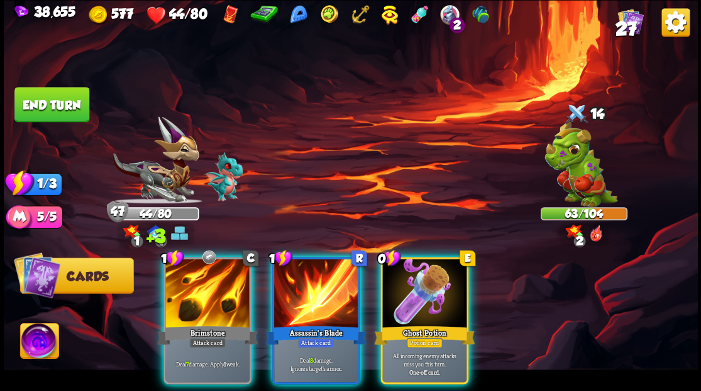
click at [197, 275] on div at bounding box center [207, 293] width 84 height 71
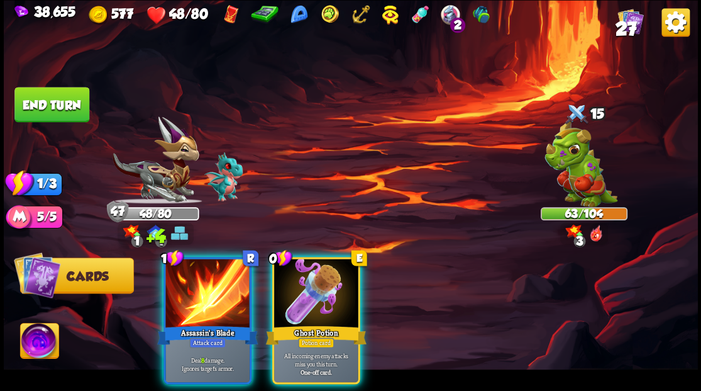
click at [305, 288] on div at bounding box center [316, 293] width 84 height 71
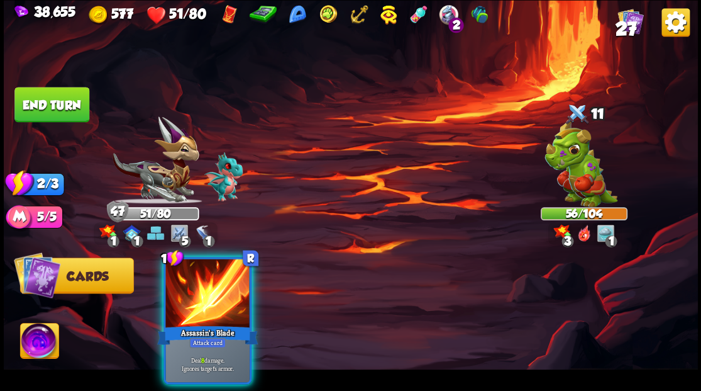
drag, startPoint x: 208, startPoint y: 280, endPoint x: 214, endPoint y: 264, distance: 16.9
click at [206, 275] on div at bounding box center [207, 293] width 84 height 71
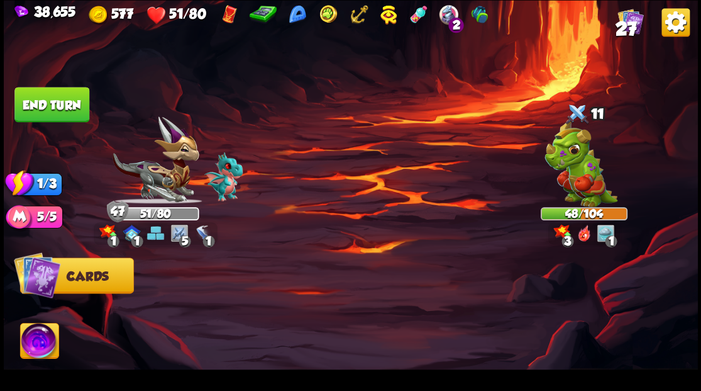
click at [50, 101] on button "End turn" at bounding box center [51, 104] width 75 height 35
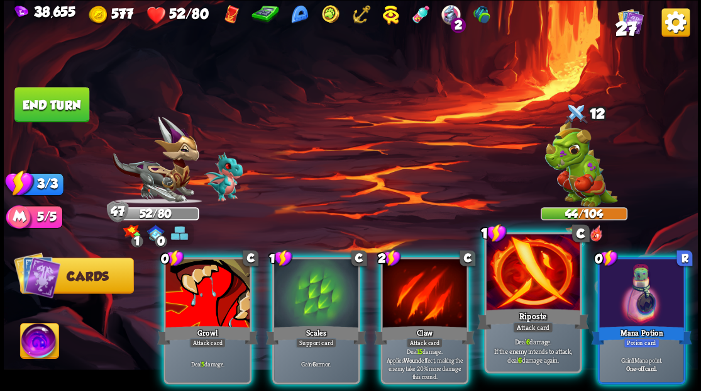
click at [511, 285] on div at bounding box center [532, 273] width 93 height 79
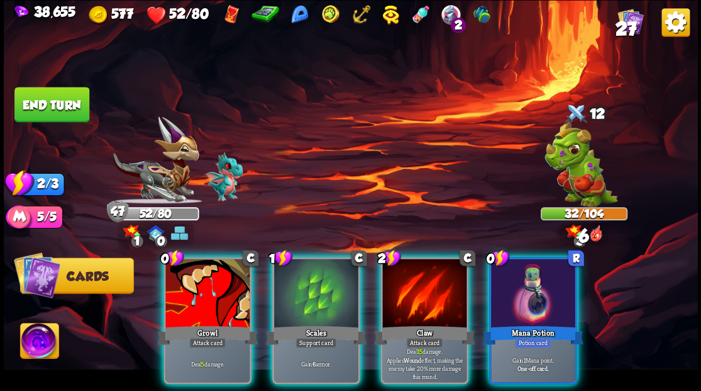
drag, startPoint x: 544, startPoint y: 279, endPoint x: 522, endPoint y: 272, distance: 23.3
click at [531, 274] on div at bounding box center [533, 293] width 84 height 71
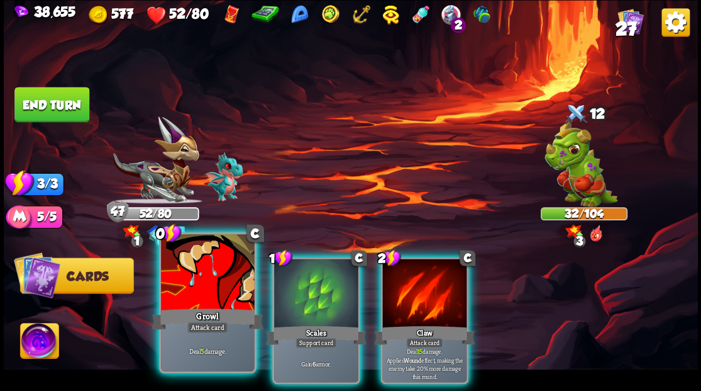
click at [191, 279] on div at bounding box center [207, 273] width 93 height 79
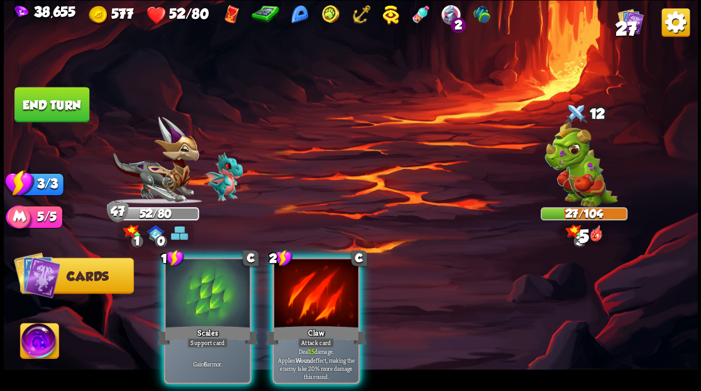
drag, startPoint x: 318, startPoint y: 299, endPoint x: 203, endPoint y: 111, distance: 220.8
click at [313, 279] on div at bounding box center [316, 293] width 84 height 71
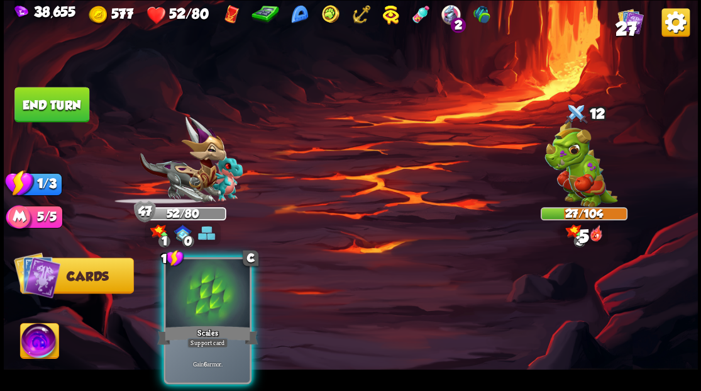
drag, startPoint x: 203, startPoint y: 328, endPoint x: 191, endPoint y: 304, distance: 26.4
click at [197, 312] on div "1 C Scales Support card Gain 6 armor." at bounding box center [208, 320] width 88 height 127
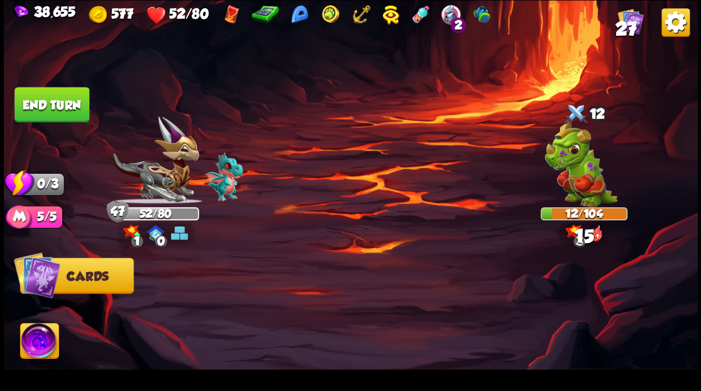
click at [52, 97] on button "End turn" at bounding box center [51, 104] width 75 height 35
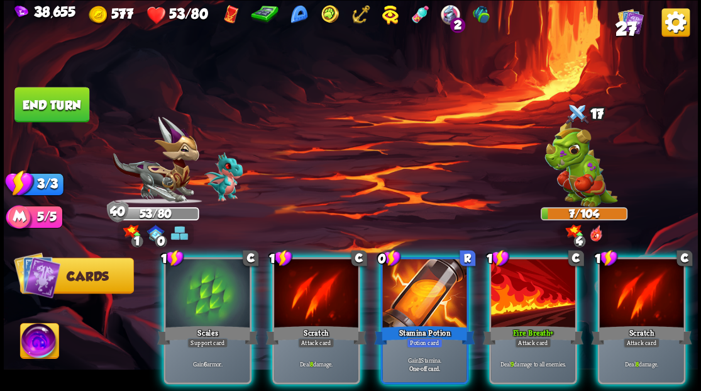
drag, startPoint x: 413, startPoint y: 267, endPoint x: 447, endPoint y: 195, distance: 79.3
click at [411, 264] on div at bounding box center [424, 293] width 84 height 71
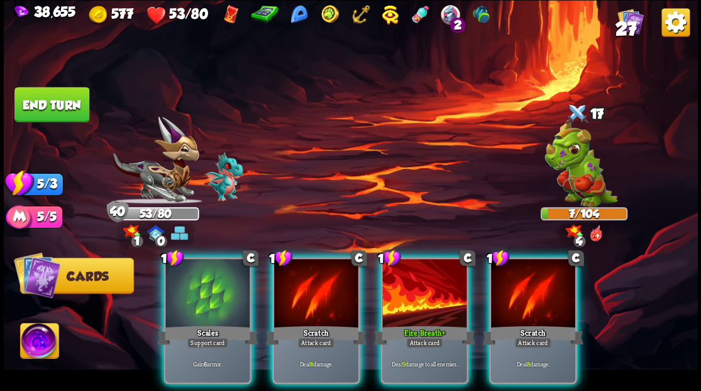
click at [428, 337] on div "Attack card" at bounding box center [424, 342] width 36 height 10
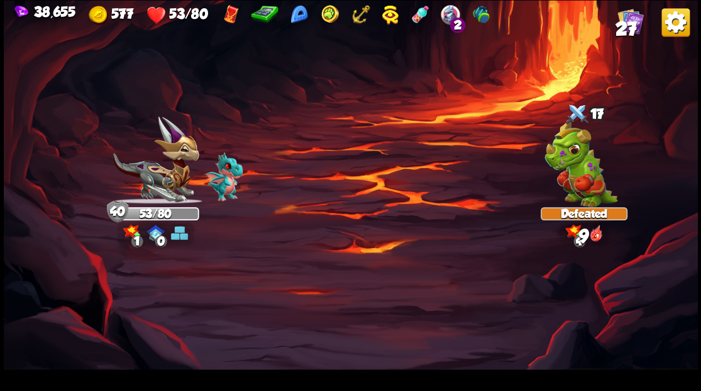
click at [416, 313] on img at bounding box center [351, 195] width 694 height 391
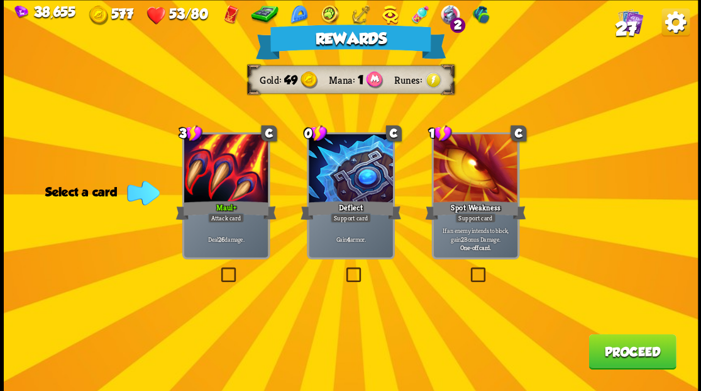
drag, startPoint x: 622, startPoint y: 356, endPoint x: 701, endPoint y: 325, distance: 84.7
click at [622, 355] on button "Proceed" at bounding box center [632, 350] width 87 height 35
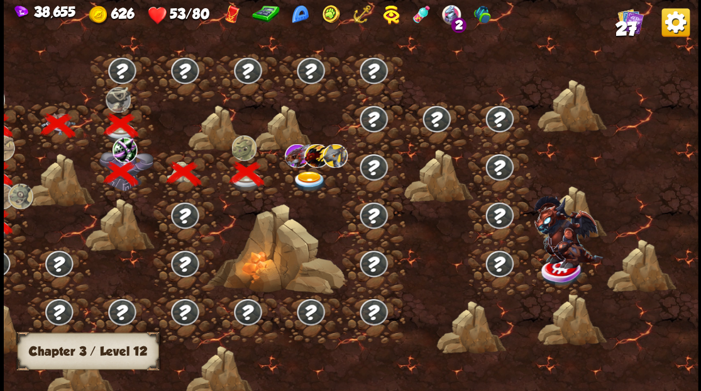
click at [292, 179] on img at bounding box center [309, 180] width 35 height 21
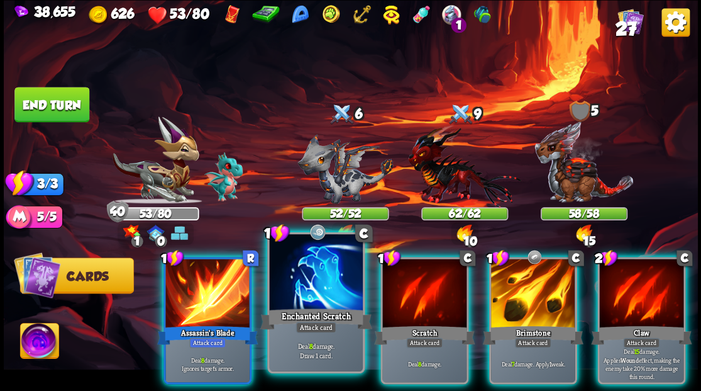
click at [302, 293] on div at bounding box center [315, 273] width 93 height 79
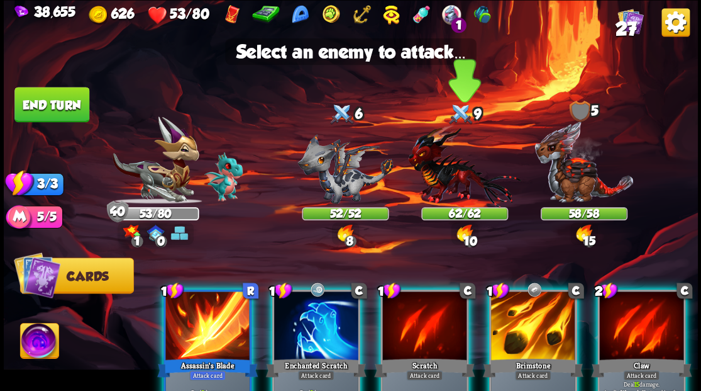
click at [444, 187] on img at bounding box center [464, 165] width 113 height 83
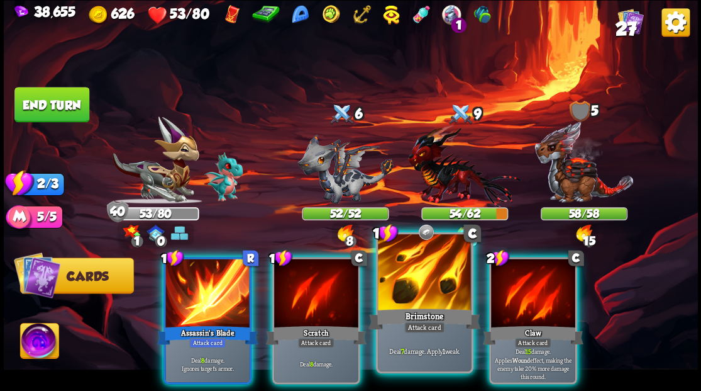
drag, startPoint x: 423, startPoint y: 294, endPoint x: 423, endPoint y: 283, distance: 11.3
click at [423, 286] on div at bounding box center [424, 273] width 93 height 79
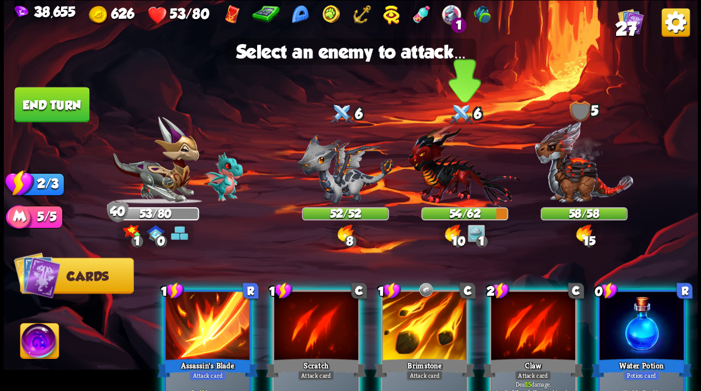
click at [440, 174] on img at bounding box center [464, 165] width 113 height 83
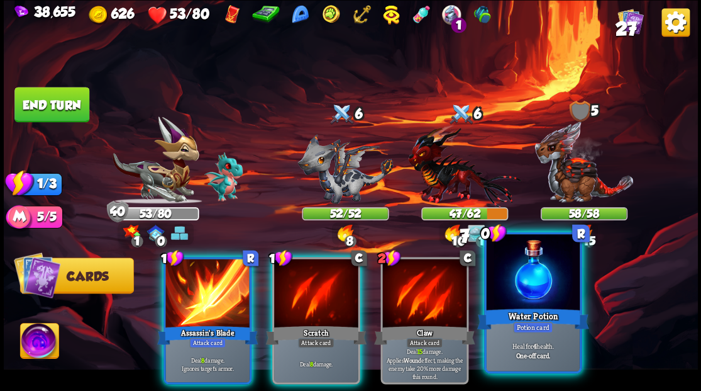
click at [528, 279] on div at bounding box center [532, 273] width 93 height 79
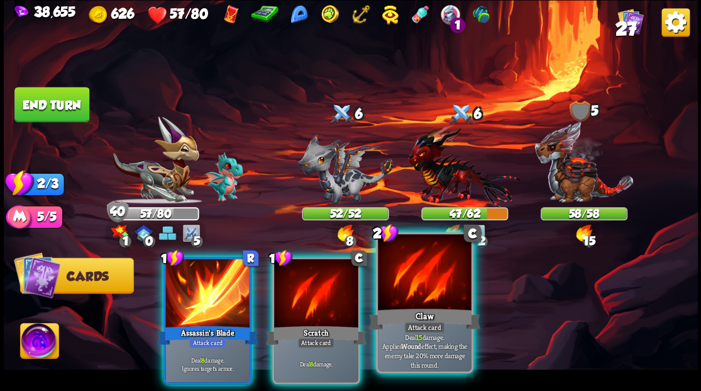
click at [406, 290] on div at bounding box center [424, 273] width 93 height 79
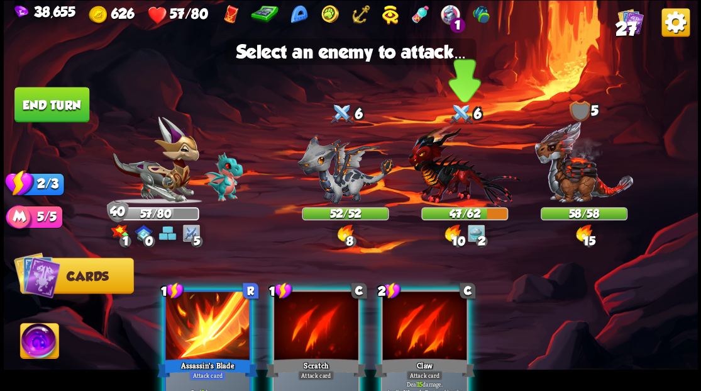
click at [448, 177] on img at bounding box center [464, 165] width 113 height 83
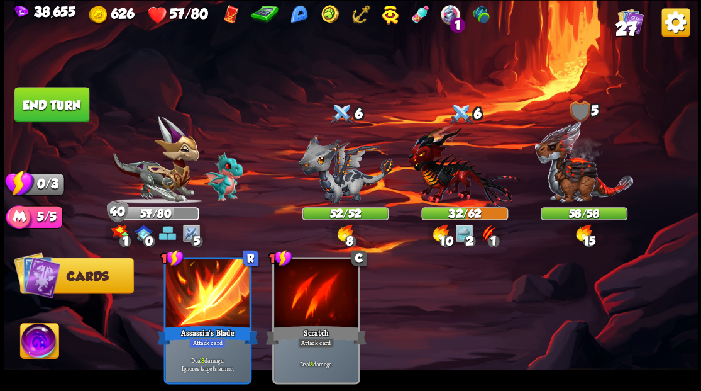
click at [47, 106] on button "End turn" at bounding box center [51, 104] width 75 height 35
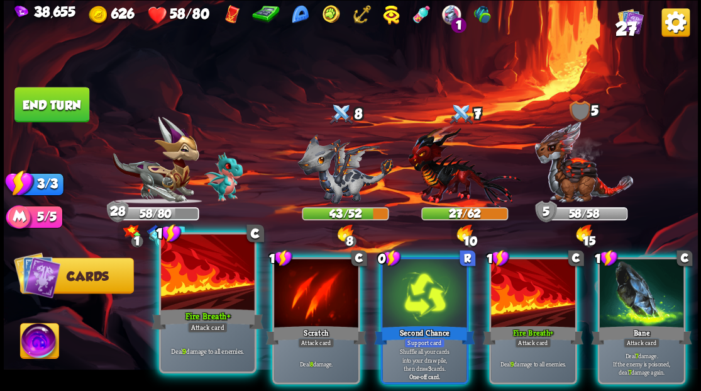
click at [206, 294] on div at bounding box center [207, 273] width 93 height 79
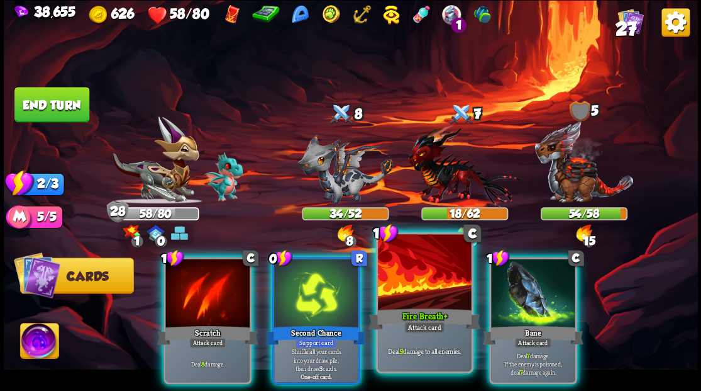
click at [413, 291] on div at bounding box center [424, 273] width 93 height 79
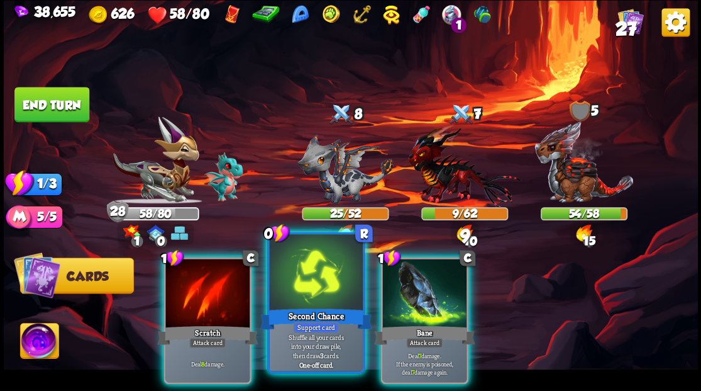
click at [316, 298] on div at bounding box center [315, 273] width 93 height 79
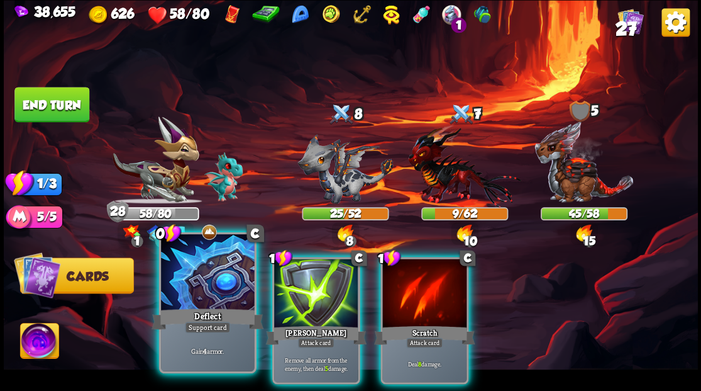
click at [199, 276] on div at bounding box center [207, 273] width 93 height 79
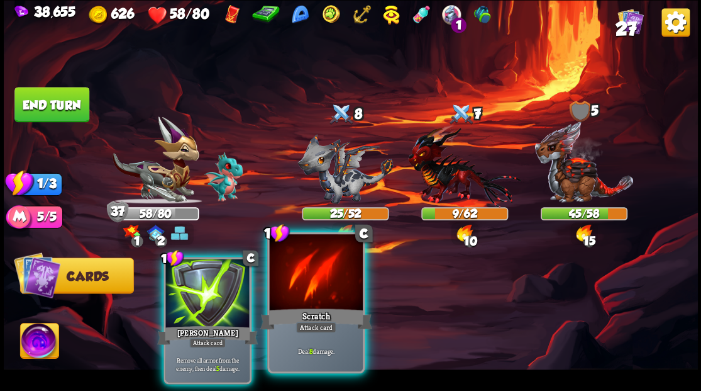
click at [316, 299] on div at bounding box center [315, 273] width 93 height 79
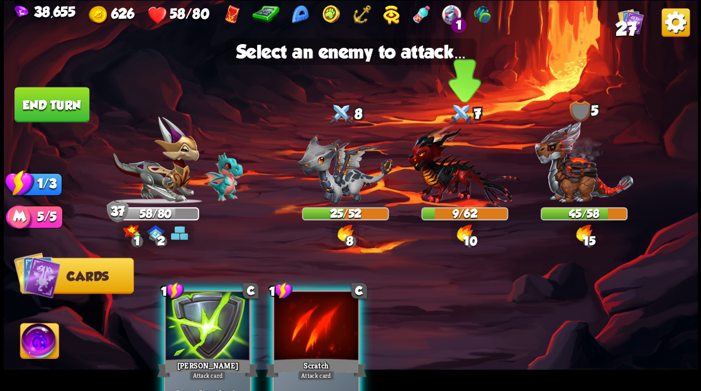
click at [437, 176] on img at bounding box center [464, 165] width 113 height 83
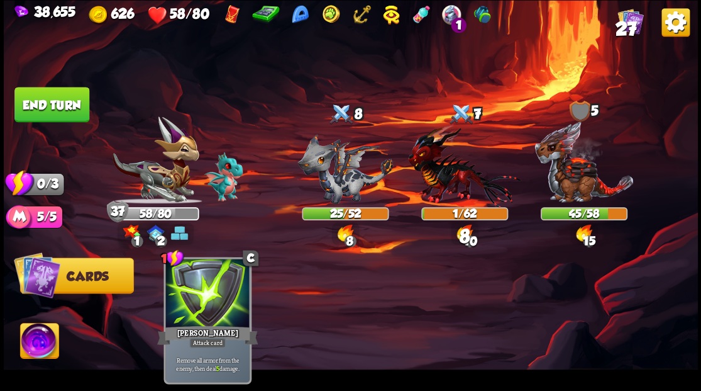
click at [40, 104] on button "End turn" at bounding box center [51, 104] width 75 height 35
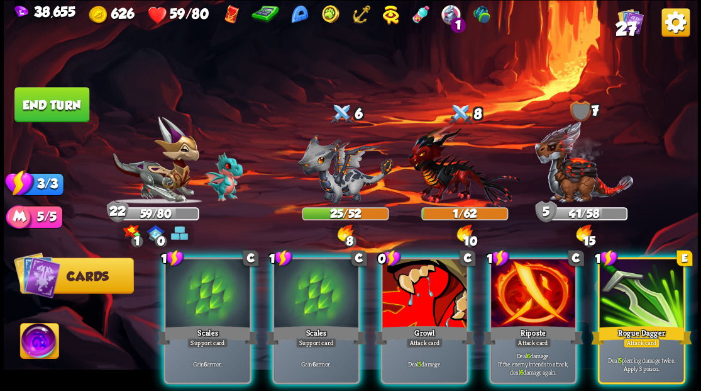
click at [206, 284] on div at bounding box center [207, 293] width 84 height 71
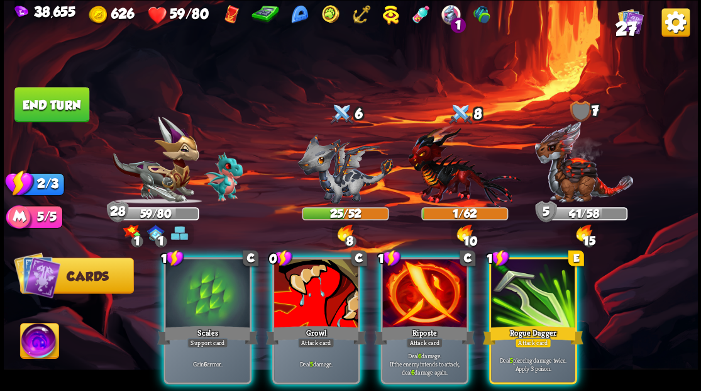
drag, startPoint x: 199, startPoint y: 282, endPoint x: 194, endPoint y: 276, distance: 8.1
click at [197, 282] on div at bounding box center [207, 293] width 84 height 71
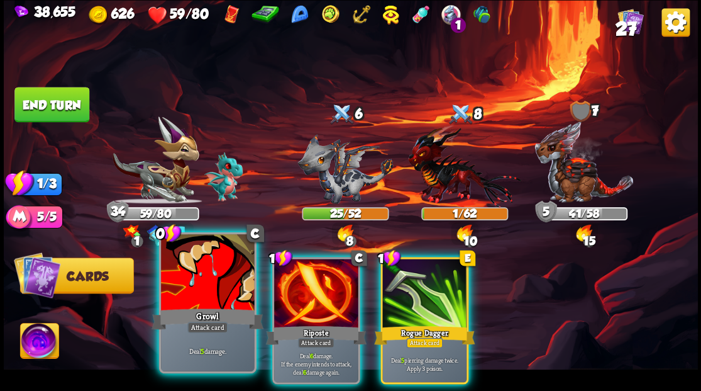
click at [181, 277] on div at bounding box center [207, 273] width 93 height 79
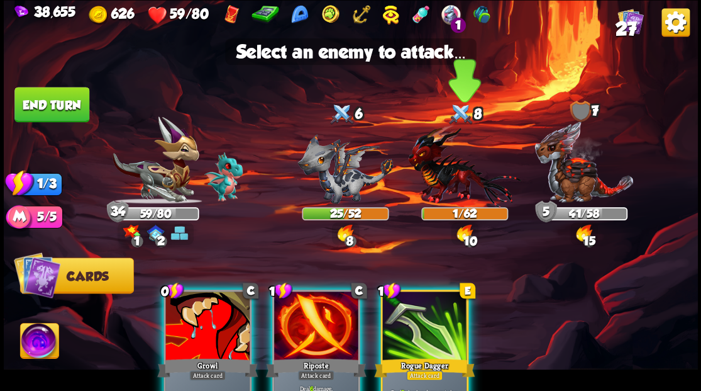
click at [428, 164] on img at bounding box center [464, 165] width 113 height 83
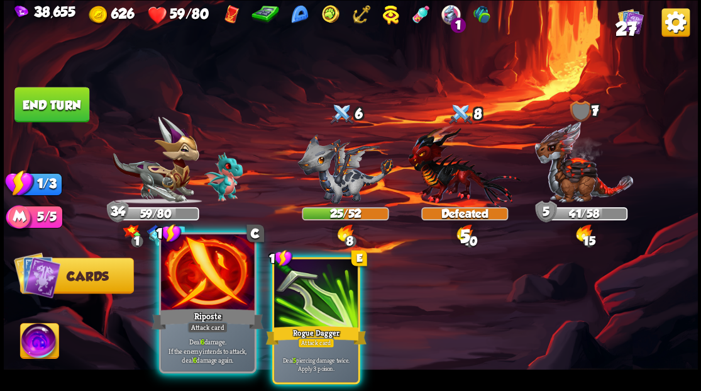
click at [222, 279] on div at bounding box center [207, 273] width 93 height 79
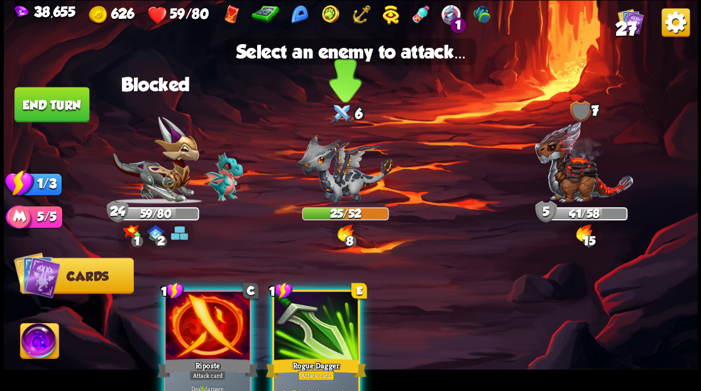
click at [340, 174] on img at bounding box center [345, 168] width 96 height 70
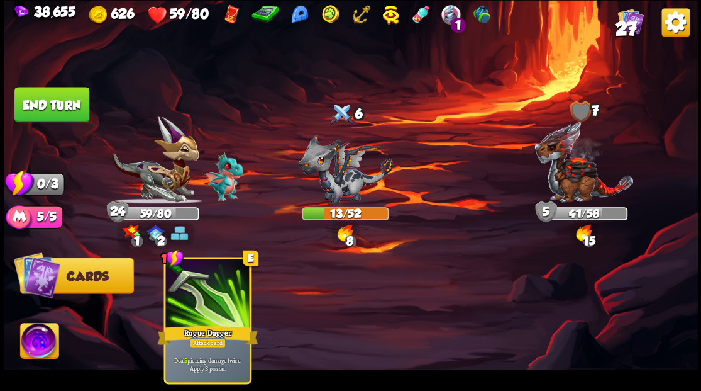
click at [67, 106] on button "End turn" at bounding box center [51, 104] width 75 height 35
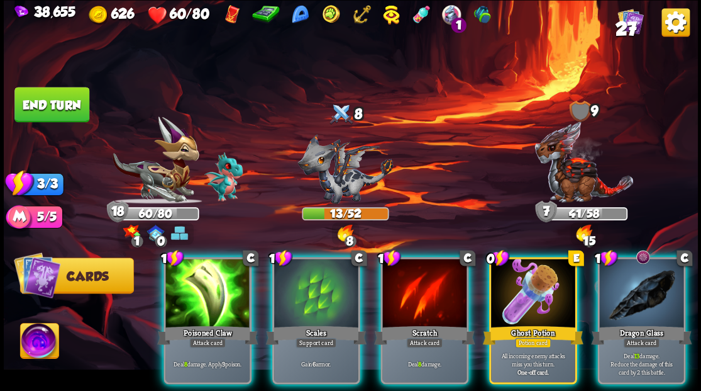
drag, startPoint x: 517, startPoint y: 289, endPoint x: 526, endPoint y: 283, distance: 10.8
click at [519, 287] on div at bounding box center [533, 293] width 84 height 71
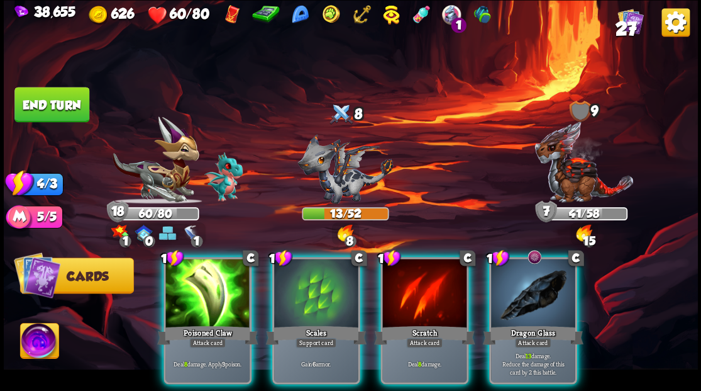
drag, startPoint x: 511, startPoint y: 274, endPoint x: 421, endPoint y: 221, distance: 103.8
click at [508, 269] on div at bounding box center [533, 293] width 84 height 71
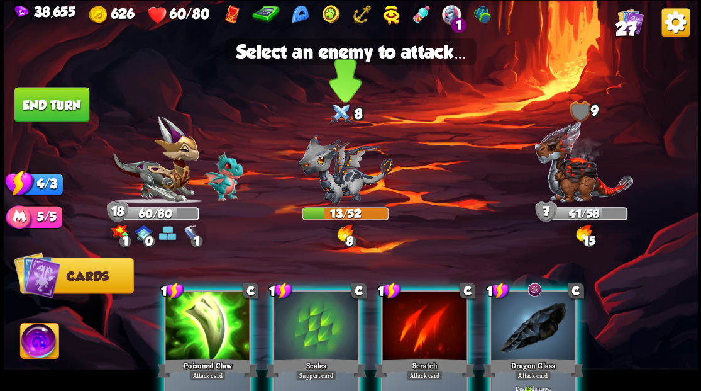
click at [336, 184] on img at bounding box center [345, 168] width 96 height 70
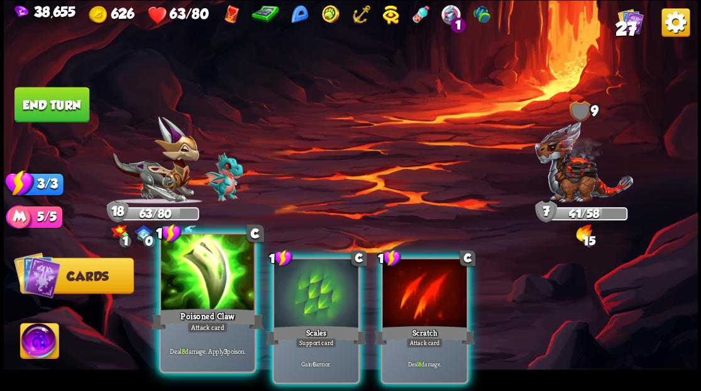
click at [206, 273] on div at bounding box center [207, 273] width 93 height 79
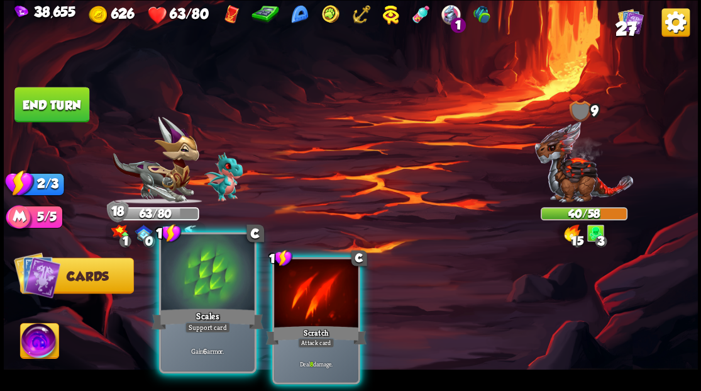
drag, startPoint x: 309, startPoint y: 279, endPoint x: 218, endPoint y: 296, distance: 92.8
click at [309, 279] on div at bounding box center [316, 293] width 84 height 71
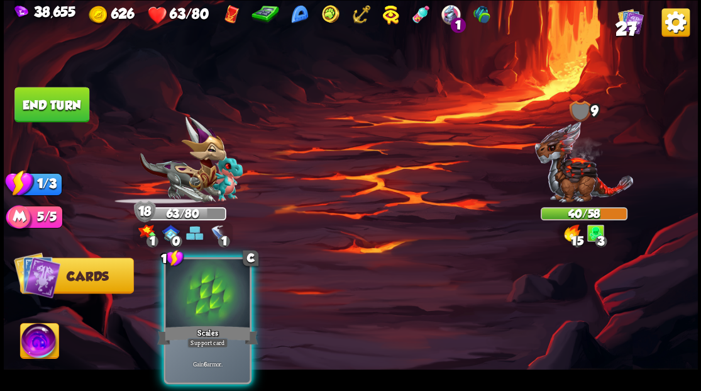
drag, startPoint x: 209, startPoint y: 281, endPoint x: 244, endPoint y: 318, distance: 50.7
click at [215, 279] on div at bounding box center [207, 293] width 84 height 71
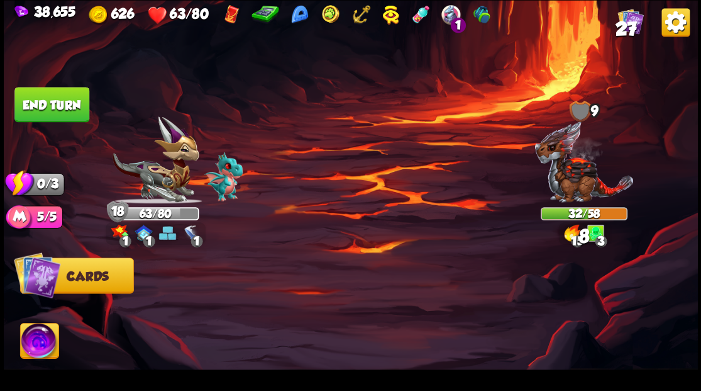
click at [67, 92] on button "End turn" at bounding box center [51, 104] width 75 height 35
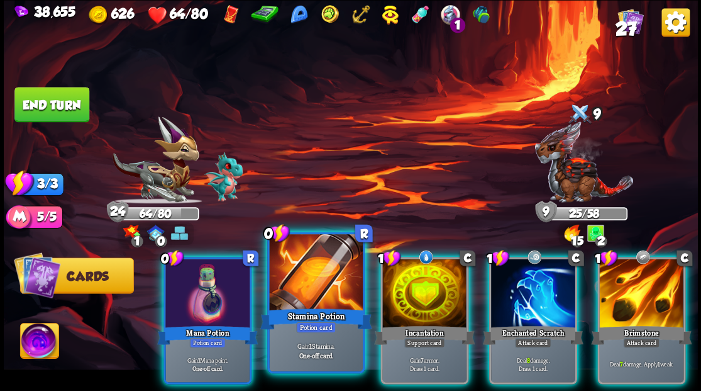
click at [319, 284] on div at bounding box center [315, 273] width 93 height 79
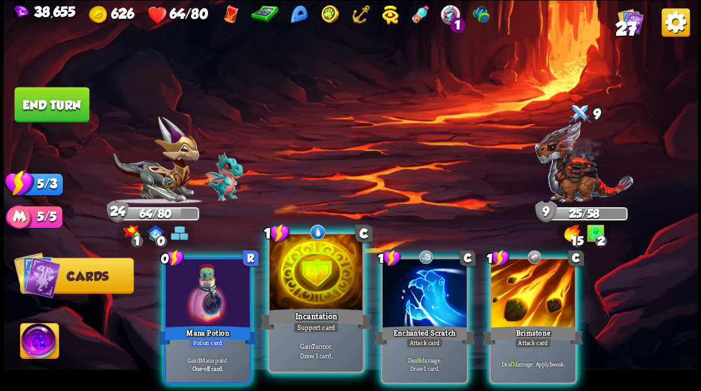
click at [312, 281] on div at bounding box center [315, 273] width 93 height 79
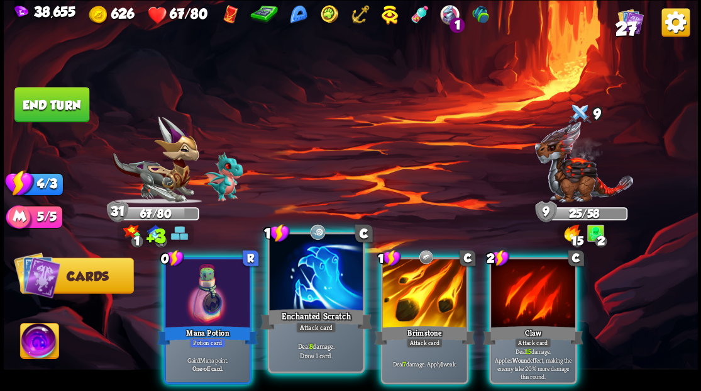
click at [312, 273] on div at bounding box center [315, 273] width 93 height 79
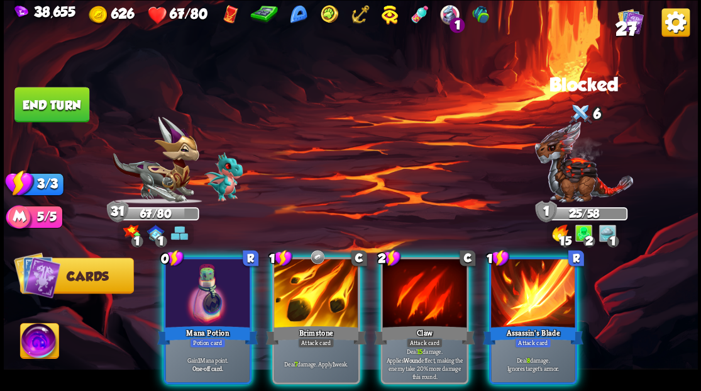
click at [312, 273] on div at bounding box center [316, 293] width 84 height 71
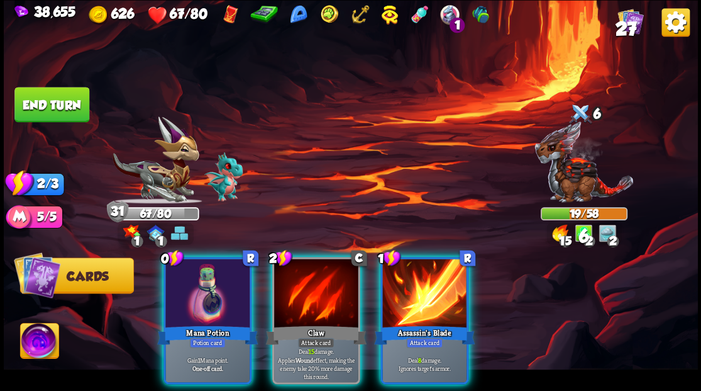
click at [312, 273] on div at bounding box center [316, 293] width 84 height 71
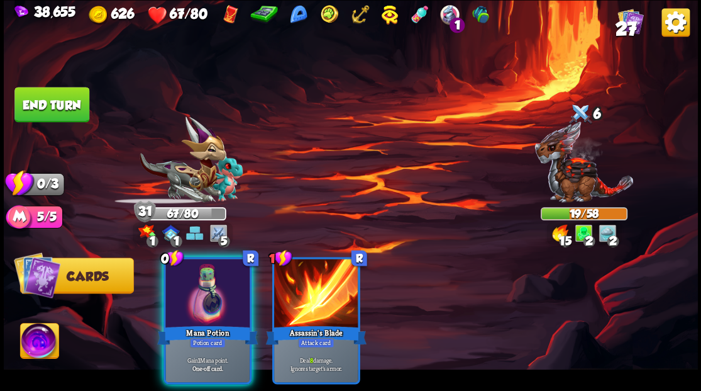
click at [214, 279] on div at bounding box center [207, 293] width 84 height 71
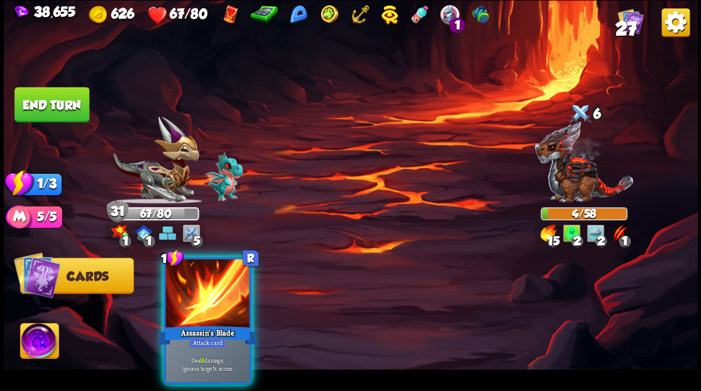
click at [49, 106] on button "End turn" at bounding box center [51, 104] width 75 height 35
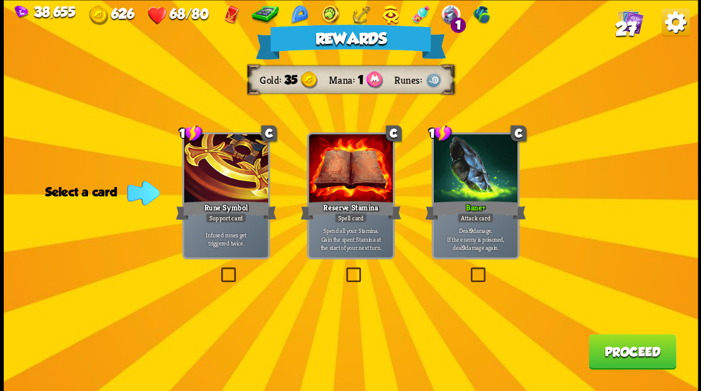
drag, startPoint x: 605, startPoint y: 350, endPoint x: 603, endPoint y: 342, distance: 9.2
click at [603, 342] on button "Proceed" at bounding box center [632, 350] width 87 height 35
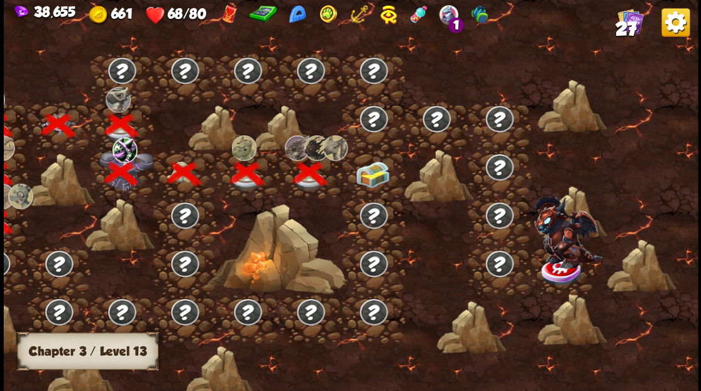
click at [368, 174] on img at bounding box center [372, 173] width 35 height 26
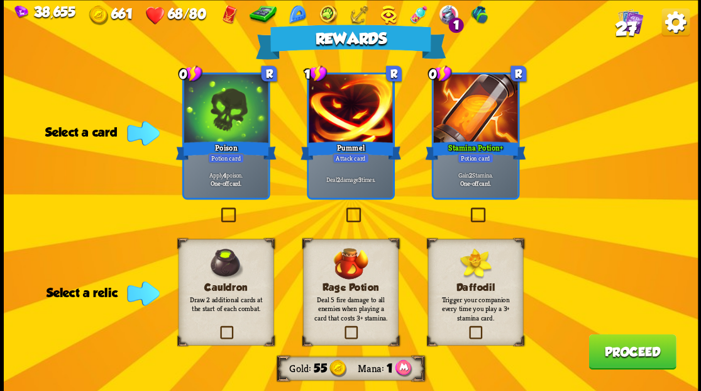
click at [343, 209] on label at bounding box center [343, 209] width 0 height 0
click at [0, 0] on input "checkbox" at bounding box center [0, 0] width 0 height 0
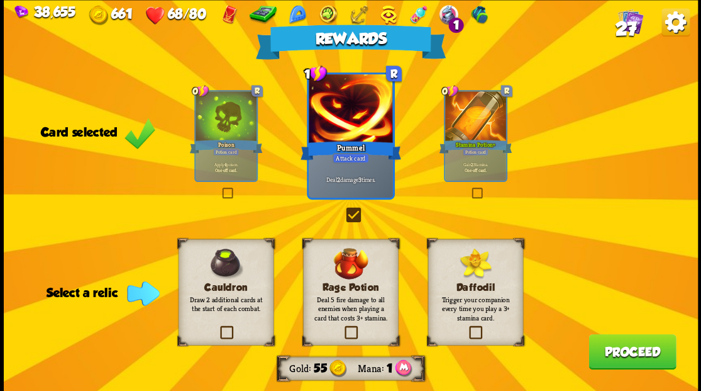
drag, startPoint x: 642, startPoint y: 350, endPoint x: 633, endPoint y: 340, distance: 13.9
click at [633, 340] on button "Proceed" at bounding box center [632, 350] width 87 height 35
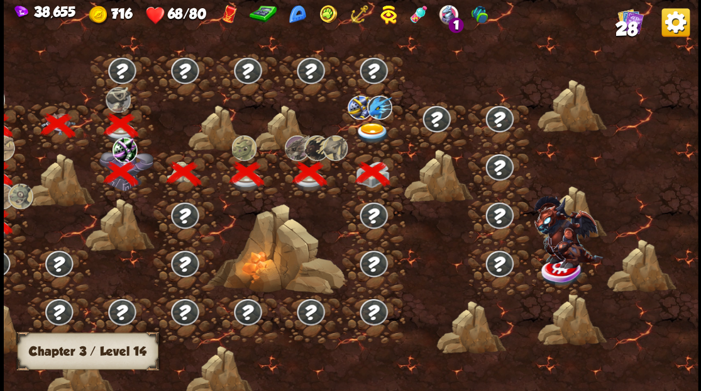
click at [372, 126] on img at bounding box center [372, 133] width 35 height 21
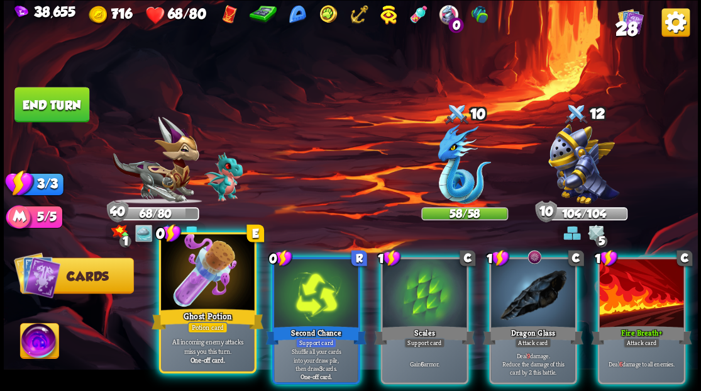
click at [201, 281] on div at bounding box center [207, 273] width 93 height 79
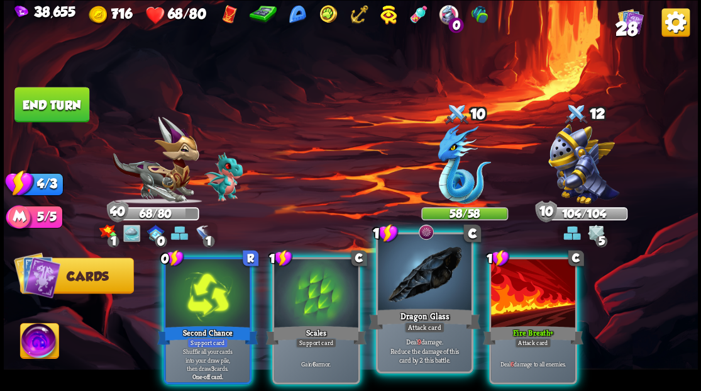
click at [403, 286] on div at bounding box center [424, 273] width 93 height 79
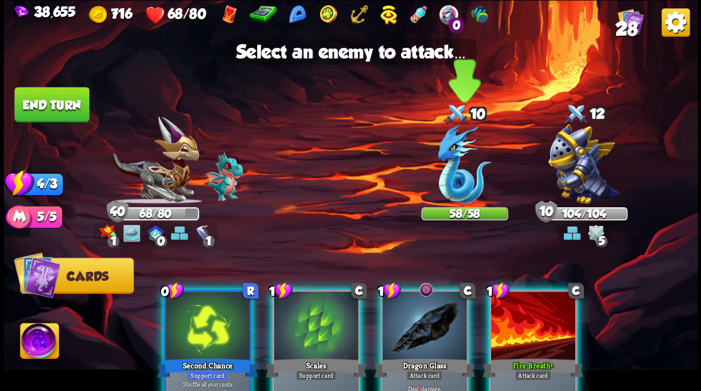
click at [444, 176] on img at bounding box center [464, 164] width 53 height 80
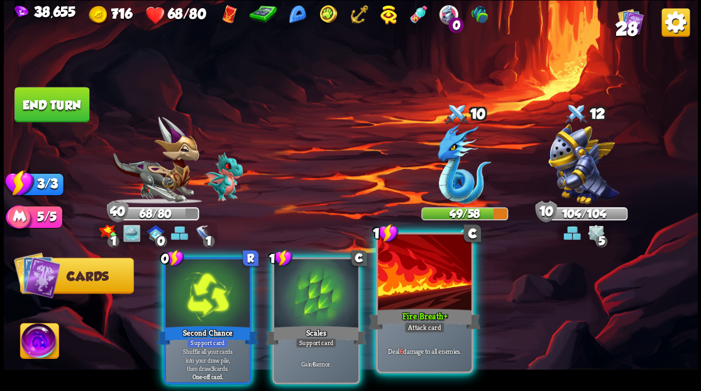
click at [412, 281] on div at bounding box center [424, 273] width 93 height 79
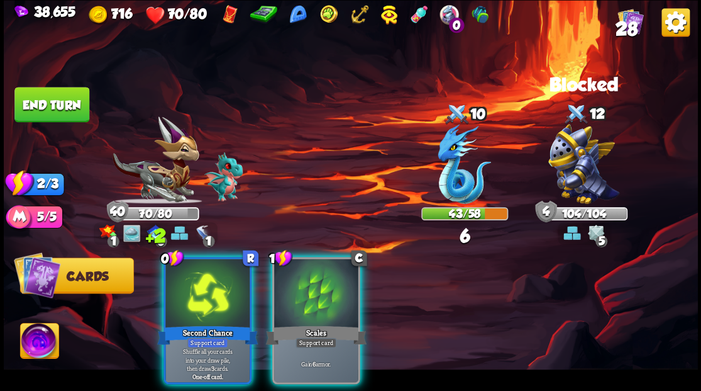
drag, startPoint x: 204, startPoint y: 263, endPoint x: 259, endPoint y: 216, distance: 72.3
click at [204, 262] on div at bounding box center [207, 293] width 84 height 71
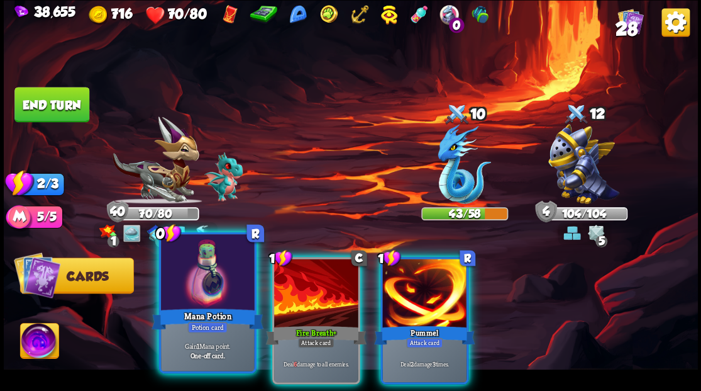
click at [214, 270] on div at bounding box center [207, 273] width 93 height 79
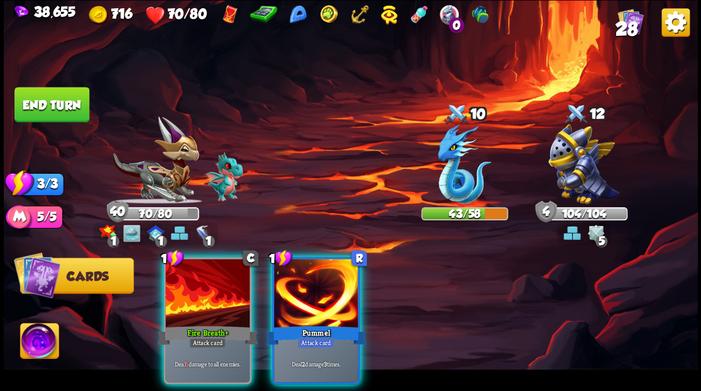
click at [211, 282] on div at bounding box center [207, 293] width 84 height 71
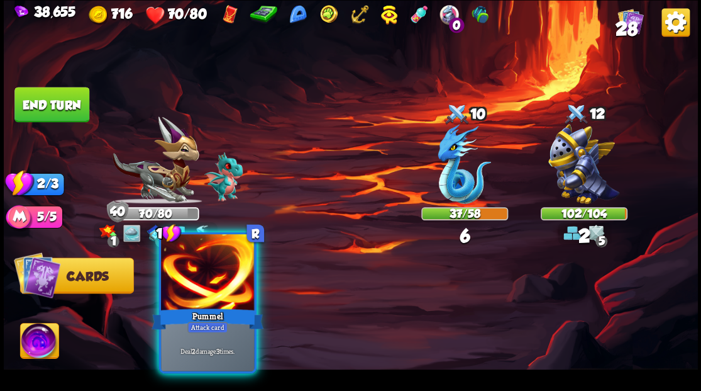
click at [199, 274] on div at bounding box center [207, 273] width 93 height 79
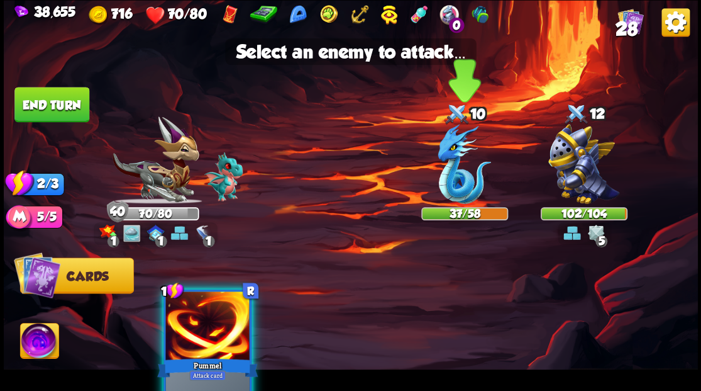
click at [450, 172] on img at bounding box center [464, 164] width 53 height 80
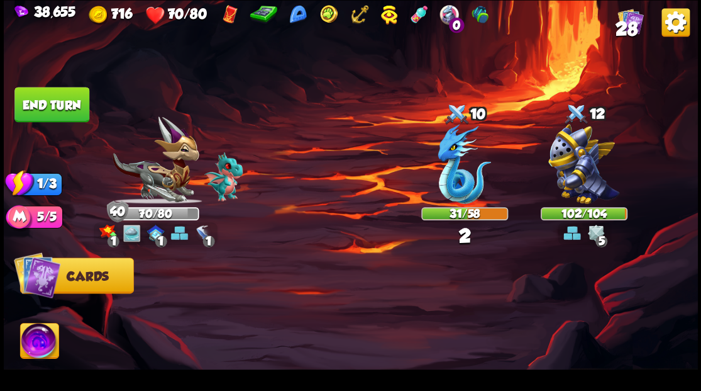
drag, startPoint x: 65, startPoint y: 101, endPoint x: 66, endPoint y: 94, distance: 6.9
click at [65, 100] on button "End turn" at bounding box center [51, 104] width 75 height 35
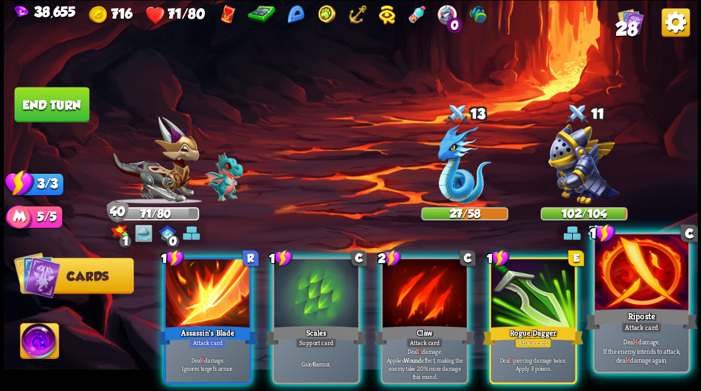
drag, startPoint x: 628, startPoint y: 296, endPoint x: 604, endPoint y: 284, distance: 26.7
click at [626, 296] on div at bounding box center [641, 273] width 93 height 79
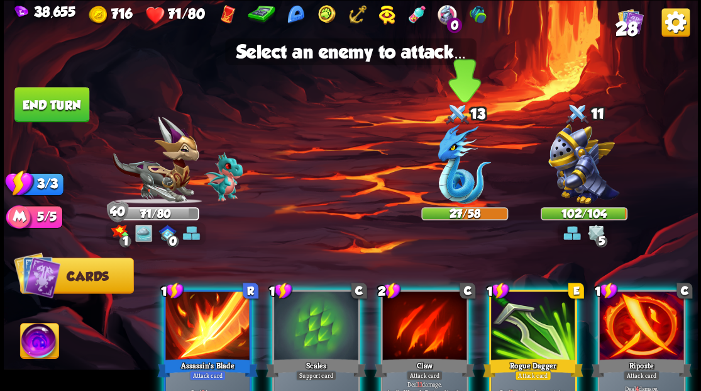
click at [450, 184] on img at bounding box center [464, 164] width 53 height 80
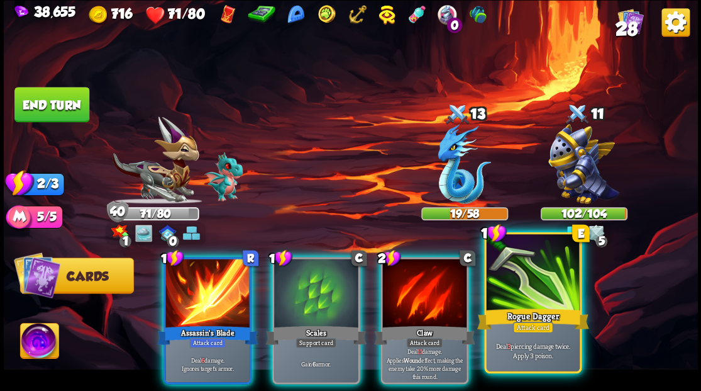
click at [511, 295] on div at bounding box center [532, 273] width 93 height 79
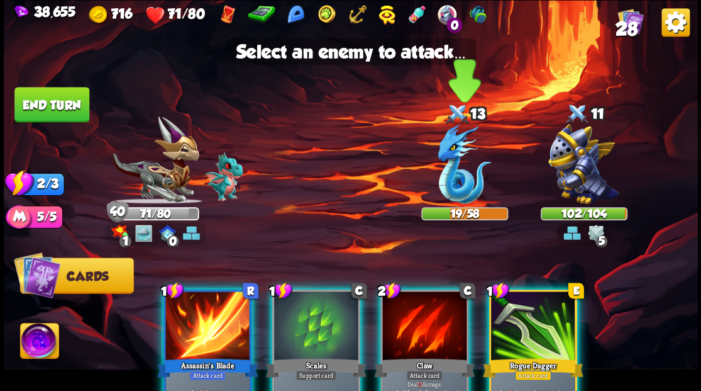
click at [471, 175] on img at bounding box center [464, 164] width 53 height 80
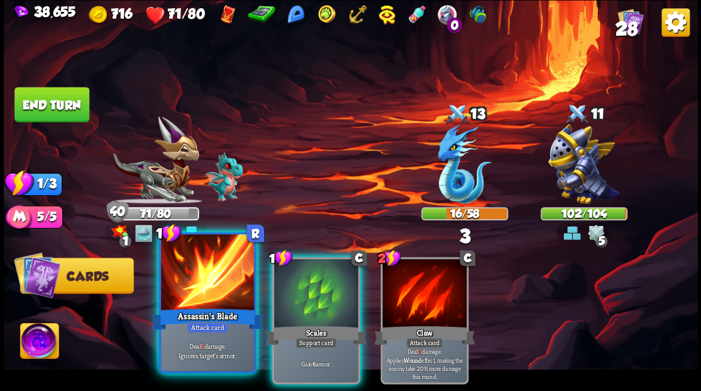
drag, startPoint x: 192, startPoint y: 289, endPoint x: 212, endPoint y: 274, distance: 24.7
click at [195, 286] on div at bounding box center [207, 273] width 93 height 79
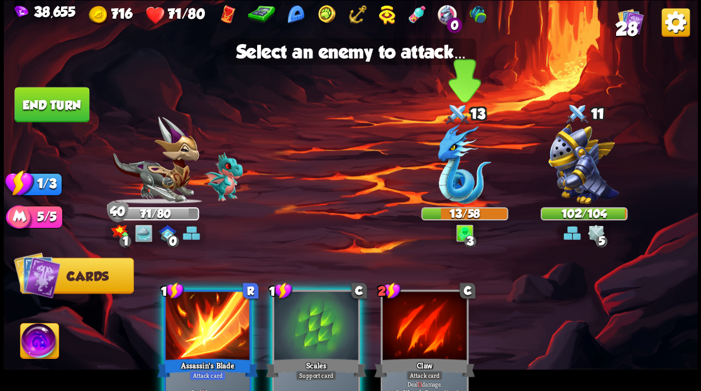
click at [447, 189] on img at bounding box center [464, 164] width 53 height 80
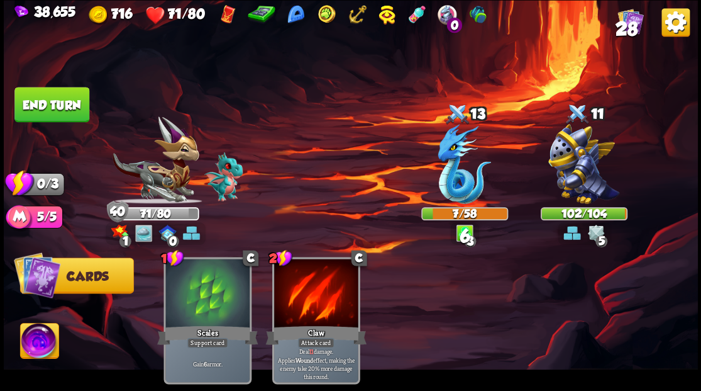
click at [62, 103] on button "End turn" at bounding box center [51, 104] width 75 height 35
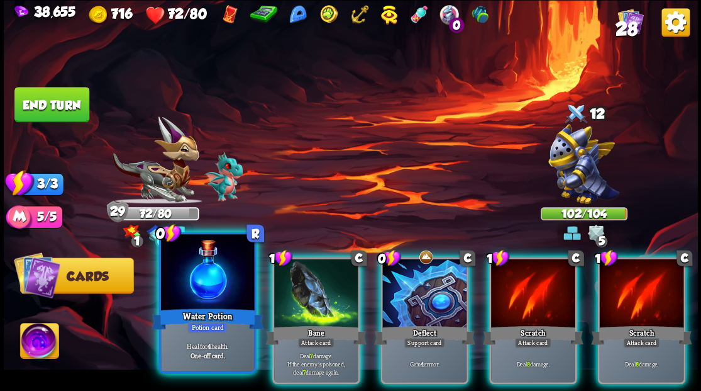
click at [212, 295] on div at bounding box center [207, 273] width 93 height 79
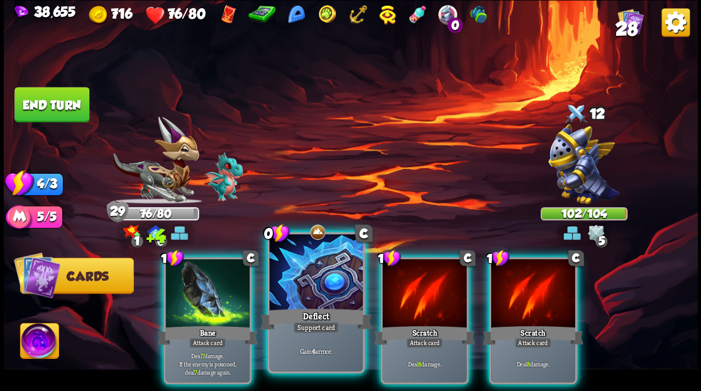
click at [302, 304] on div at bounding box center [315, 273] width 93 height 79
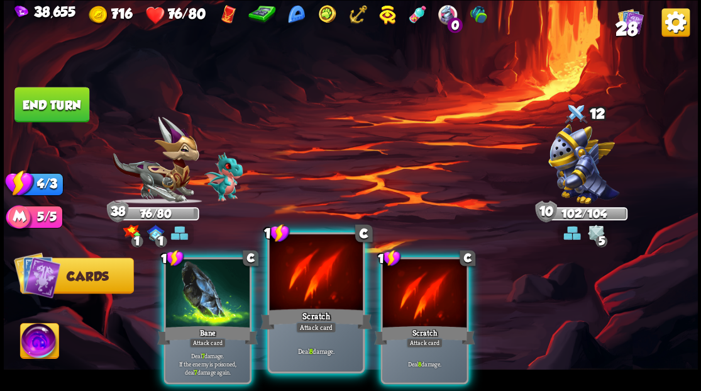
click at [306, 305] on div at bounding box center [315, 273] width 93 height 79
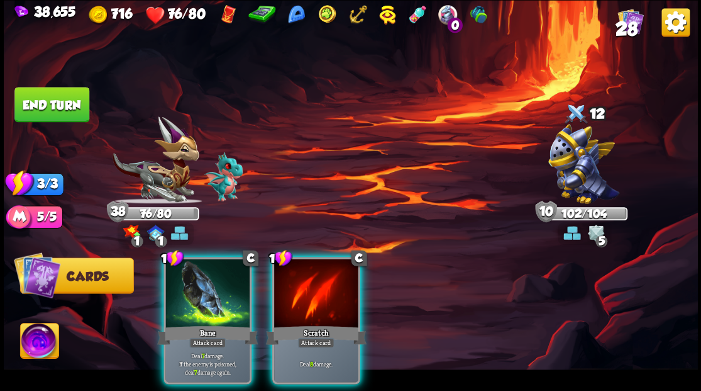
click at [306, 305] on div at bounding box center [316, 293] width 84 height 71
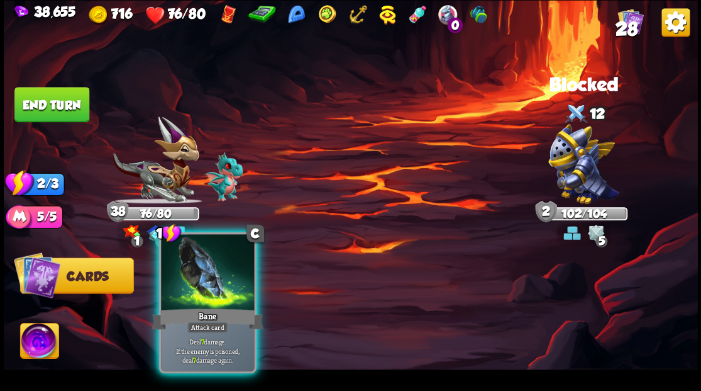
click at [213, 298] on div at bounding box center [207, 273] width 93 height 79
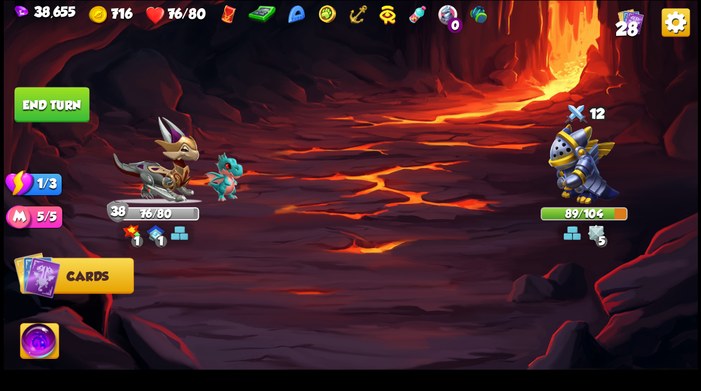
click at [42, 99] on button "End turn" at bounding box center [51, 104] width 75 height 35
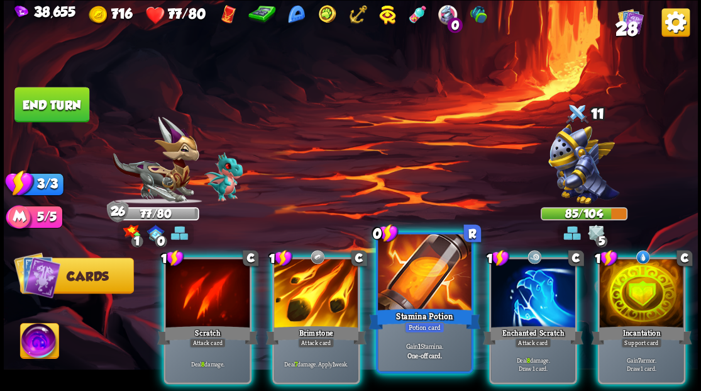
click at [402, 263] on div at bounding box center [424, 273] width 93 height 79
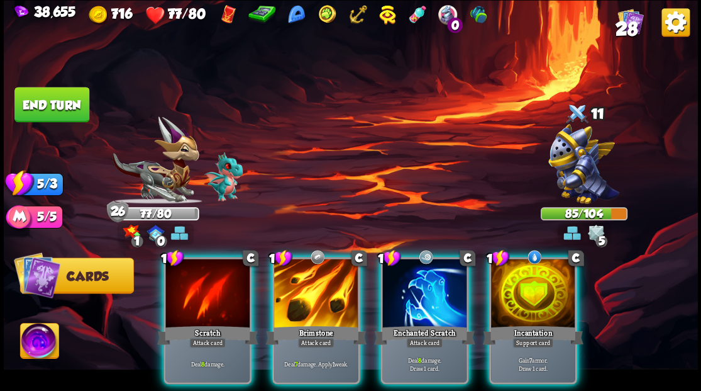
click at [307, 283] on div at bounding box center [316, 293] width 84 height 71
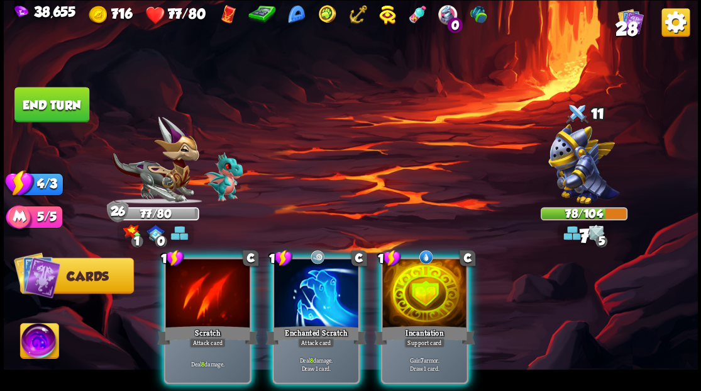
click at [301, 283] on div at bounding box center [316, 293] width 84 height 71
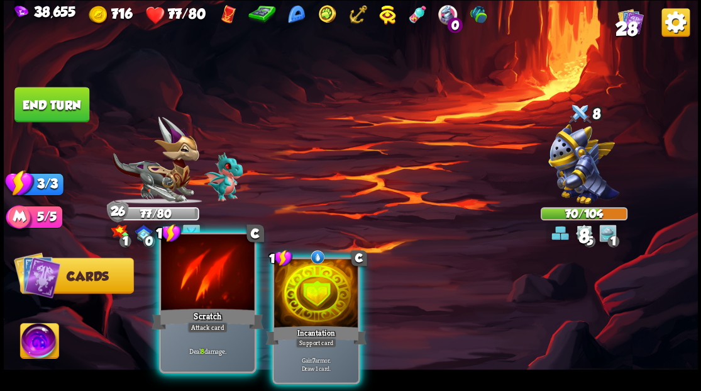
click at [209, 283] on div at bounding box center [207, 273] width 93 height 79
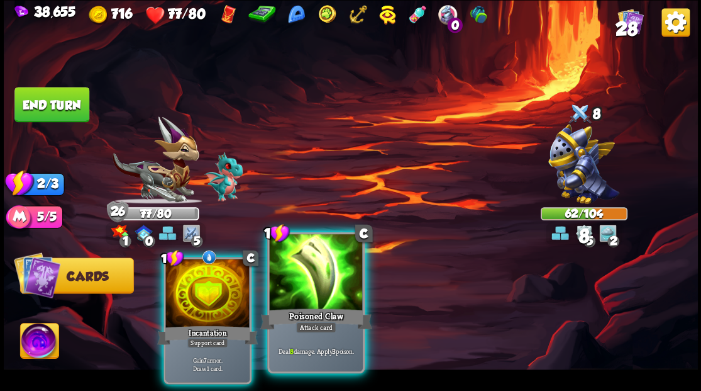
click at [304, 284] on div at bounding box center [315, 273] width 93 height 79
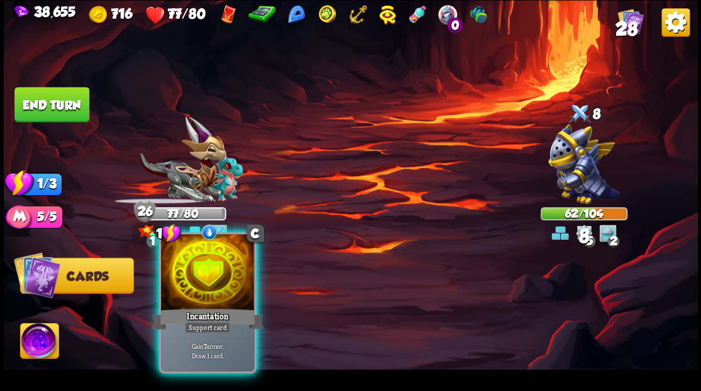
click at [210, 283] on div at bounding box center [207, 273] width 93 height 79
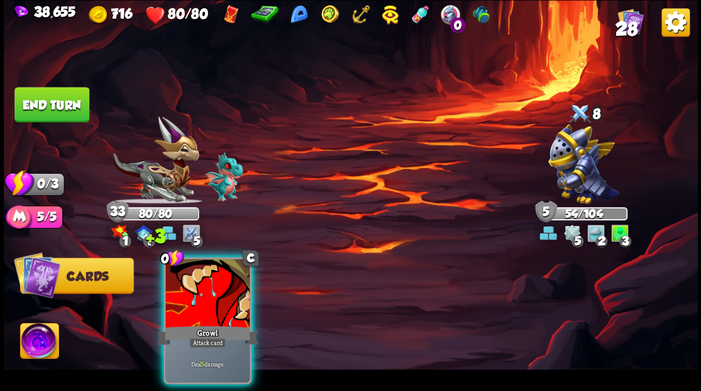
click at [229, 267] on div at bounding box center [207, 293] width 84 height 71
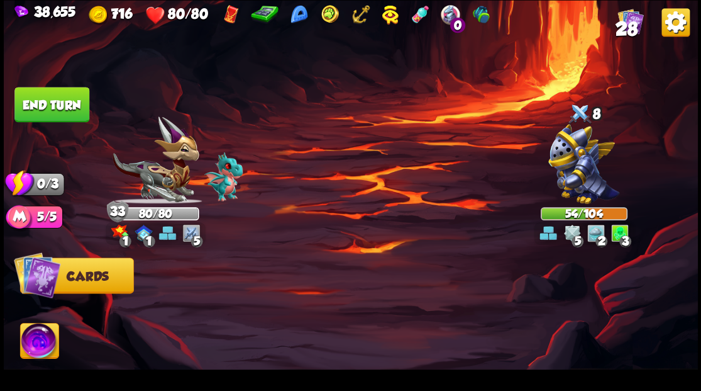
drag, startPoint x: 48, startPoint y: 98, endPoint x: 77, endPoint y: 108, distance: 30.0
click at [48, 98] on button "End turn" at bounding box center [51, 104] width 75 height 35
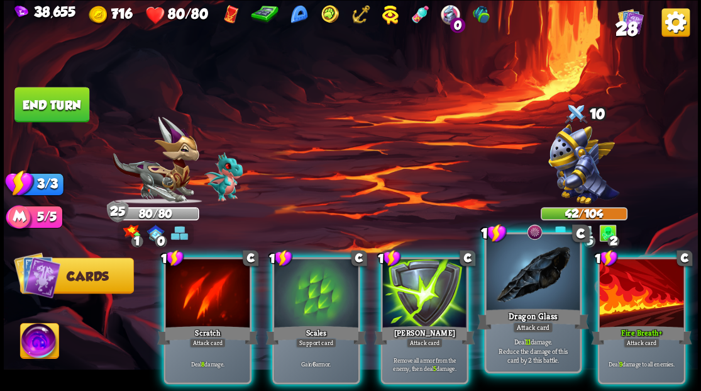
click at [553, 274] on div at bounding box center [532, 273] width 93 height 79
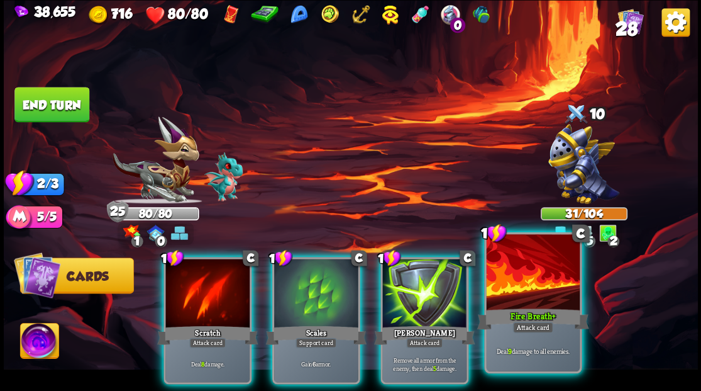
click at [542, 270] on div at bounding box center [532, 273] width 93 height 79
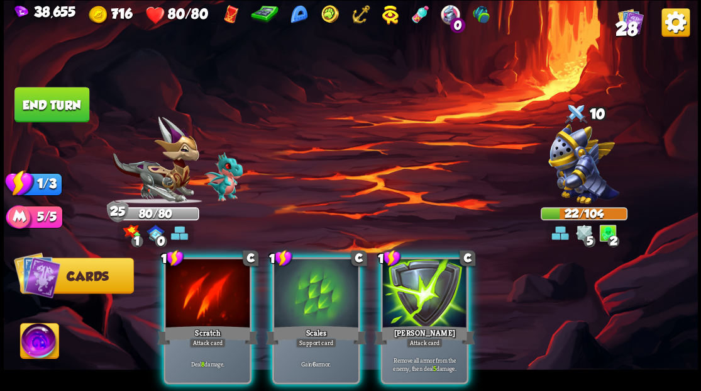
drag, startPoint x: 309, startPoint y: 290, endPoint x: 303, endPoint y: 286, distance: 7.7
click at [307, 291] on div at bounding box center [316, 293] width 84 height 71
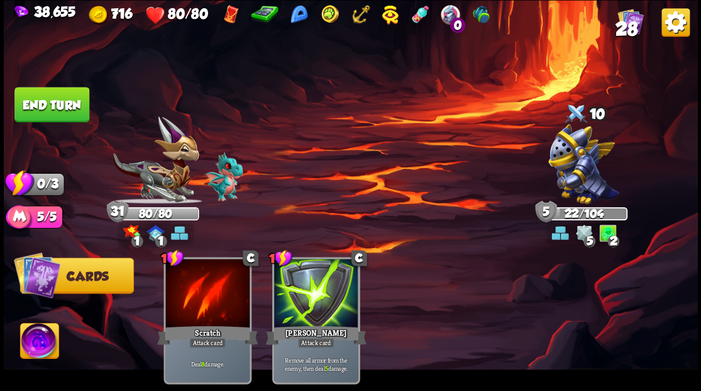
click at [69, 102] on button "End turn" at bounding box center [51, 104] width 75 height 35
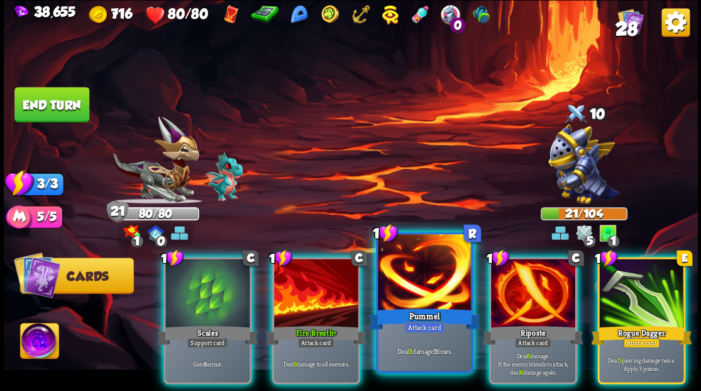
click at [403, 270] on div at bounding box center [424, 273] width 93 height 79
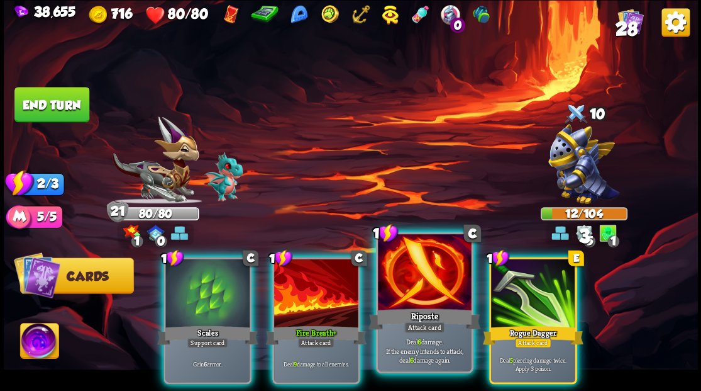
click at [403, 279] on div at bounding box center [424, 273] width 93 height 79
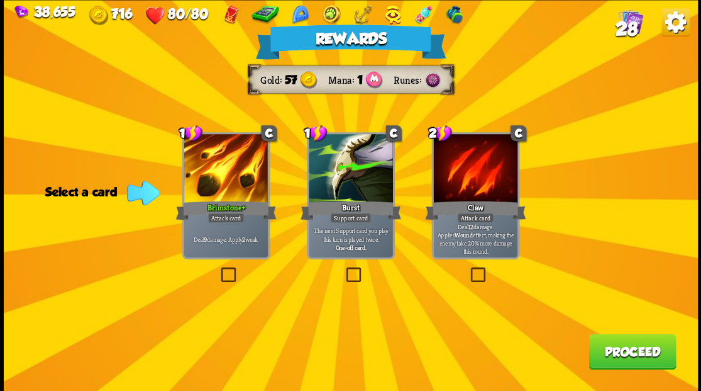
click at [633, 350] on button "Proceed" at bounding box center [632, 350] width 87 height 35
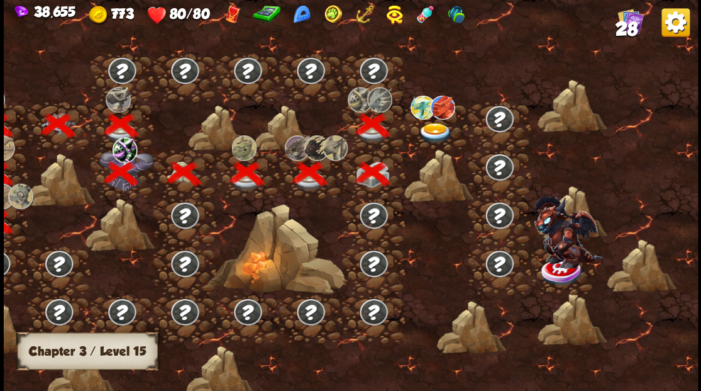
click at [437, 126] on img at bounding box center [435, 133] width 35 height 21
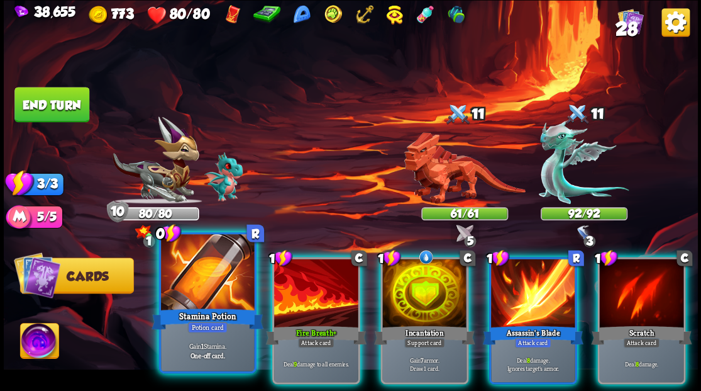
click at [208, 263] on div at bounding box center [207, 273] width 93 height 79
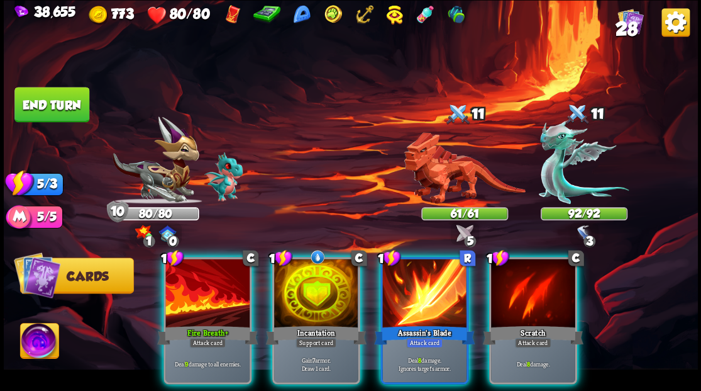
click at [214, 268] on div at bounding box center [207, 293] width 84 height 71
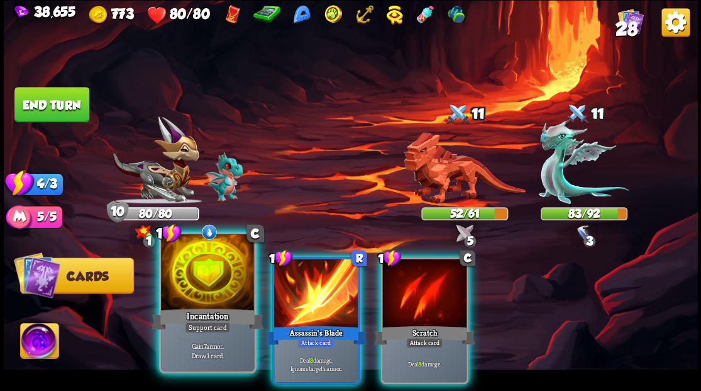
click at [208, 271] on div at bounding box center [207, 273] width 93 height 79
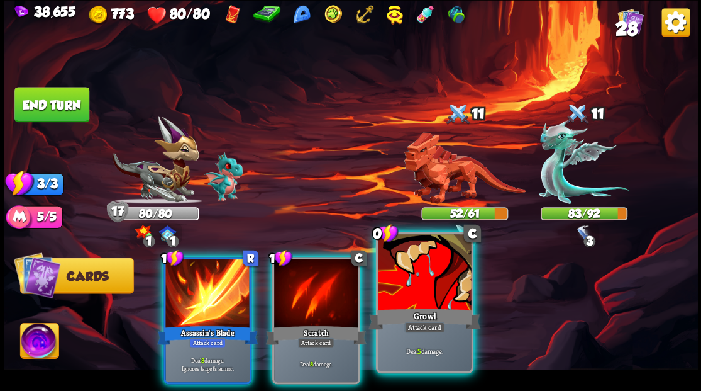
click at [425, 283] on div at bounding box center [424, 273] width 93 height 79
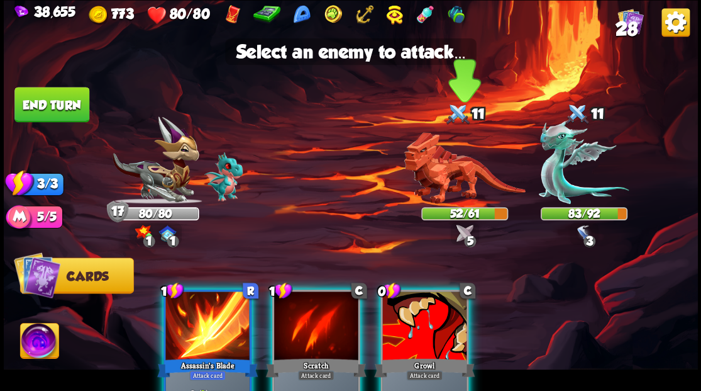
drag, startPoint x: 459, startPoint y: 180, endPoint x: 430, endPoint y: 197, distance: 33.9
click at [458, 180] on img at bounding box center [464, 168] width 121 height 72
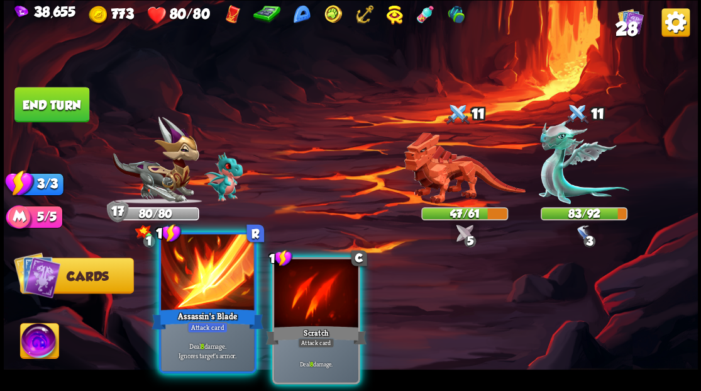
click at [204, 274] on div at bounding box center [207, 273] width 93 height 79
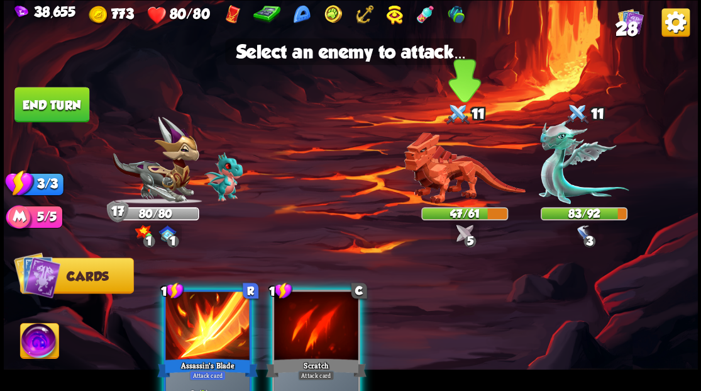
drag, startPoint x: 433, startPoint y: 179, endPoint x: 419, endPoint y: 179, distance: 13.9
click at [431, 179] on img at bounding box center [464, 168] width 121 height 72
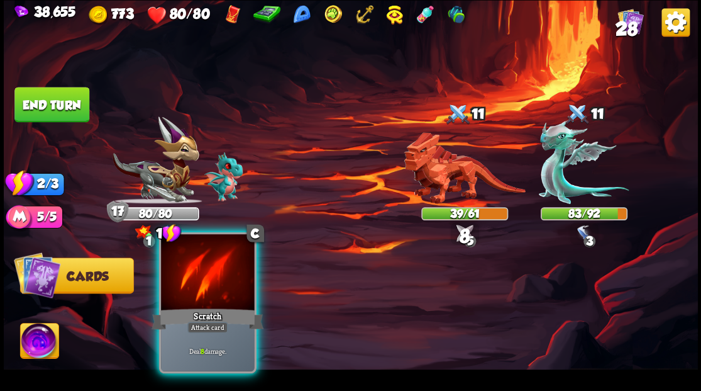
click at [199, 282] on div at bounding box center [207, 273] width 93 height 79
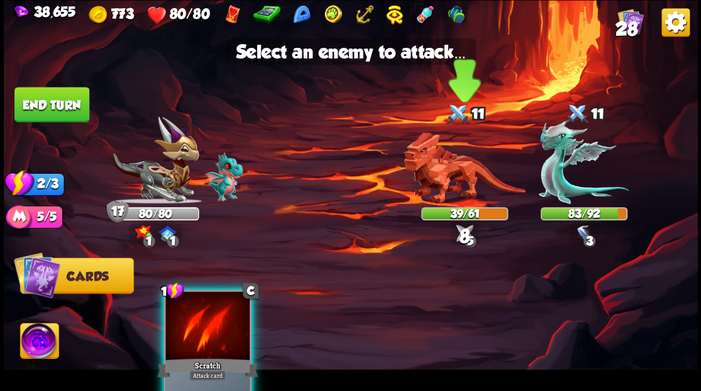
drag, startPoint x: 430, startPoint y: 162, endPoint x: 423, endPoint y: 157, distance: 9.1
click at [430, 162] on img at bounding box center [464, 168] width 121 height 72
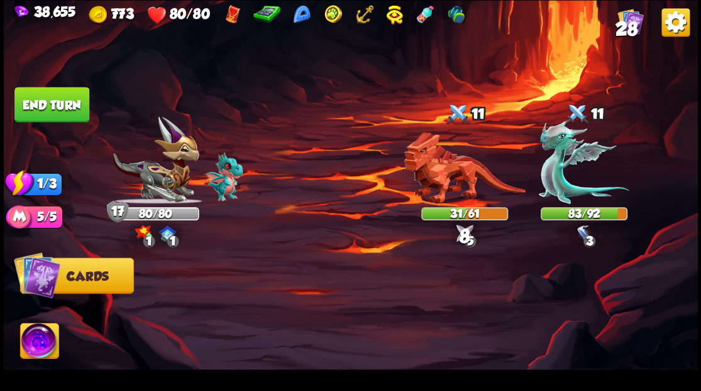
click at [65, 104] on button "End turn" at bounding box center [51, 104] width 75 height 35
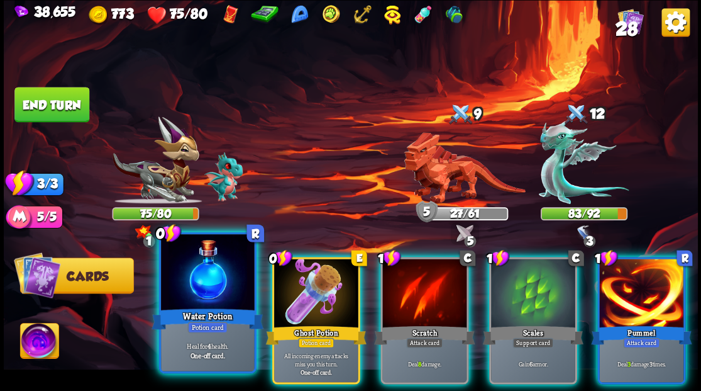
click at [199, 282] on div at bounding box center [207, 273] width 93 height 79
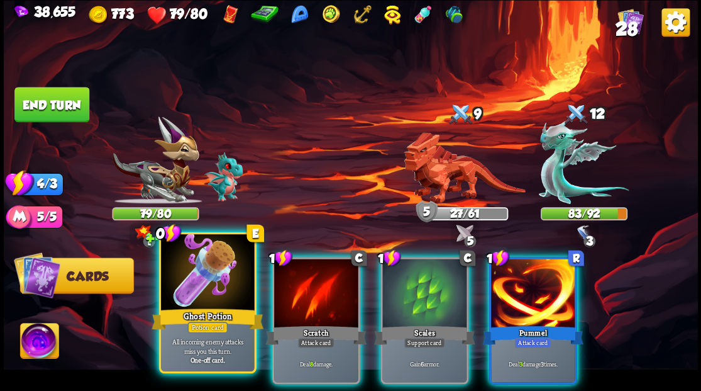
click at [195, 282] on div at bounding box center [207, 273] width 93 height 79
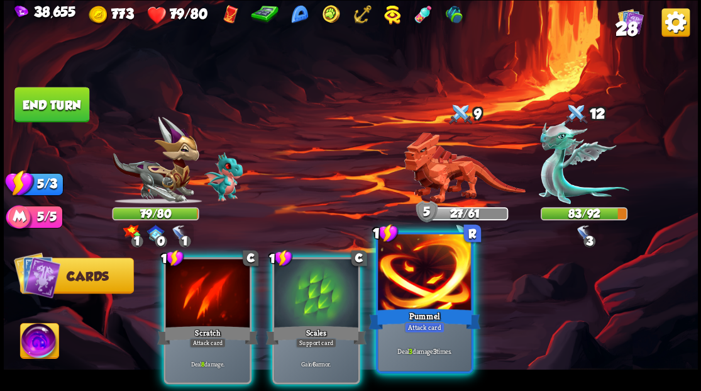
click at [442, 289] on div at bounding box center [424, 273] width 93 height 79
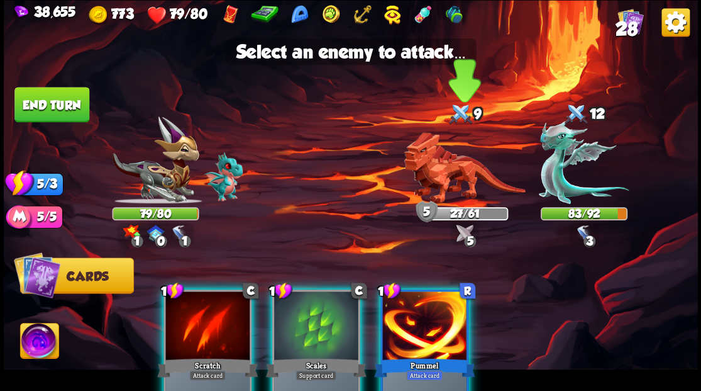
click at [443, 175] on img at bounding box center [464, 168] width 121 height 72
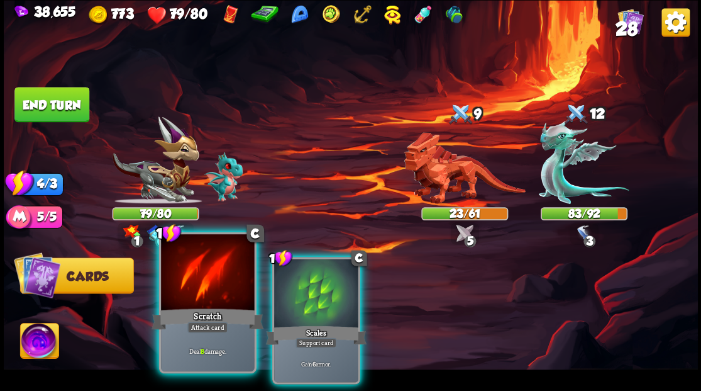
click at [196, 304] on div at bounding box center [207, 273] width 93 height 79
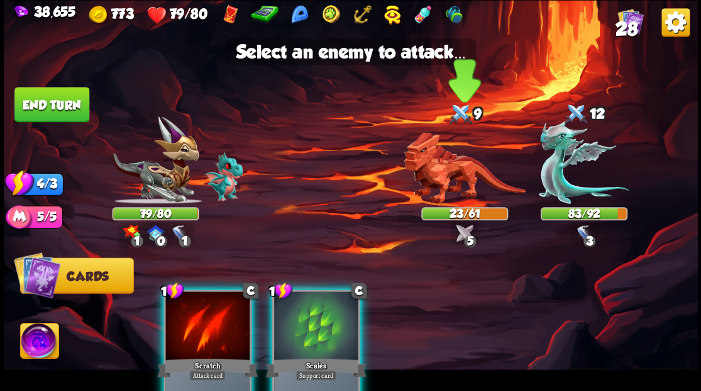
drag, startPoint x: 457, startPoint y: 180, endPoint x: 442, endPoint y: 188, distance: 17.2
click at [457, 179] on img at bounding box center [464, 168] width 121 height 72
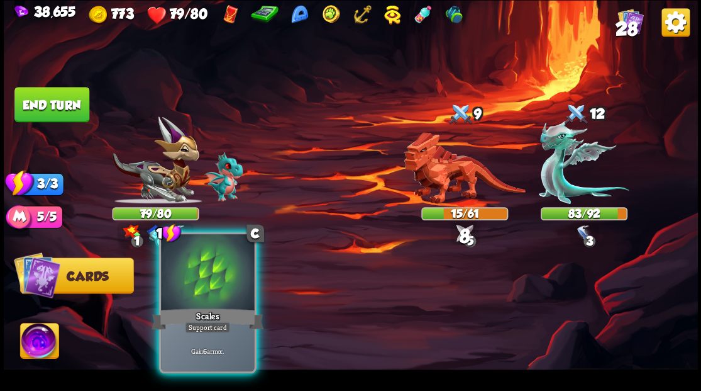
click at [211, 301] on div at bounding box center [207, 273] width 93 height 79
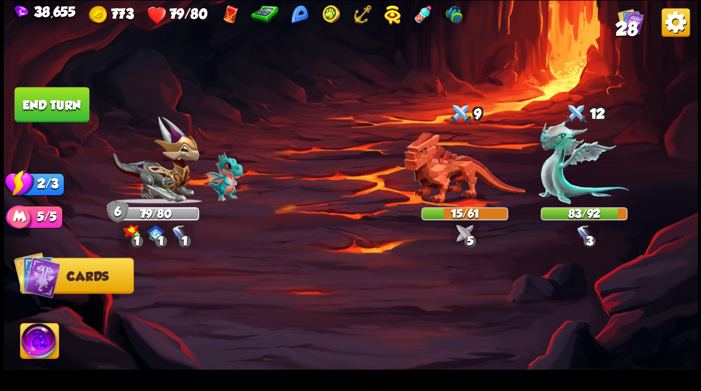
drag, startPoint x: 49, startPoint y: 107, endPoint x: 58, endPoint y: 119, distance: 15.4
click at [50, 111] on button "End turn" at bounding box center [51, 104] width 75 height 35
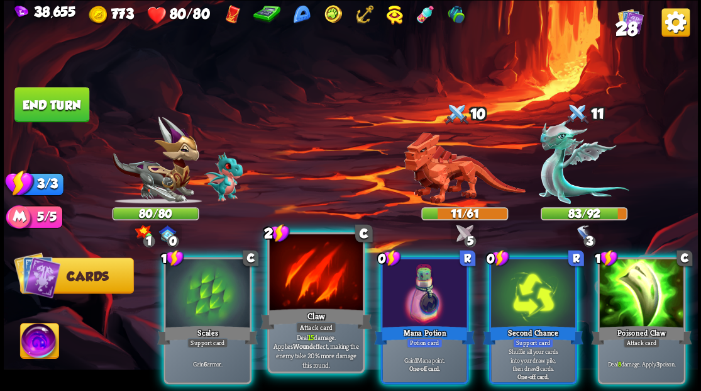
drag, startPoint x: 299, startPoint y: 324, endPoint x: 301, endPoint y: 313, distance: 11.5
click at [299, 323] on div "Attack card" at bounding box center [316, 326] width 41 height 11
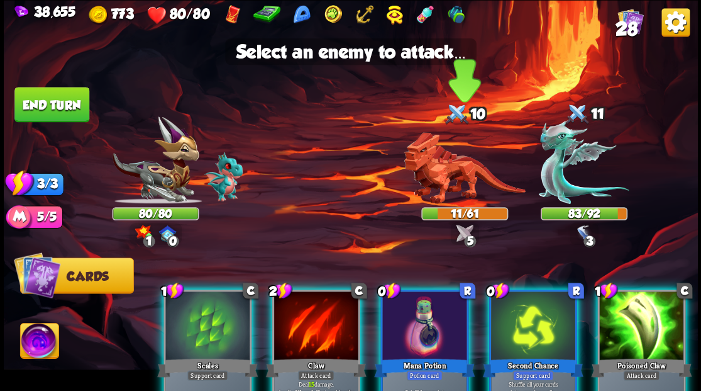
click at [452, 179] on img at bounding box center [464, 168] width 121 height 72
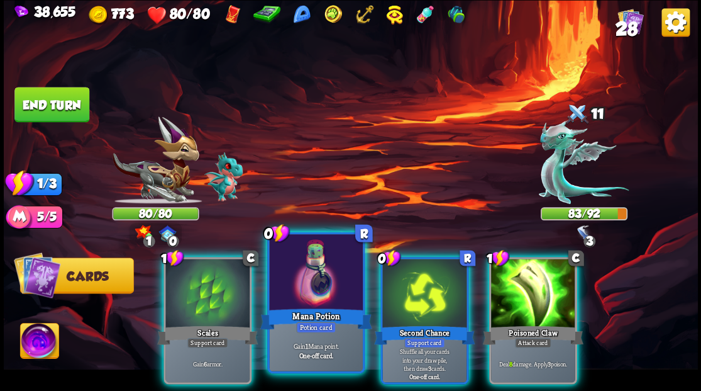
click at [294, 297] on div at bounding box center [315, 273] width 93 height 79
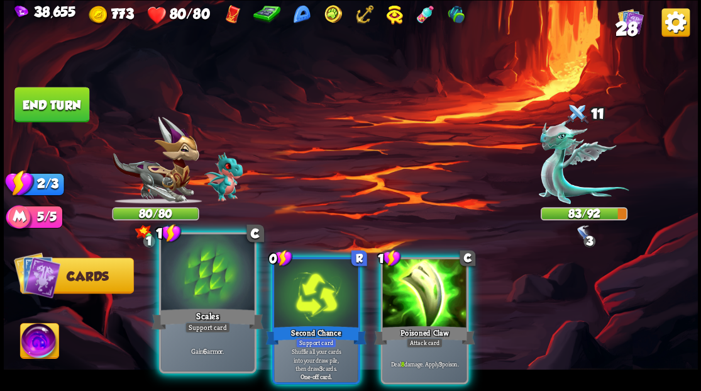
click at [216, 293] on div at bounding box center [207, 273] width 93 height 79
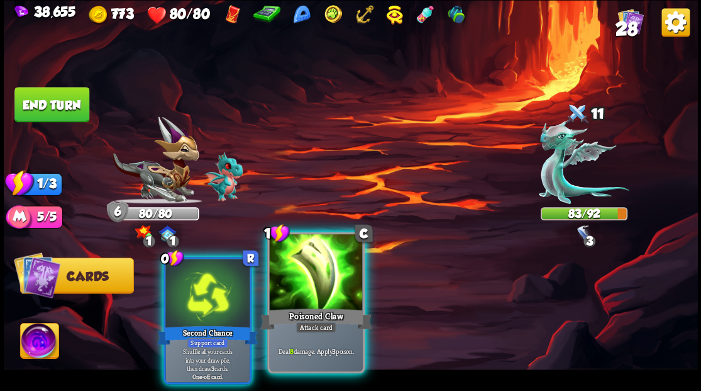
click at [315, 282] on div at bounding box center [315, 273] width 93 height 79
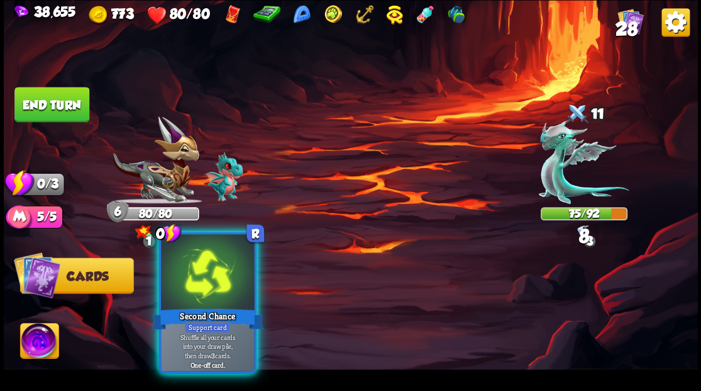
click at [183, 278] on div at bounding box center [207, 273] width 93 height 79
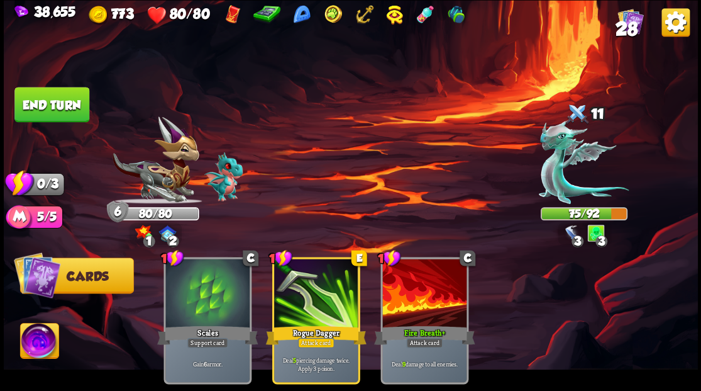
click at [63, 106] on button "End turn" at bounding box center [51, 104] width 77 height 36
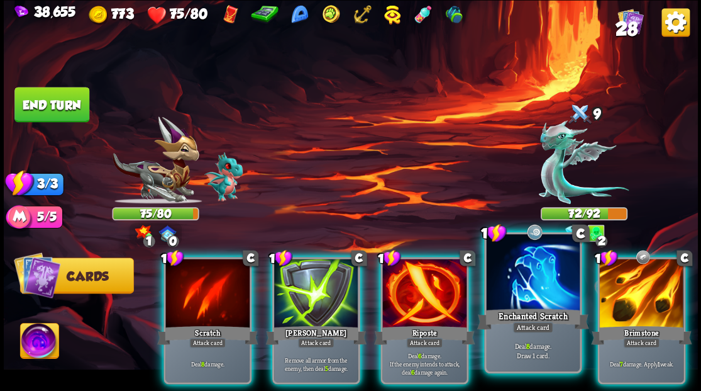
click at [521, 289] on div at bounding box center [532, 273] width 93 height 79
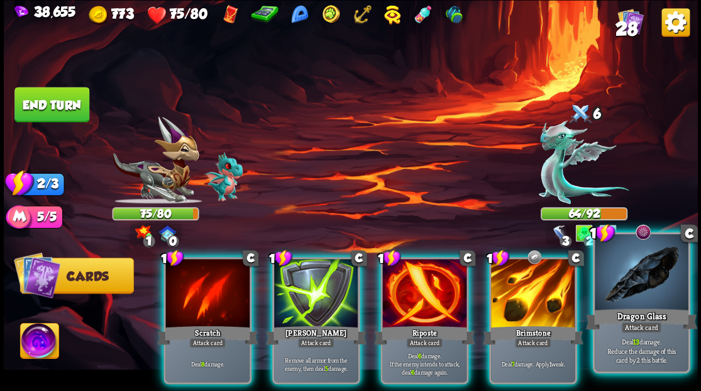
click at [649, 285] on div at bounding box center [641, 273] width 93 height 79
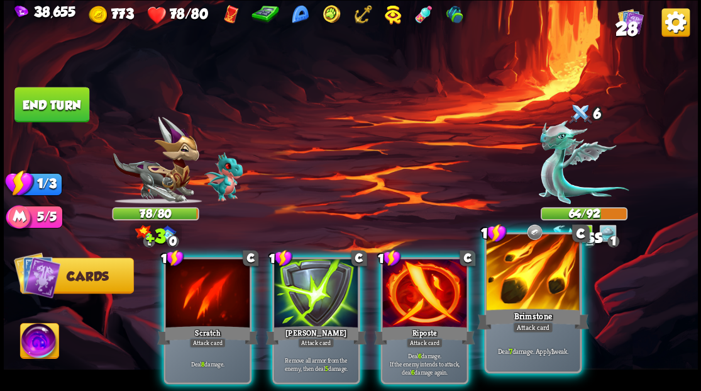
click at [553, 270] on div at bounding box center [532, 273] width 93 height 79
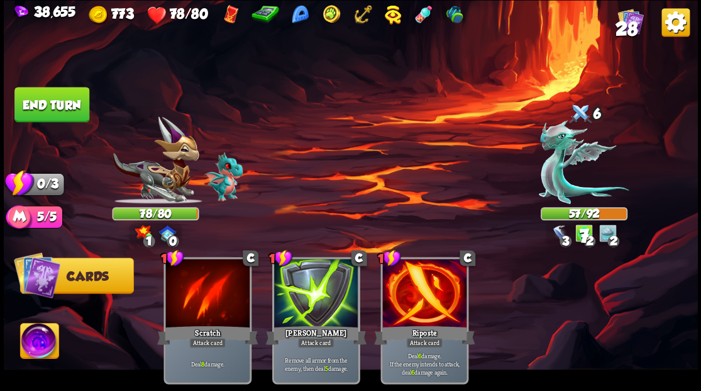
click at [76, 97] on button "End turn" at bounding box center [51, 104] width 75 height 35
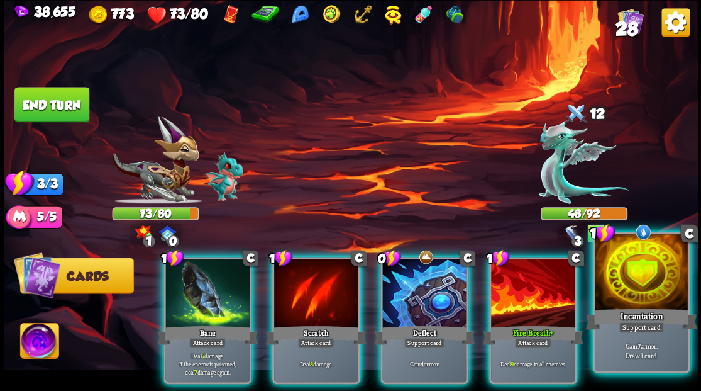
click at [633, 289] on div at bounding box center [641, 273] width 93 height 79
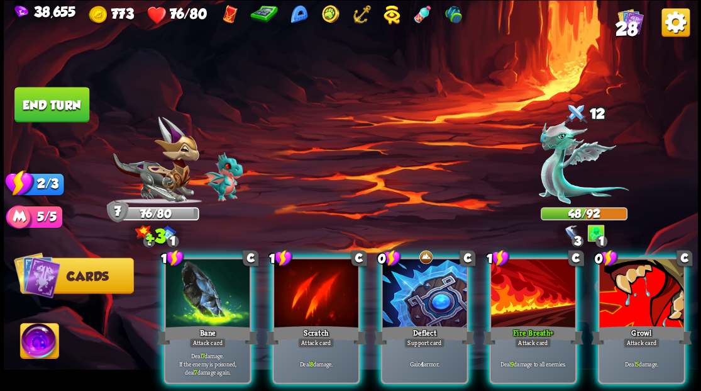
click at [395, 266] on div at bounding box center [424, 293] width 84 height 71
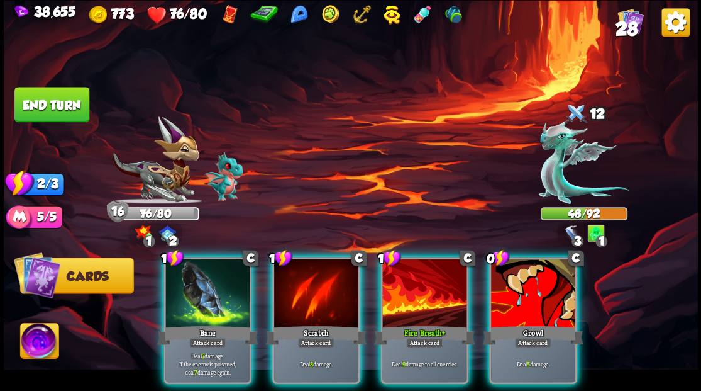
click at [170, 270] on div at bounding box center [207, 293] width 84 height 71
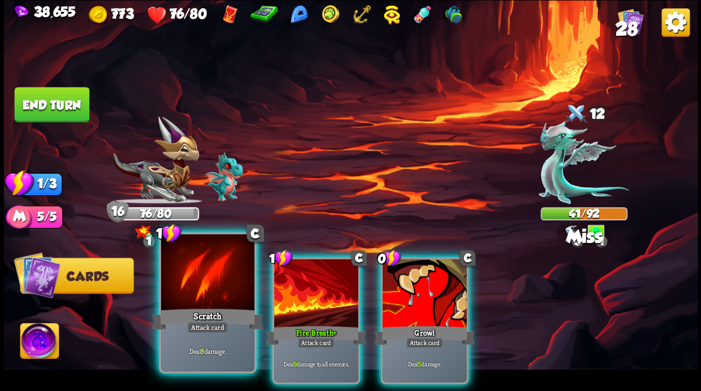
click at [205, 267] on div at bounding box center [207, 273] width 93 height 79
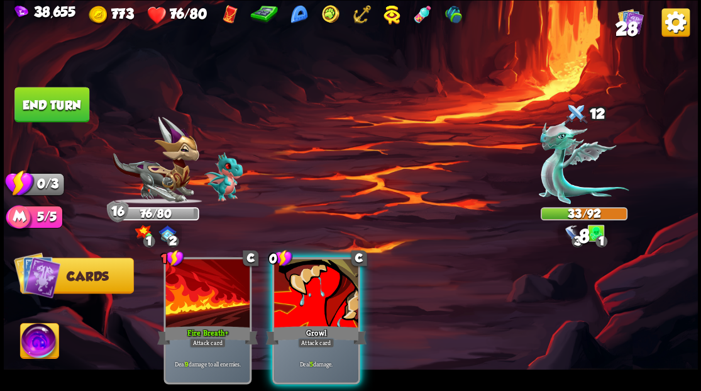
drag, startPoint x: 292, startPoint y: 284, endPoint x: 203, endPoint y: 215, distance: 112.6
click at [288, 277] on div at bounding box center [316, 293] width 84 height 71
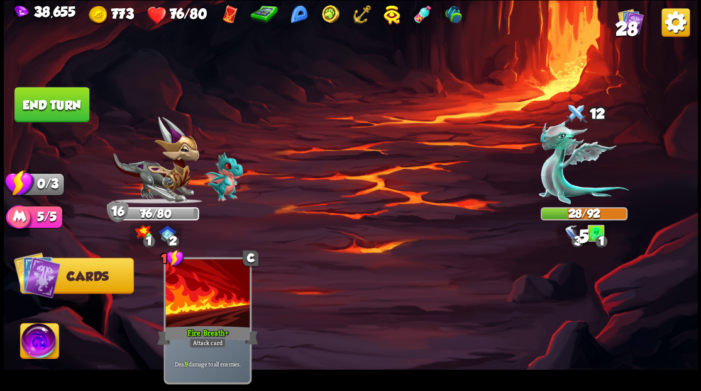
click at [66, 101] on button "End turn" at bounding box center [51, 104] width 75 height 35
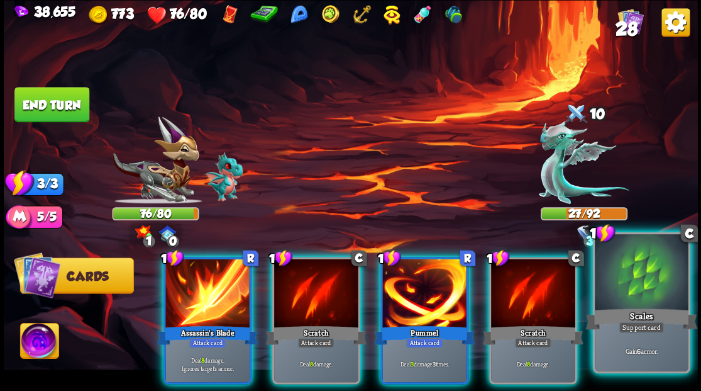
click at [640, 286] on div at bounding box center [641, 273] width 93 height 79
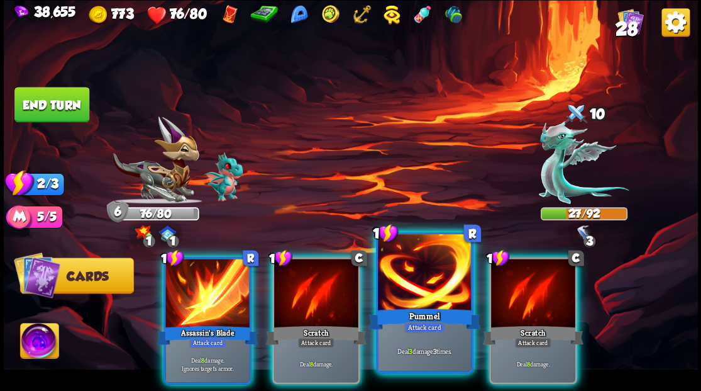
click at [434, 297] on div at bounding box center [424, 273] width 93 height 79
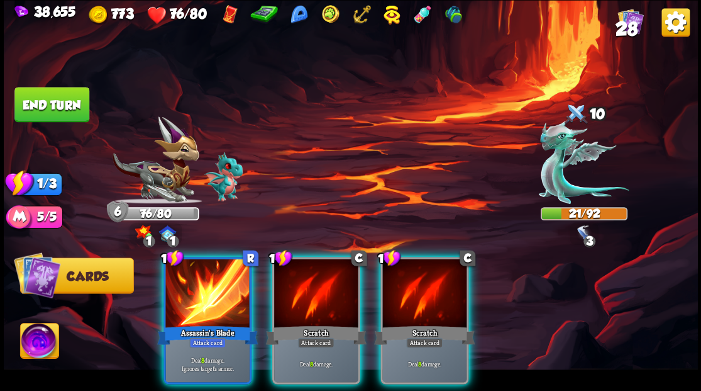
drag, startPoint x: 186, startPoint y: 287, endPoint x: 179, endPoint y: 267, distance: 21.3
click at [182, 276] on div at bounding box center [207, 293] width 84 height 71
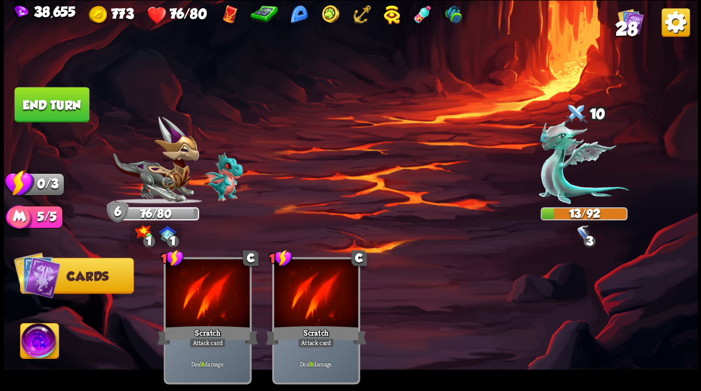
click at [51, 110] on button "End turn" at bounding box center [51, 104] width 75 height 35
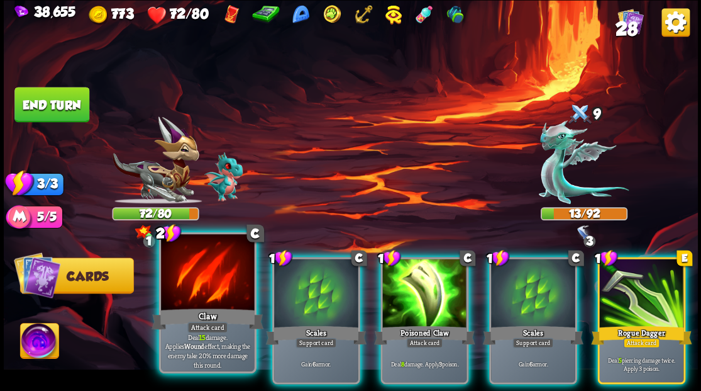
click at [208, 260] on div at bounding box center [207, 273] width 93 height 79
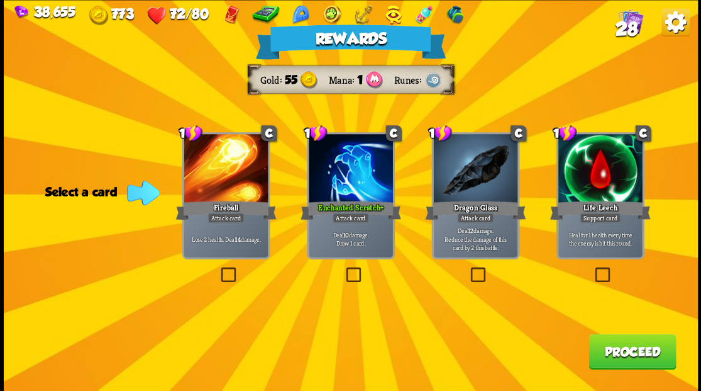
click at [624, 348] on button "Proceed" at bounding box center [632, 350] width 87 height 35
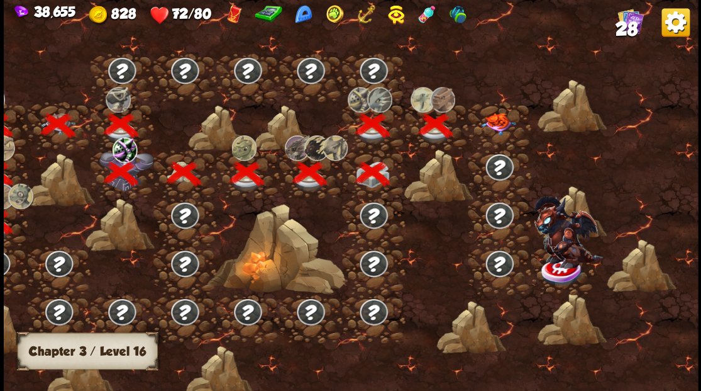
click at [499, 117] on img at bounding box center [498, 124] width 35 height 22
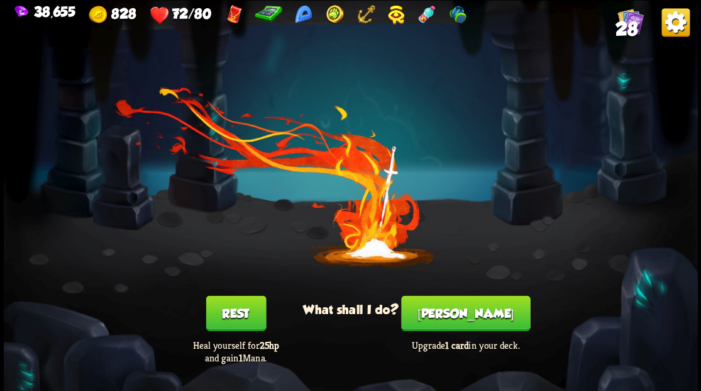
click at [465, 310] on button "[PERSON_NAME]" at bounding box center [465, 312] width 129 height 35
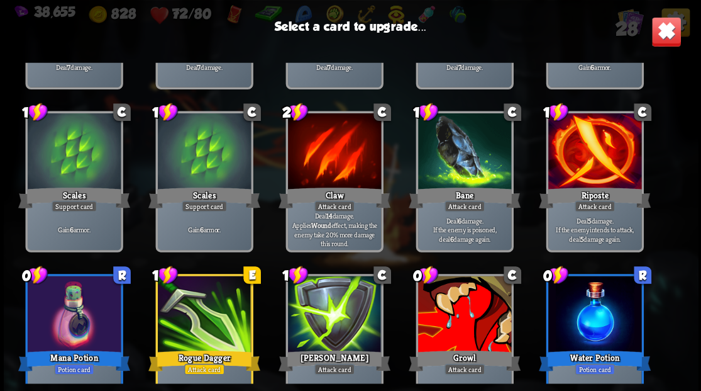
scroll to position [209, 0]
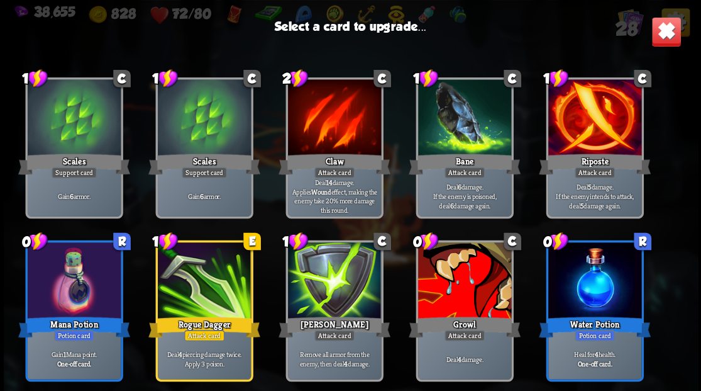
click at [446, 289] on div at bounding box center [464, 281] width 93 height 79
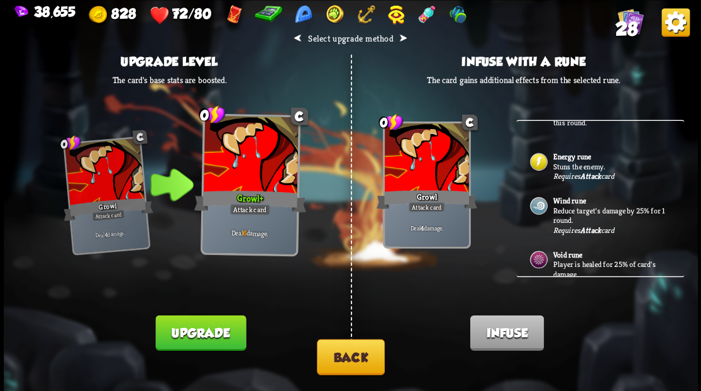
scroll to position [377, 0]
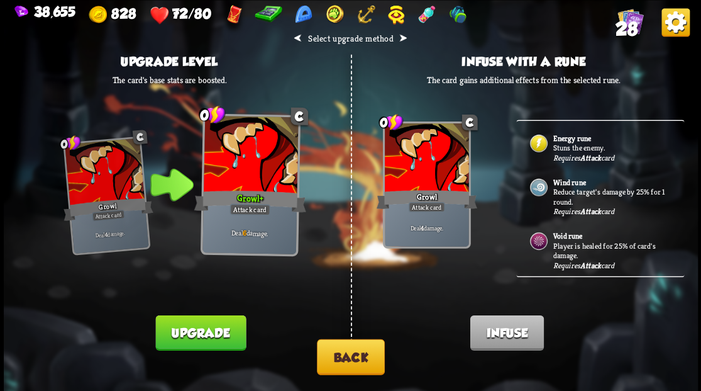
click at [564, 152] on div "Requires Attack card" at bounding box center [583, 157] width 61 height 10
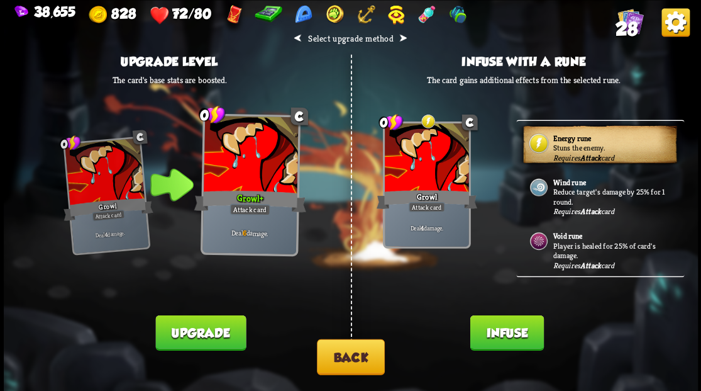
drag, startPoint x: 503, startPoint y: 343, endPoint x: 503, endPoint y: 332, distance: 11.3
click at [503, 340] on button "Infuse" at bounding box center [507, 331] width 74 height 35
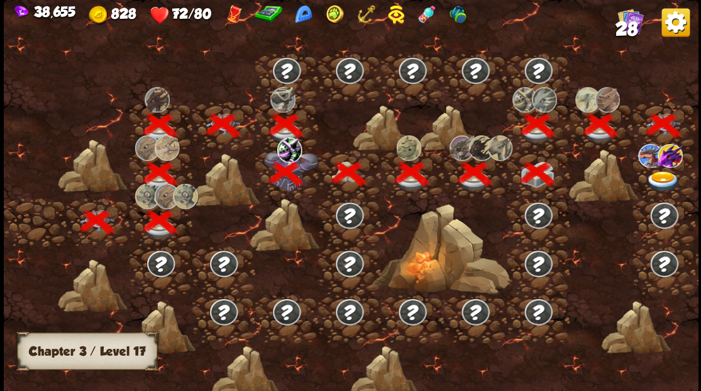
scroll to position [0, 191]
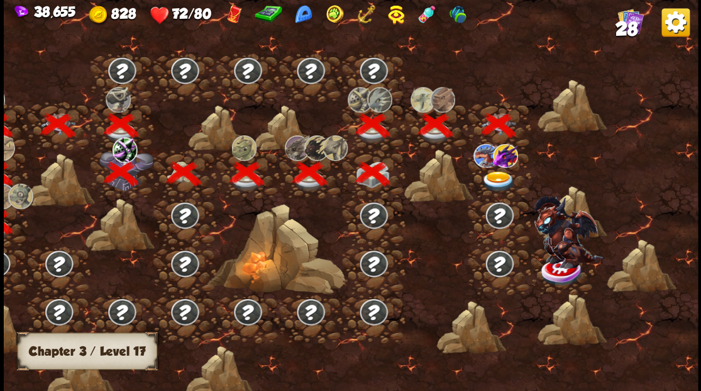
click at [491, 176] on img at bounding box center [498, 180] width 35 height 21
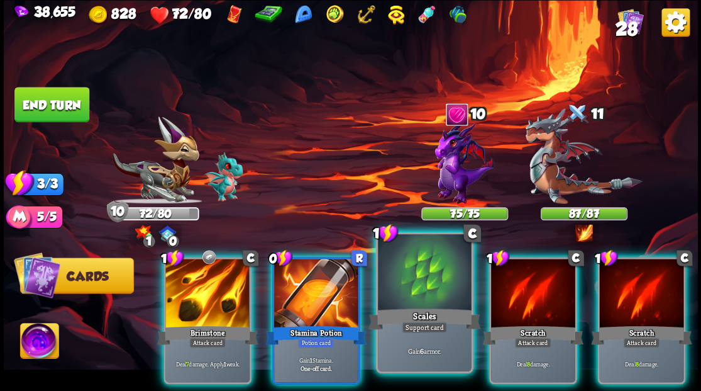
click at [408, 299] on div at bounding box center [424, 273] width 93 height 79
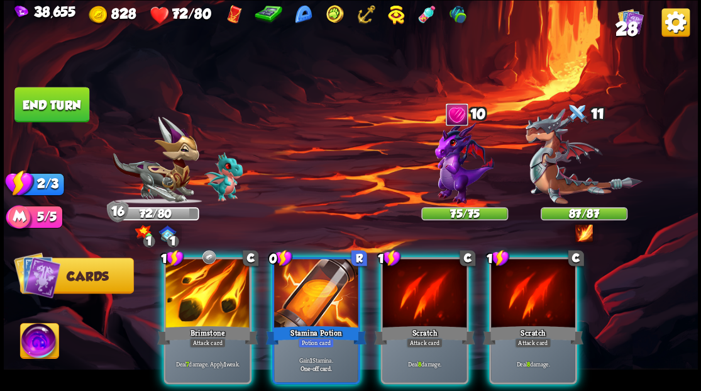
click at [34, 340] on img at bounding box center [39, 342] width 38 height 39
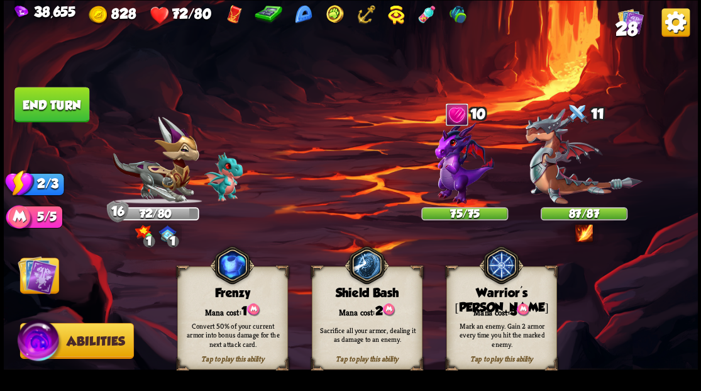
click at [498, 304] on div "Mana cost: 3" at bounding box center [501, 310] width 109 height 16
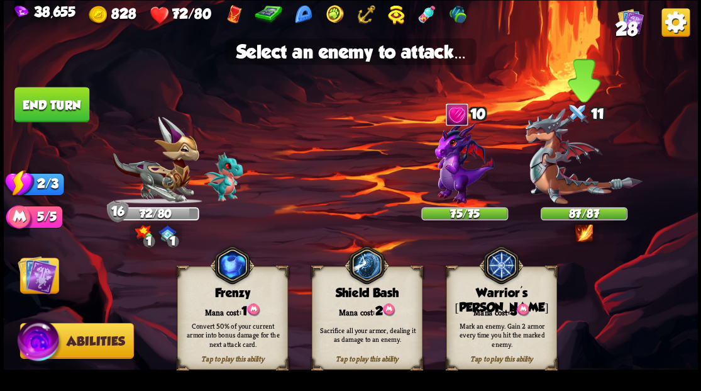
drag, startPoint x: 546, startPoint y: 192, endPoint x: 494, endPoint y: 197, distance: 51.8
click at [545, 192] on img at bounding box center [583, 156] width 117 height 96
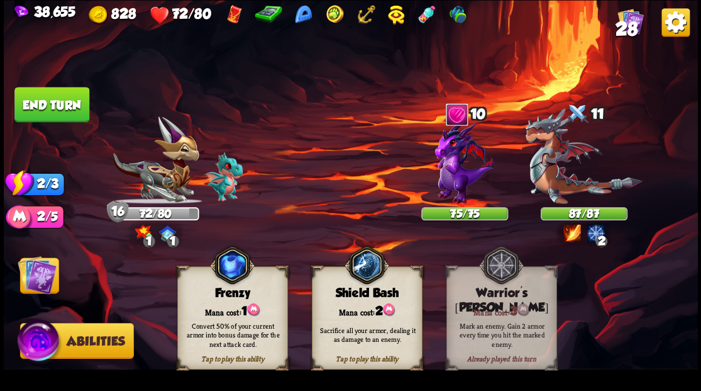
drag, startPoint x: 32, startPoint y: 286, endPoint x: 60, endPoint y: 291, distance: 28.2
click at [33, 286] on img at bounding box center [37, 274] width 39 height 39
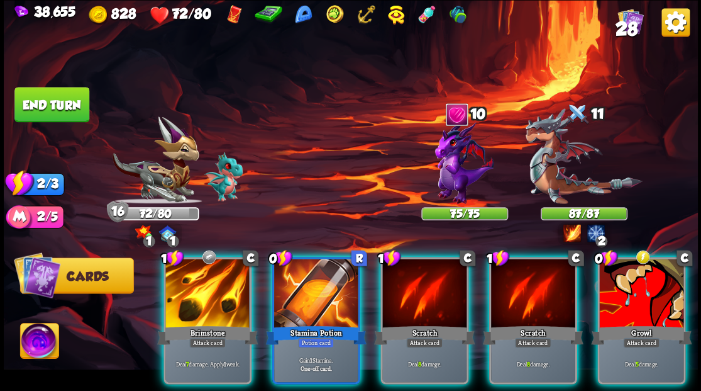
click at [308, 277] on div at bounding box center [316, 293] width 84 height 71
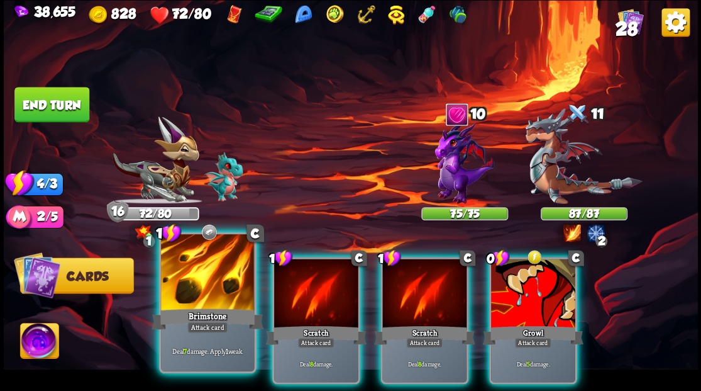
click at [199, 286] on div at bounding box center [207, 273] width 93 height 79
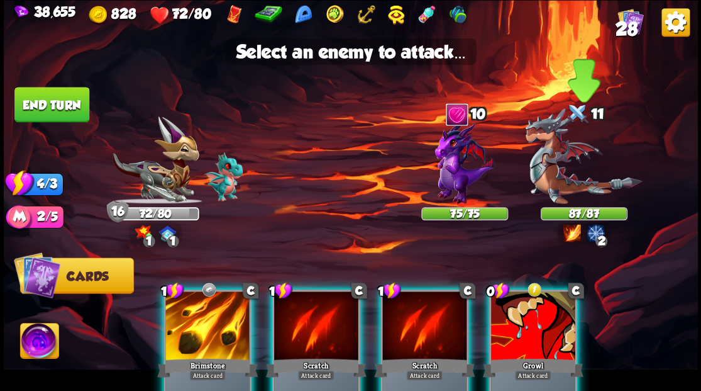
click at [546, 167] on img at bounding box center [583, 156] width 117 height 96
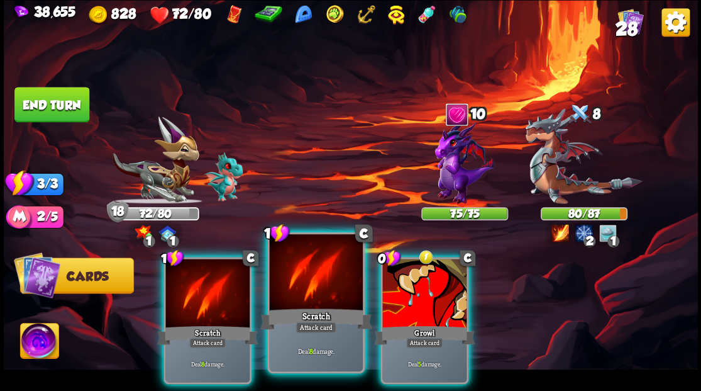
click at [296, 296] on div at bounding box center [315, 273] width 93 height 79
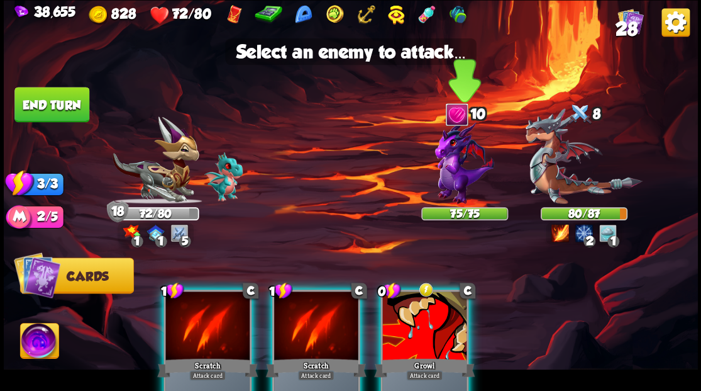
click at [454, 171] on img at bounding box center [464, 162] width 59 height 84
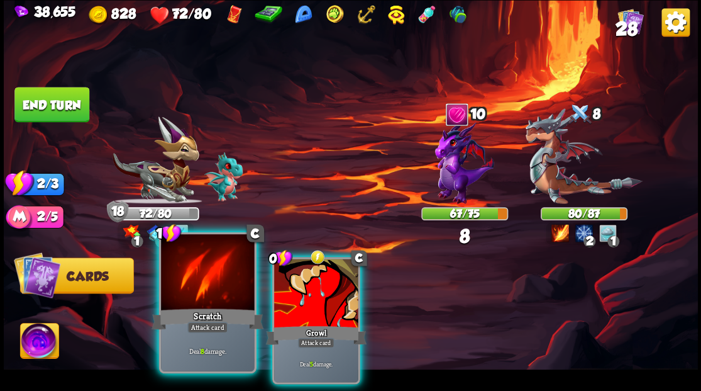
click at [202, 275] on div at bounding box center [207, 273] width 93 height 79
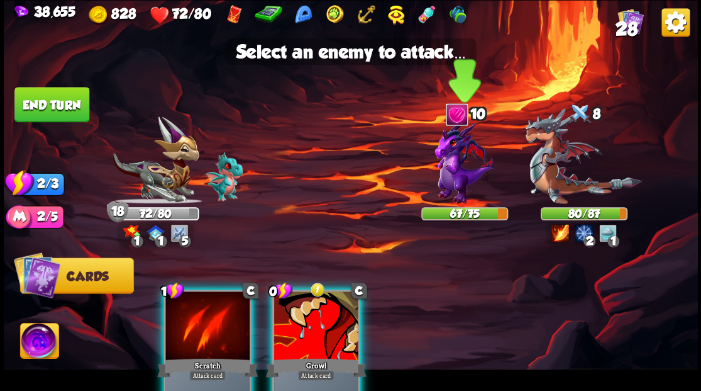
drag, startPoint x: 439, startPoint y: 186, endPoint x: 421, endPoint y: 197, distance: 20.9
click at [439, 186] on img at bounding box center [464, 162] width 59 height 84
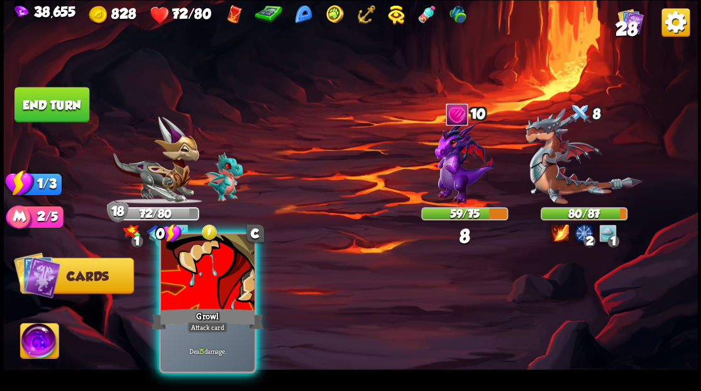
drag, startPoint x: 230, startPoint y: 279, endPoint x: 472, endPoint y: 190, distance: 257.3
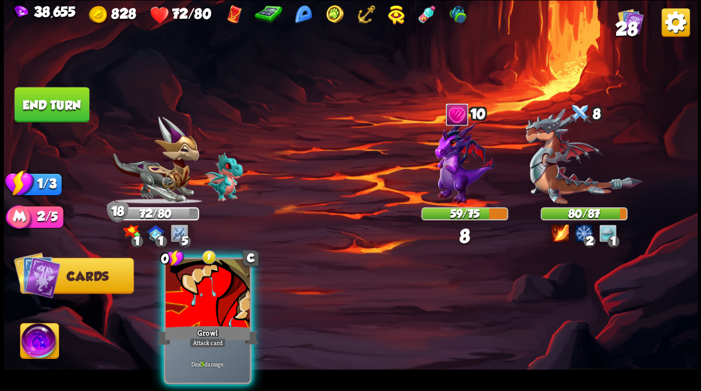
click at [231, 278] on div at bounding box center [207, 293] width 84 height 71
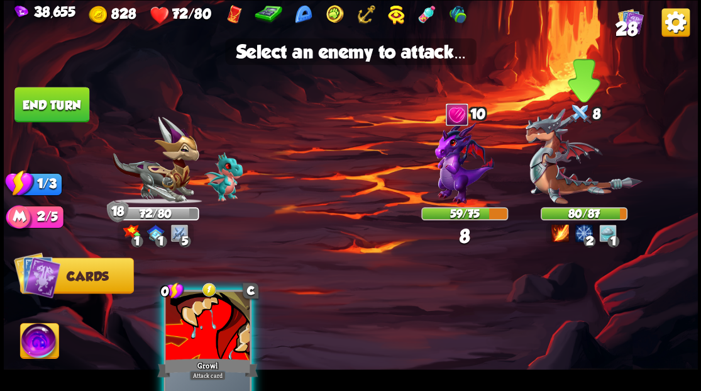
click at [641, 143] on img at bounding box center [583, 156] width 117 height 96
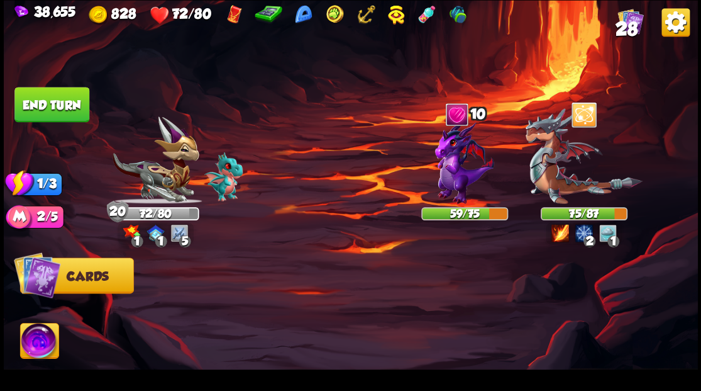
click at [57, 107] on button "End turn" at bounding box center [51, 104] width 75 height 35
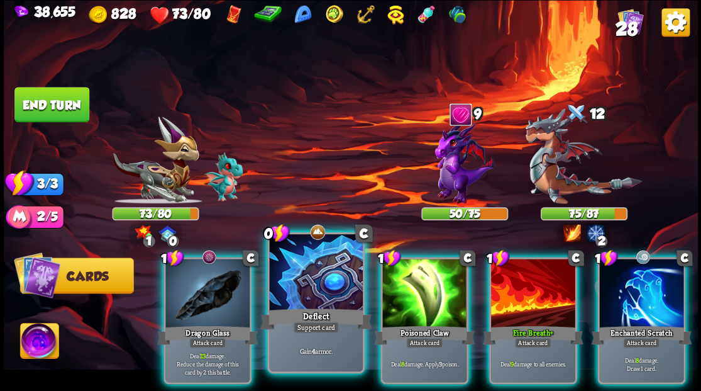
drag, startPoint x: 226, startPoint y: 278, endPoint x: 333, endPoint y: 277, distance: 106.9
click at [225, 279] on div at bounding box center [207, 293] width 84 height 71
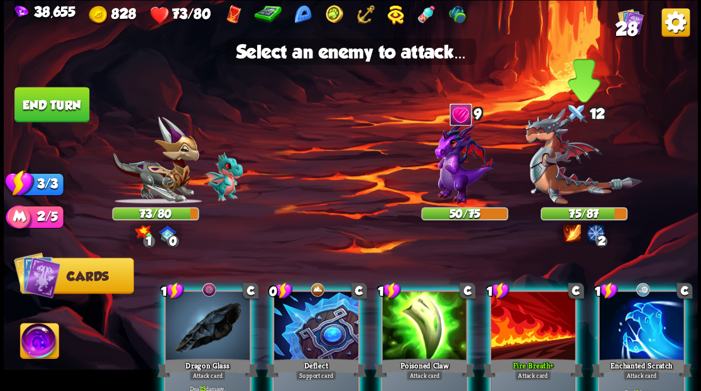
click at [557, 198] on img at bounding box center [583, 156] width 117 height 96
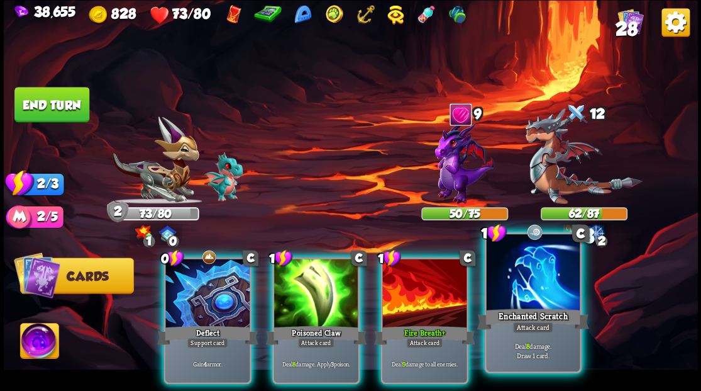
drag, startPoint x: 540, startPoint y: 293, endPoint x: 537, endPoint y: 248, distance: 45.4
click at [538, 289] on div at bounding box center [532, 273] width 93 height 79
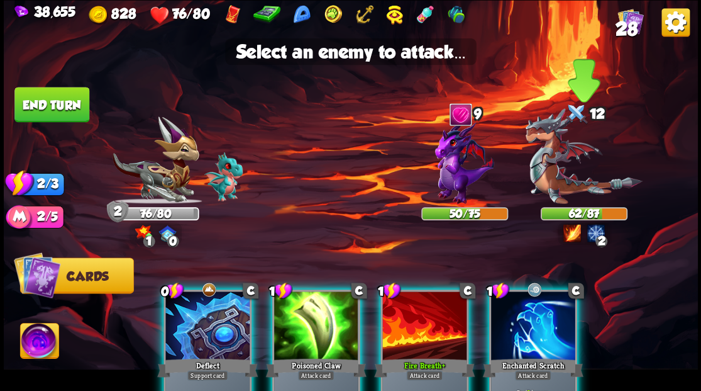
click at [555, 182] on img at bounding box center [583, 156] width 117 height 96
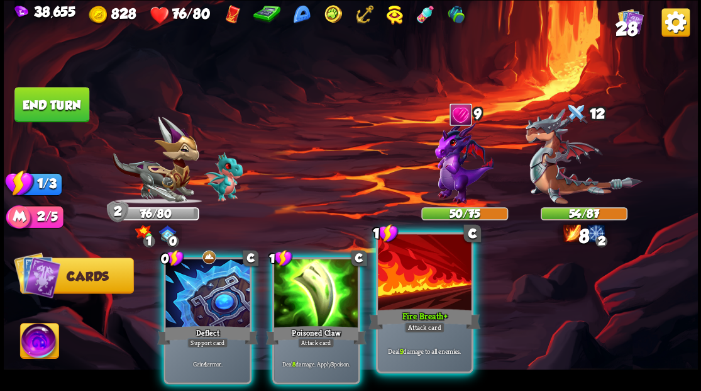
click at [421, 264] on div at bounding box center [424, 273] width 93 height 79
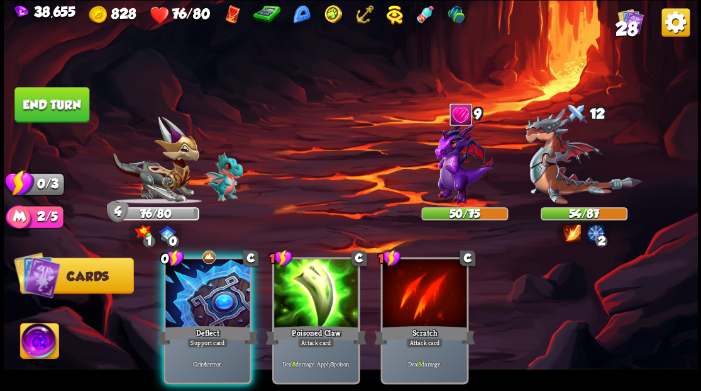
drag, startPoint x: 204, startPoint y: 287, endPoint x: 187, endPoint y: 257, distance: 34.9
click at [203, 284] on div at bounding box center [207, 293] width 84 height 71
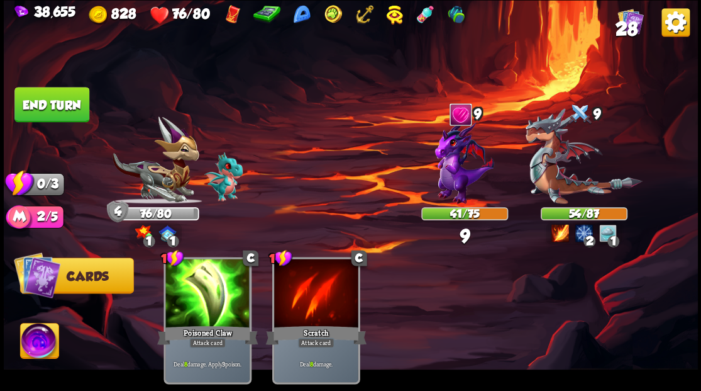
click at [40, 101] on button "End turn" at bounding box center [51, 104] width 75 height 35
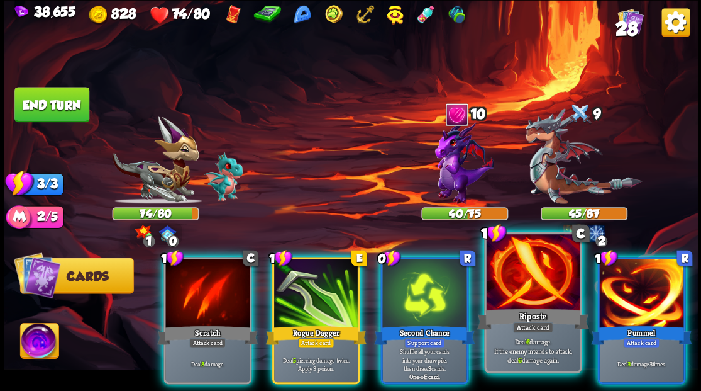
click at [511, 286] on div at bounding box center [532, 273] width 93 height 79
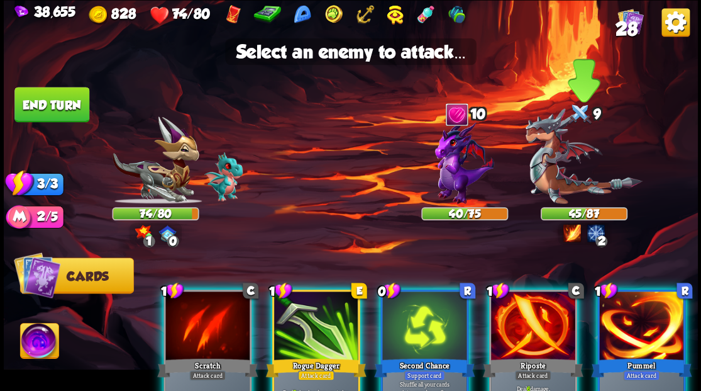
click at [553, 191] on img at bounding box center [583, 156] width 117 height 96
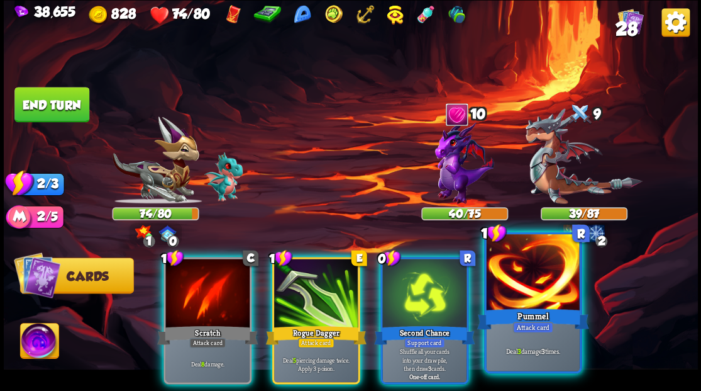
drag, startPoint x: 542, startPoint y: 270, endPoint x: 543, endPoint y: 262, distance: 8.8
click at [543, 270] on div at bounding box center [532, 273] width 93 height 79
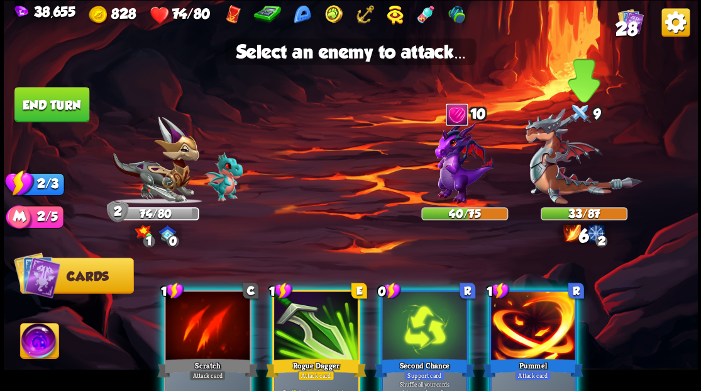
click at [556, 181] on img at bounding box center [583, 156] width 117 height 96
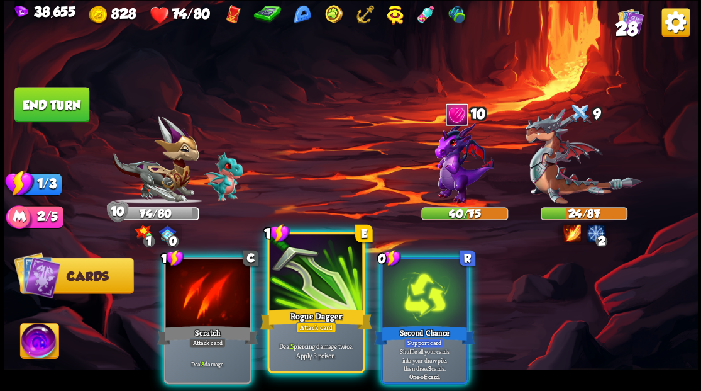
click at [303, 279] on div at bounding box center [315, 273] width 93 height 79
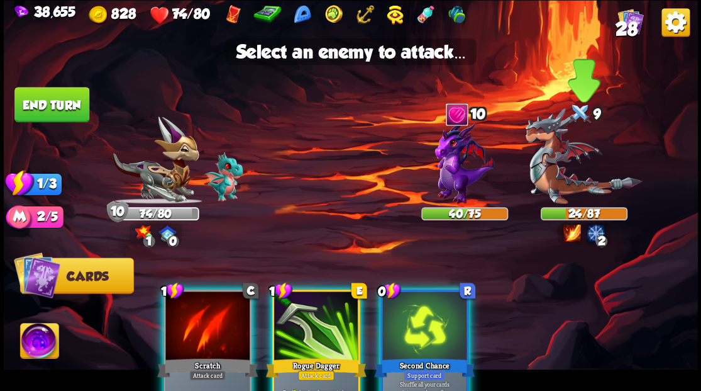
click at [547, 181] on img at bounding box center [583, 156] width 117 height 96
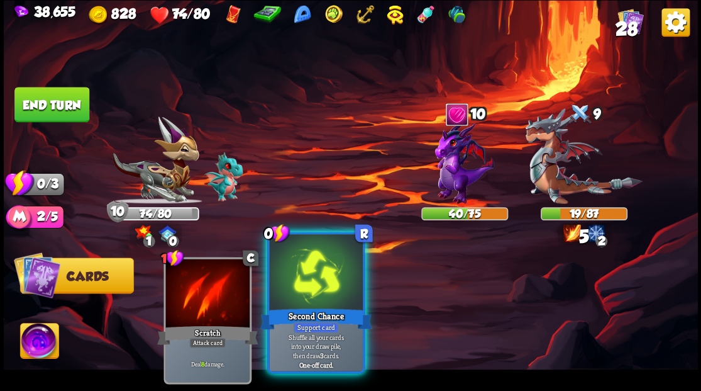
click at [313, 282] on div at bounding box center [315, 273] width 93 height 79
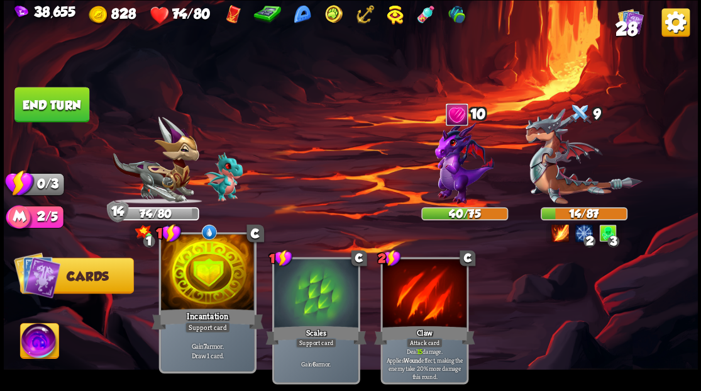
click at [209, 282] on div at bounding box center [207, 273] width 93 height 79
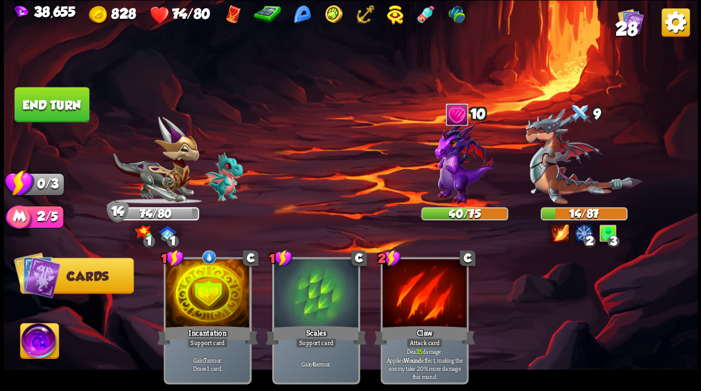
click at [74, 92] on button "End turn" at bounding box center [51, 104] width 75 height 35
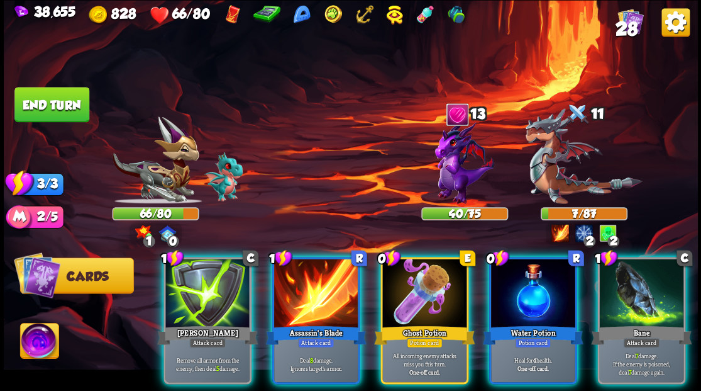
click at [411, 289] on div at bounding box center [424, 293] width 84 height 71
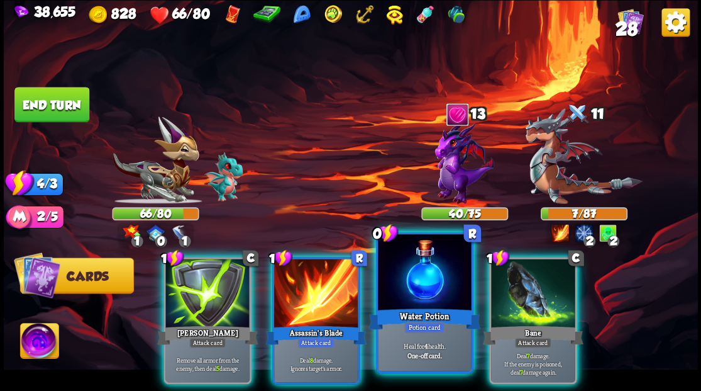
click at [410, 279] on div at bounding box center [424, 273] width 93 height 79
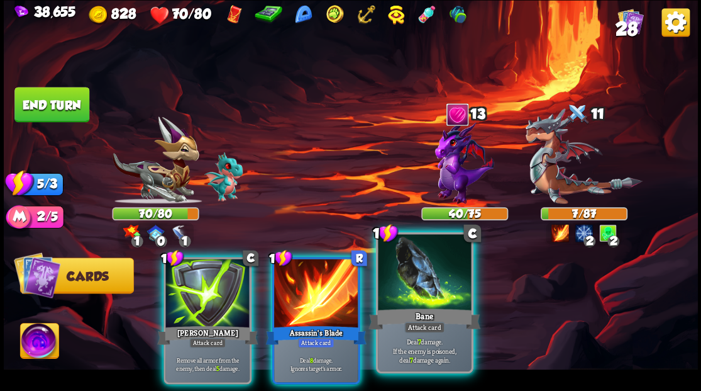
drag, startPoint x: 410, startPoint y: 301, endPoint x: 433, endPoint y: 287, distance: 26.2
click at [411, 300] on div at bounding box center [424, 273] width 93 height 79
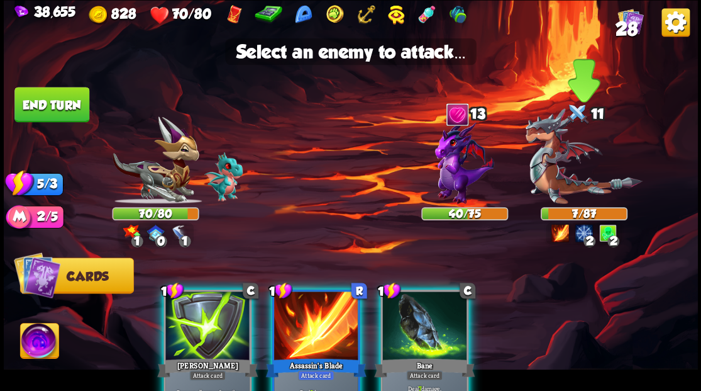
click at [564, 182] on img at bounding box center [583, 156] width 117 height 96
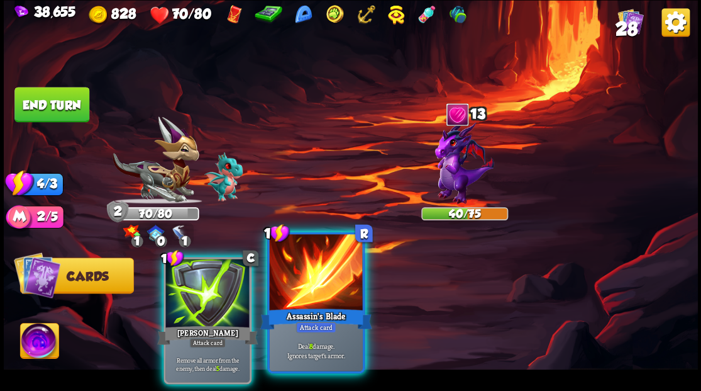
click at [296, 279] on div at bounding box center [315, 273] width 93 height 79
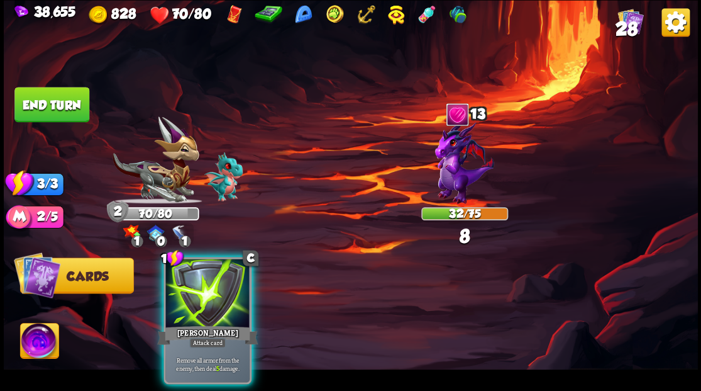
click at [46, 109] on button "End turn" at bounding box center [51, 104] width 75 height 35
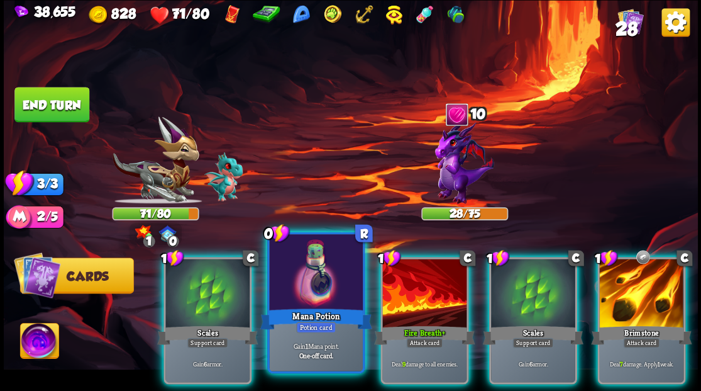
click at [331, 277] on div at bounding box center [315, 273] width 93 height 79
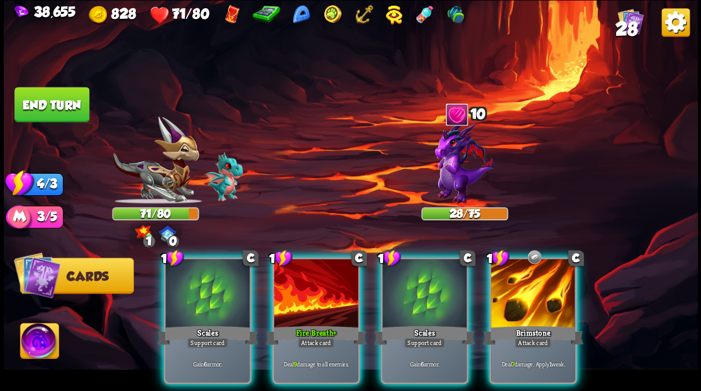
click at [545, 304] on div "1 C Brimstone Attack card Deal 7 damage. Apply 1 weak." at bounding box center [533, 320] width 88 height 127
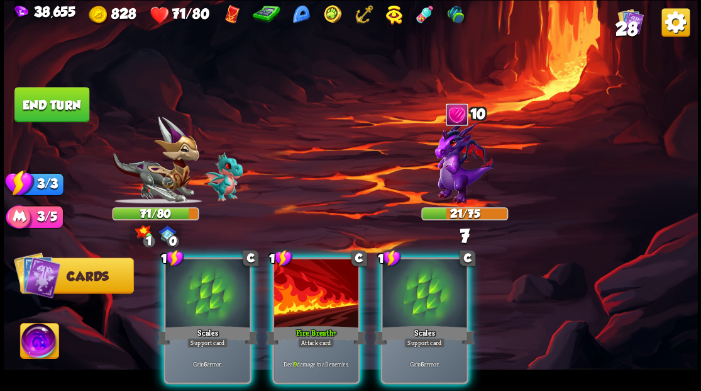
click at [330, 289] on div at bounding box center [316, 293] width 84 height 71
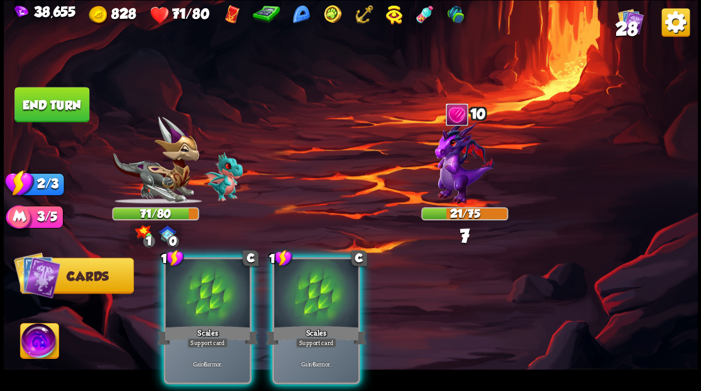
click at [330, 289] on div at bounding box center [316, 293] width 84 height 71
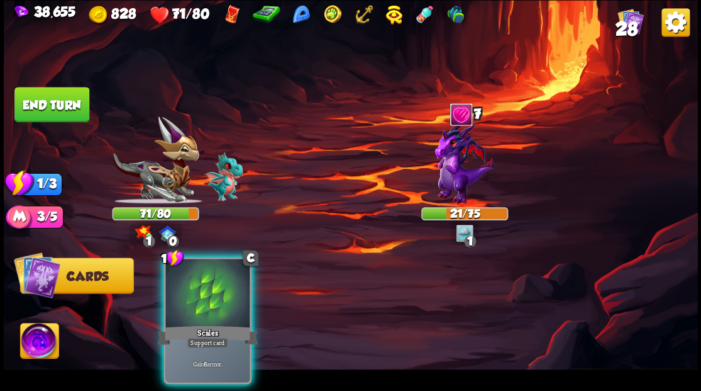
drag, startPoint x: 200, startPoint y: 289, endPoint x: 169, endPoint y: 216, distance: 79.4
click at [188, 263] on div at bounding box center [207, 293] width 84 height 71
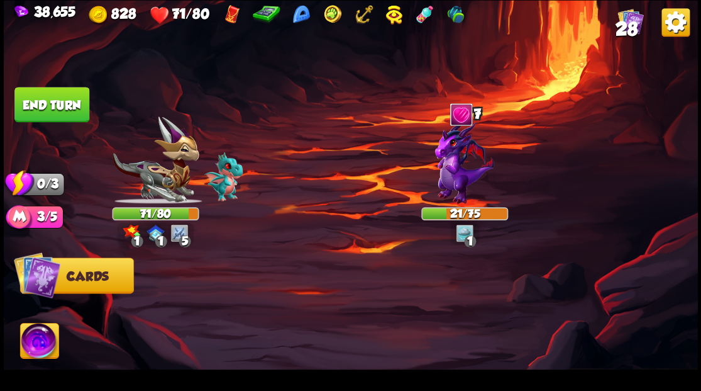
click at [70, 116] on button "End turn" at bounding box center [51, 104] width 75 height 35
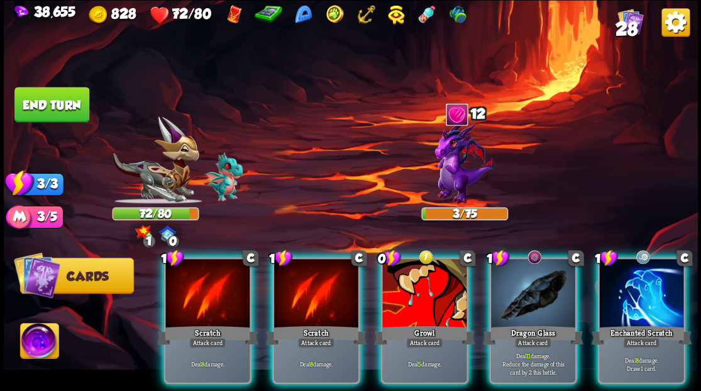
drag, startPoint x: 543, startPoint y: 279, endPoint x: 479, endPoint y: 286, distance: 65.1
click at [544, 279] on div at bounding box center [533, 293] width 84 height 71
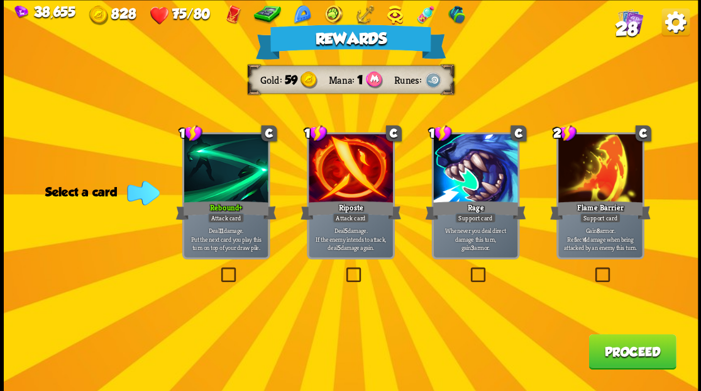
drag, startPoint x: 629, startPoint y: 348, endPoint x: 626, endPoint y: 341, distance: 8.0
click at [626, 341] on button "Proceed" at bounding box center [632, 350] width 87 height 35
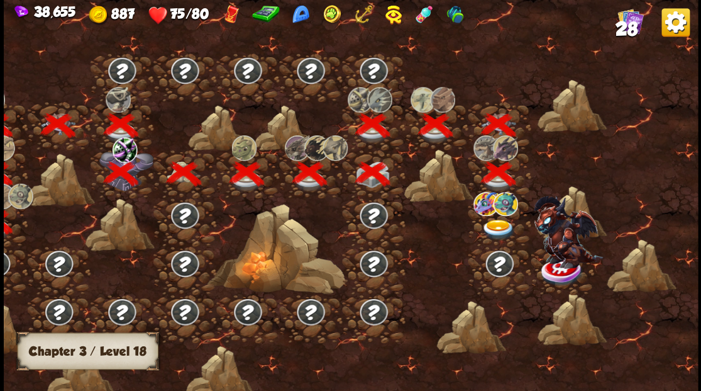
click at [509, 210] on img at bounding box center [504, 203] width 25 height 24
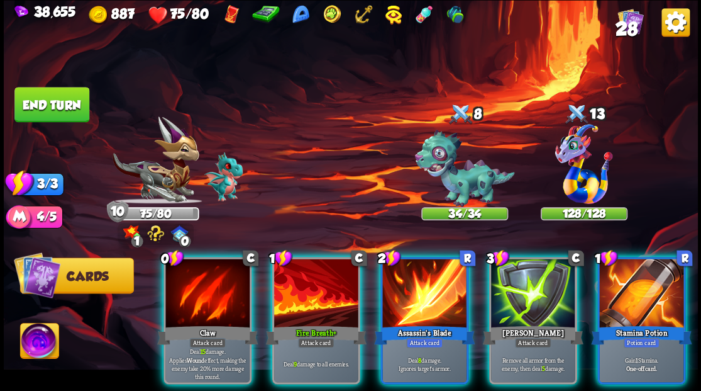
click at [38, 344] on img at bounding box center [39, 342] width 38 height 39
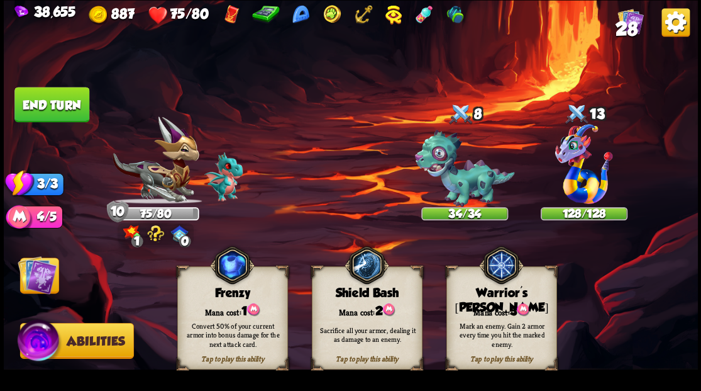
drag, startPoint x: 504, startPoint y: 318, endPoint x: 597, endPoint y: 221, distance: 134.8
click at [504, 311] on div "Tap to play this ability Warrior's [PERSON_NAME] cost: 3 Mark an enemy. Gain 2 …" at bounding box center [501, 317] width 111 height 103
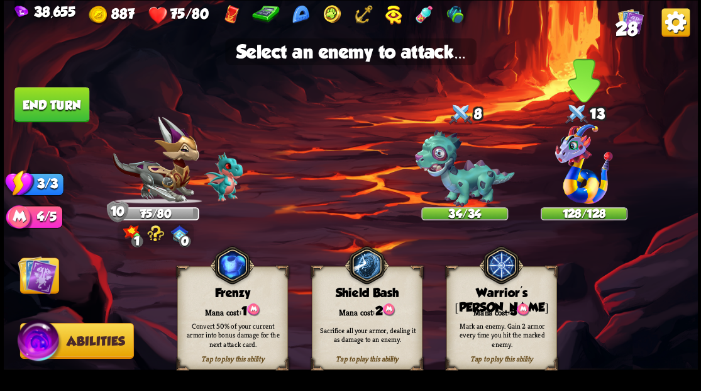
click at [584, 179] on img at bounding box center [584, 164] width 58 height 80
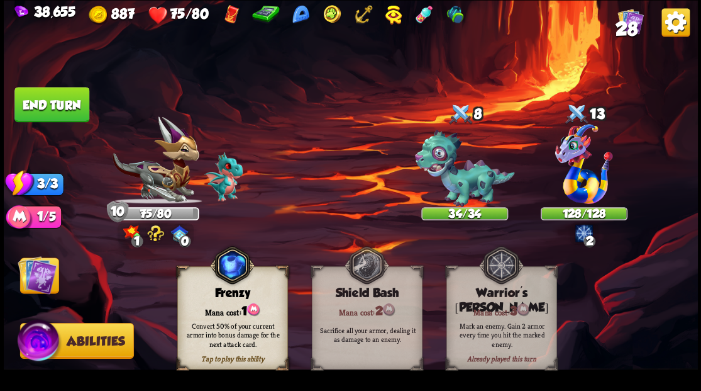
click at [33, 272] on img at bounding box center [37, 274] width 39 height 39
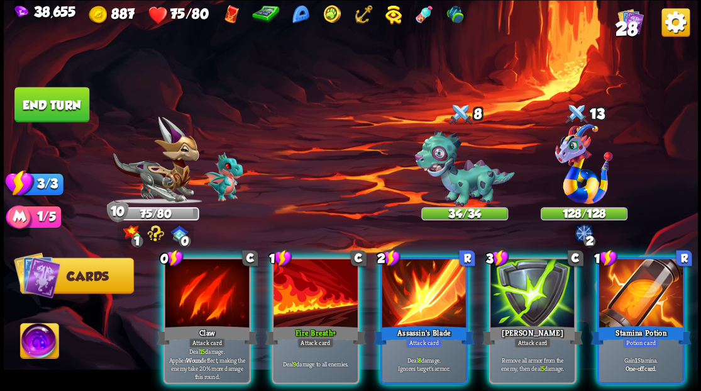
scroll to position [0, 0]
drag, startPoint x: 200, startPoint y: 271, endPoint x: 268, endPoint y: 269, distance: 68.0
click at [200, 272] on div at bounding box center [207, 293] width 84 height 71
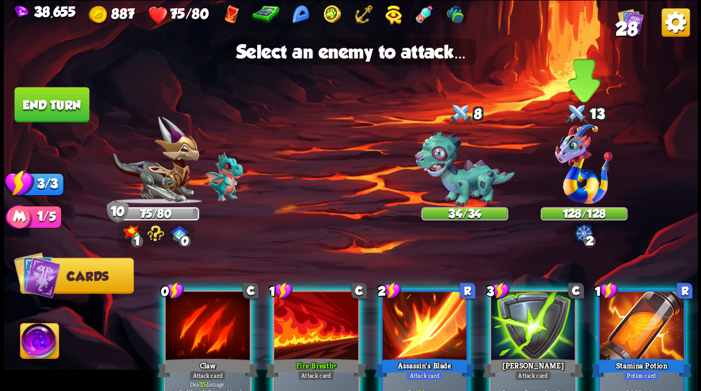
click at [580, 172] on img at bounding box center [584, 164] width 58 height 80
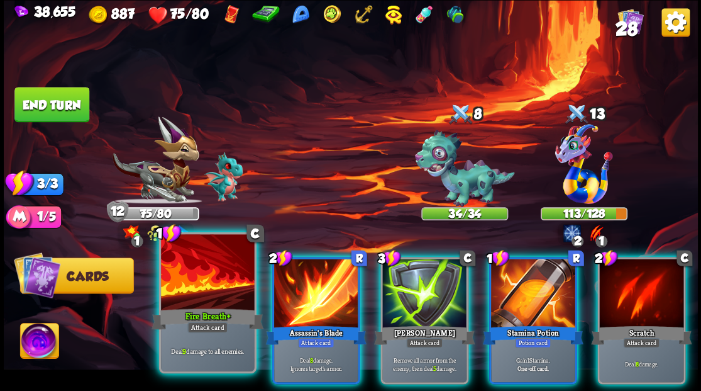
click at [191, 275] on div at bounding box center [207, 273] width 93 height 79
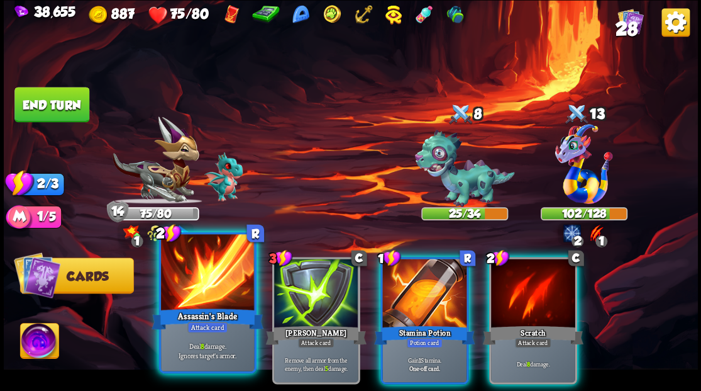
click at [179, 280] on div at bounding box center [207, 273] width 93 height 79
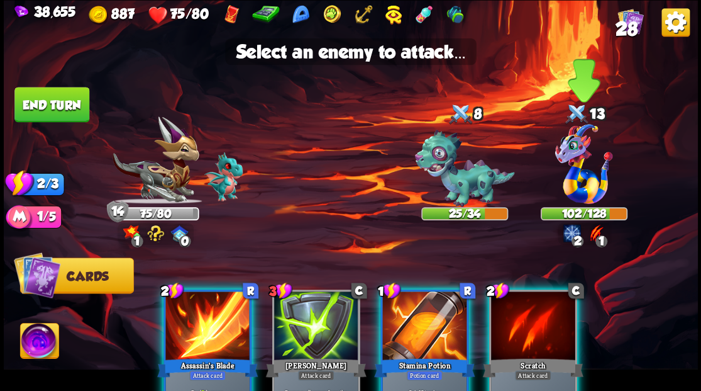
click at [575, 165] on img at bounding box center [584, 164] width 58 height 80
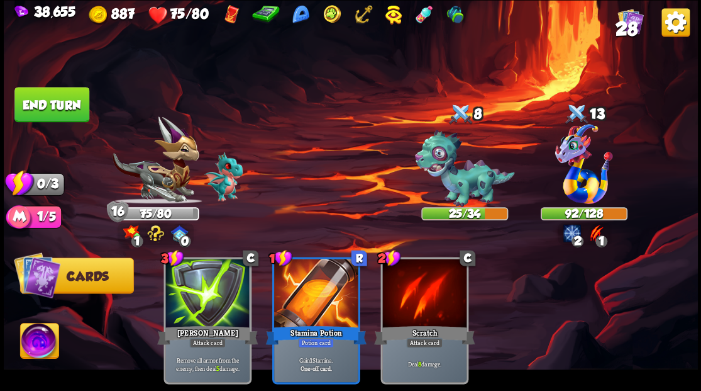
click at [69, 103] on button "End turn" at bounding box center [51, 104] width 75 height 35
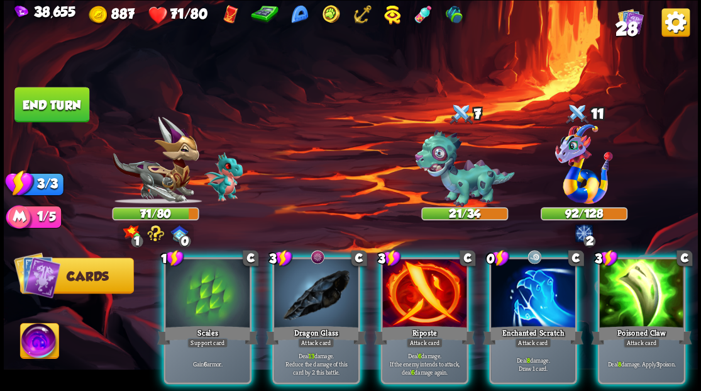
drag, startPoint x: 533, startPoint y: 268, endPoint x: 537, endPoint y: 252, distance: 16.2
click at [531, 273] on div at bounding box center [533, 293] width 84 height 71
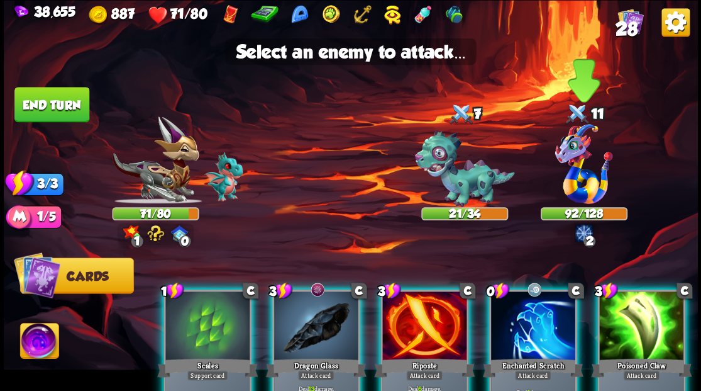
click at [581, 170] on img at bounding box center [584, 164] width 58 height 80
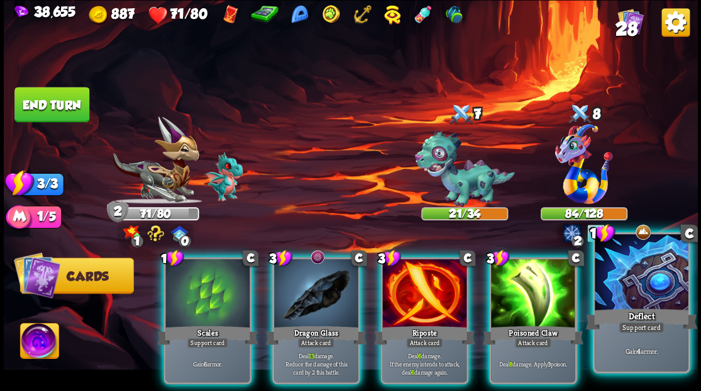
click at [642, 282] on div at bounding box center [641, 273] width 93 height 79
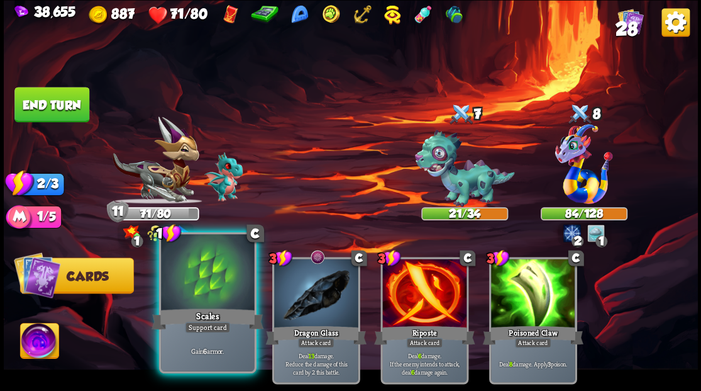
click at [225, 292] on div at bounding box center [207, 273] width 93 height 79
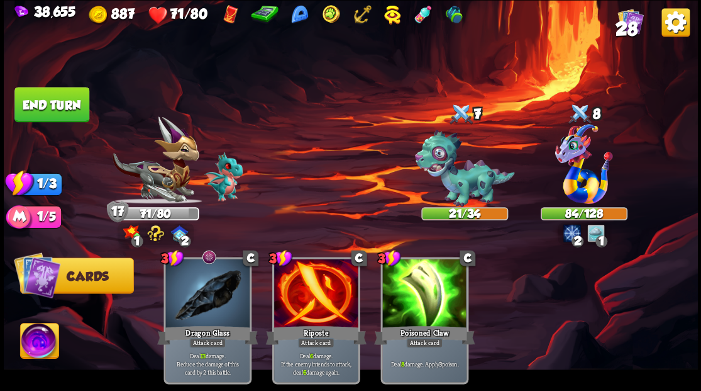
click at [60, 94] on button "End turn" at bounding box center [51, 104] width 75 height 35
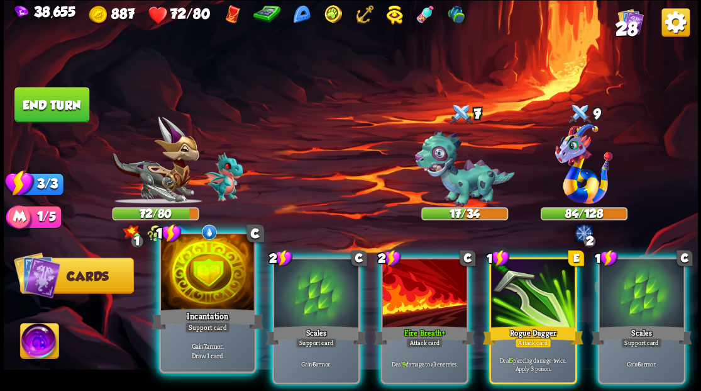
click at [191, 282] on div at bounding box center [207, 273] width 93 height 79
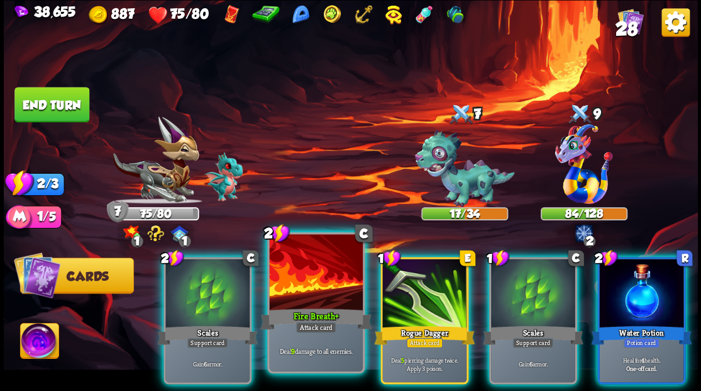
click at [296, 313] on div "Fire Breath+" at bounding box center [316, 318] width 112 height 25
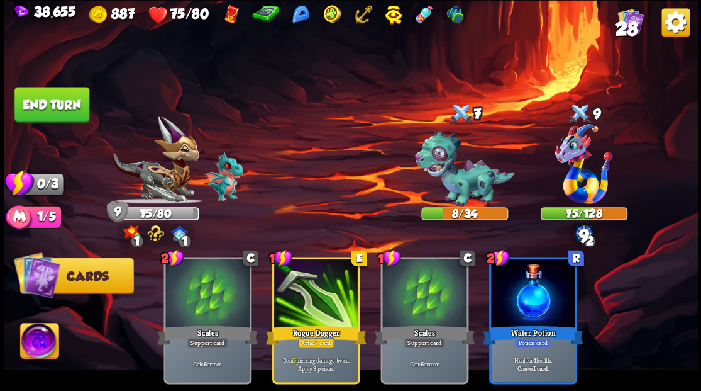
click at [62, 101] on button "End turn" at bounding box center [51, 104] width 75 height 35
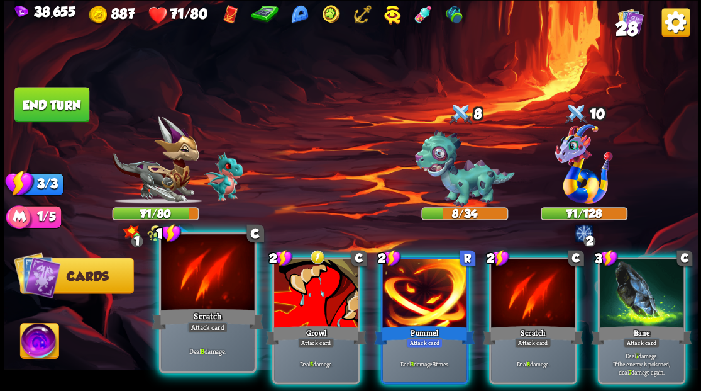
click at [208, 291] on div at bounding box center [207, 273] width 93 height 79
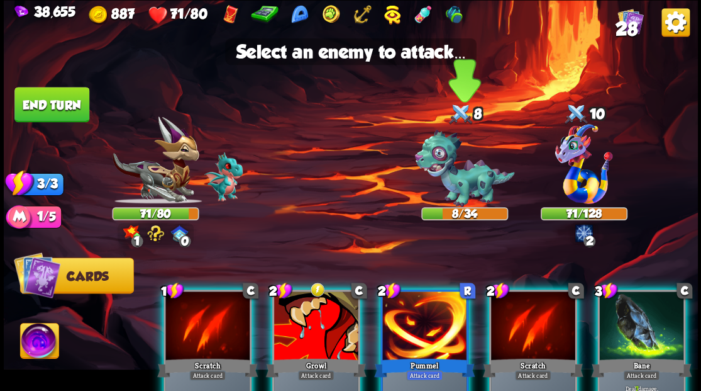
click at [457, 184] on img at bounding box center [464, 168] width 100 height 77
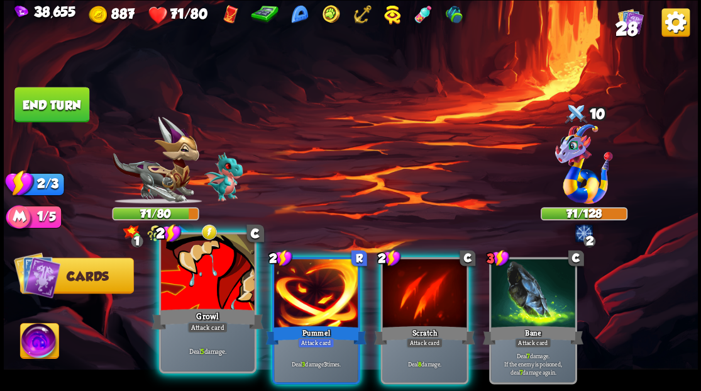
click at [178, 293] on div at bounding box center [207, 273] width 93 height 79
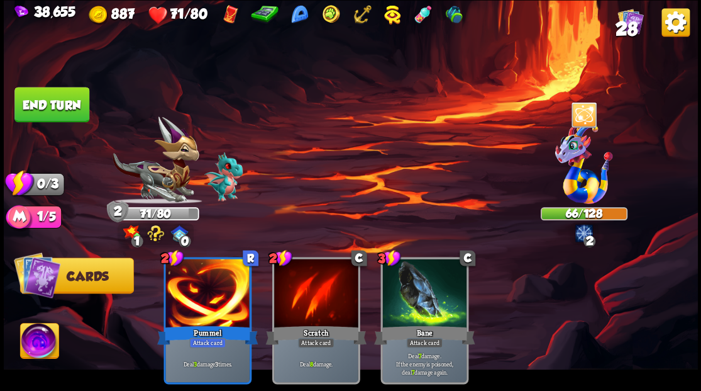
click at [72, 105] on button "End turn" at bounding box center [51, 104] width 75 height 35
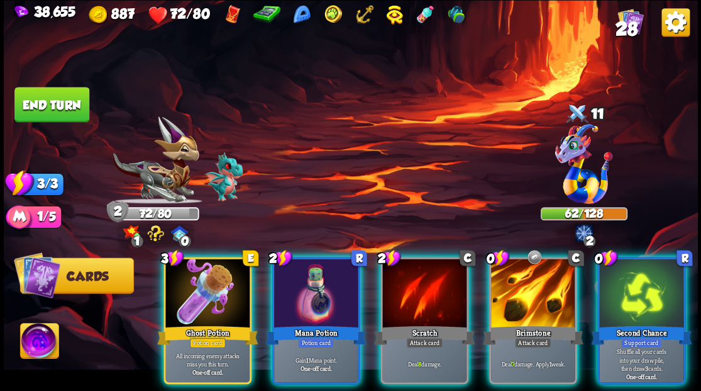
click at [536, 323] on div "Brimstone" at bounding box center [532, 334] width 101 height 23
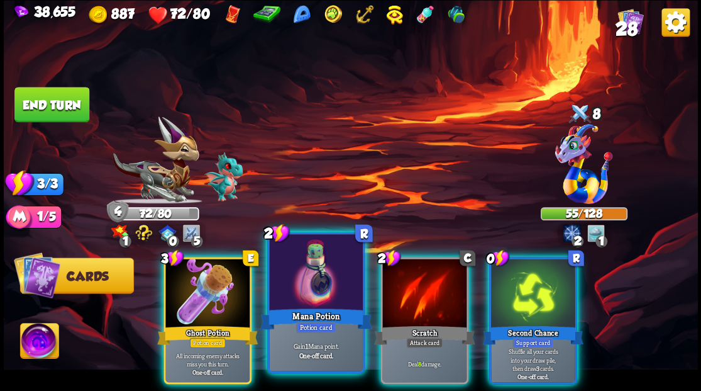
click at [316, 279] on div at bounding box center [315, 273] width 93 height 79
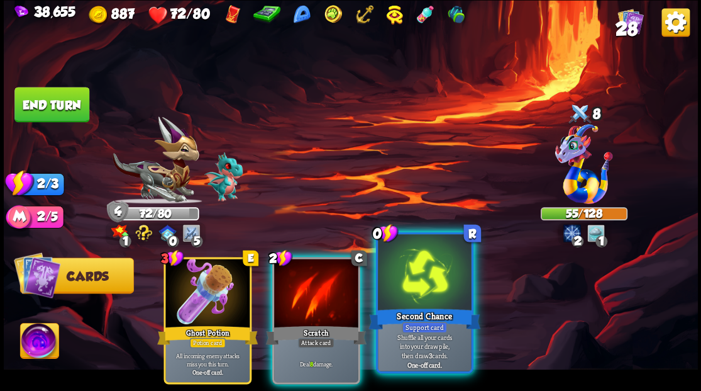
click at [413, 288] on div at bounding box center [424, 273] width 93 height 79
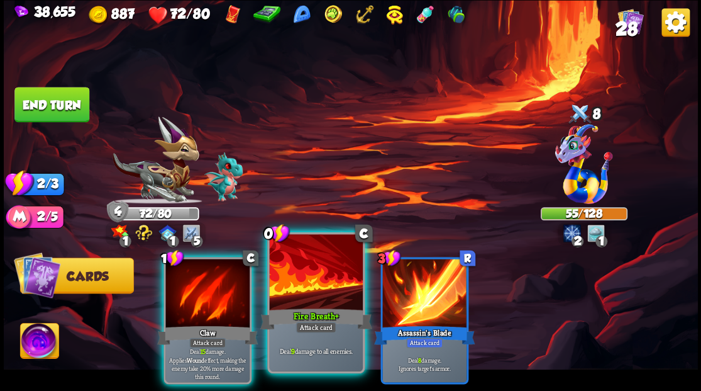
click at [319, 281] on div at bounding box center [315, 273] width 93 height 79
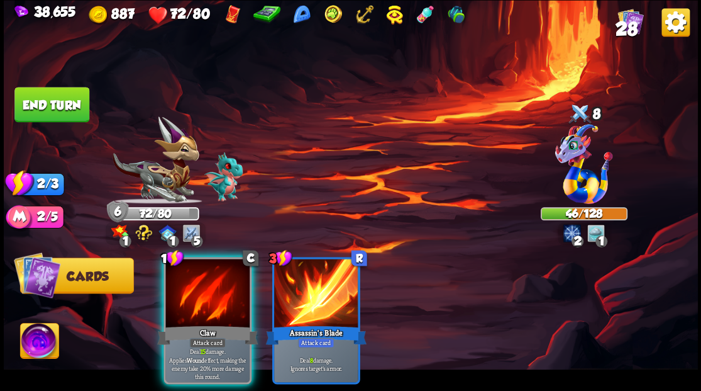
click at [189, 269] on div at bounding box center [207, 293] width 84 height 71
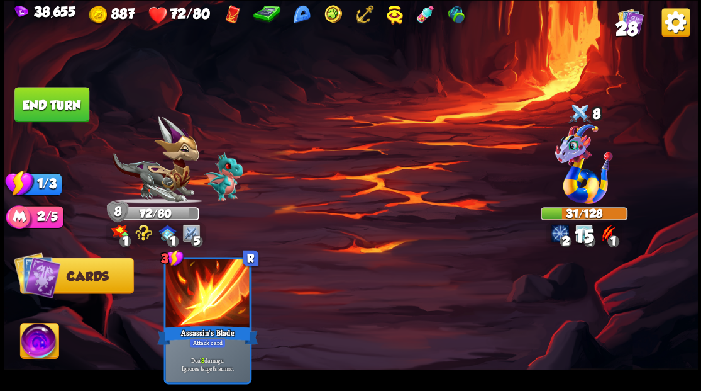
click at [51, 103] on button "End turn" at bounding box center [51, 104] width 75 height 35
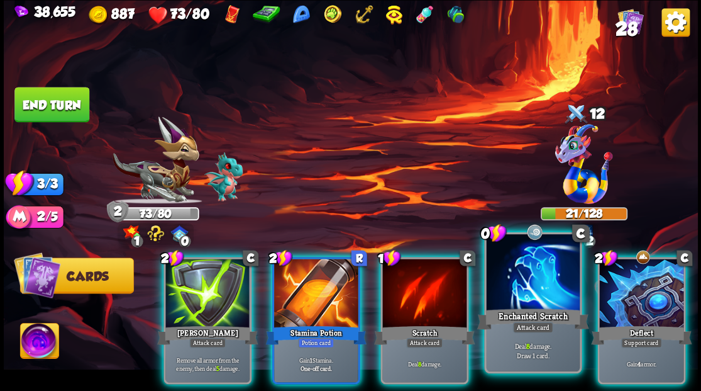
click at [528, 284] on div at bounding box center [532, 273] width 93 height 79
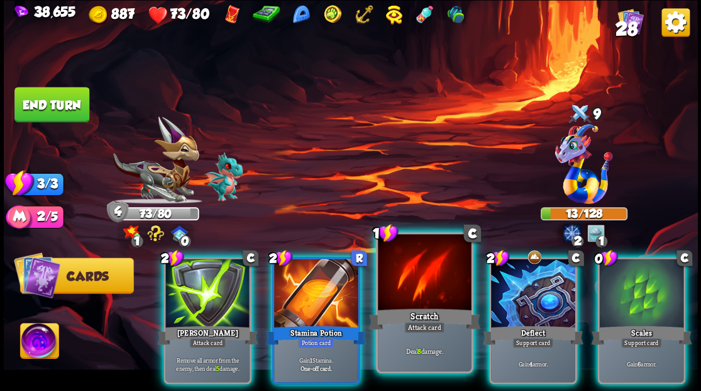
click at [400, 273] on div at bounding box center [424, 273] width 93 height 79
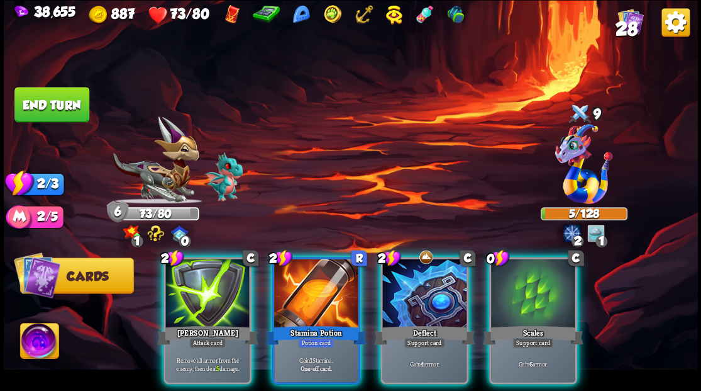
click at [215, 286] on div at bounding box center [207, 293] width 84 height 71
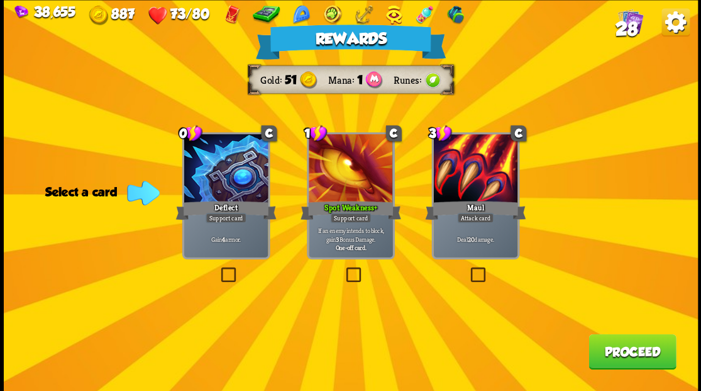
click at [628, 358] on button "Proceed" at bounding box center [632, 350] width 87 height 35
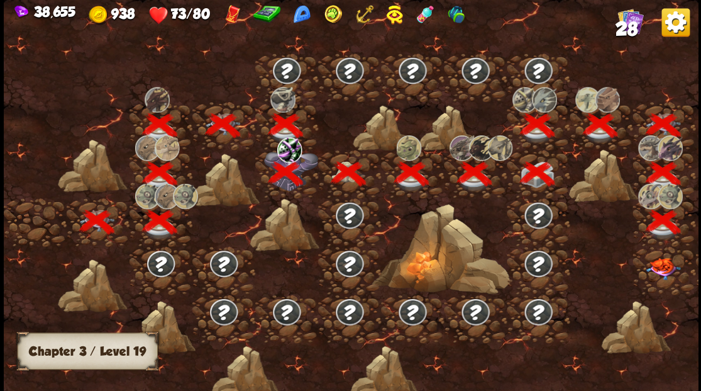
scroll to position [0, 191]
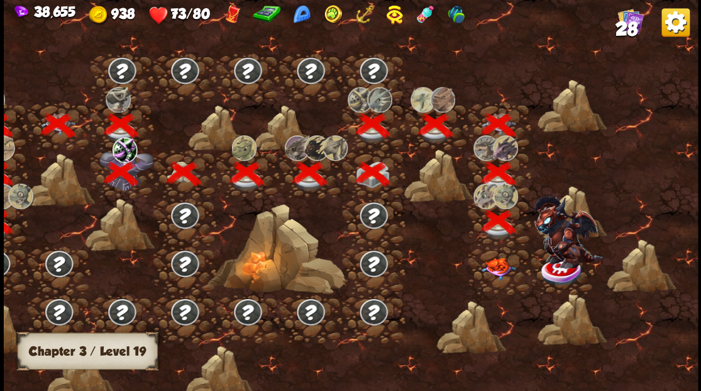
click at [498, 271] on img at bounding box center [498, 268] width 35 height 22
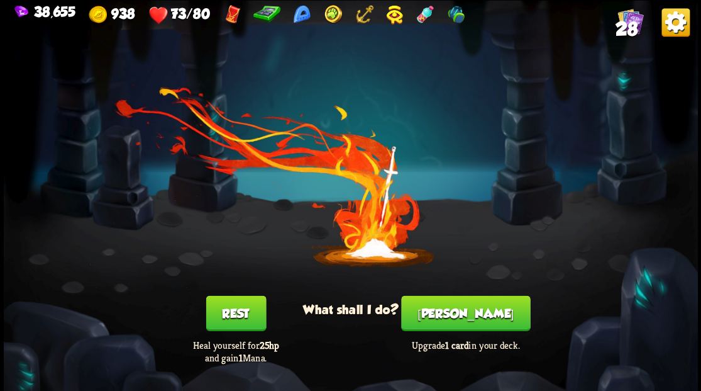
click at [467, 316] on button "[PERSON_NAME]" at bounding box center [465, 312] width 129 height 35
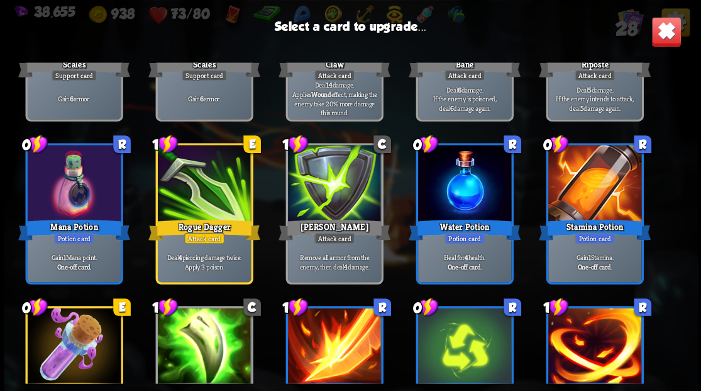
scroll to position [312, 0]
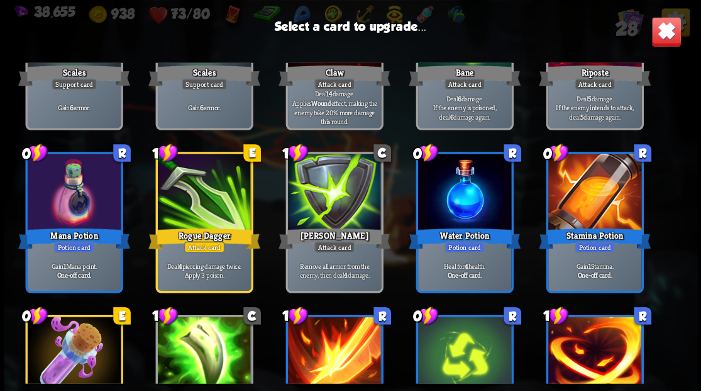
click at [86, 188] on div at bounding box center [73, 192] width 93 height 79
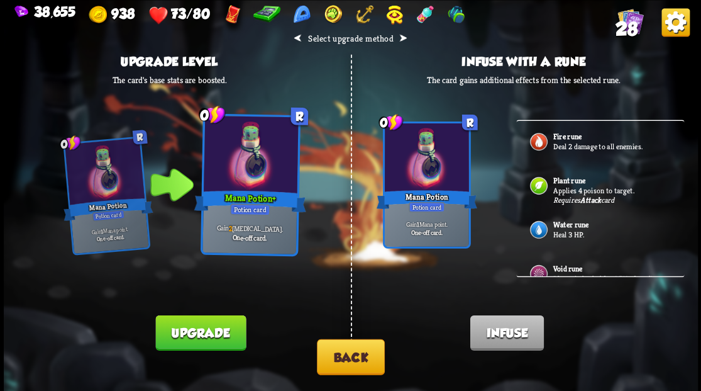
click at [203, 326] on button "Upgrade" at bounding box center [200, 331] width 91 height 35
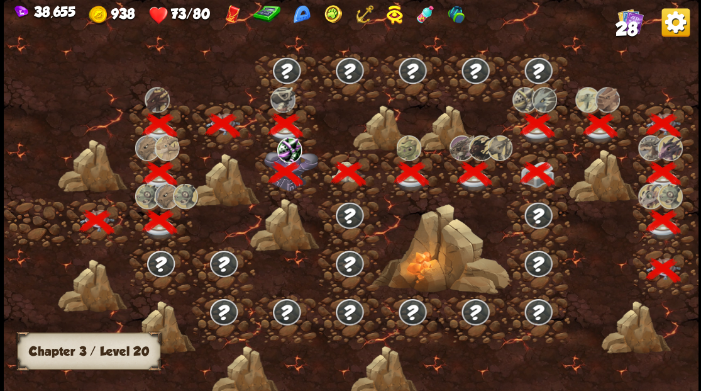
scroll to position [0, 191]
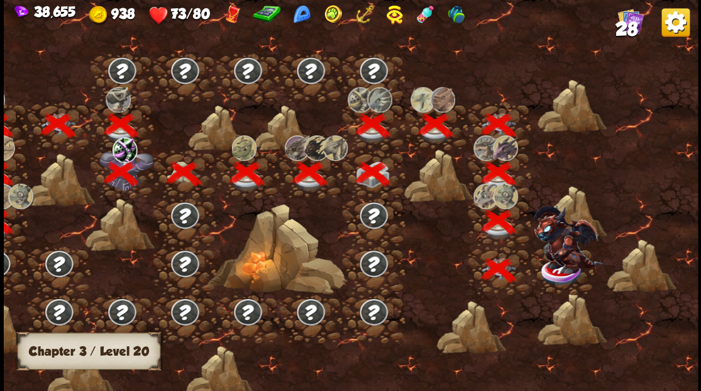
click at [556, 262] on img at bounding box center [567, 238] width 69 height 68
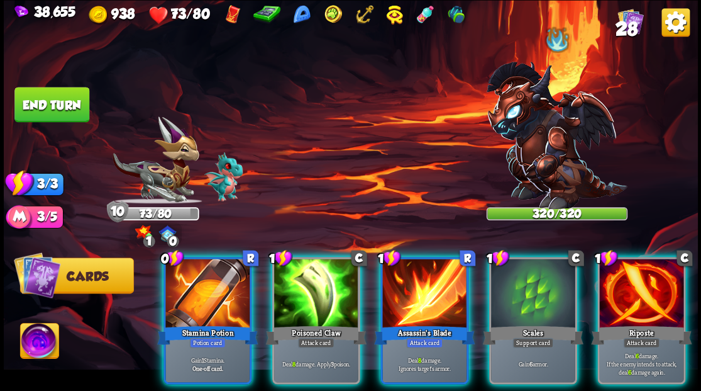
click at [36, 340] on img at bounding box center [39, 342] width 38 height 39
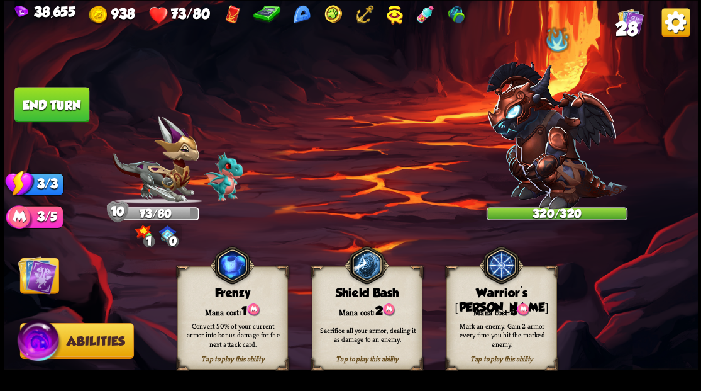
click at [552, 291] on div "Warrior's [PERSON_NAME]" at bounding box center [501, 300] width 109 height 29
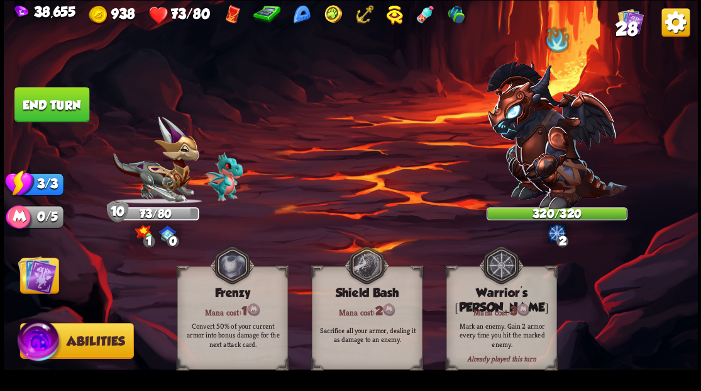
click at [31, 267] on img at bounding box center [37, 274] width 39 height 39
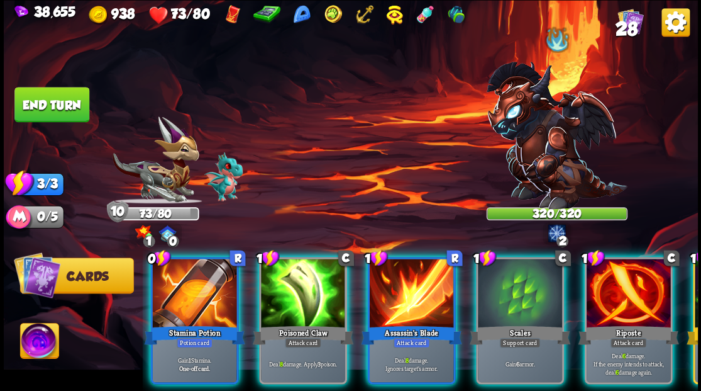
scroll to position [0, 0]
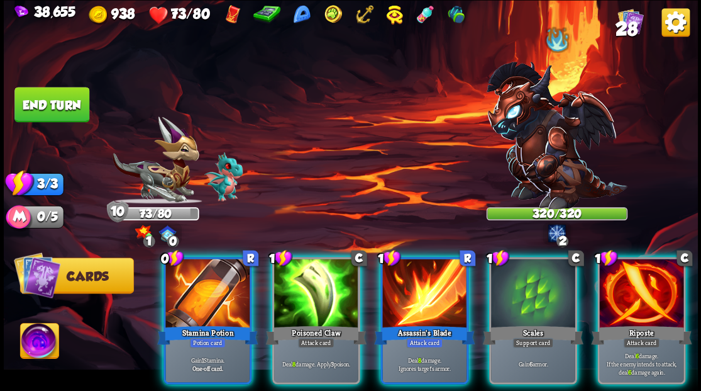
click at [542, 304] on div at bounding box center [533, 293] width 84 height 71
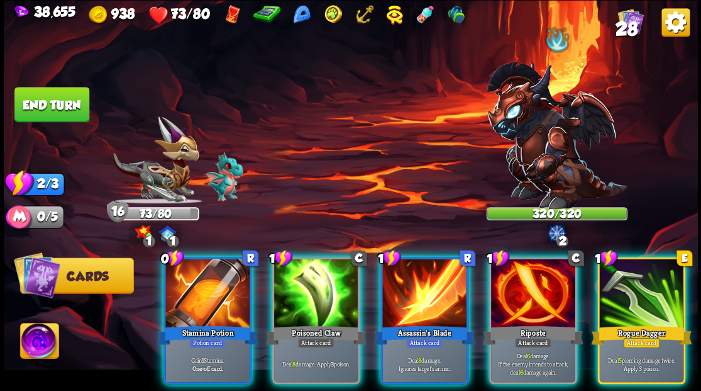
click at [223, 277] on div at bounding box center [207, 293] width 84 height 71
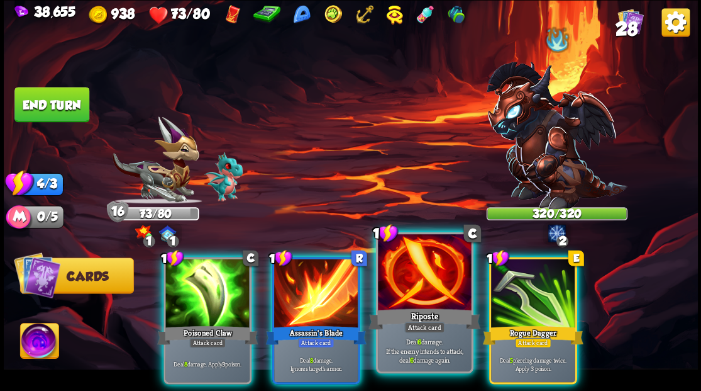
click at [409, 304] on div at bounding box center [424, 273] width 93 height 79
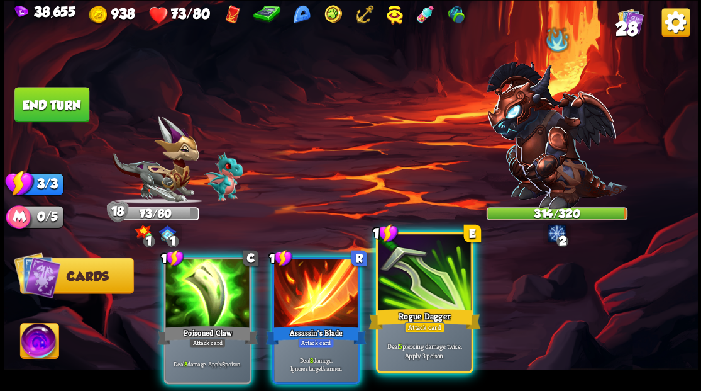
click at [410, 307] on div "1 E Rogue Dagger Attack card Deal 5 piercing damage twice. Apply 3 poison." at bounding box center [423, 301] width 97 height 141
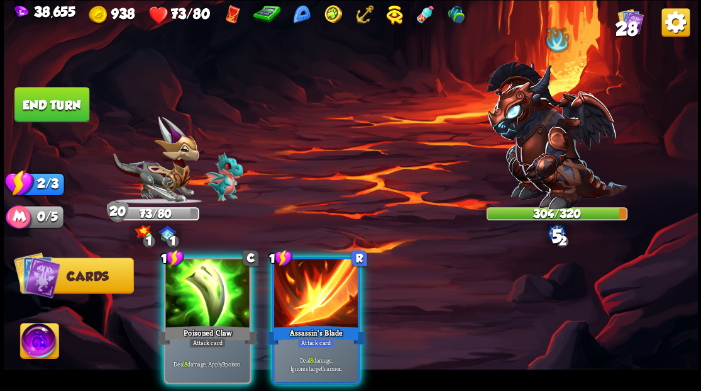
click at [216, 274] on div at bounding box center [207, 293] width 84 height 71
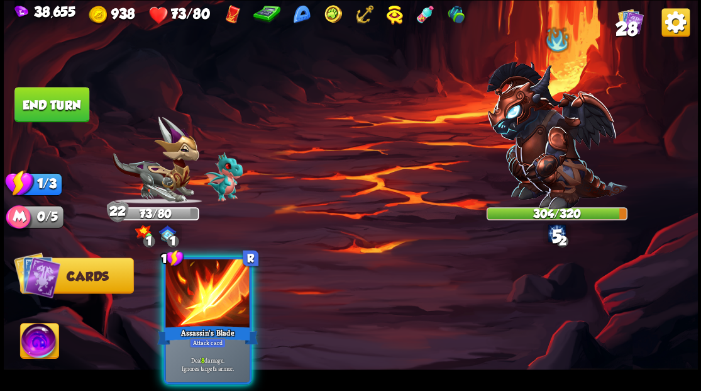
click at [165, 277] on div at bounding box center [207, 293] width 84 height 71
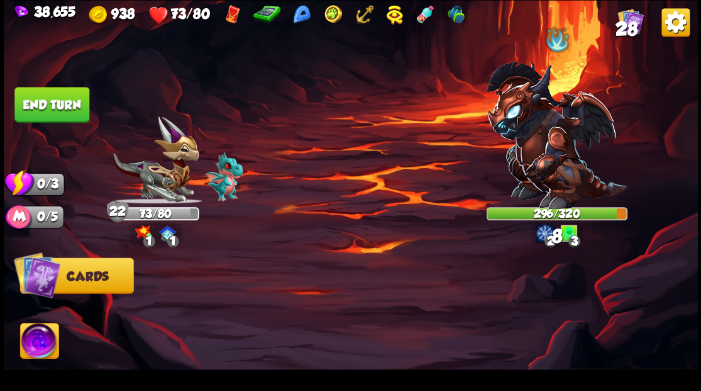
click at [45, 106] on button "End turn" at bounding box center [51, 104] width 75 height 35
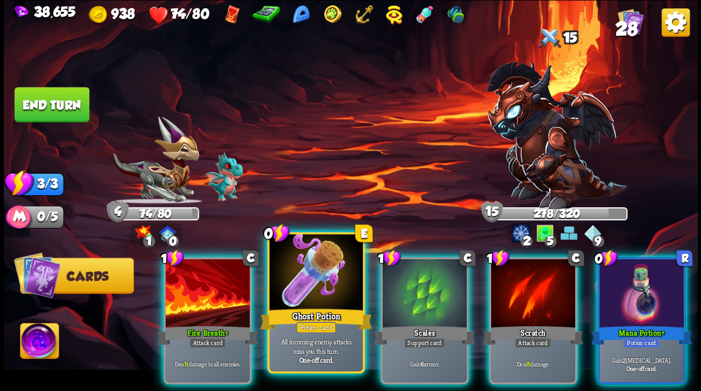
click at [308, 293] on div at bounding box center [315, 273] width 93 height 79
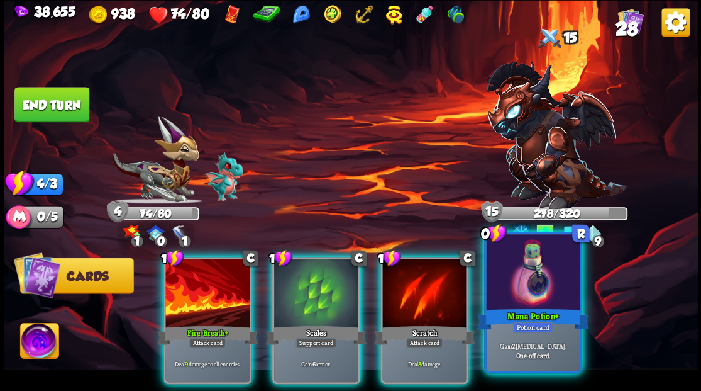
click at [517, 297] on div at bounding box center [532, 273] width 93 height 79
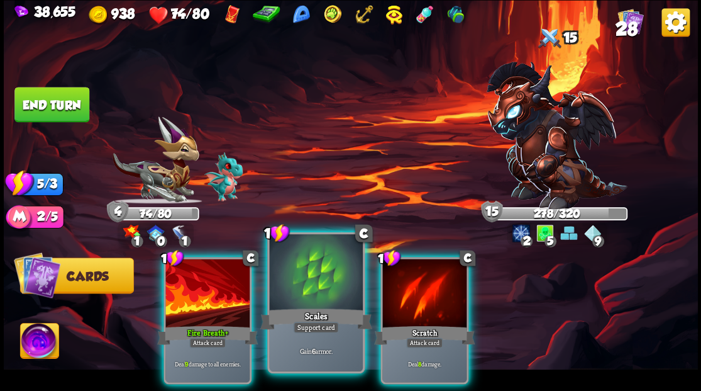
click at [284, 277] on div at bounding box center [315, 273] width 93 height 79
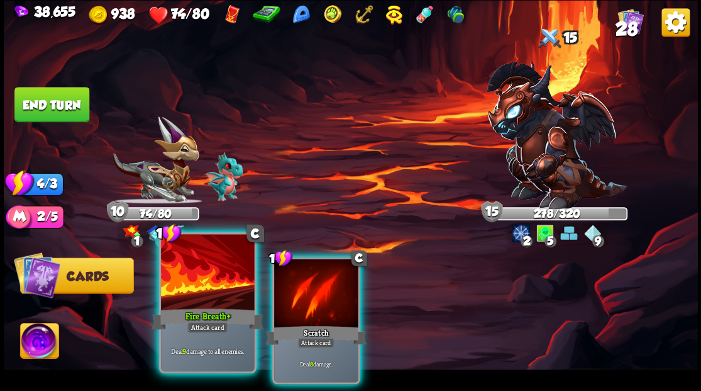
click at [176, 263] on div at bounding box center [207, 273] width 93 height 79
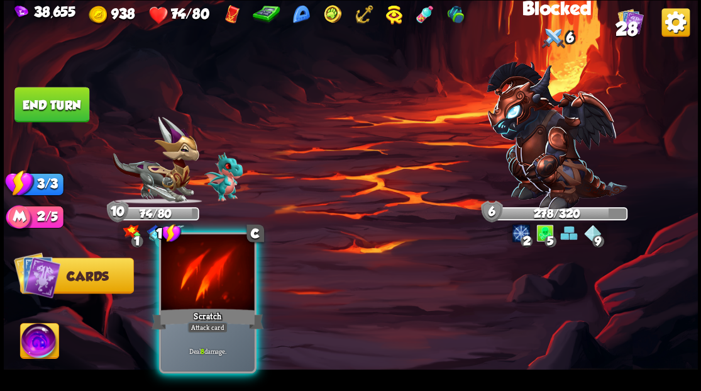
click at [176, 263] on div at bounding box center [207, 273] width 93 height 79
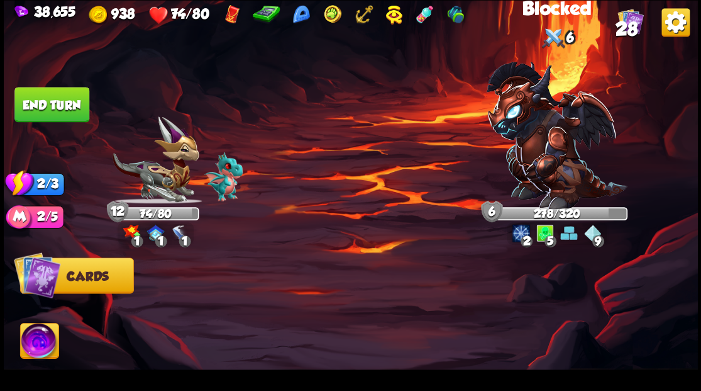
click at [49, 109] on button "End turn" at bounding box center [51, 104] width 75 height 35
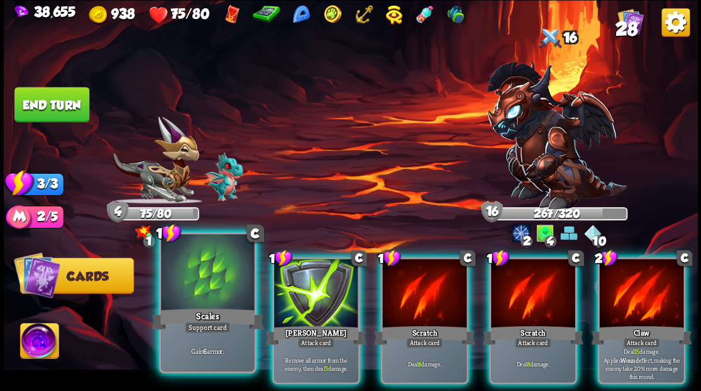
click at [200, 280] on div at bounding box center [207, 273] width 93 height 79
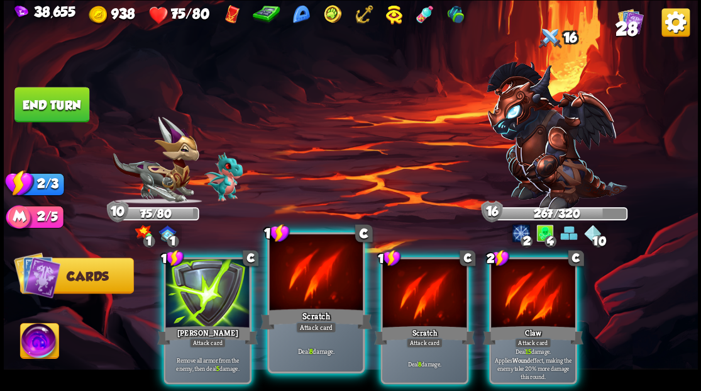
click at [287, 278] on div at bounding box center [315, 273] width 93 height 79
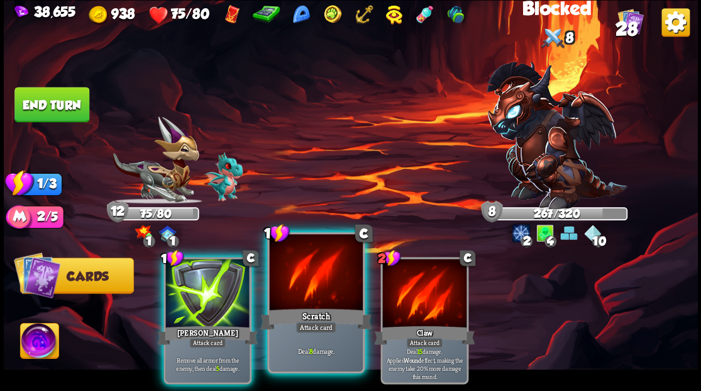
click at [286, 281] on div at bounding box center [315, 273] width 93 height 79
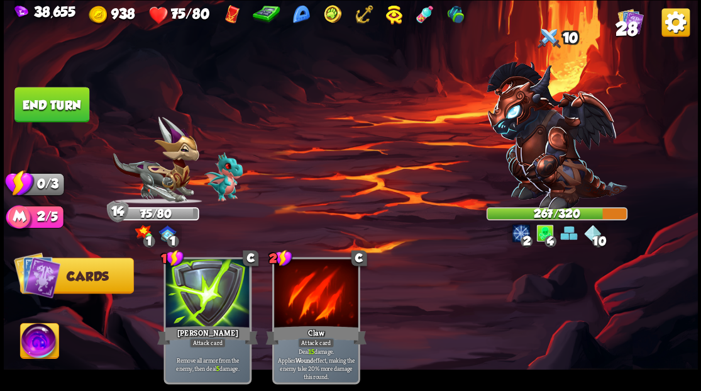
click at [58, 91] on button "End turn" at bounding box center [51, 104] width 75 height 35
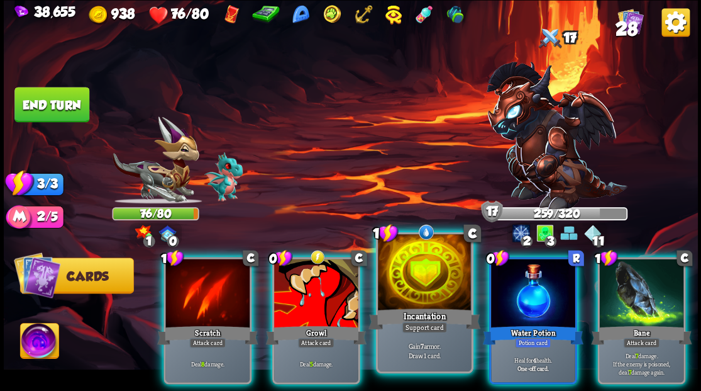
click at [424, 283] on div at bounding box center [424, 273] width 93 height 79
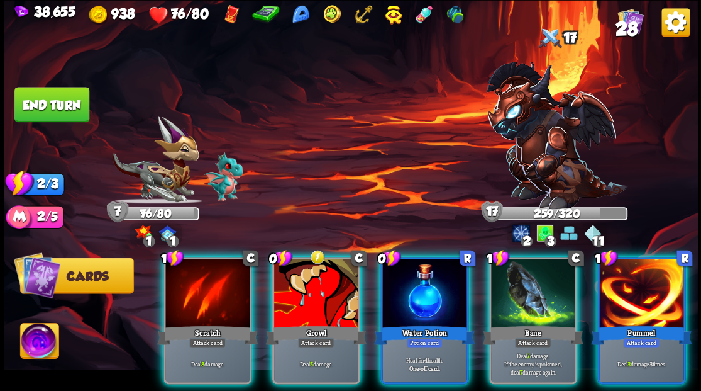
click at [424, 282] on div at bounding box center [424, 293] width 84 height 71
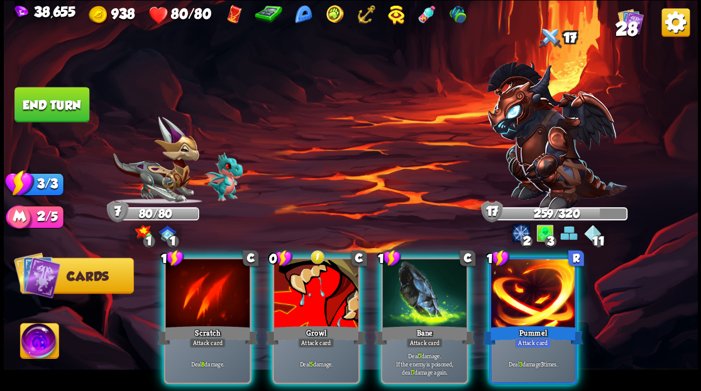
click at [413, 277] on div at bounding box center [424, 293] width 84 height 71
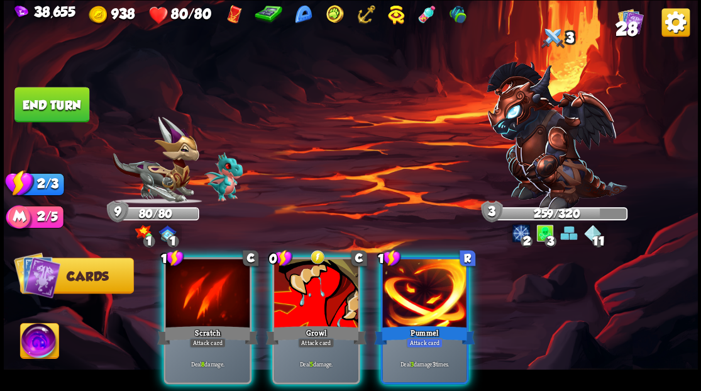
click at [413, 277] on div at bounding box center [424, 293] width 84 height 71
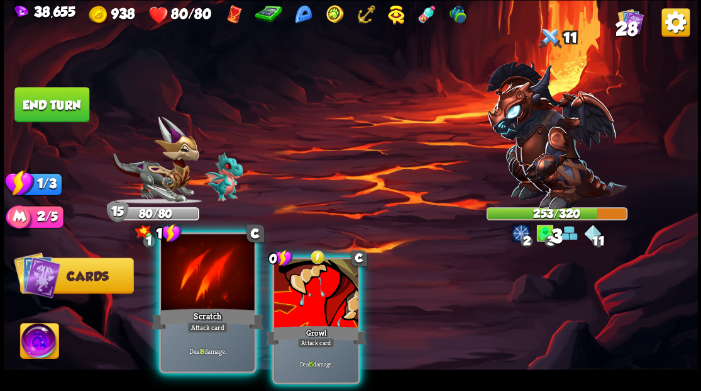
click at [228, 279] on div at bounding box center [207, 273] width 93 height 79
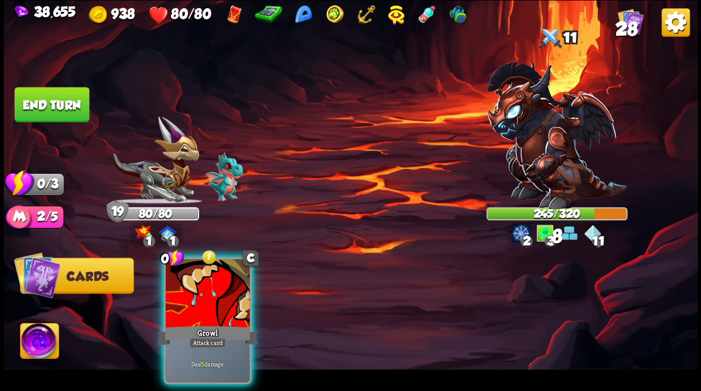
click at [216, 269] on div at bounding box center [207, 293] width 84 height 71
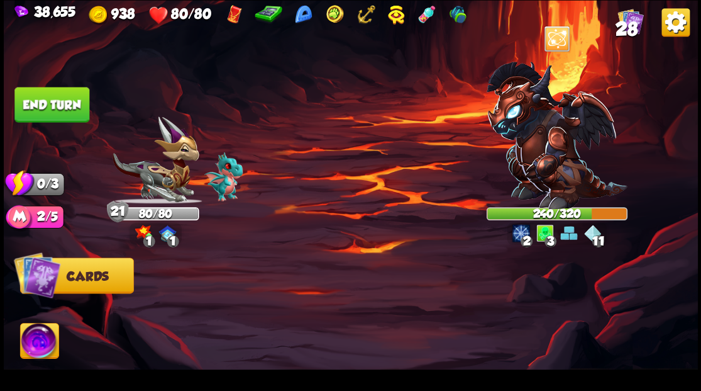
click at [56, 110] on button "End turn" at bounding box center [51, 104] width 75 height 35
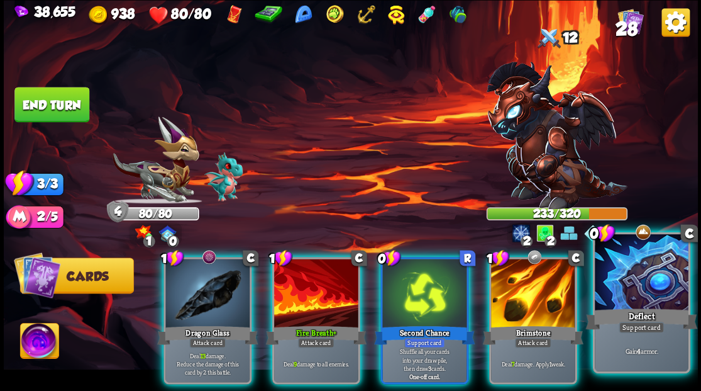
click at [643, 282] on div at bounding box center [641, 273] width 93 height 79
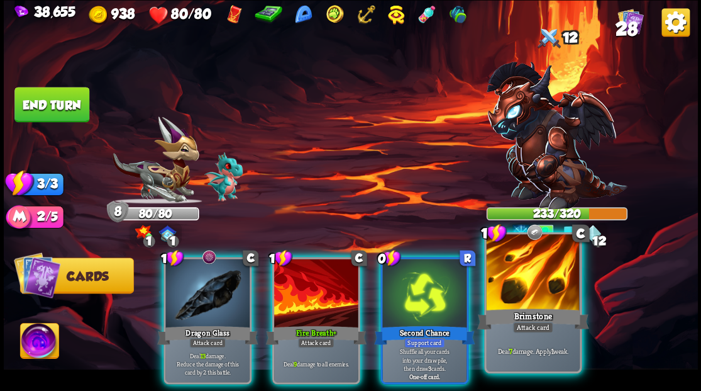
drag, startPoint x: 540, startPoint y: 282, endPoint x: 533, endPoint y: 279, distance: 8.0
click at [539, 282] on div at bounding box center [532, 273] width 93 height 79
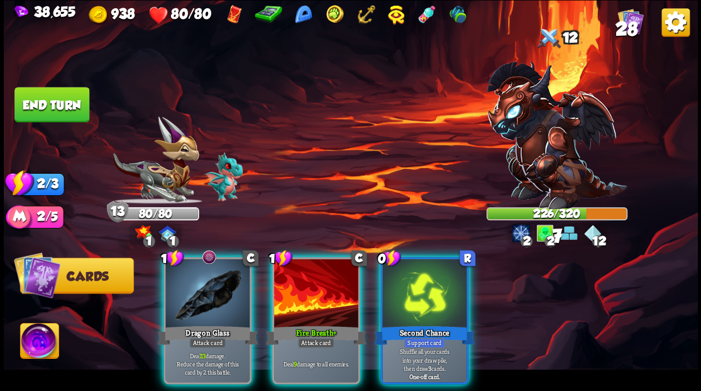
drag, startPoint x: 208, startPoint y: 276, endPoint x: 200, endPoint y: 274, distance: 7.8
click at [200, 274] on div at bounding box center [207, 293] width 84 height 71
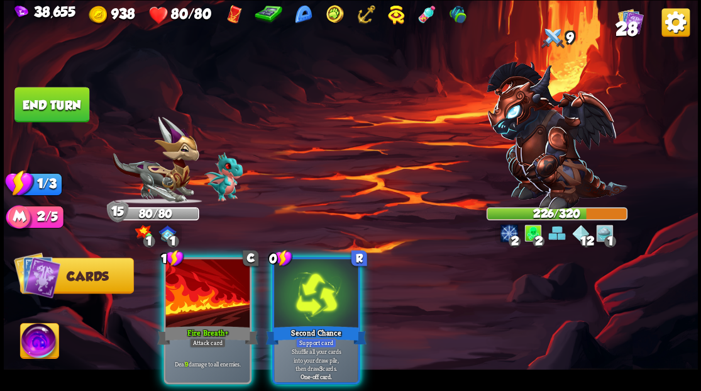
click at [199, 274] on div at bounding box center [207, 293] width 84 height 71
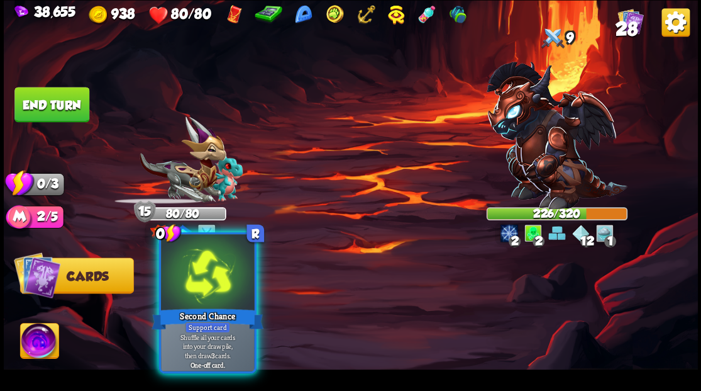
click at [203, 277] on div at bounding box center [207, 273] width 93 height 79
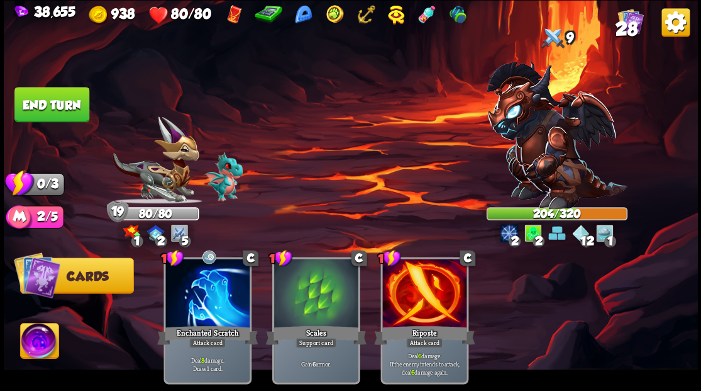
click at [58, 111] on button "End turn" at bounding box center [51, 104] width 75 height 35
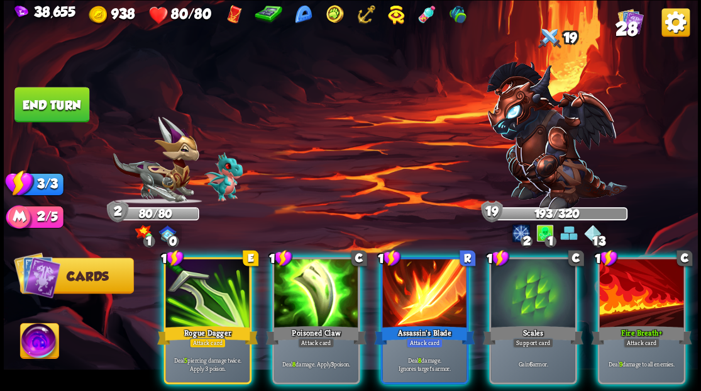
click at [518, 296] on div at bounding box center [533, 293] width 84 height 71
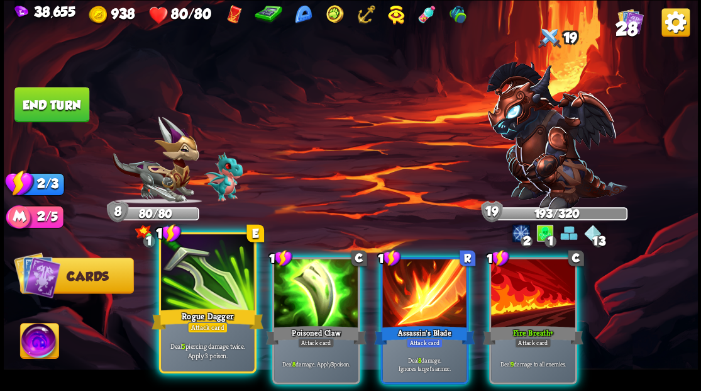
click at [218, 298] on div at bounding box center [207, 273] width 93 height 79
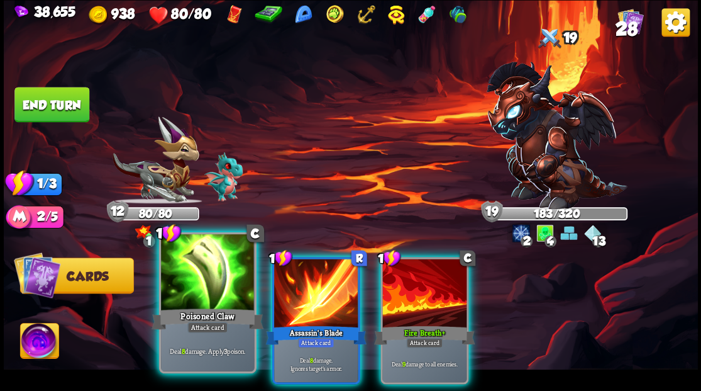
click at [207, 291] on div at bounding box center [207, 273] width 93 height 79
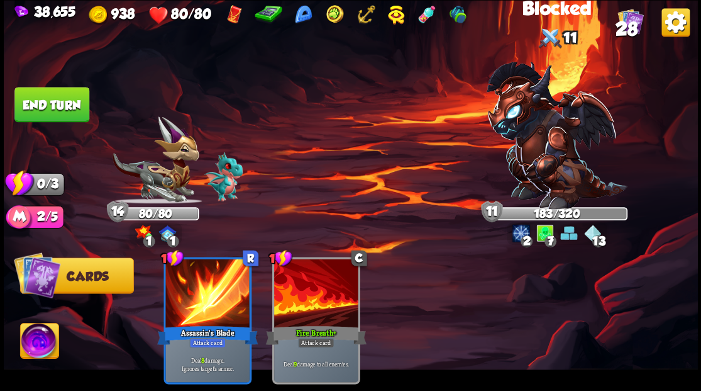
click at [34, 101] on button "End turn" at bounding box center [51, 104] width 75 height 35
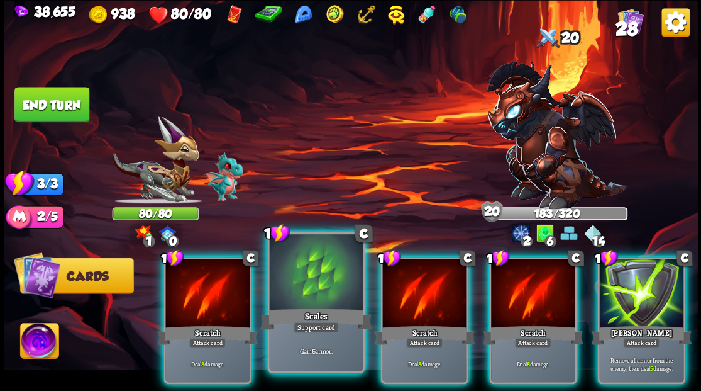
click at [321, 274] on div at bounding box center [315, 273] width 93 height 79
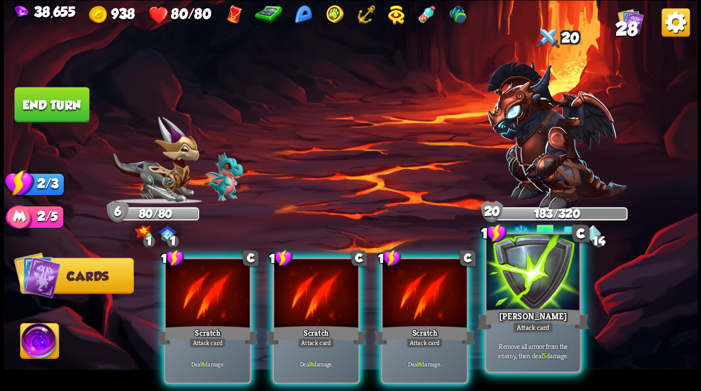
click at [527, 279] on div at bounding box center [532, 273] width 93 height 79
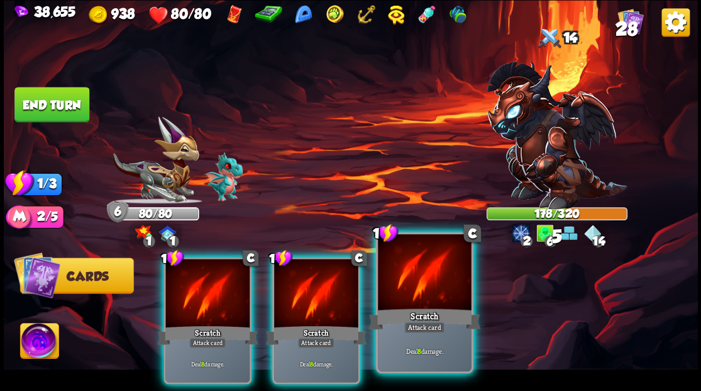
click at [401, 303] on div at bounding box center [424, 273] width 93 height 79
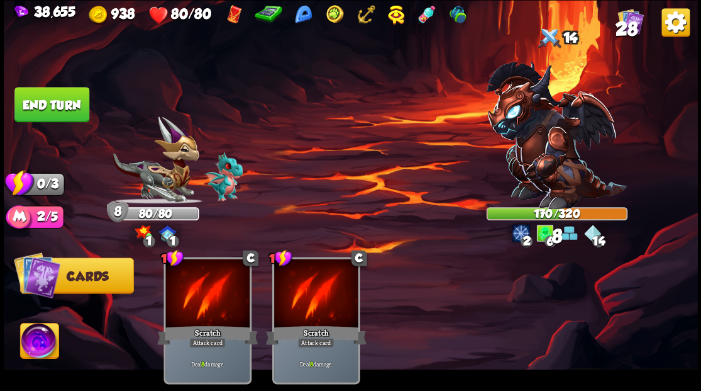
drag, startPoint x: 74, startPoint y: 111, endPoint x: 87, endPoint y: 122, distance: 17.9
click at [73, 111] on button "End turn" at bounding box center [51, 104] width 75 height 35
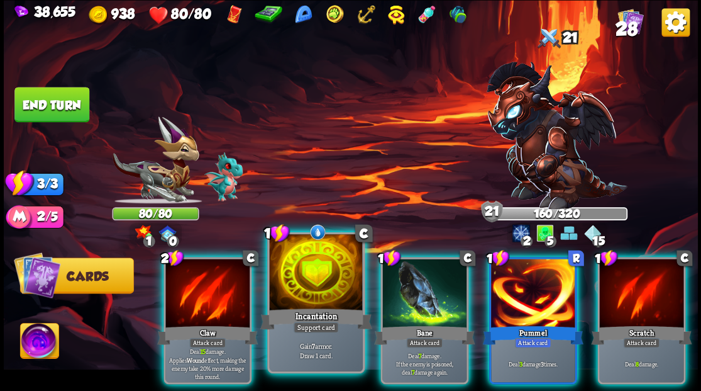
click at [334, 258] on div at bounding box center [315, 273] width 93 height 79
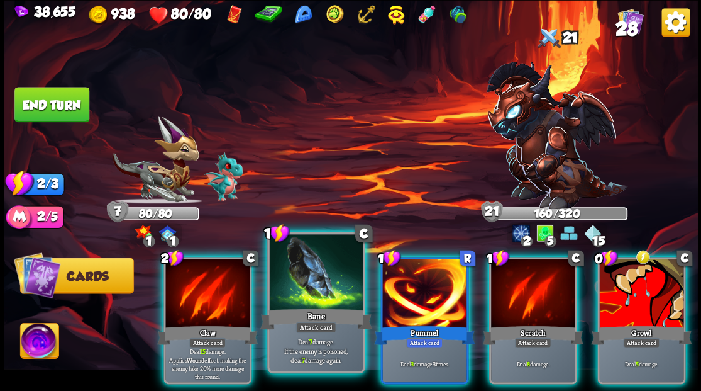
click at [328, 283] on div at bounding box center [315, 273] width 93 height 79
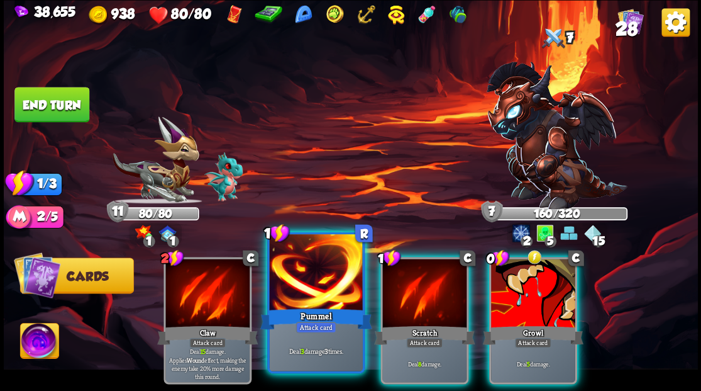
click at [327, 285] on div at bounding box center [315, 273] width 93 height 79
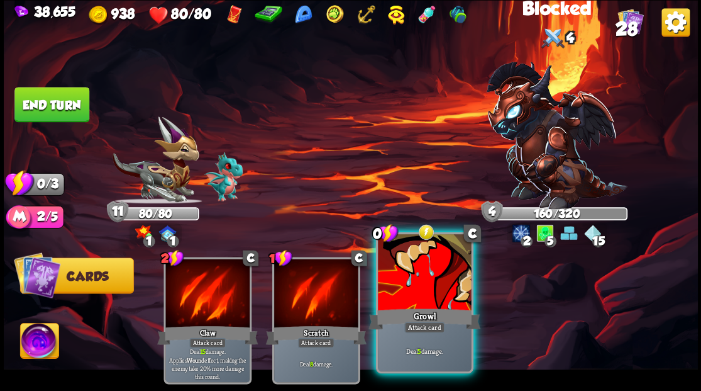
click at [408, 275] on div at bounding box center [424, 273] width 93 height 79
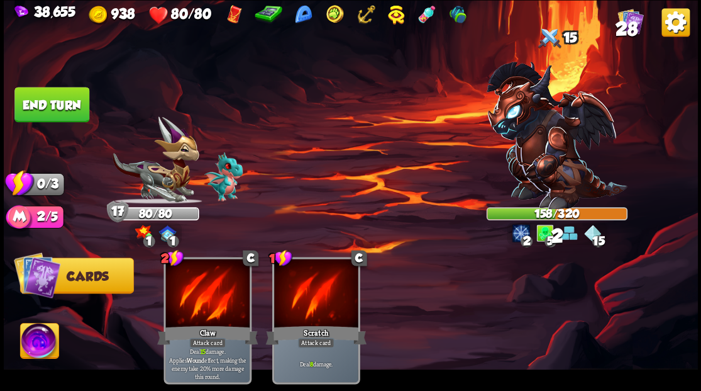
click at [53, 104] on button "End turn" at bounding box center [52, 105] width 76 height 36
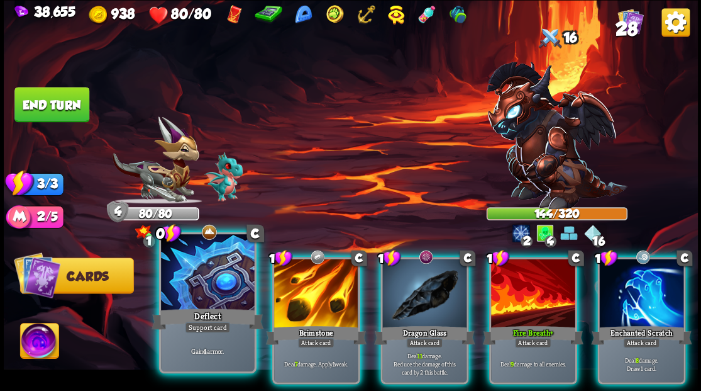
click at [207, 275] on div at bounding box center [207, 273] width 93 height 79
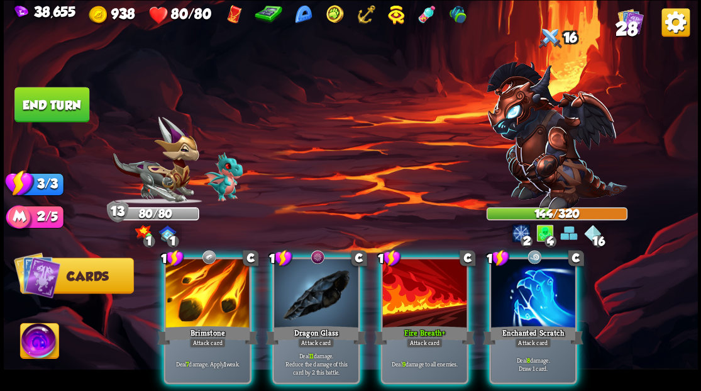
click at [195, 274] on div at bounding box center [207, 293] width 84 height 71
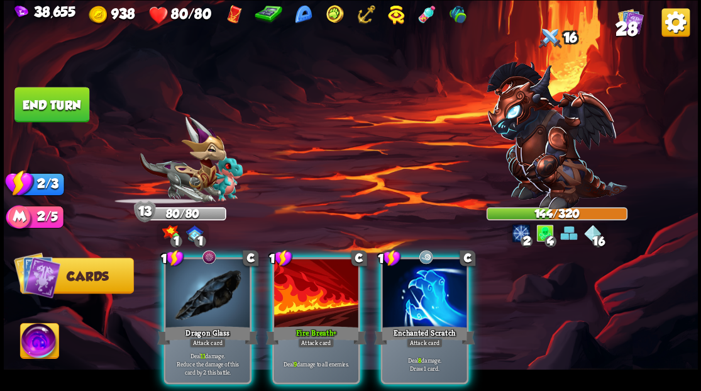
click at [197, 274] on div at bounding box center [207, 293] width 84 height 71
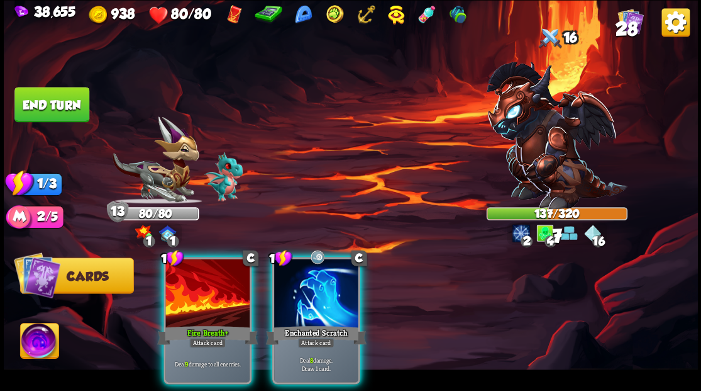
click at [199, 275] on div at bounding box center [207, 293] width 84 height 71
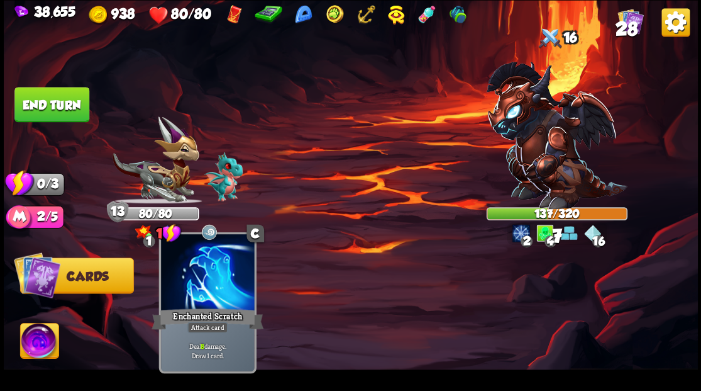
click at [203, 278] on div at bounding box center [207, 273] width 93 height 79
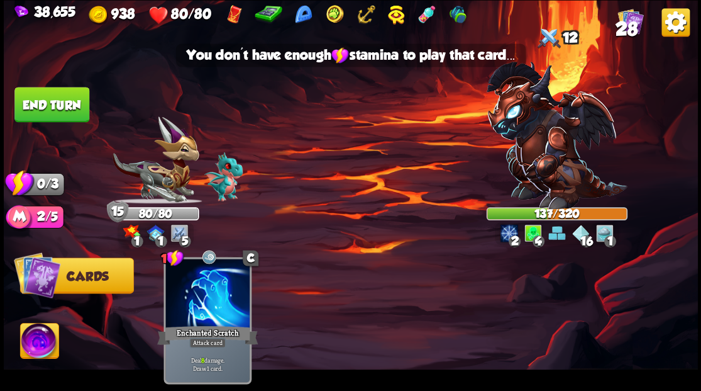
drag, startPoint x: 55, startPoint y: 105, endPoint x: 123, endPoint y: 95, distance: 68.0
click at [57, 105] on button "End turn" at bounding box center [51, 104] width 75 height 35
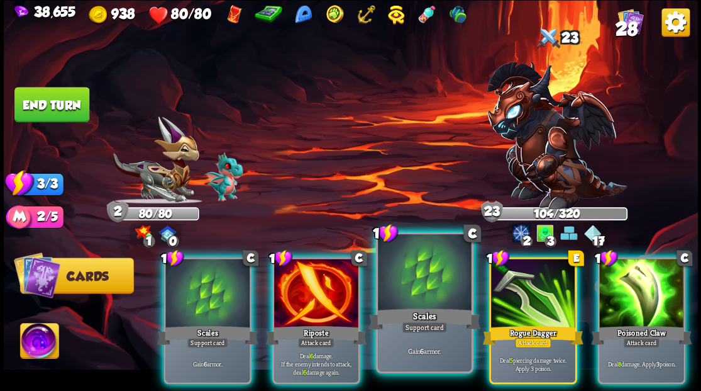
click at [423, 301] on div at bounding box center [424, 273] width 93 height 79
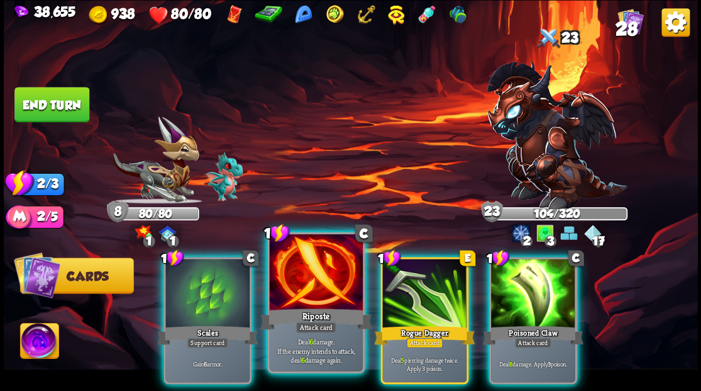
click at [322, 284] on div at bounding box center [315, 273] width 93 height 79
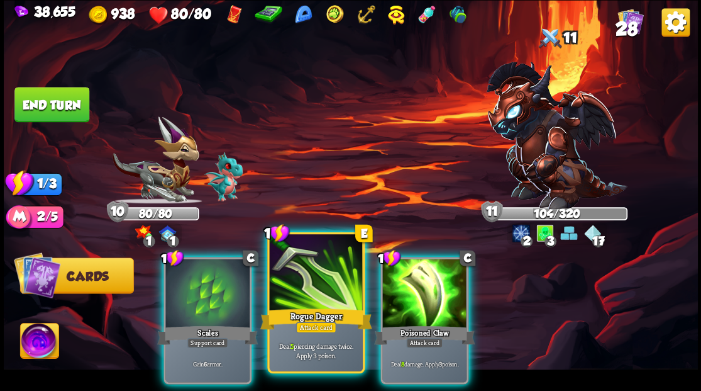
click at [322, 283] on div at bounding box center [315, 273] width 93 height 79
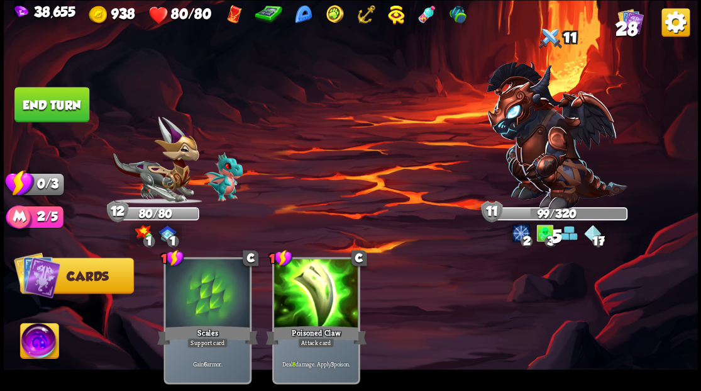
drag, startPoint x: 39, startPoint y: 106, endPoint x: 43, endPoint y: 114, distance: 9.8
click at [40, 106] on button "End turn" at bounding box center [51, 104] width 75 height 35
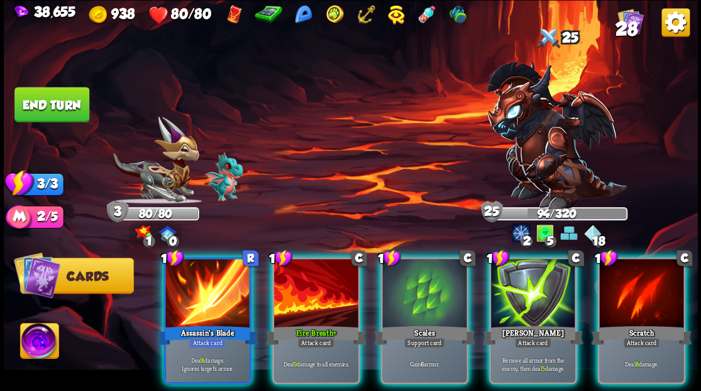
click at [414, 284] on div at bounding box center [424, 293] width 84 height 71
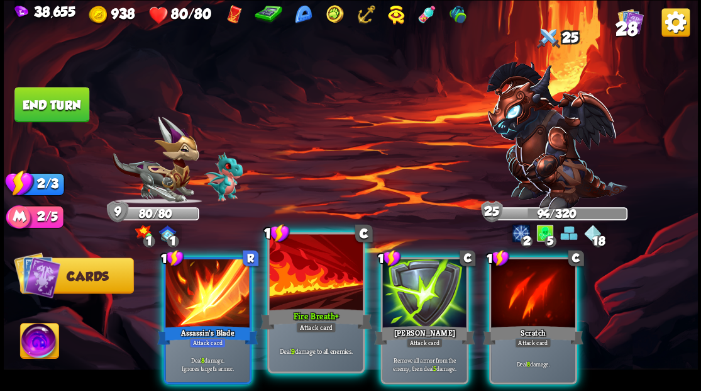
click at [317, 292] on div at bounding box center [315, 273] width 93 height 79
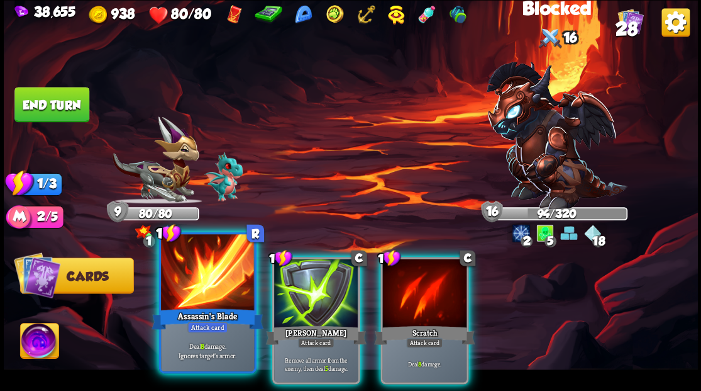
click at [188, 291] on div at bounding box center [207, 273] width 93 height 79
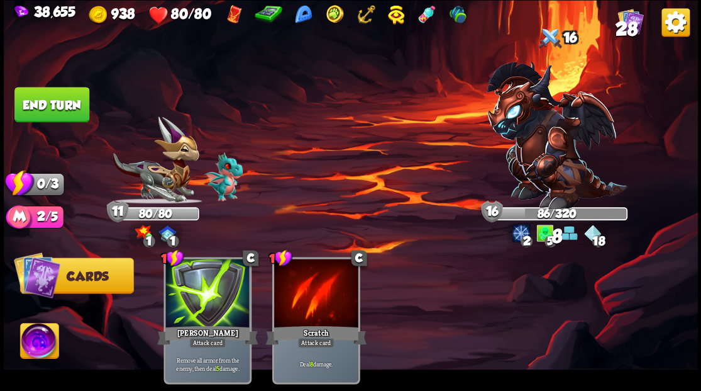
drag, startPoint x: 41, startPoint y: 97, endPoint x: 61, endPoint y: 119, distance: 30.3
click at [42, 98] on button "End turn" at bounding box center [51, 104] width 75 height 35
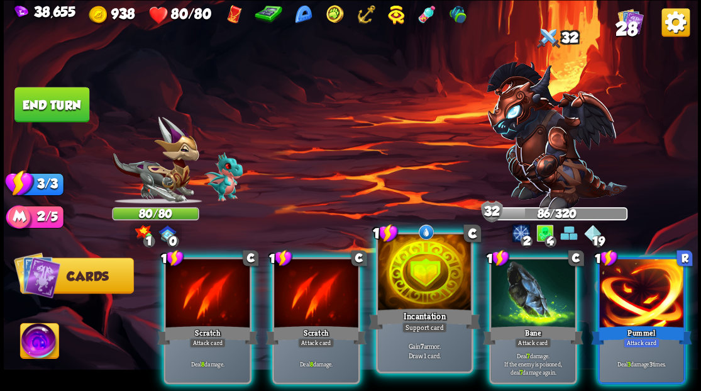
click at [410, 275] on div at bounding box center [424, 273] width 93 height 79
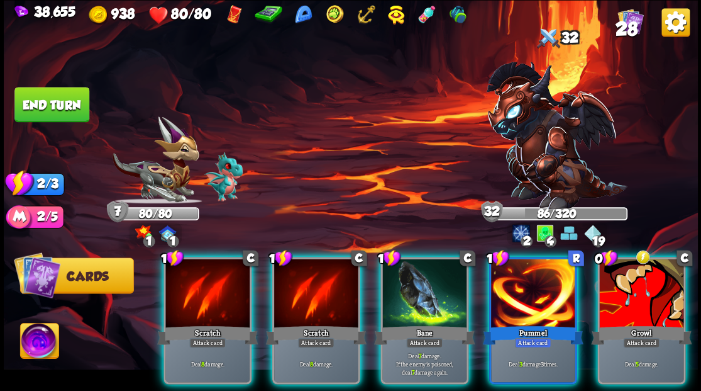
click at [410, 275] on div at bounding box center [424, 293] width 84 height 71
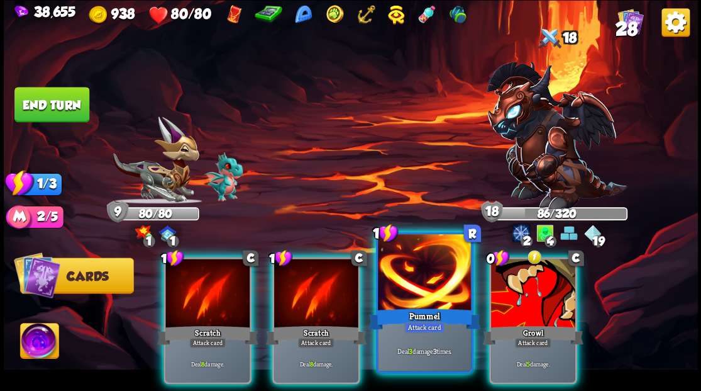
click at [409, 275] on div at bounding box center [424, 273] width 93 height 79
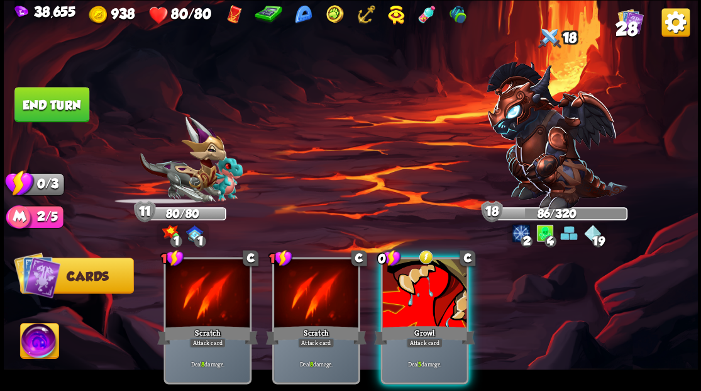
click at [409, 274] on div at bounding box center [424, 293] width 84 height 71
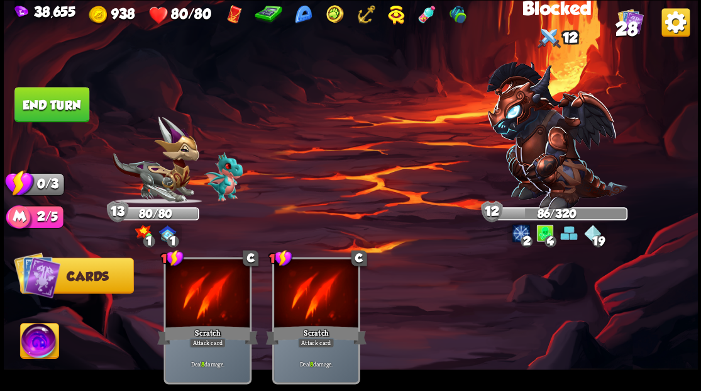
click at [63, 109] on button "End turn" at bounding box center [51, 104] width 75 height 35
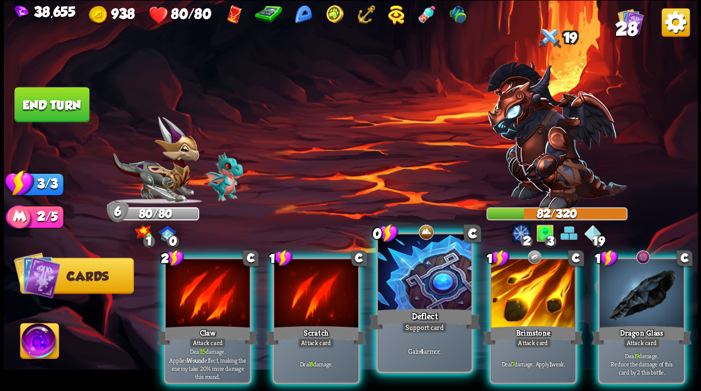
click at [403, 281] on div at bounding box center [424, 273] width 93 height 79
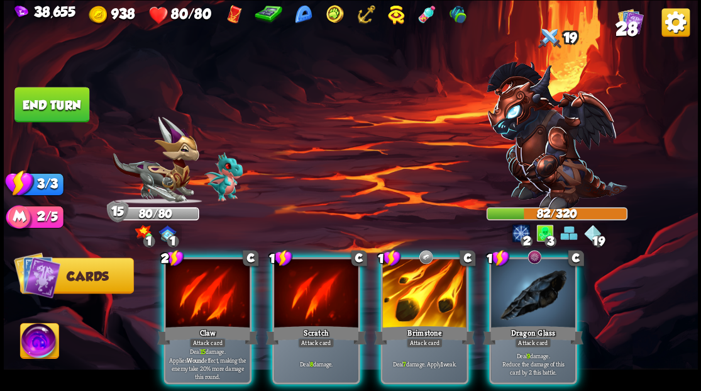
click at [519, 279] on div at bounding box center [533, 293] width 84 height 71
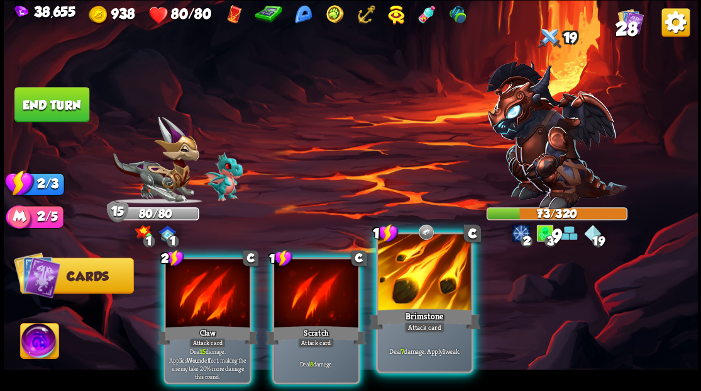
click at [430, 279] on div at bounding box center [424, 273] width 93 height 79
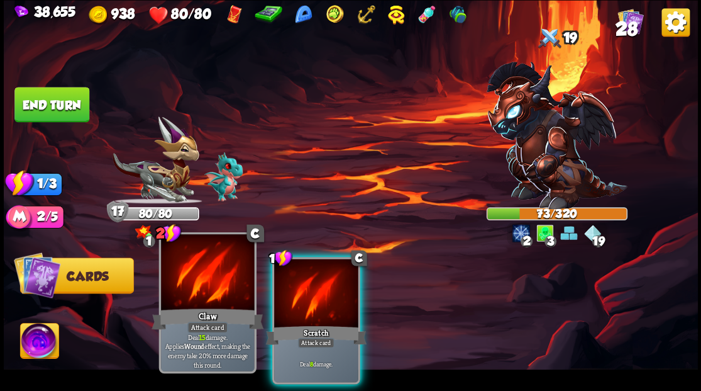
drag, startPoint x: 296, startPoint y: 296, endPoint x: 233, endPoint y: 234, distance: 88.5
click at [286, 282] on div at bounding box center [316, 293] width 84 height 71
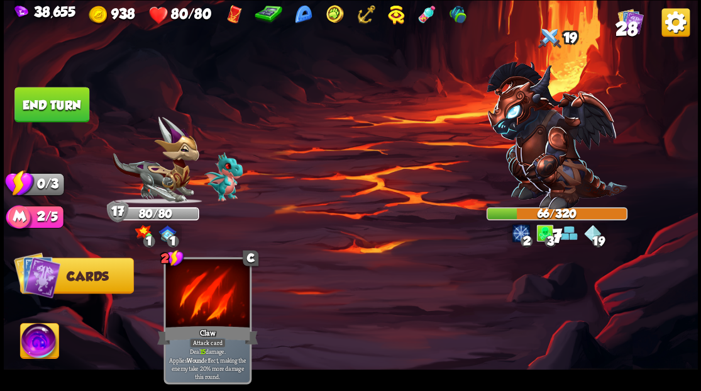
drag, startPoint x: 62, startPoint y: 108, endPoint x: 126, endPoint y: 94, distance: 65.6
click at [62, 108] on button "End turn" at bounding box center [51, 104] width 75 height 35
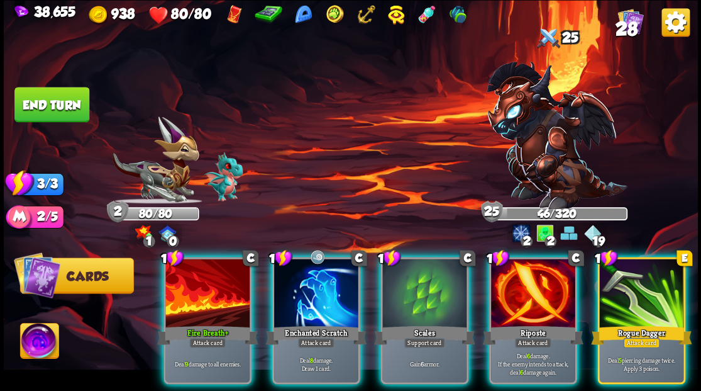
click at [648, 299] on div at bounding box center [641, 293] width 84 height 71
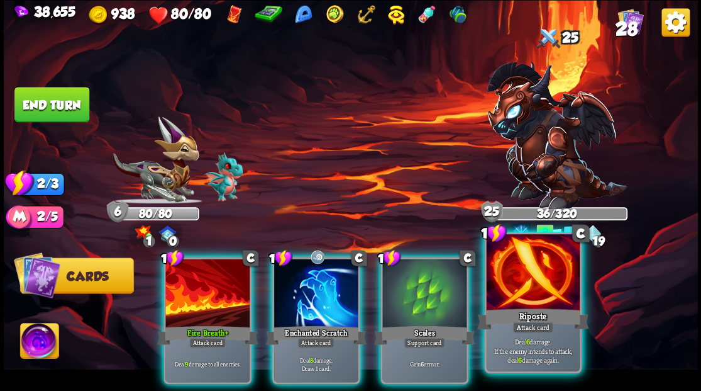
click at [524, 296] on div at bounding box center [532, 273] width 93 height 79
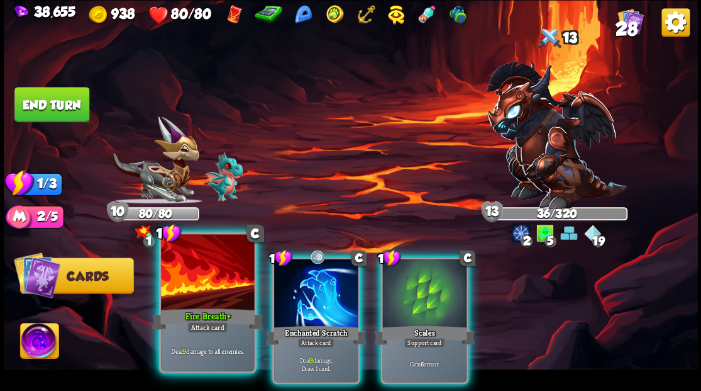
click at [225, 278] on div at bounding box center [207, 273] width 93 height 79
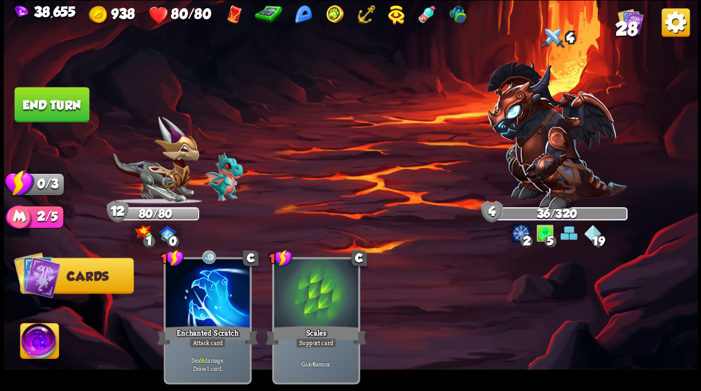
click at [57, 98] on button "End turn" at bounding box center [51, 104] width 75 height 35
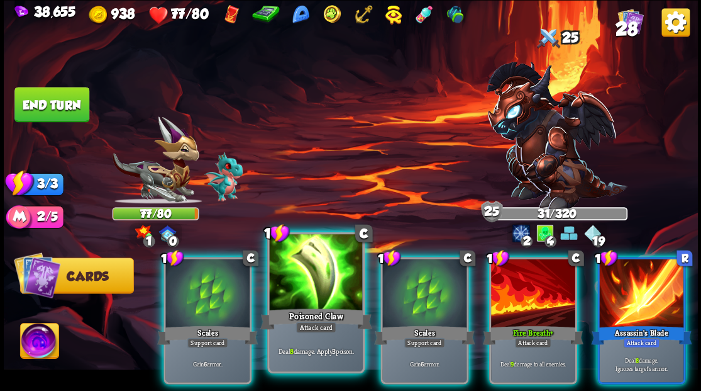
click at [343, 279] on div at bounding box center [315, 273] width 93 height 79
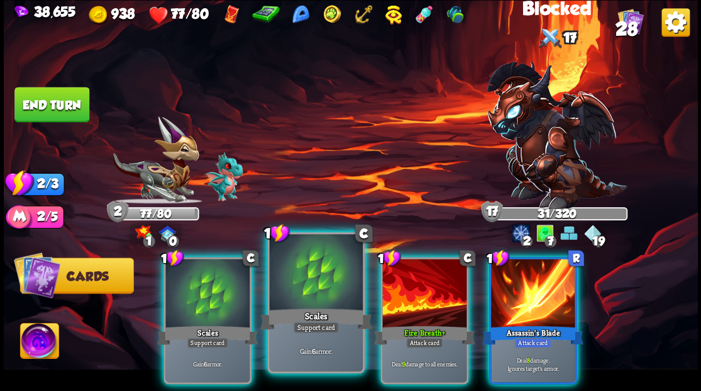
click at [301, 296] on div at bounding box center [315, 273] width 93 height 79
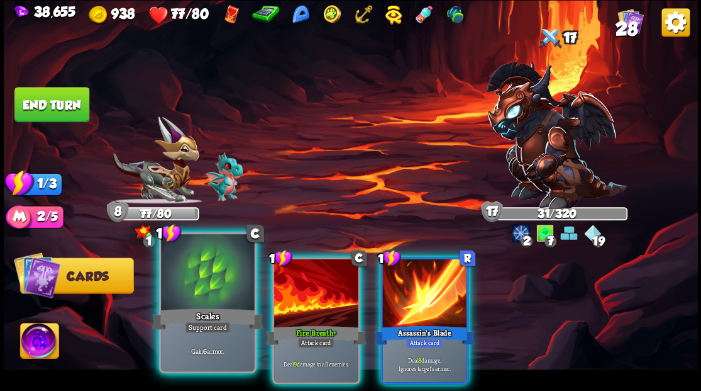
click at [205, 281] on div at bounding box center [207, 273] width 93 height 79
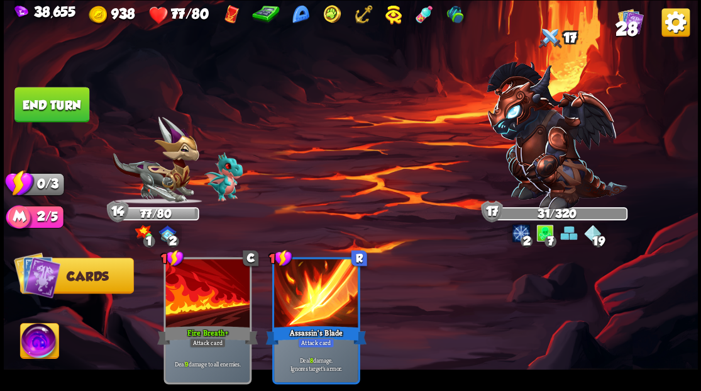
drag, startPoint x: 60, startPoint y: 108, endPoint x: 81, endPoint y: 117, distance: 22.8
click at [62, 108] on button "End turn" at bounding box center [51, 104] width 75 height 35
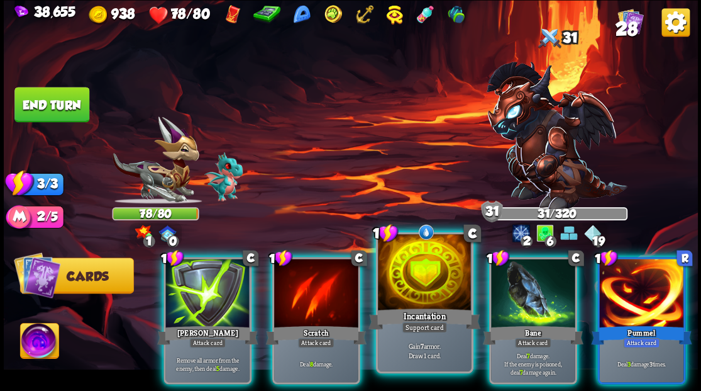
click at [409, 259] on div at bounding box center [424, 273] width 93 height 79
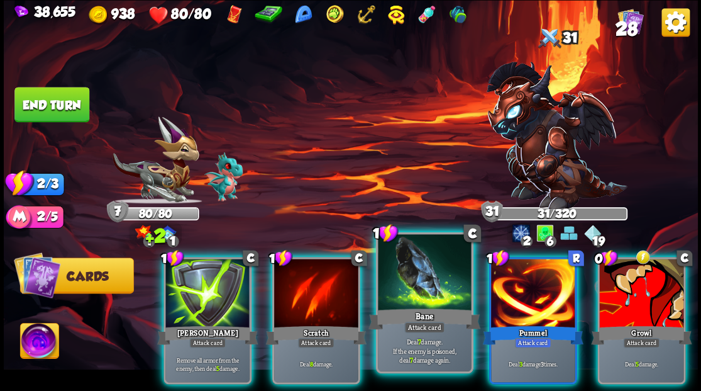
click at [437, 272] on div at bounding box center [424, 273] width 93 height 79
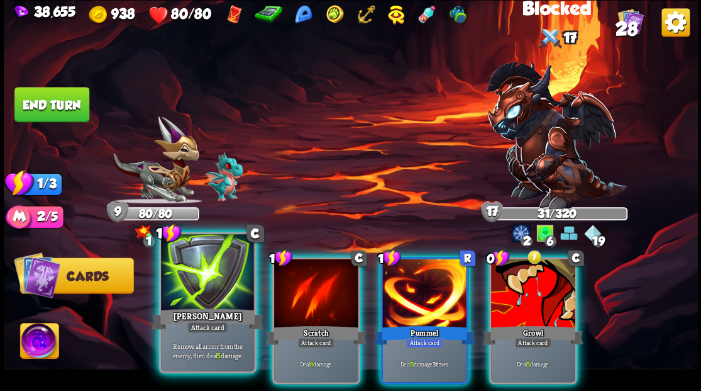
click at [206, 289] on div at bounding box center [207, 273] width 93 height 79
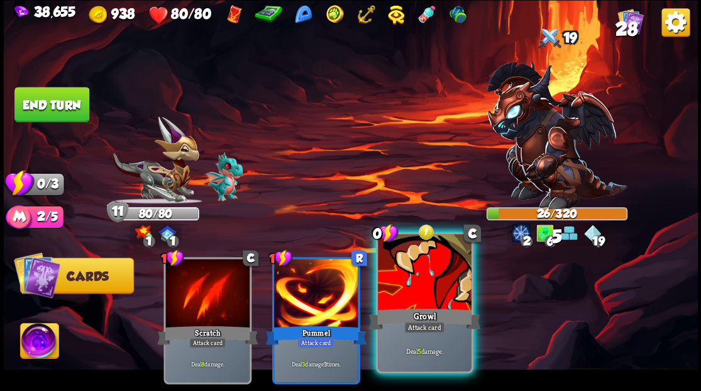
click at [415, 275] on div at bounding box center [424, 273] width 93 height 79
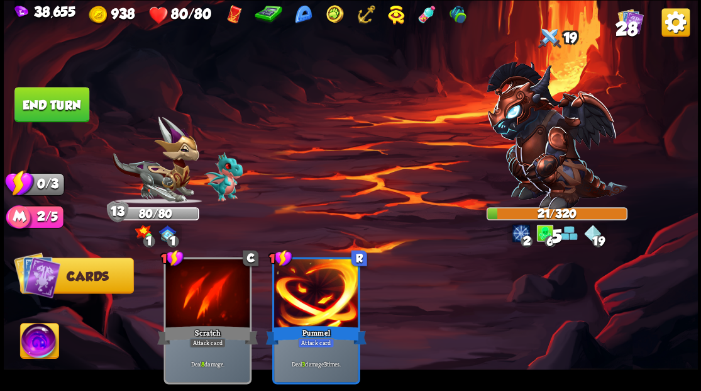
click at [64, 105] on button "End turn" at bounding box center [51, 104] width 75 height 35
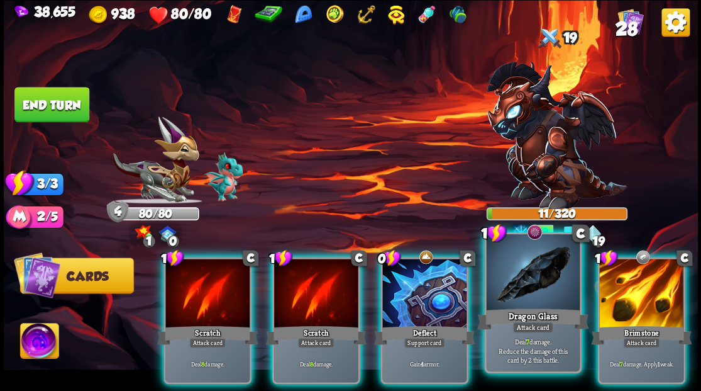
click at [517, 281] on div at bounding box center [532, 273] width 93 height 79
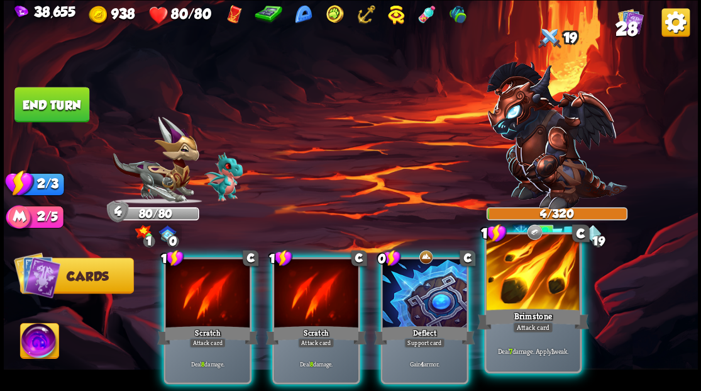
click at [514, 279] on div at bounding box center [532, 273] width 93 height 79
